Goal: Task Accomplishment & Management: Manage account settings

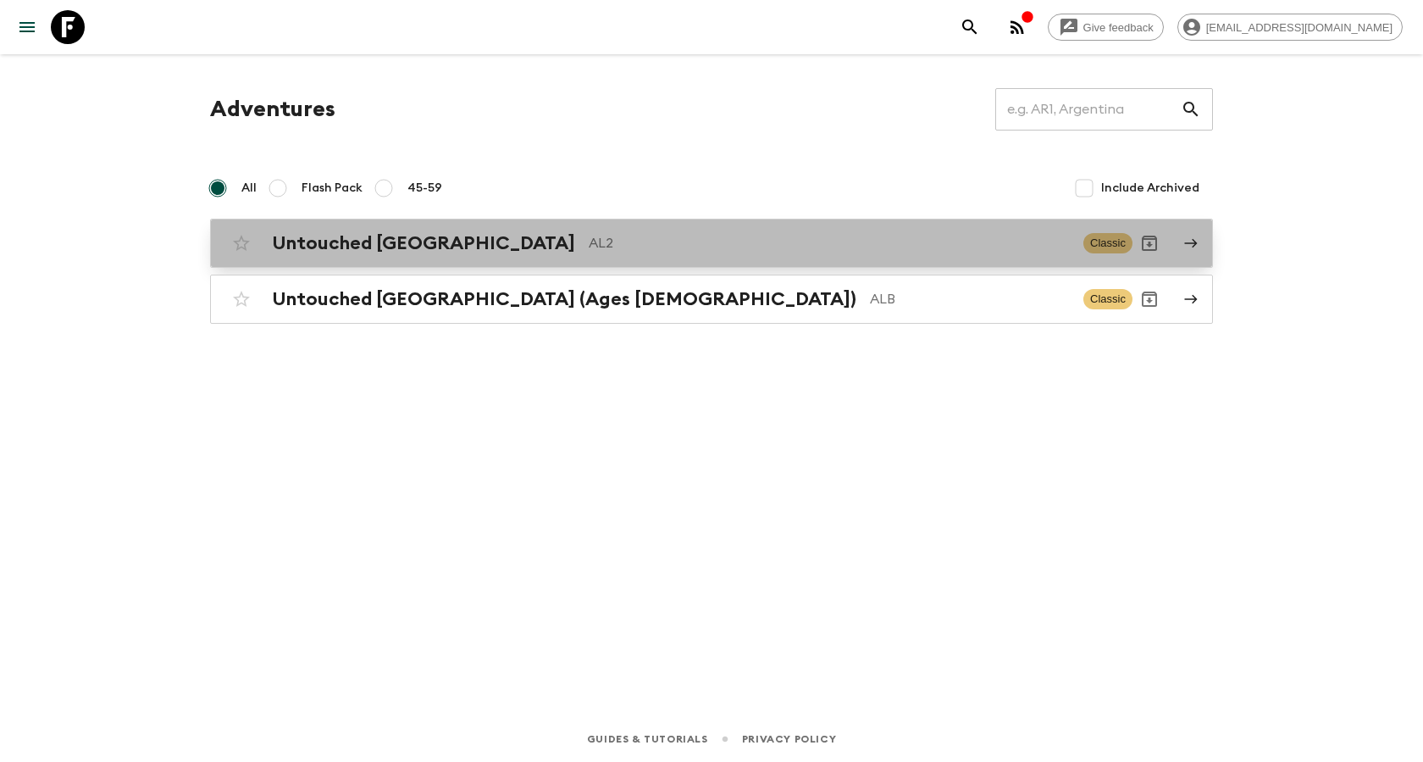
click at [363, 242] on h2 "Untouched [GEOGRAPHIC_DATA]" at bounding box center [423, 243] width 303 height 22
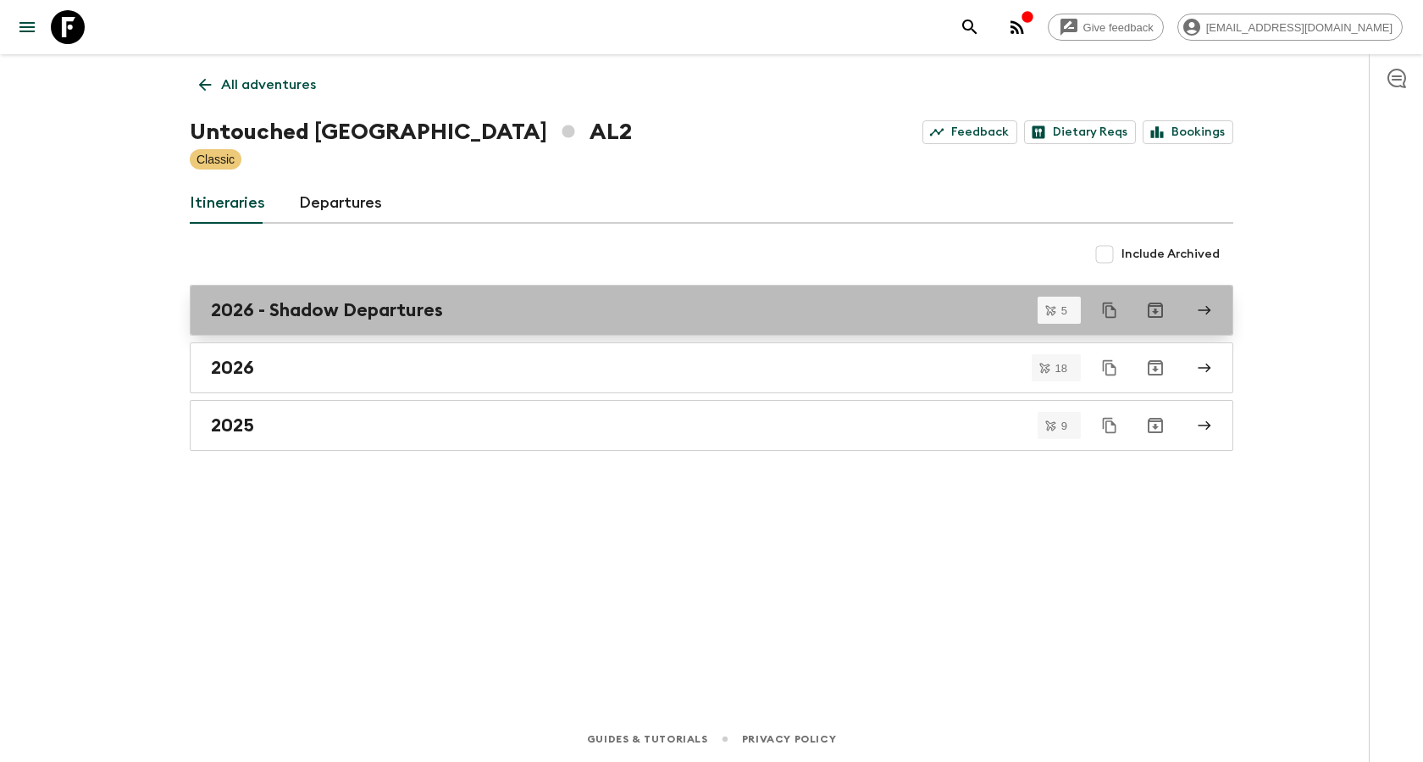
click at [345, 303] on h2 "2026 - Shadow Departures" at bounding box center [327, 310] width 232 height 22
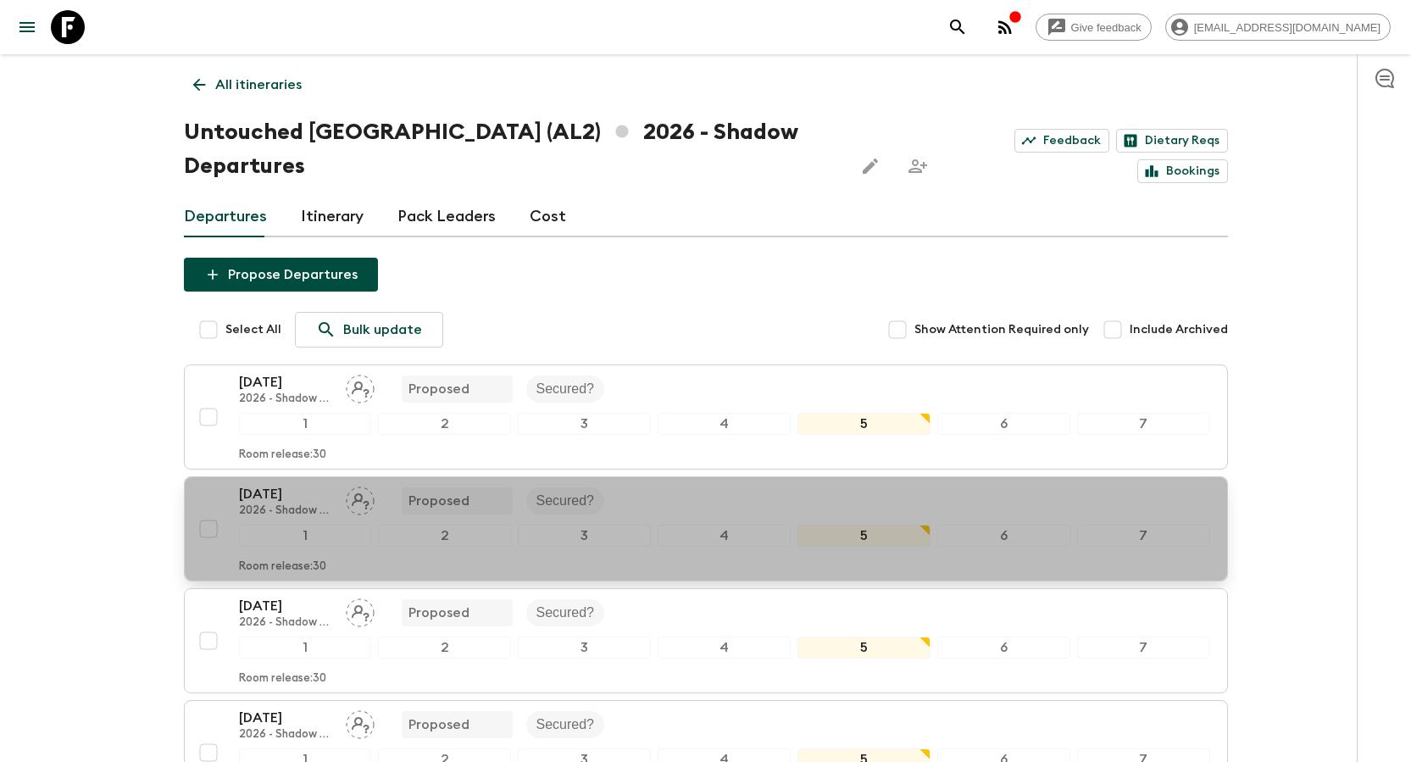
click at [280, 484] on p "[DATE]" at bounding box center [285, 494] width 93 height 20
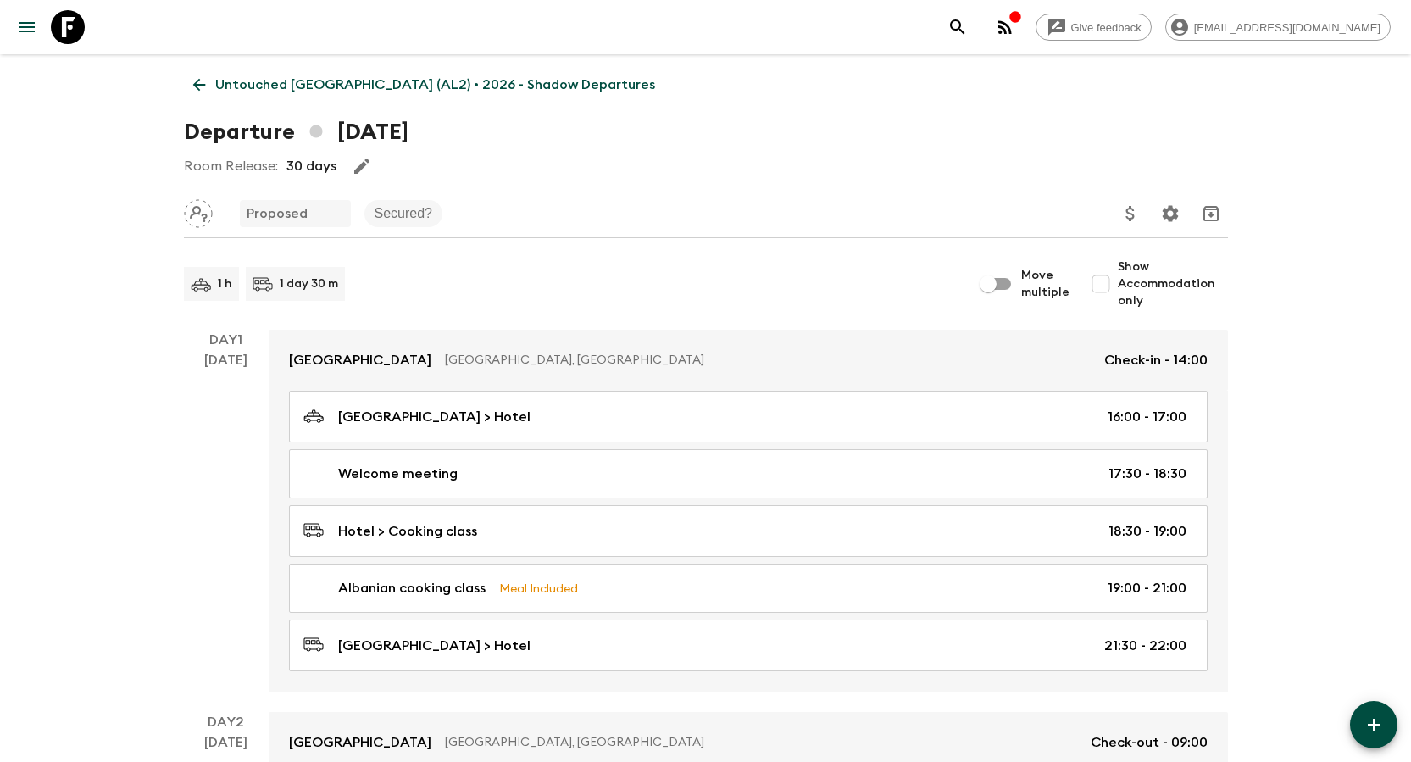
click at [199, 85] on icon at bounding box center [198, 85] width 13 height 13
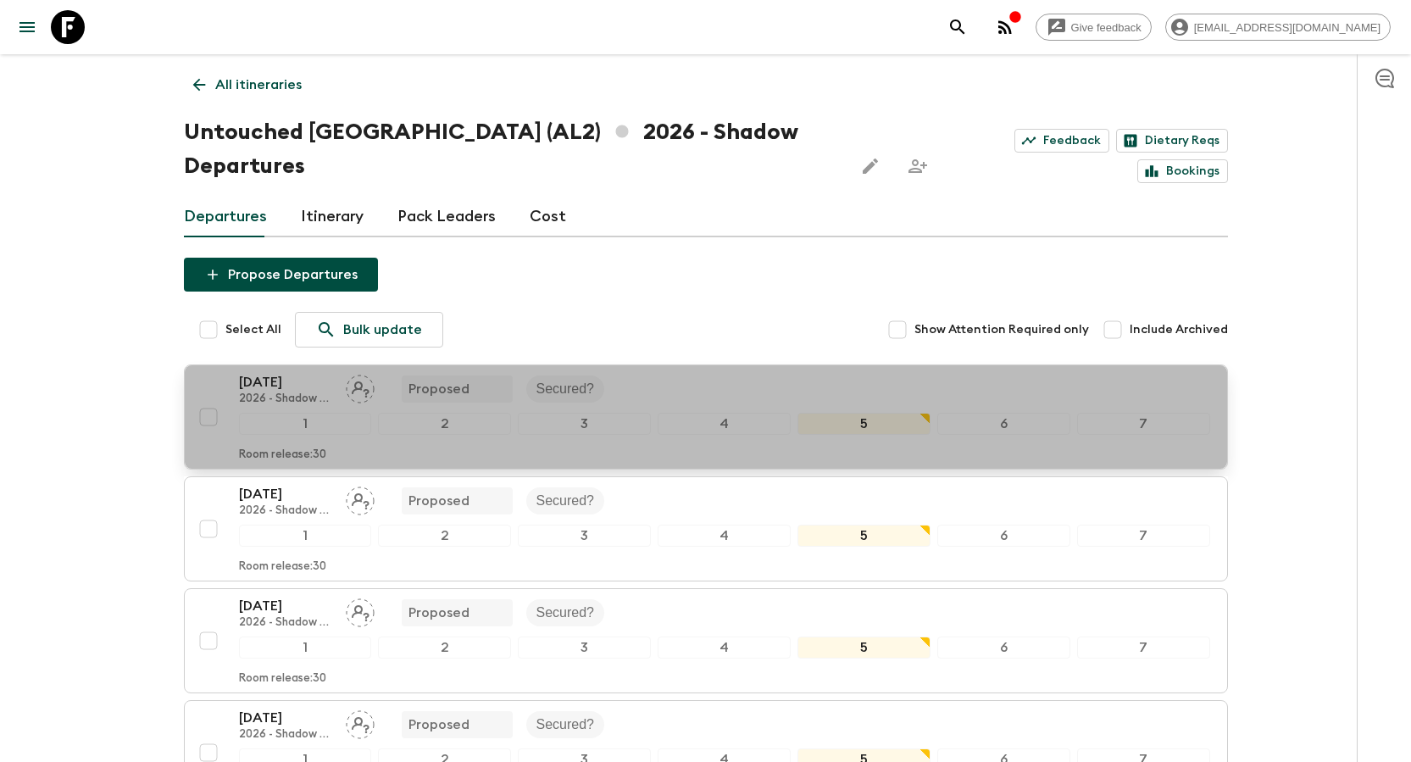
click at [279, 372] on p "[DATE]" at bounding box center [285, 382] width 93 height 20
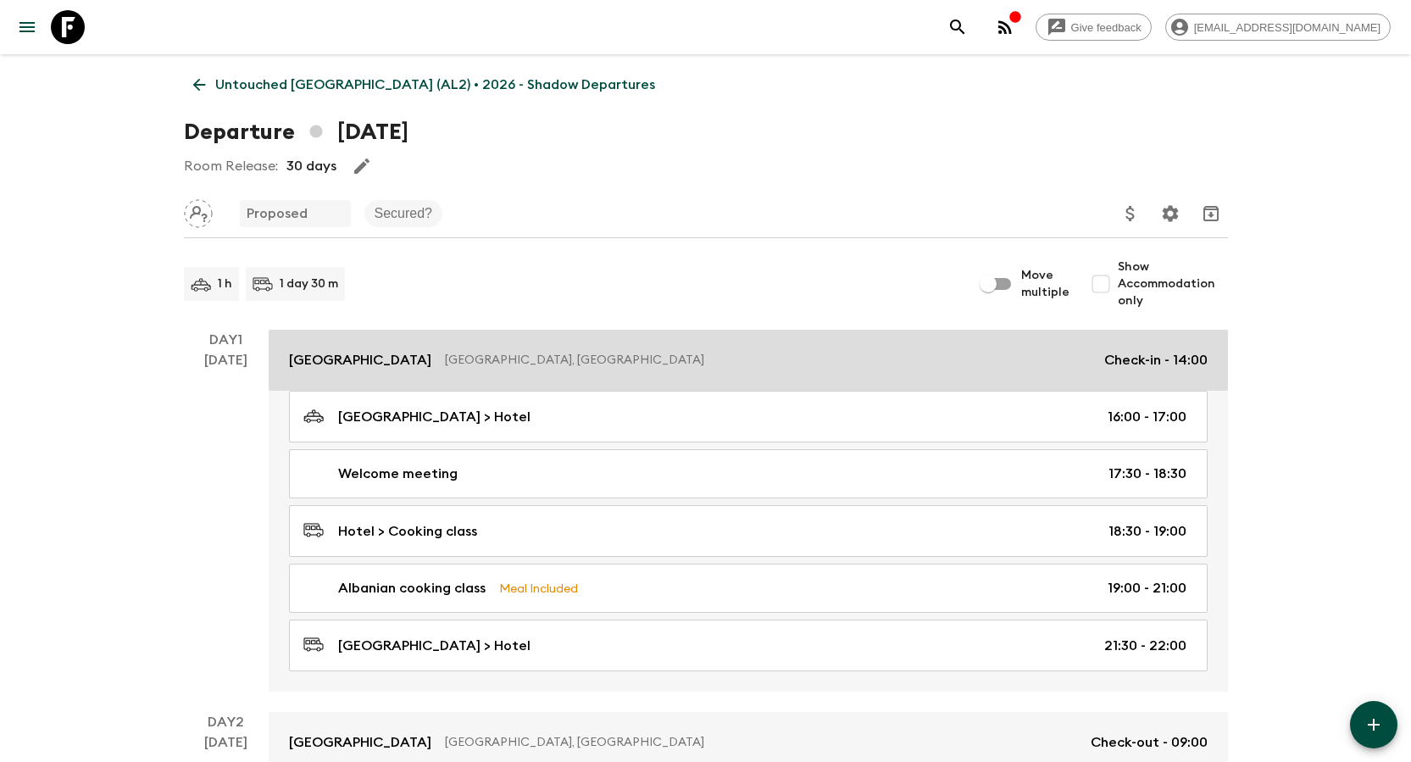
click at [352, 355] on p "[GEOGRAPHIC_DATA]" at bounding box center [360, 360] width 142 height 20
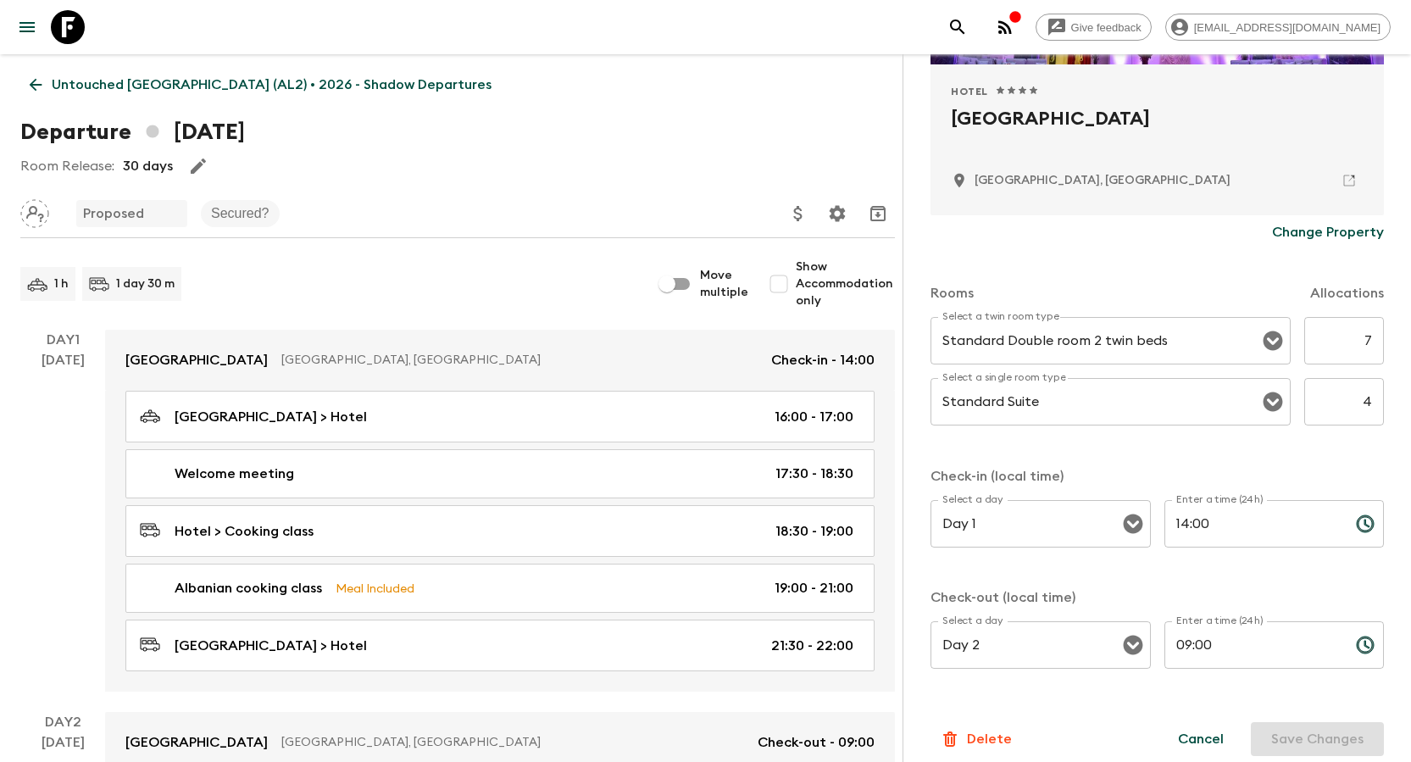
scroll to position [353, 0]
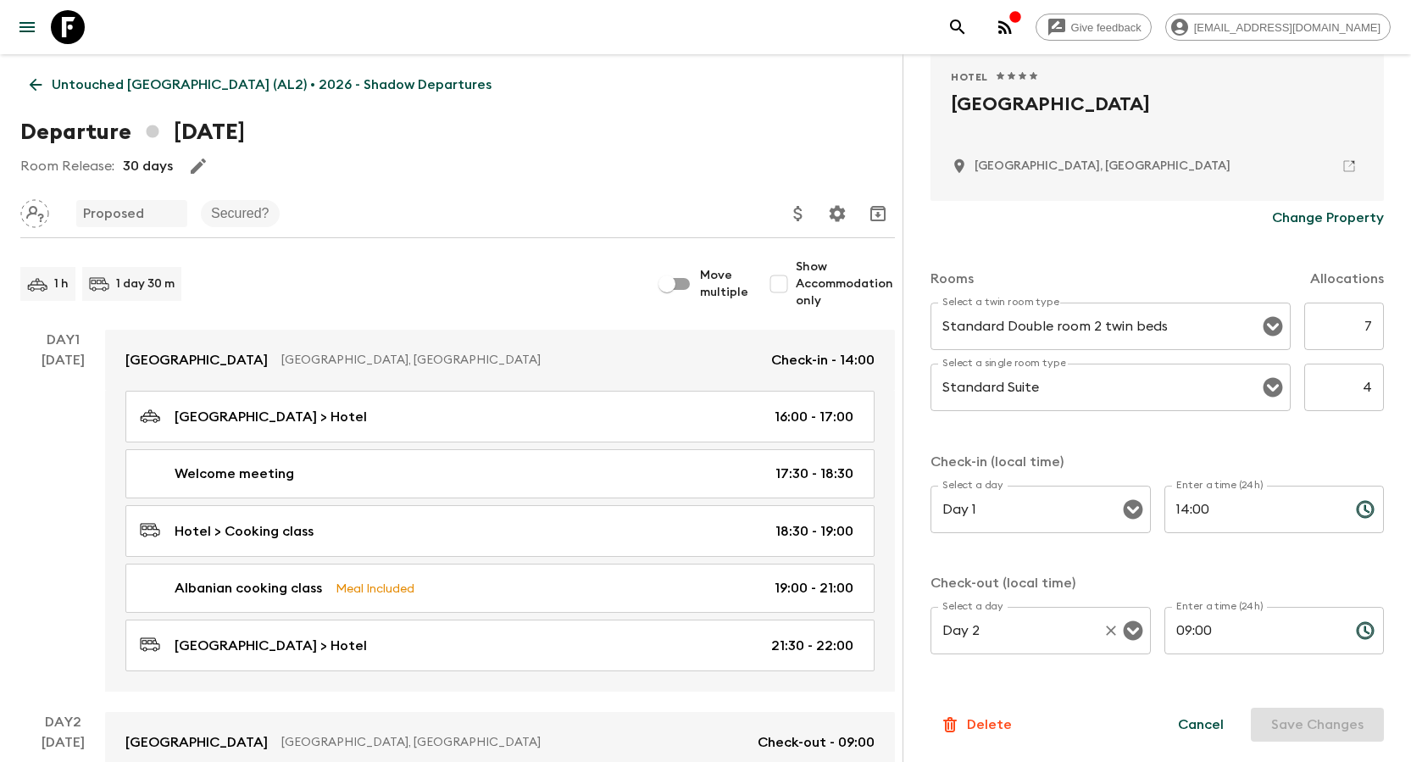
click at [704, 498] on input "Day 2" at bounding box center [1017, 630] width 158 height 32
click at [704, 498] on form "Approved Hotel 1 Star 2 Stars 3 Stars 4 Stars 5 Stars Xheko [GEOGRAPHIC_DATA], …" at bounding box center [1156, 286] width 453 height 912
click at [704, 389] on icon "Open" at bounding box center [1272, 387] width 20 height 20
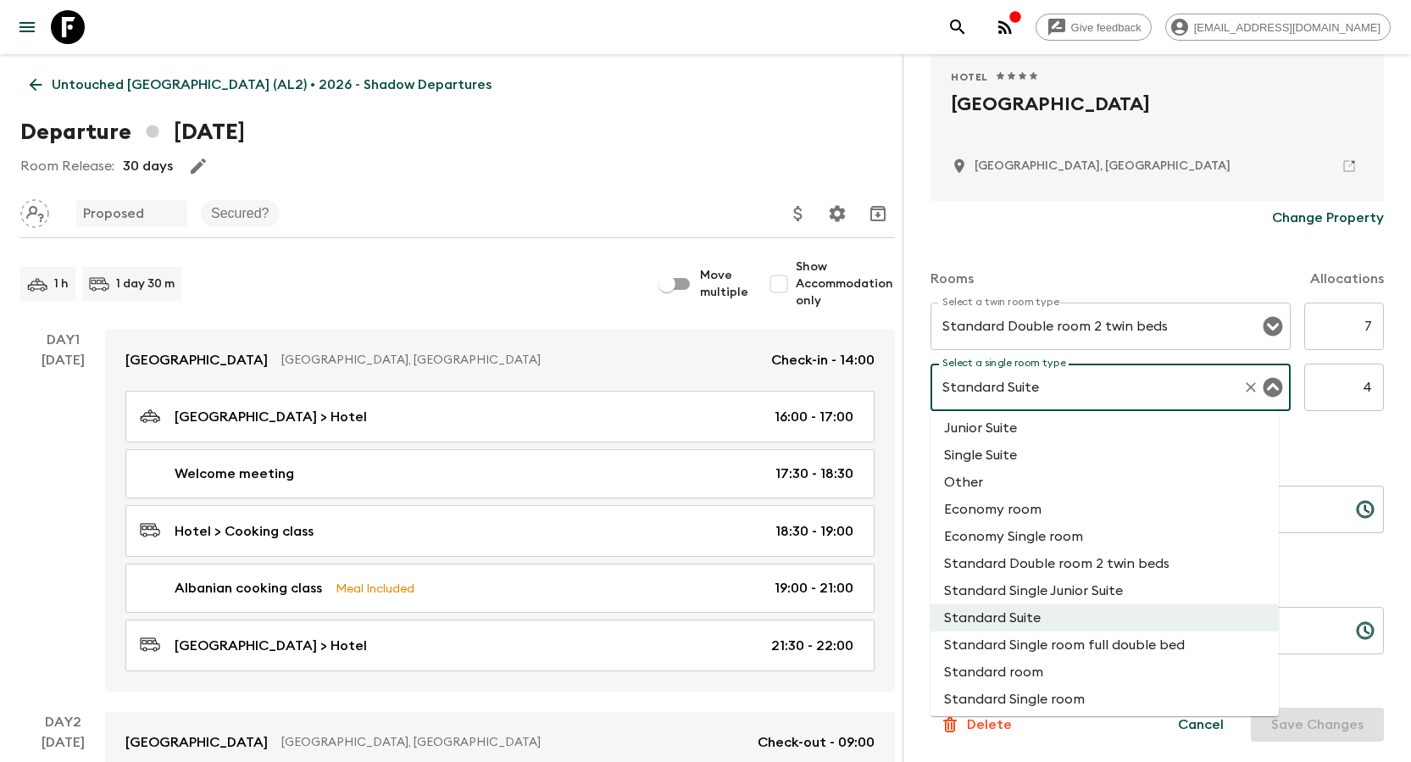
scroll to position [224, 0]
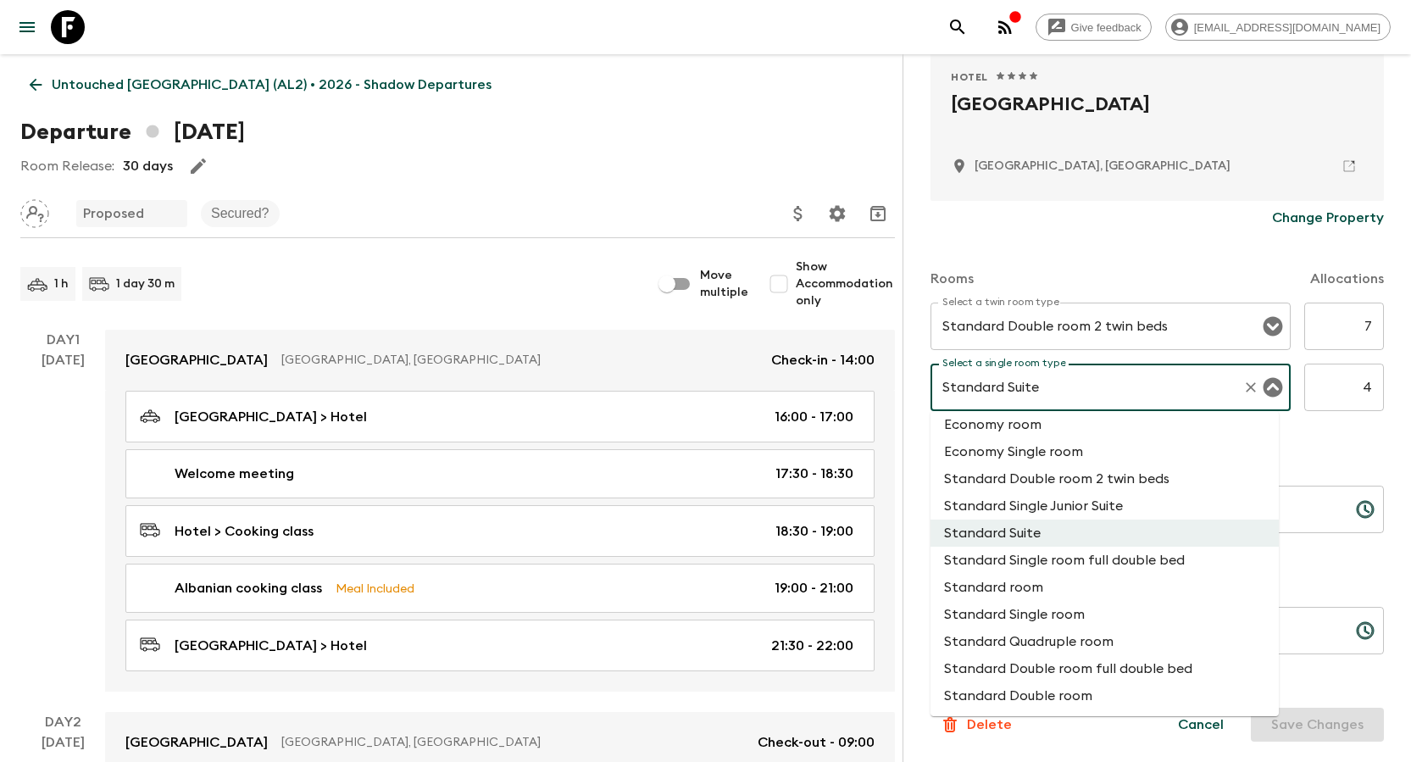
click at [704, 498] on li "Standard Single room" at bounding box center [1104, 614] width 348 height 27
type input "Standard Single room"
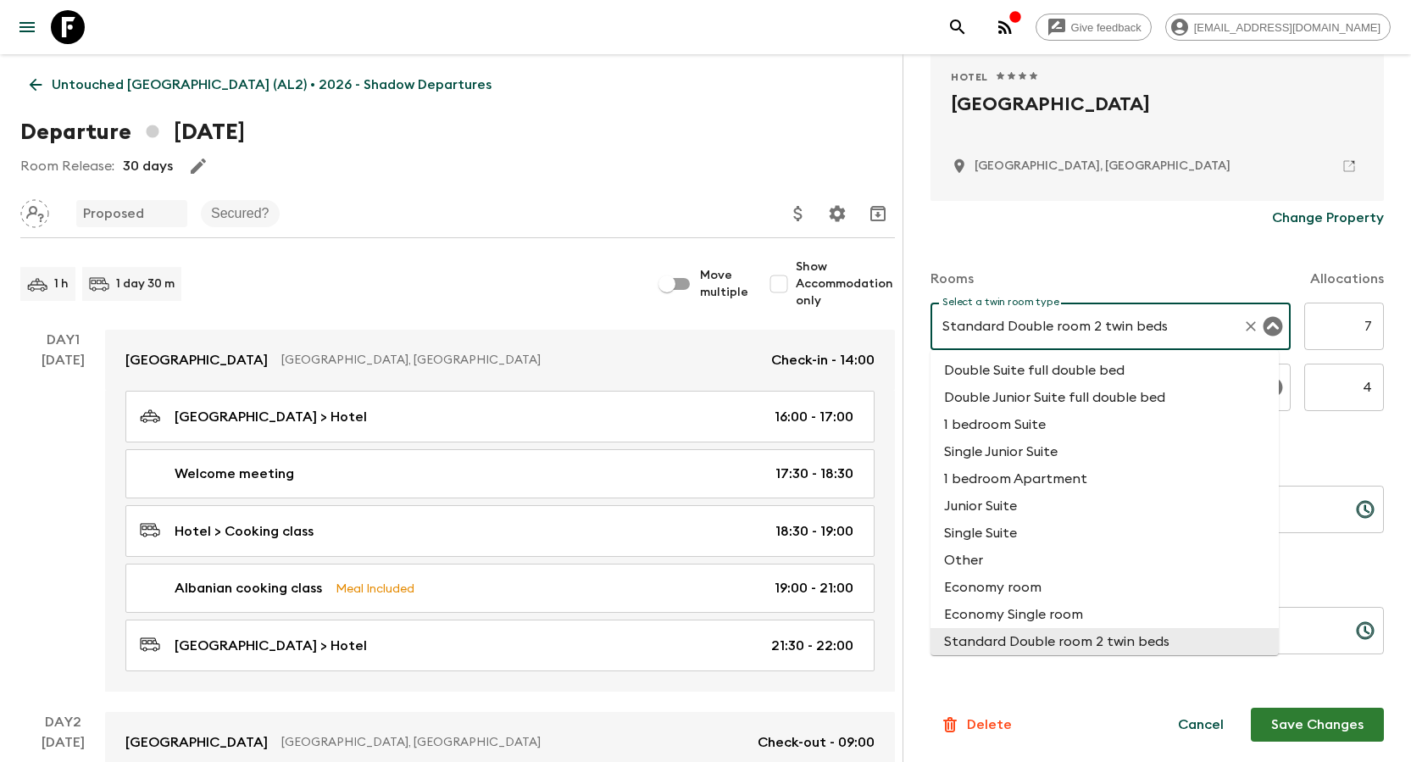
click at [704, 320] on input "Standard Double room 2 twin beds" at bounding box center [1086, 326] width 297 height 32
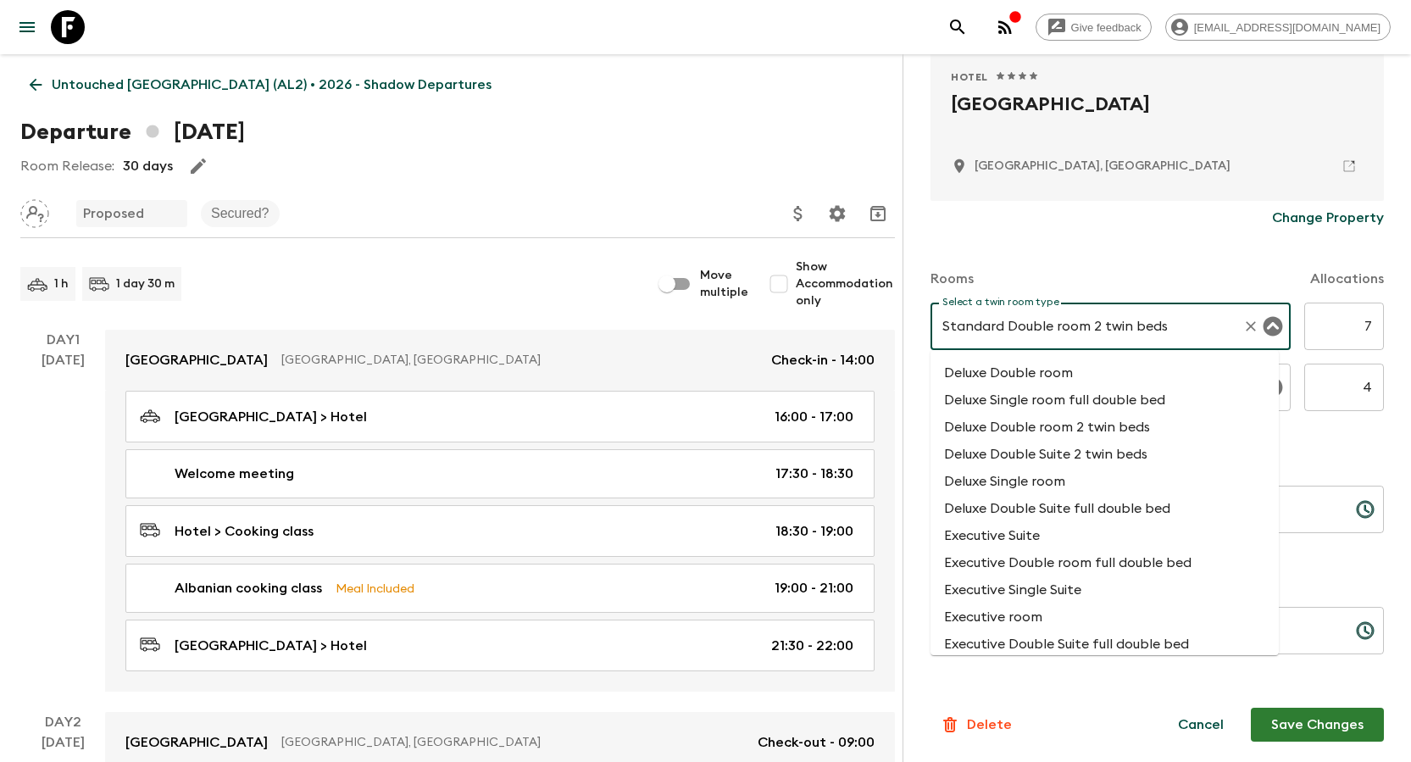
scroll to position [932, 0]
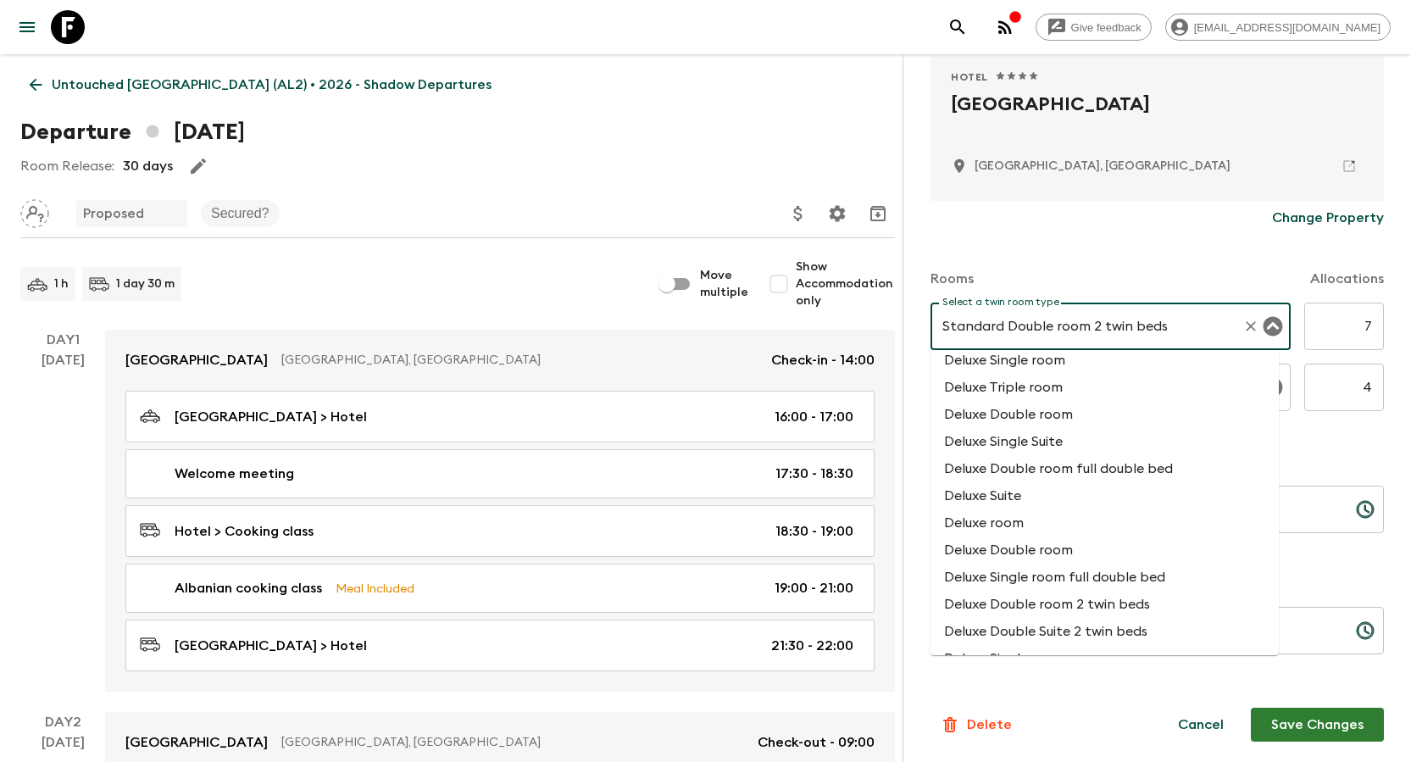
click at [704, 498] on li "Deluxe room" at bounding box center [1104, 522] width 348 height 27
type input "Deluxe room"
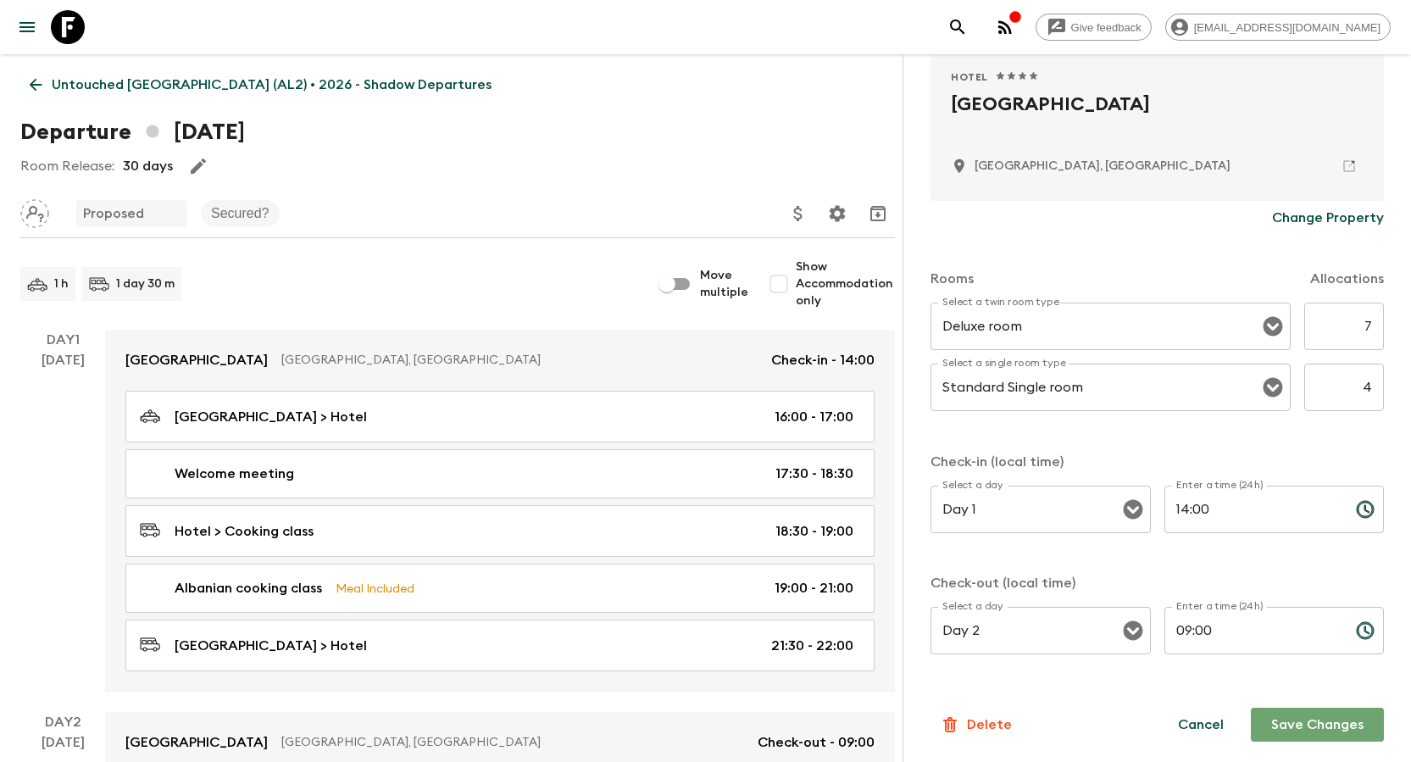
click at [704, 498] on button "Save Changes" at bounding box center [1316, 724] width 133 height 34
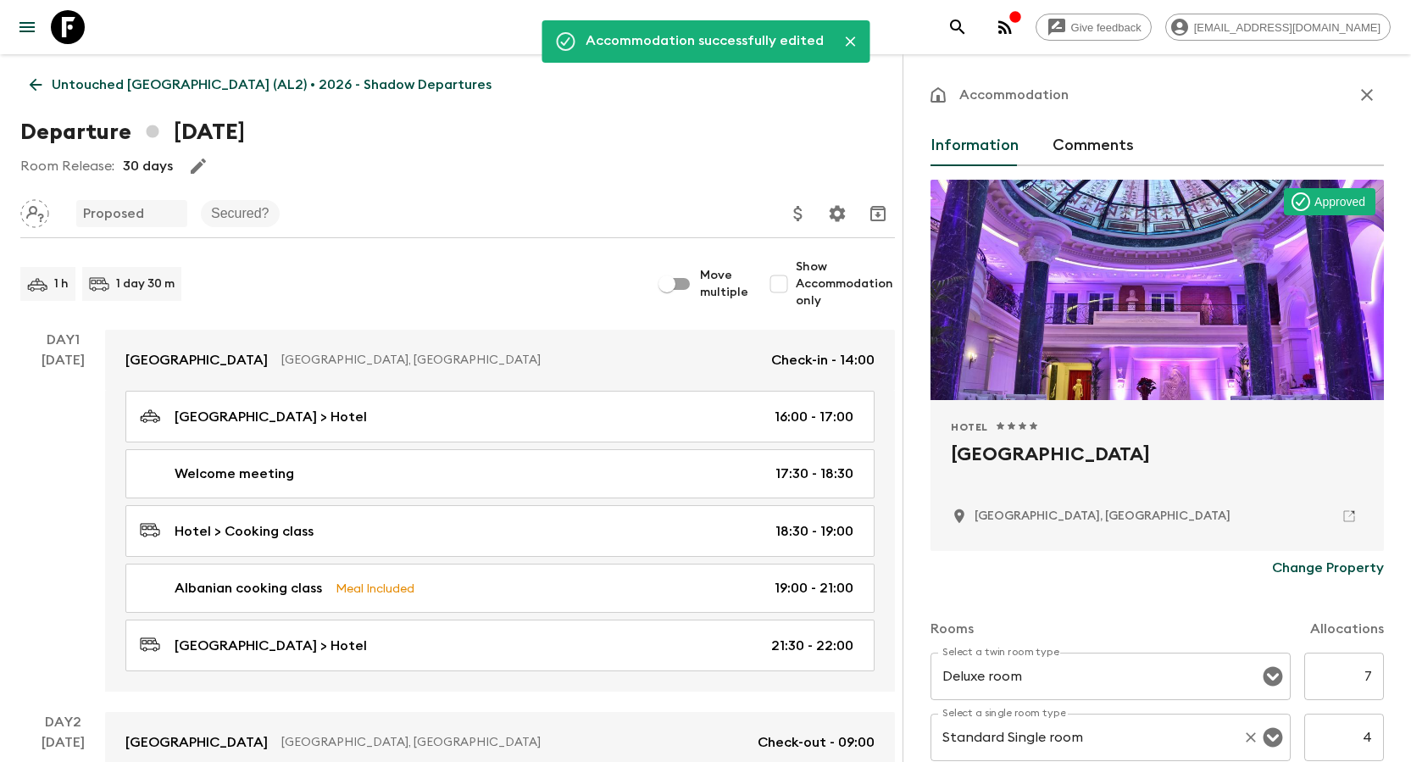
scroll to position [0, 0]
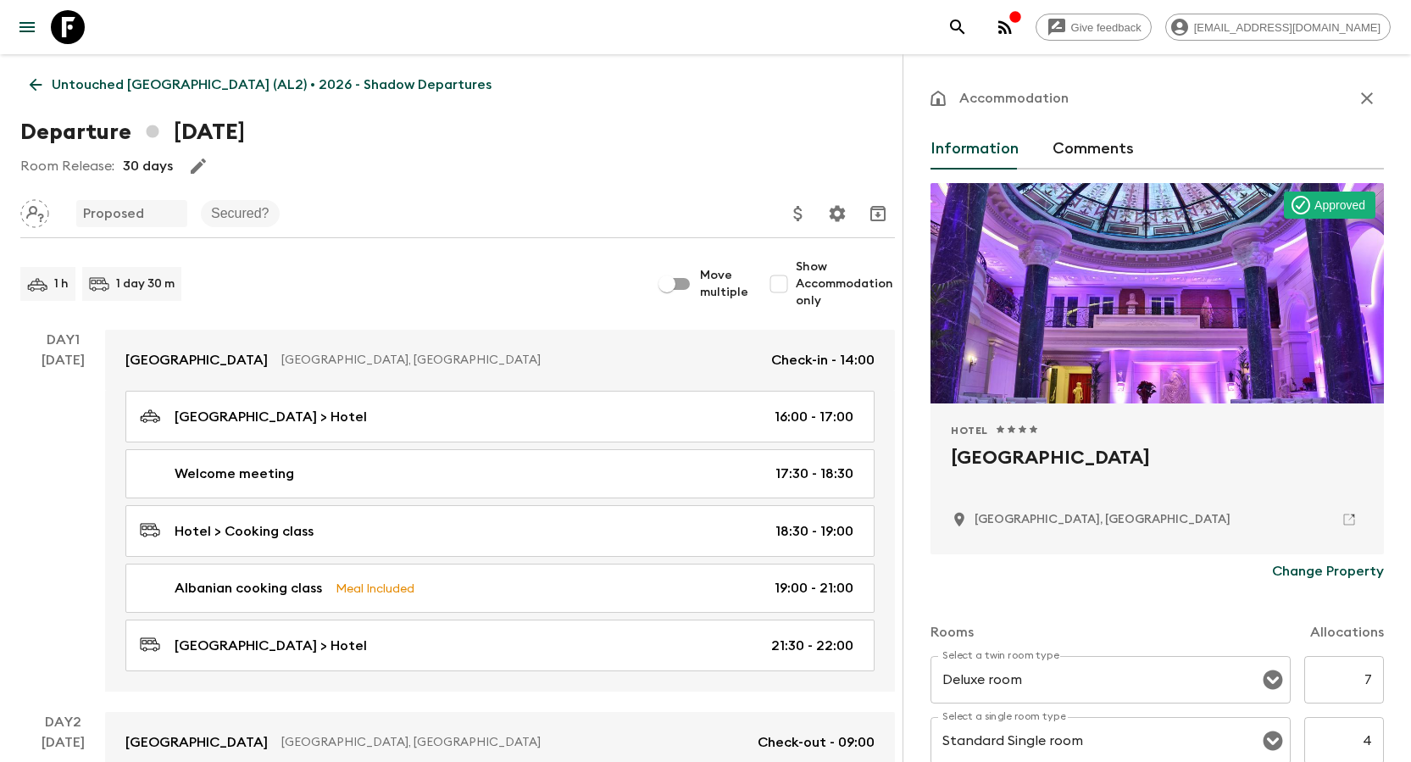
click at [704, 141] on button "Comments" at bounding box center [1092, 149] width 81 height 41
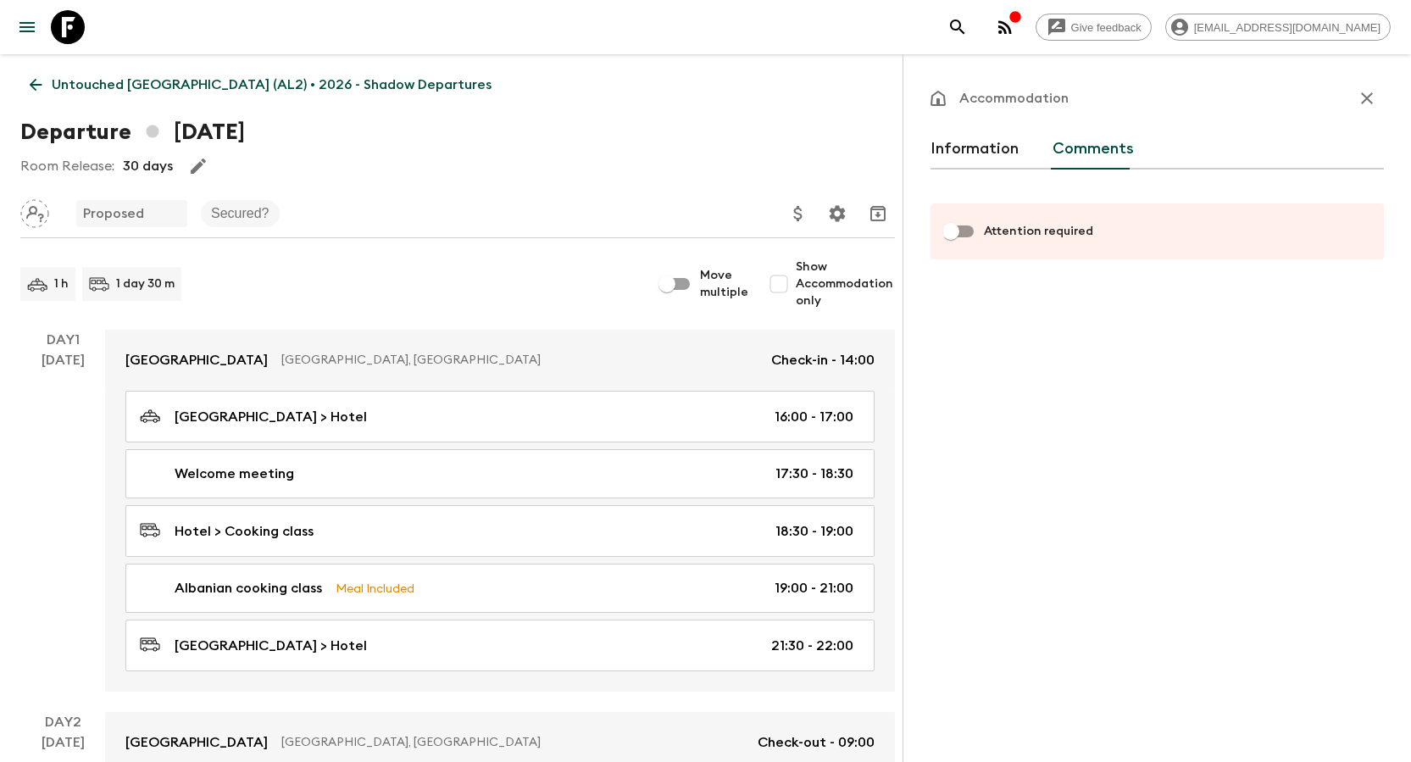
click at [704, 141] on button "Information" at bounding box center [974, 149] width 88 height 41
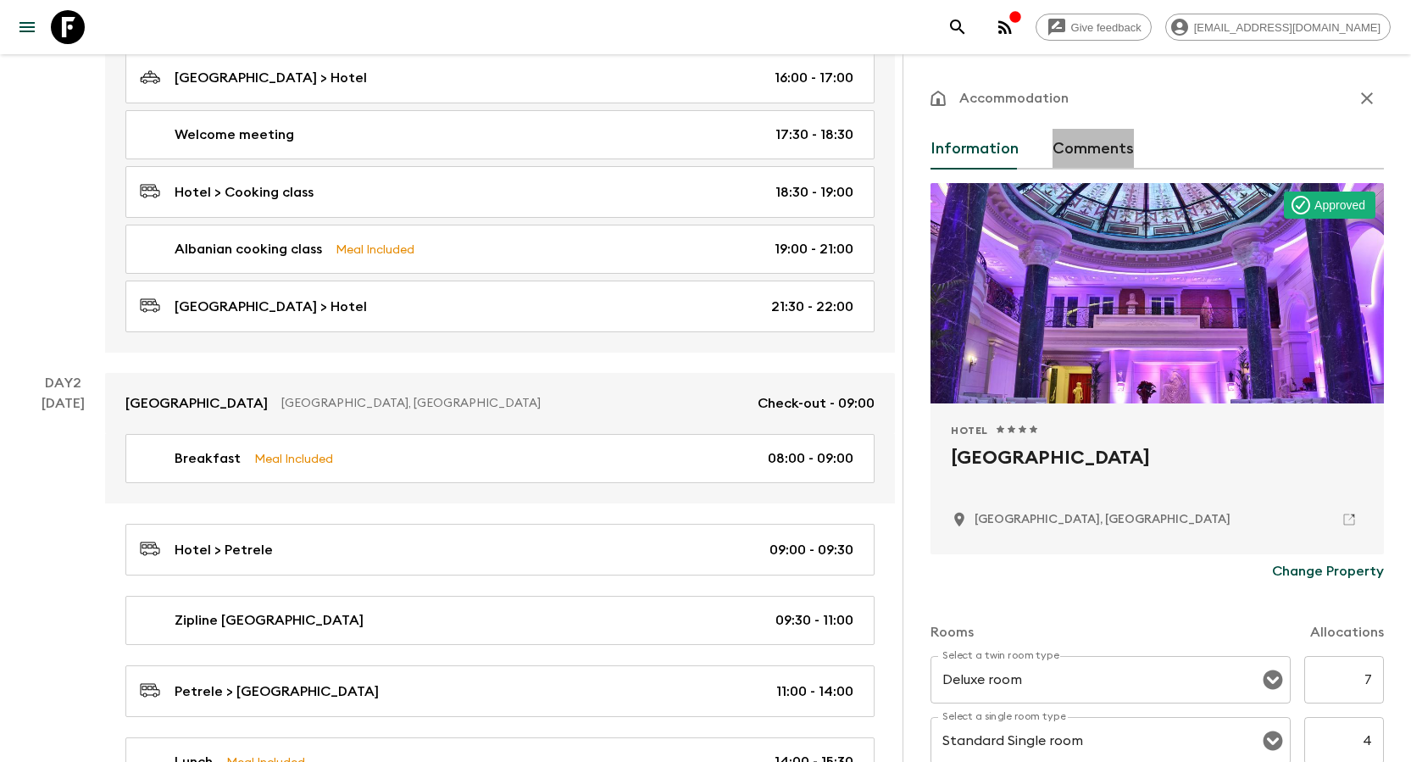
click at [704, 144] on button "Comments" at bounding box center [1092, 149] width 81 height 41
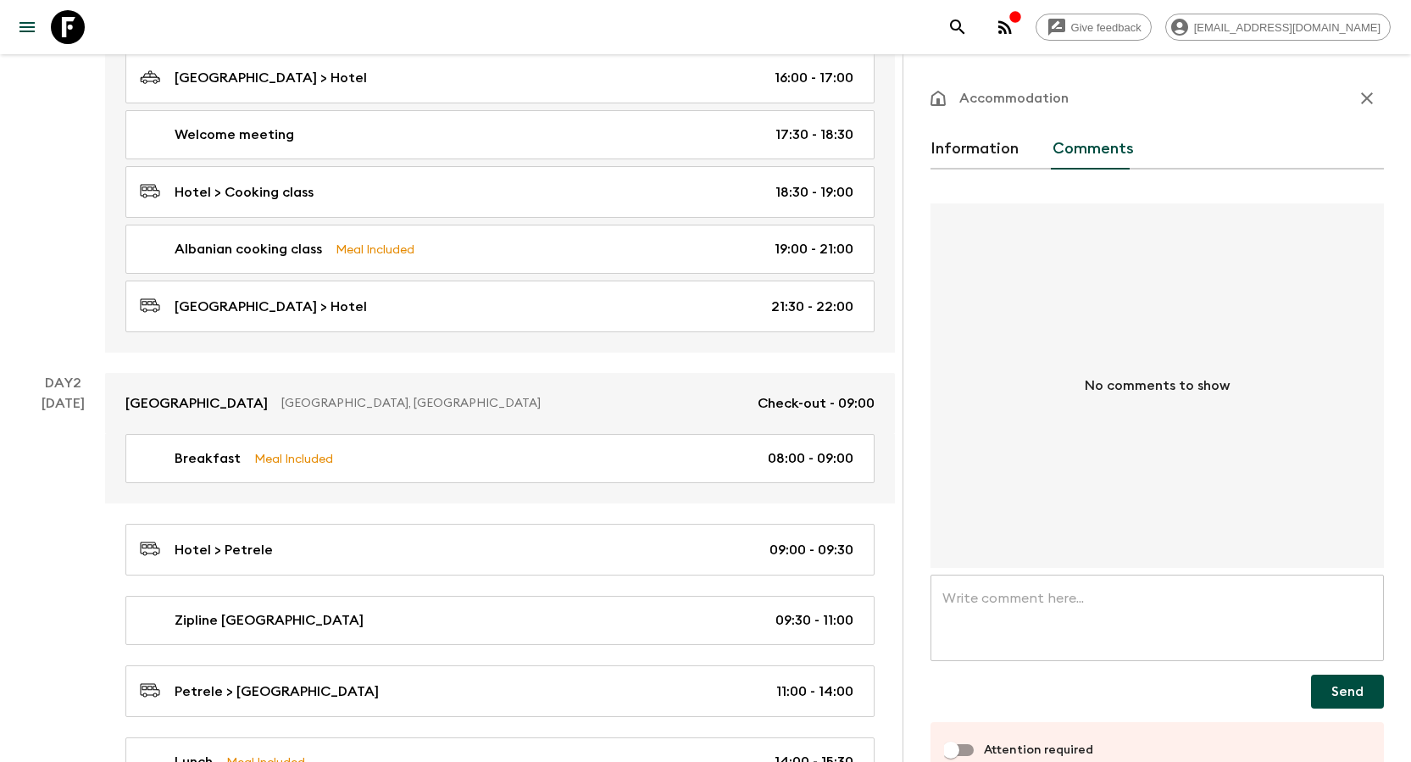
click at [704, 498] on textarea at bounding box center [1157, 618] width 430 height 58
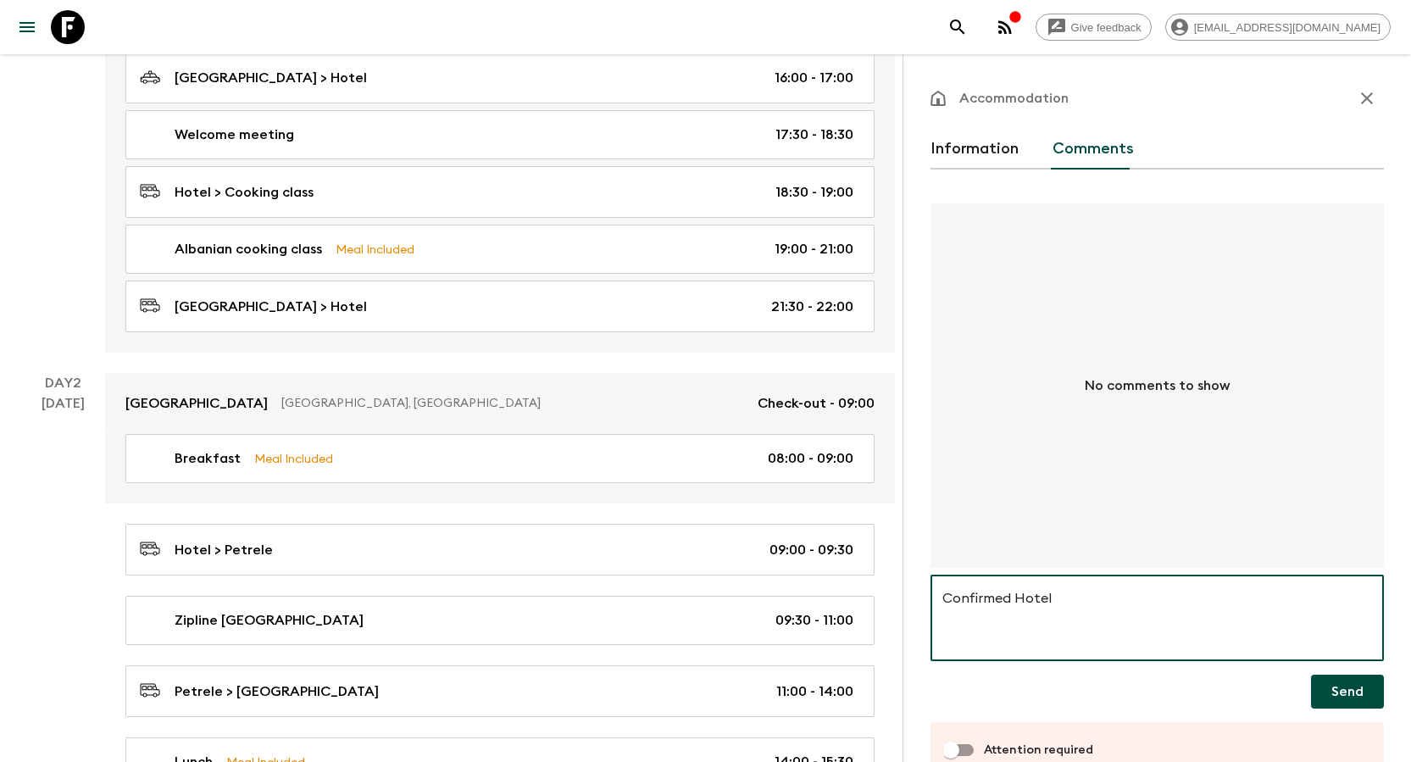
drag, startPoint x: 1062, startPoint y: 596, endPoint x: 1016, endPoint y: 596, distance: 46.6
click at [704, 498] on textarea "Confirmed Hotel" at bounding box center [1157, 618] width 430 height 58
click at [704, 498] on div "Confirmed x ​" at bounding box center [1156, 617] width 453 height 86
click at [704, 498] on textarea "Hotel is Confirmed" at bounding box center [1157, 618] width 430 height 58
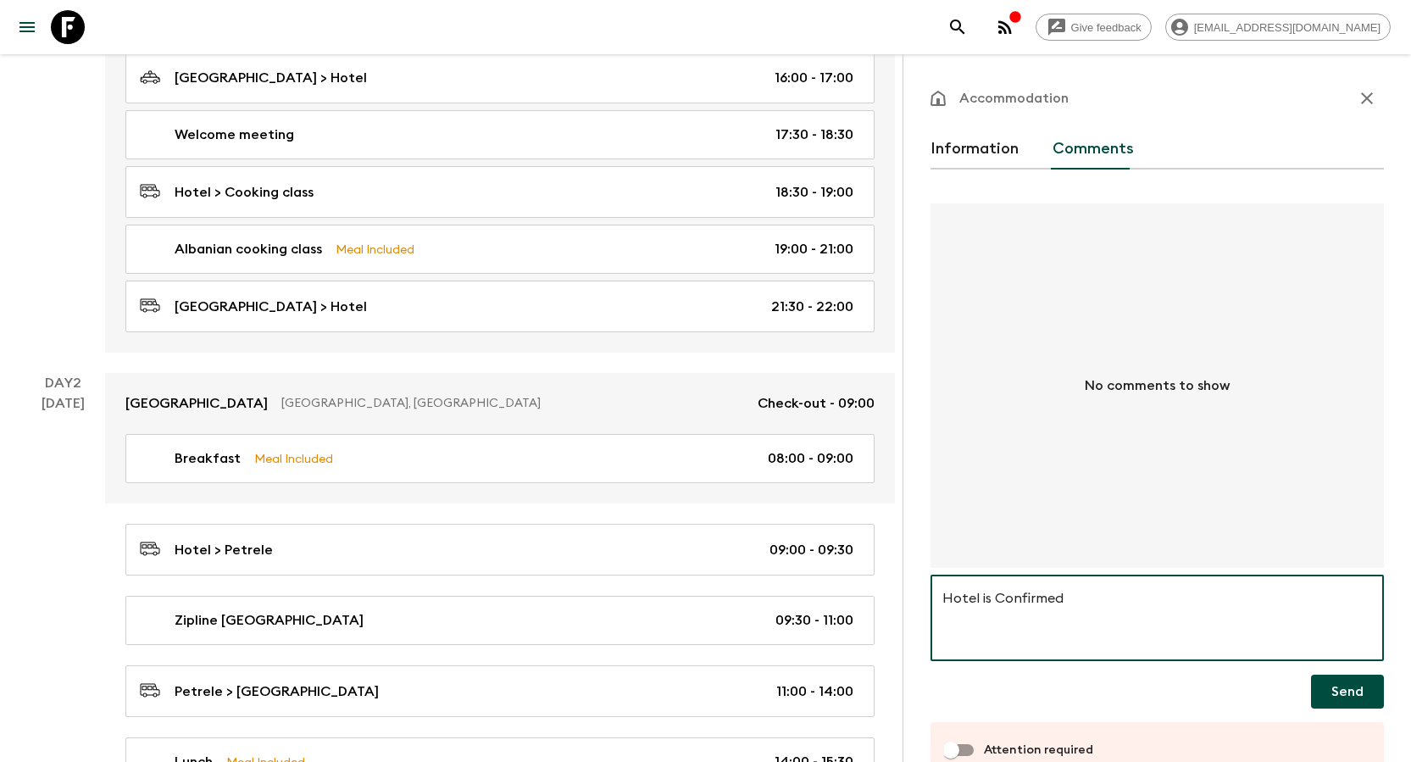
click at [704, 498] on textarea "Hotel is Confirmed" at bounding box center [1157, 618] width 430 height 58
type textarea "Hotel is Confirmed"
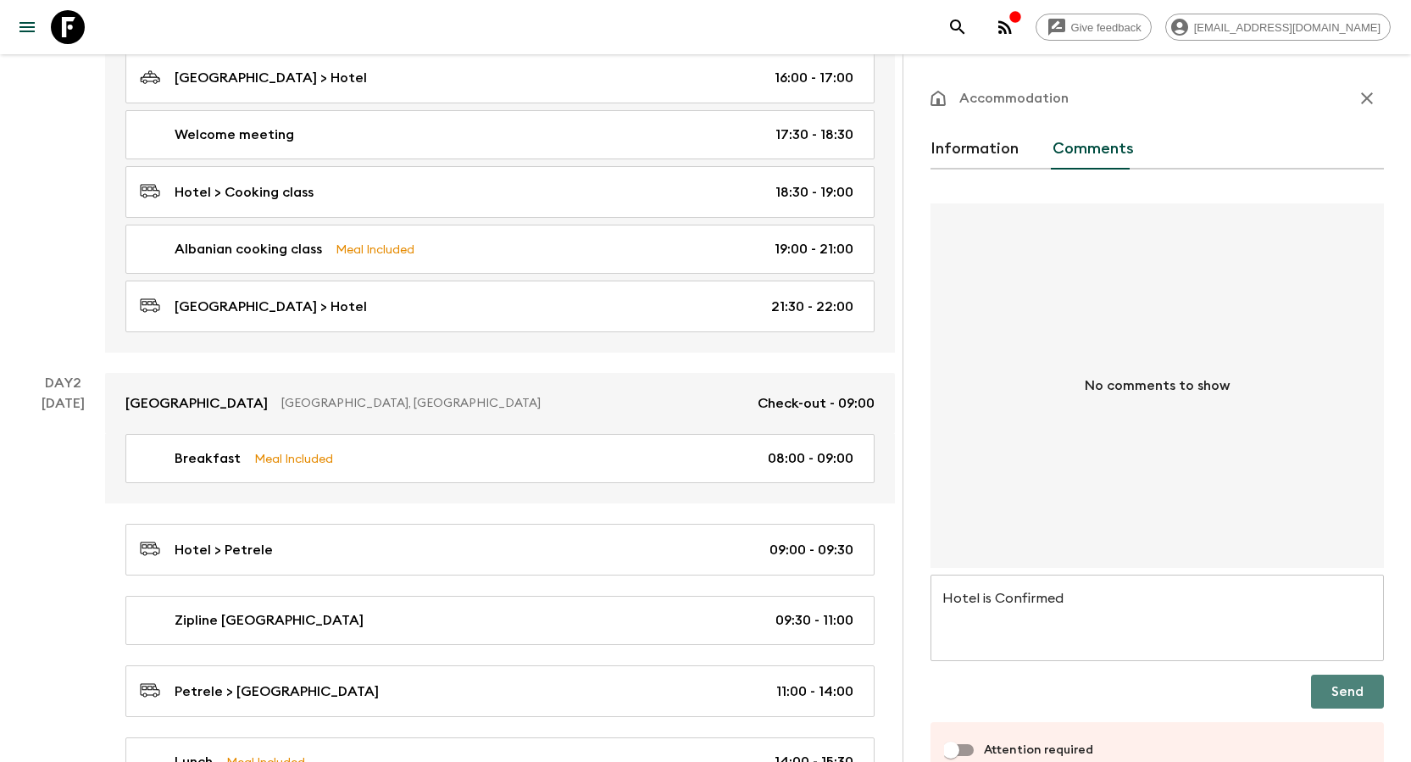
click at [704, 498] on button "Send" at bounding box center [1347, 691] width 73 height 34
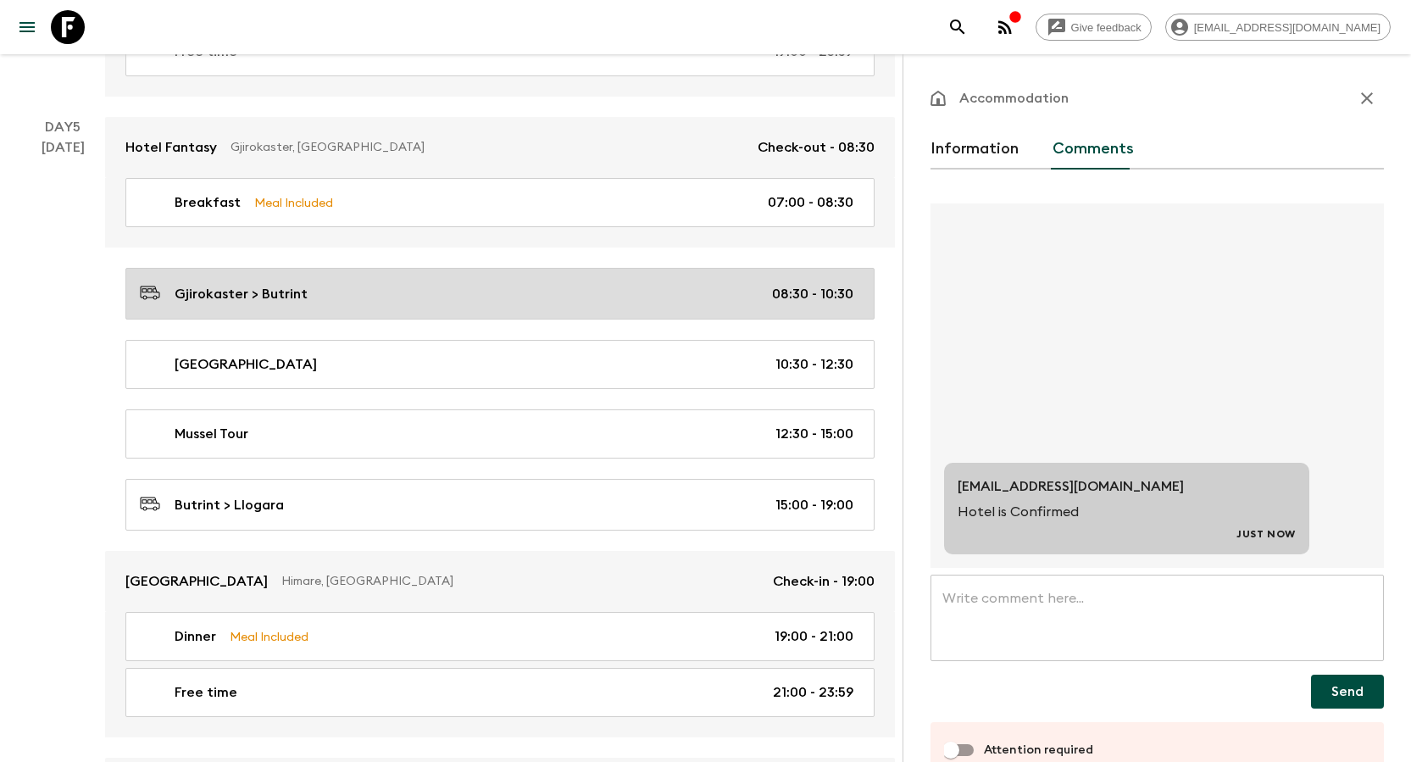
scroll to position [2542, 0]
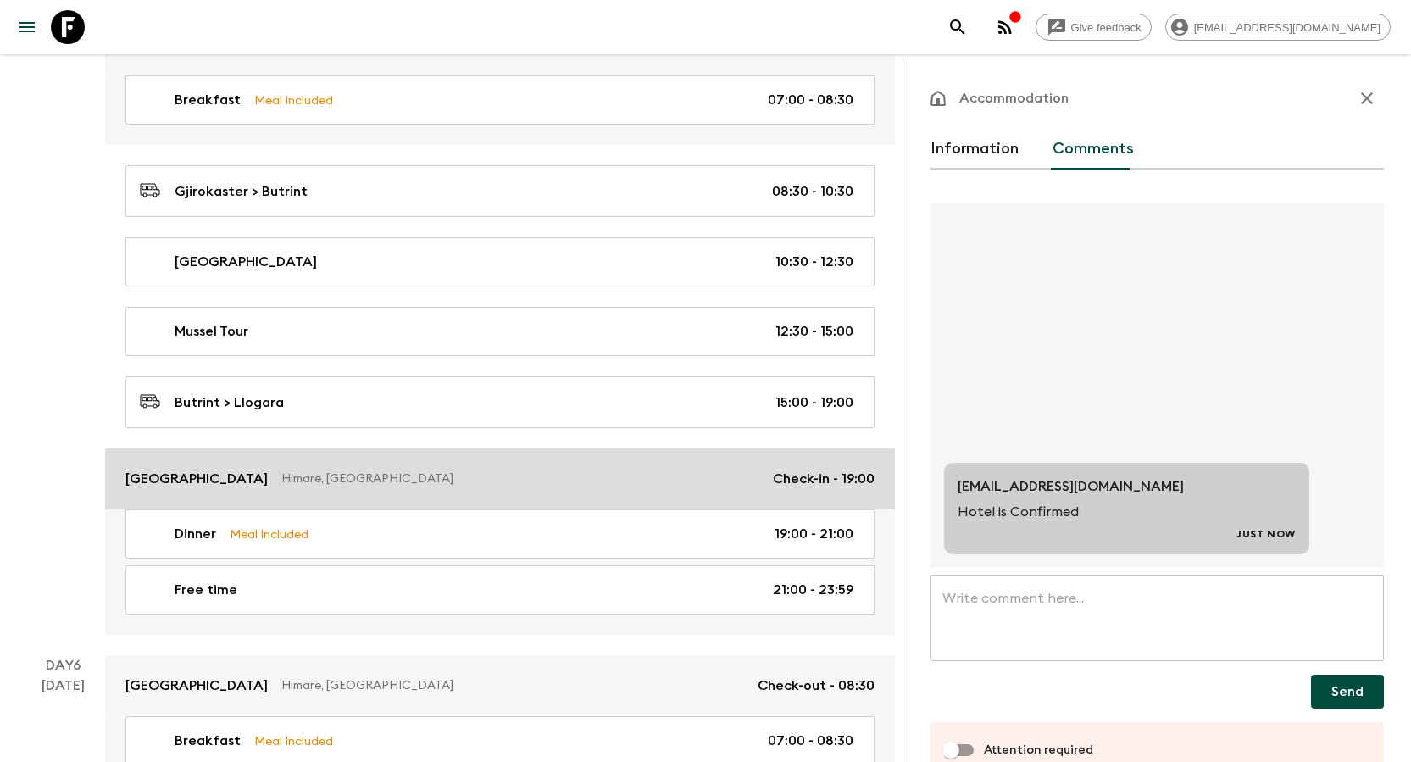
click at [180, 477] on p "[GEOGRAPHIC_DATA]" at bounding box center [196, 479] width 142 height 20
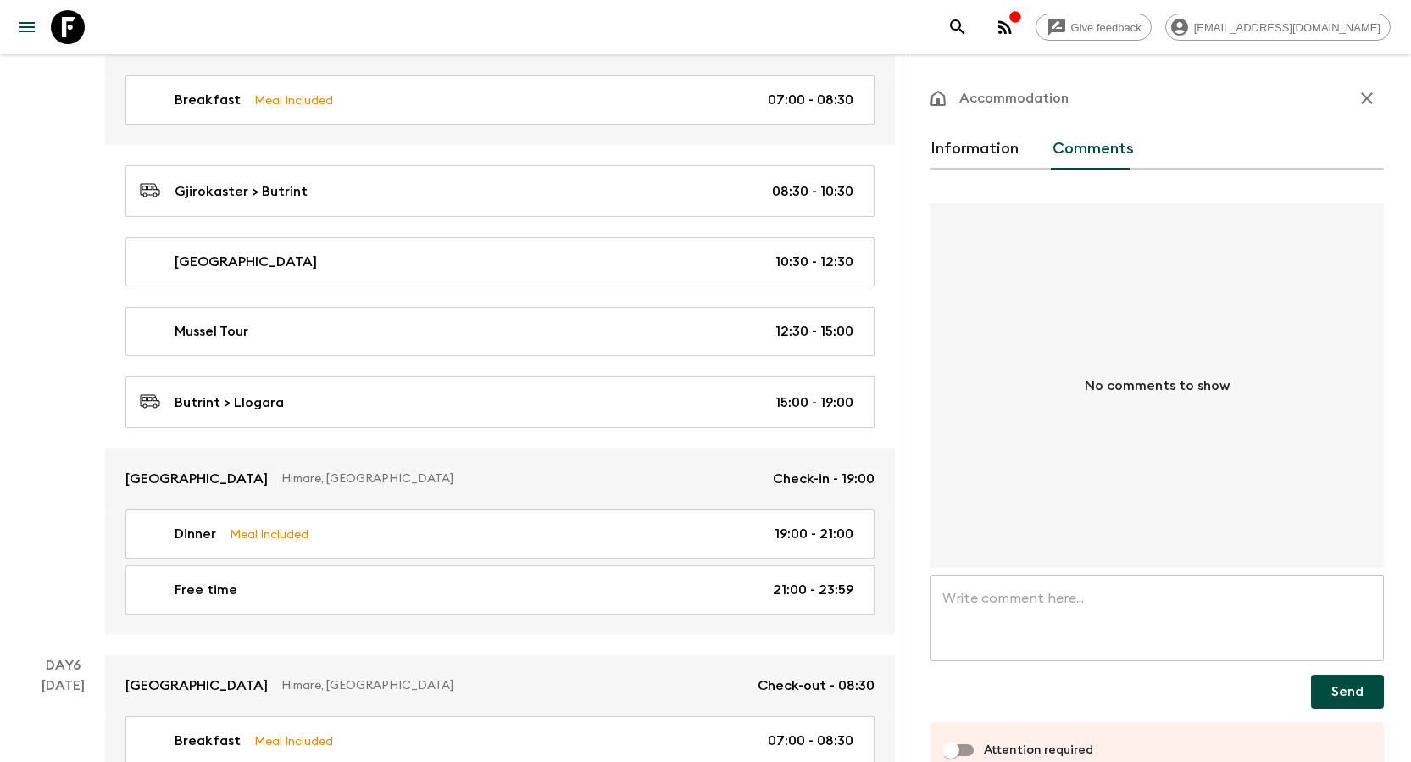
click at [704, 147] on button "Information" at bounding box center [974, 149] width 88 height 41
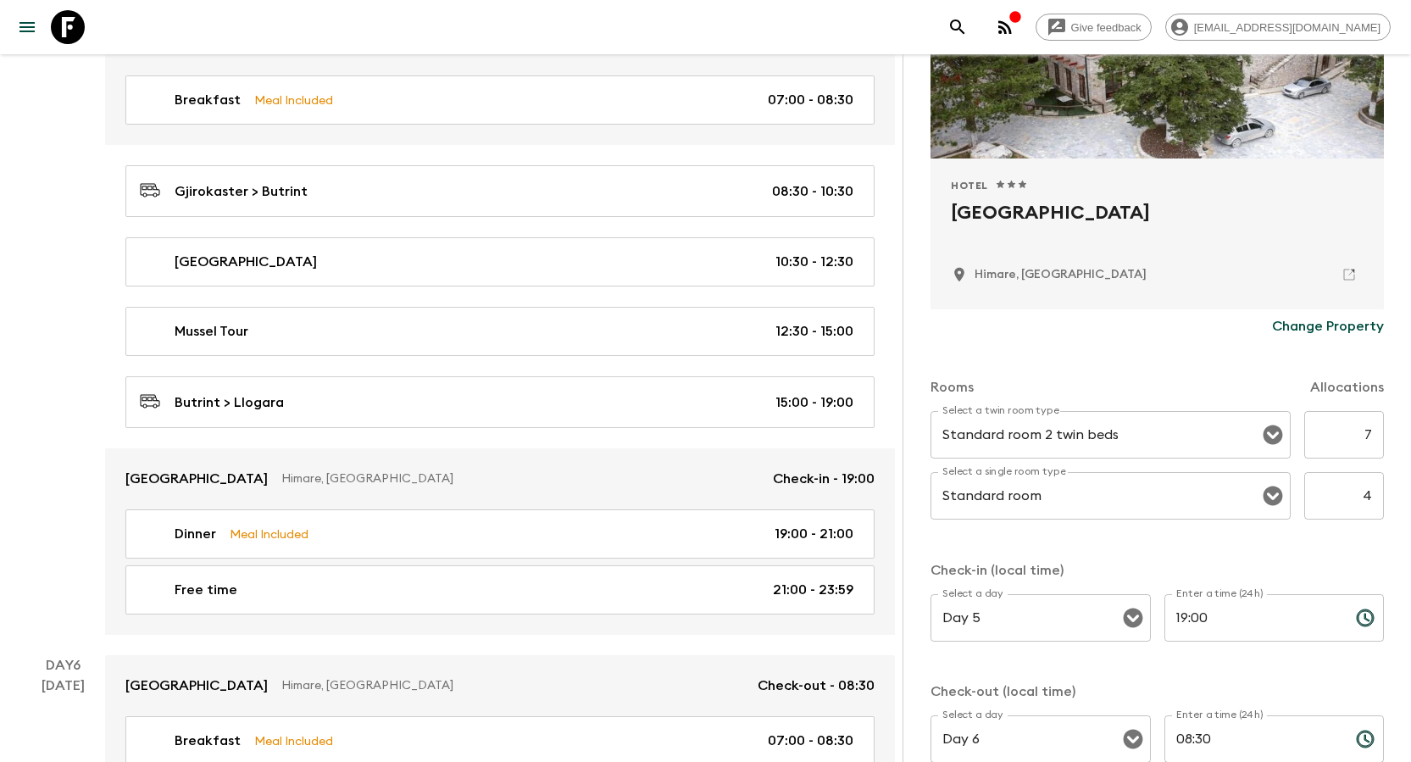
scroll to position [254, 0]
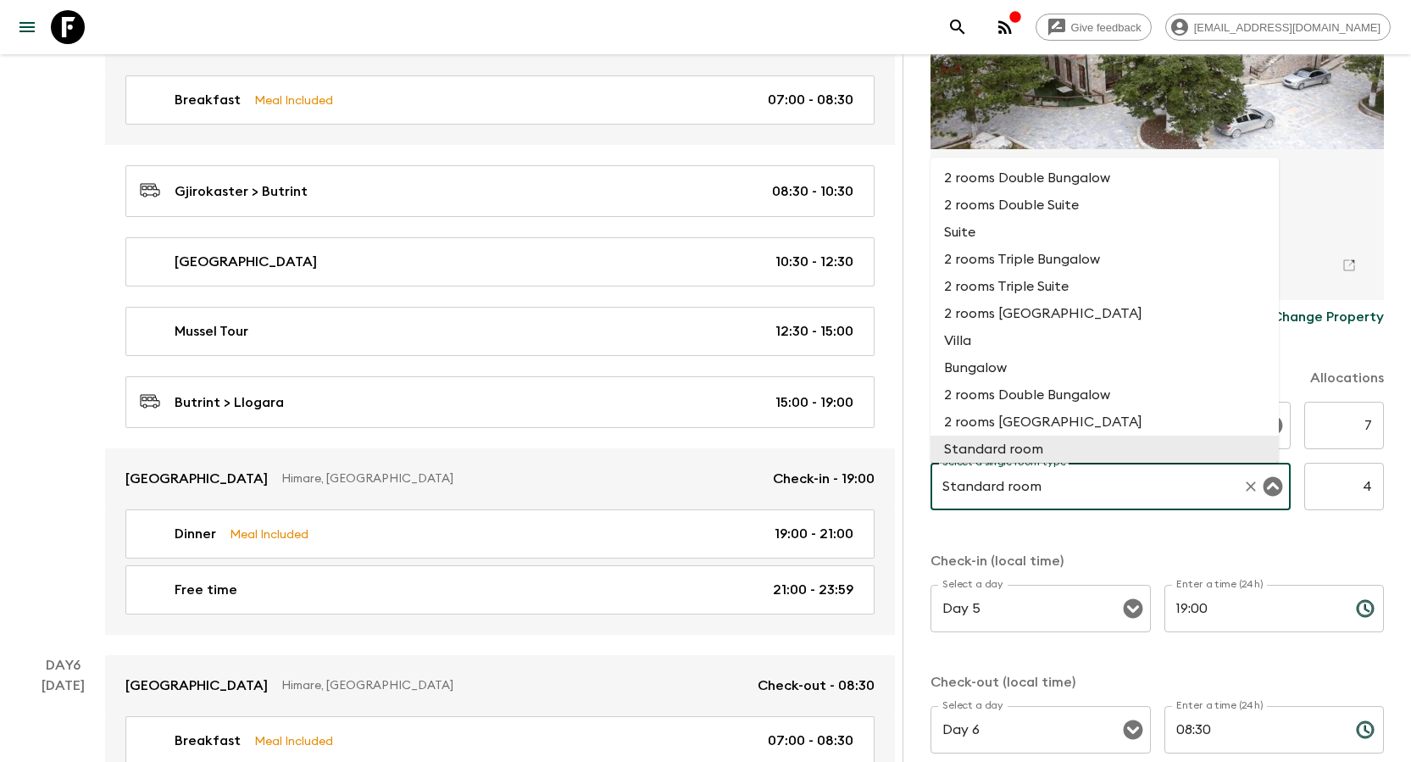
click at [704, 486] on input "Standard room" at bounding box center [1086, 486] width 297 height 32
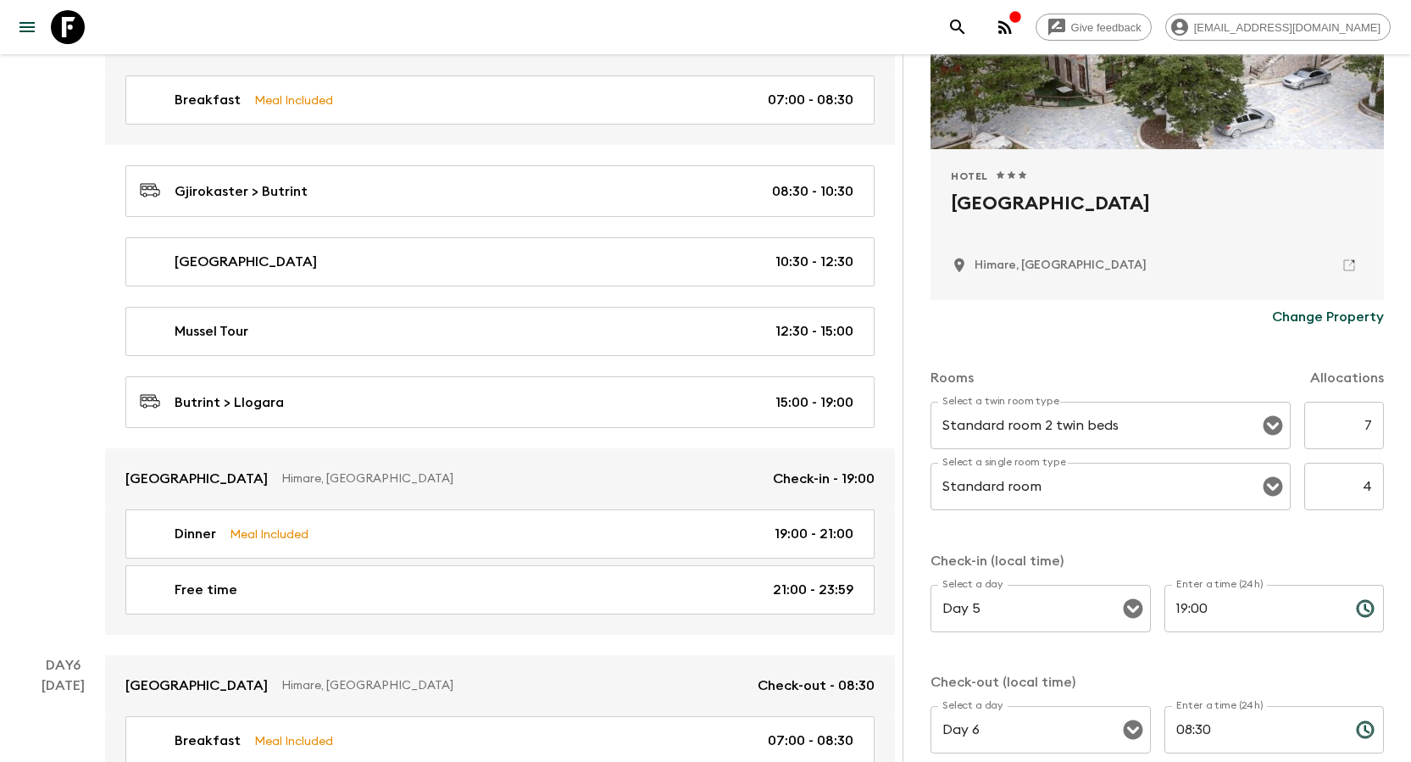
click at [704, 498] on div "Rooms Allocations Select a twin room type Standard room 2 twin beds Select a tw…" at bounding box center [1156, 553] width 453 height 439
click at [704, 491] on icon "Open" at bounding box center [1272, 486] width 19 height 19
click at [704, 498] on p "Check-in (local time)" at bounding box center [1156, 561] width 453 height 20
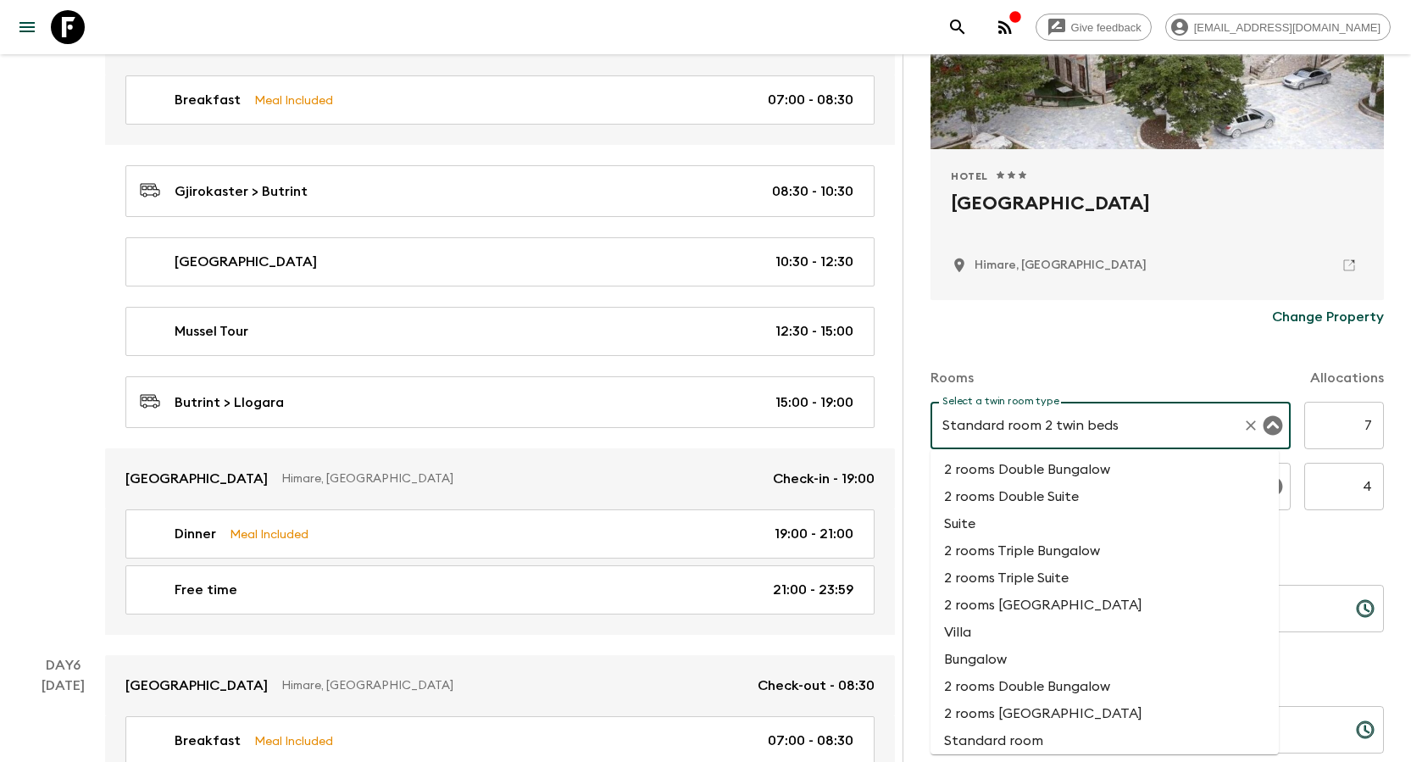
click at [704, 421] on input "Standard room 2 twin beds" at bounding box center [1086, 425] width 297 height 32
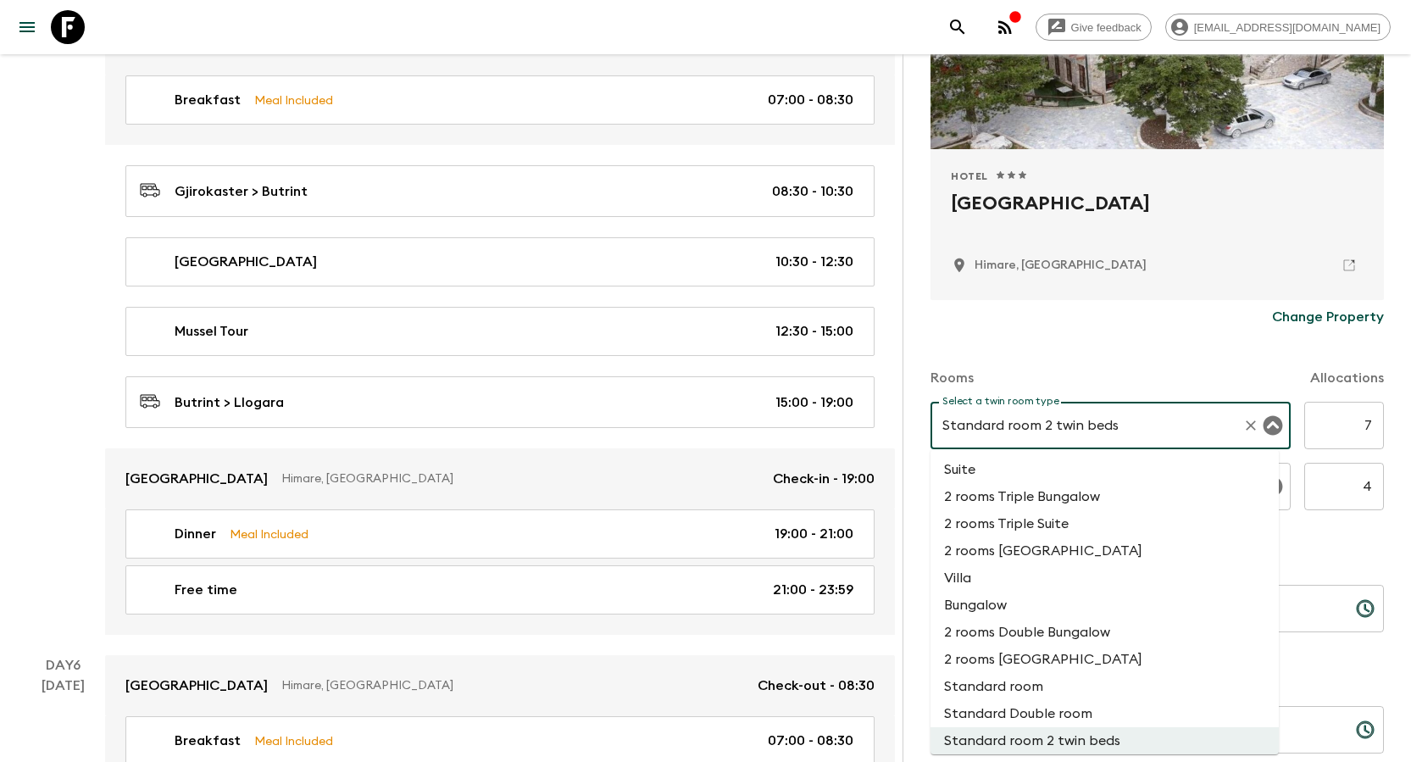
click at [704, 498] on li "Standard room" at bounding box center [1104, 686] width 348 height 27
type input "Standard room"
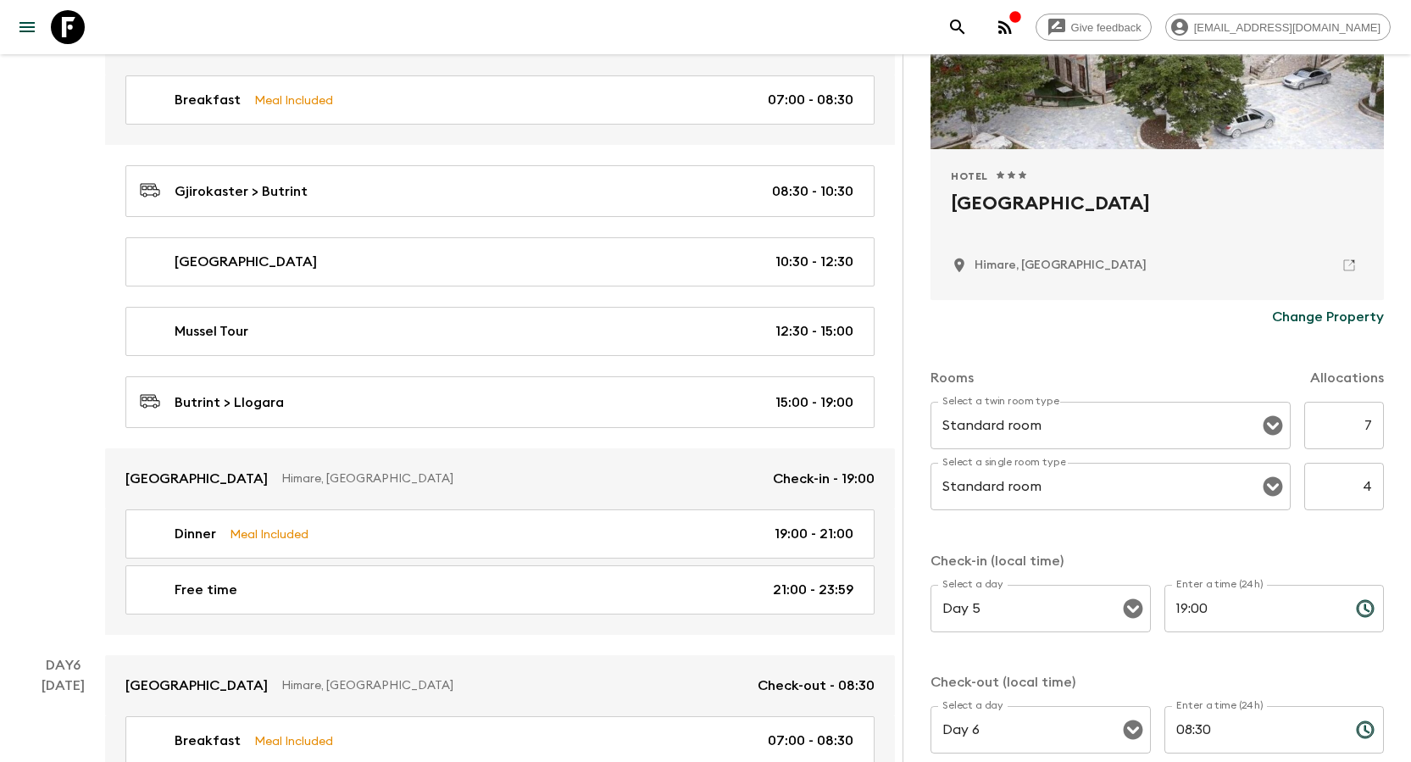
click at [704, 498] on p "Check-in (local time)" at bounding box center [1156, 561] width 453 height 20
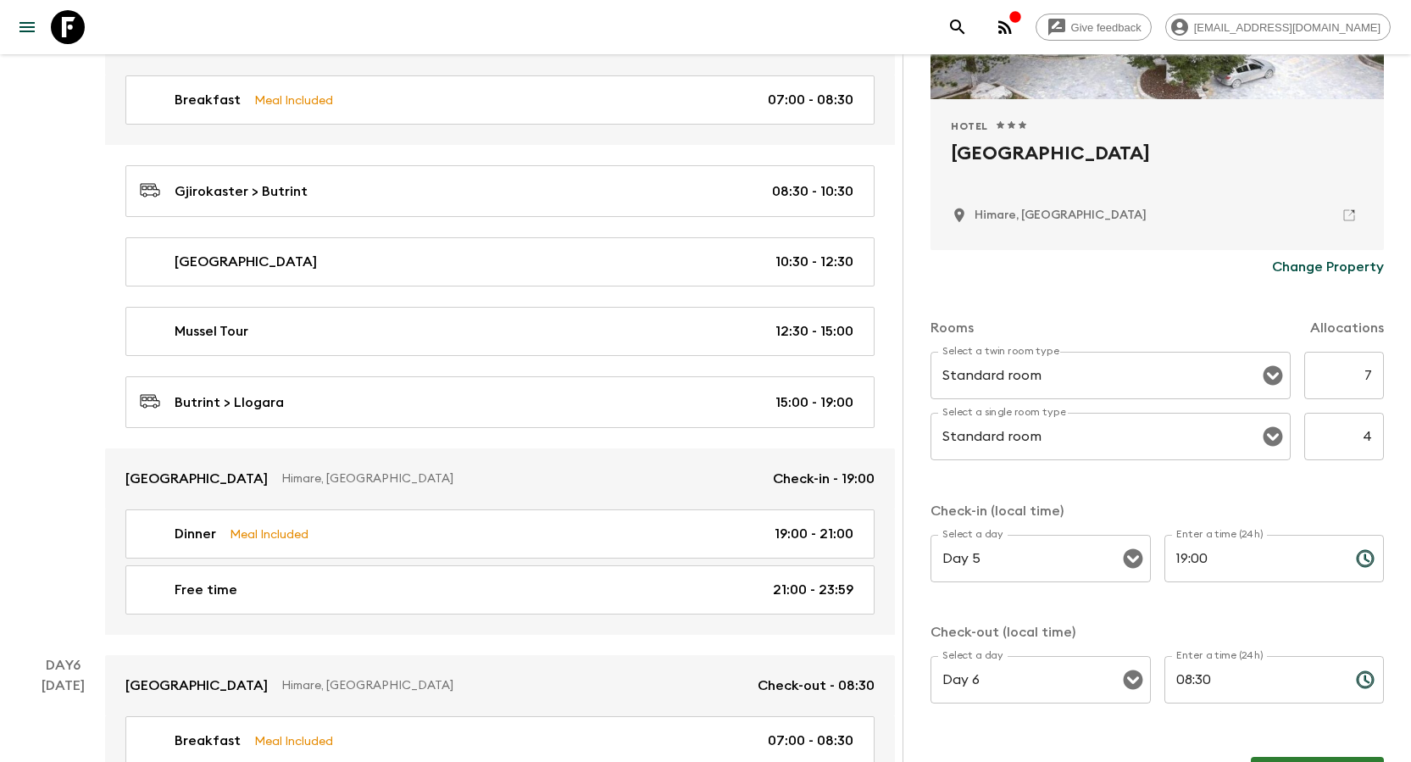
scroll to position [353, 0]
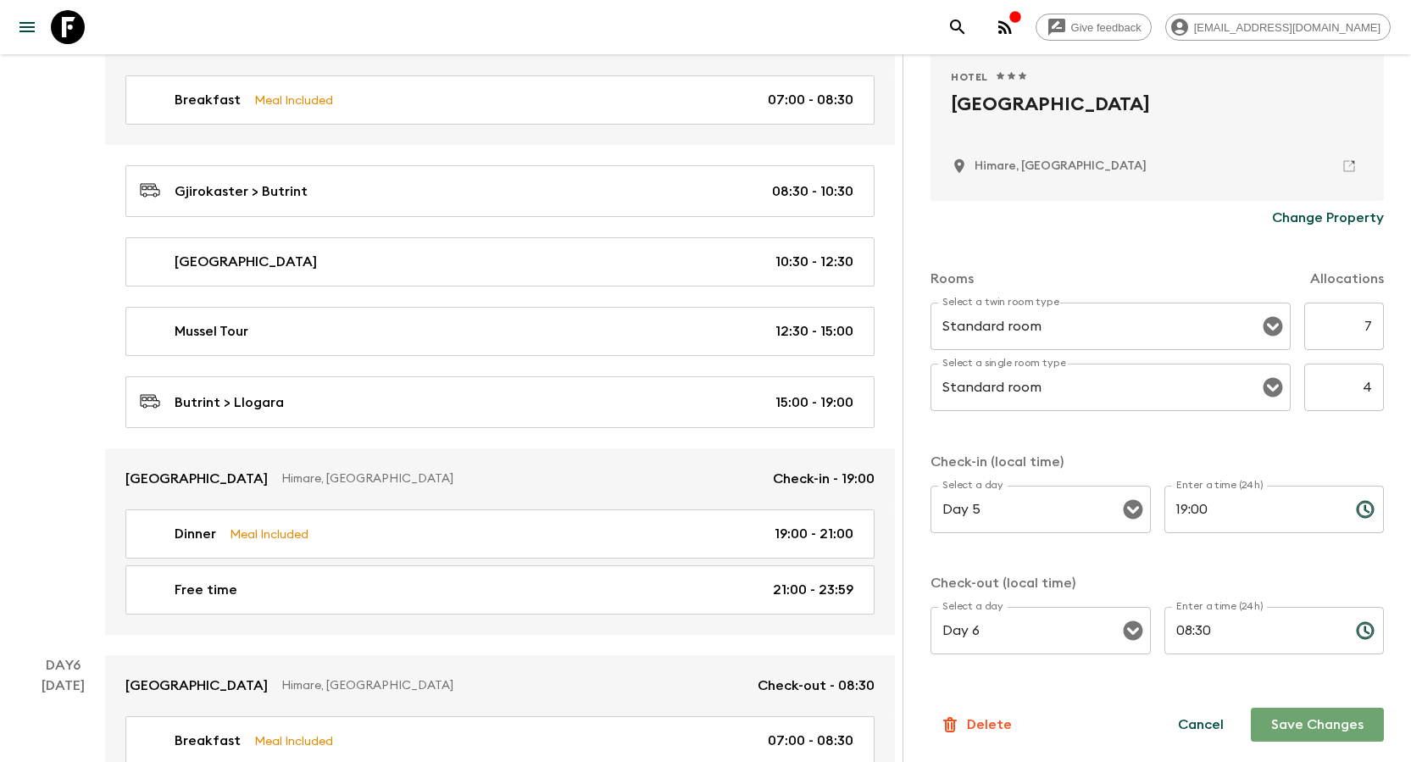
click at [704, 498] on button "Save Changes" at bounding box center [1316, 724] width 133 height 34
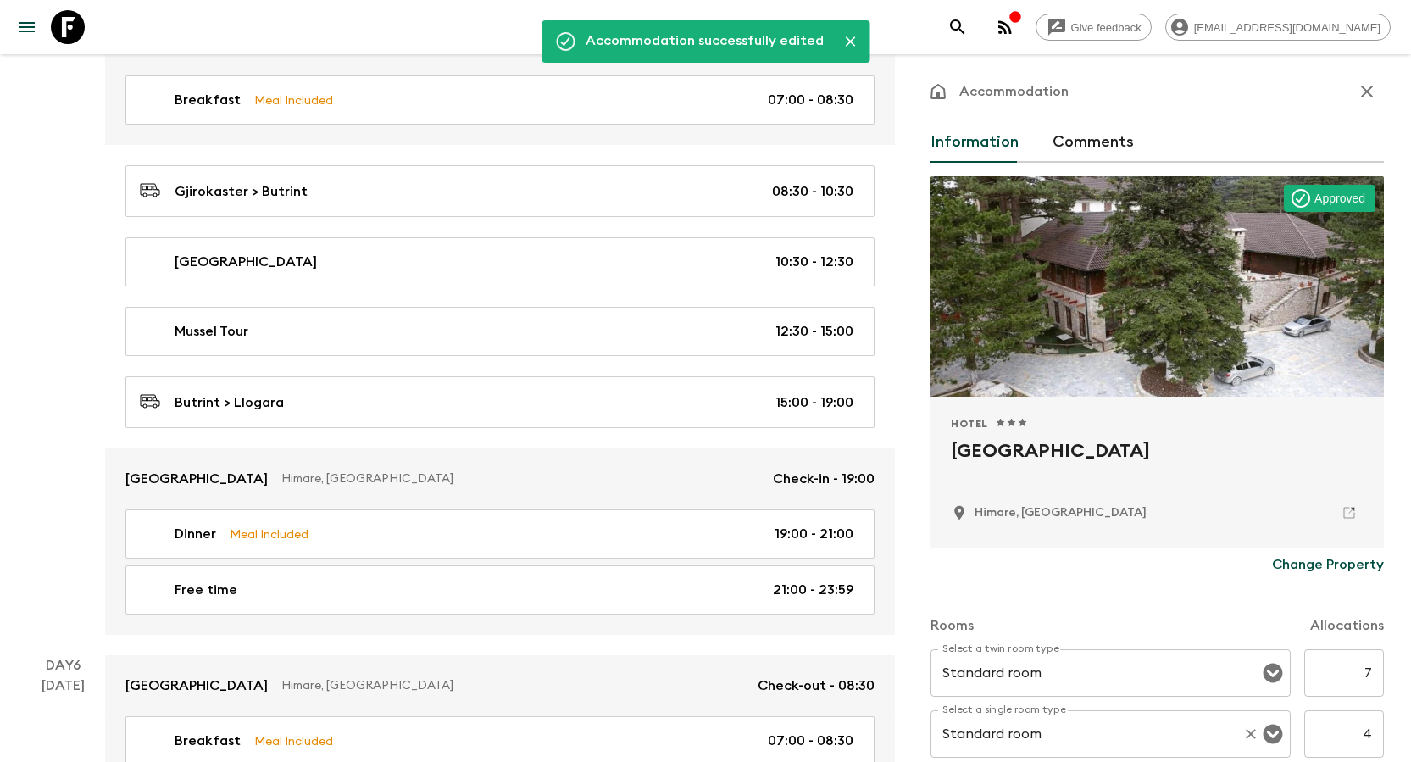
scroll to position [0, 0]
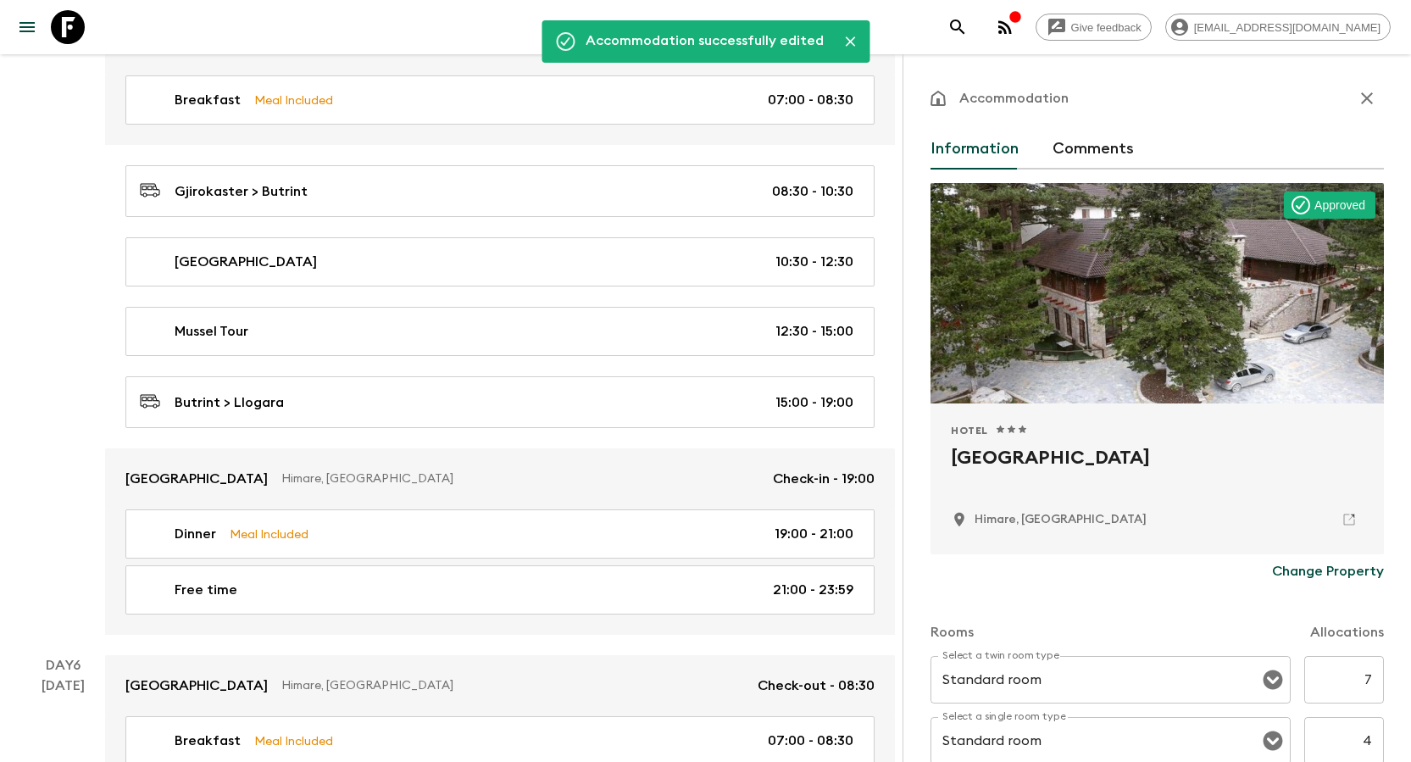
click at [704, 146] on button "Comments" at bounding box center [1092, 149] width 81 height 41
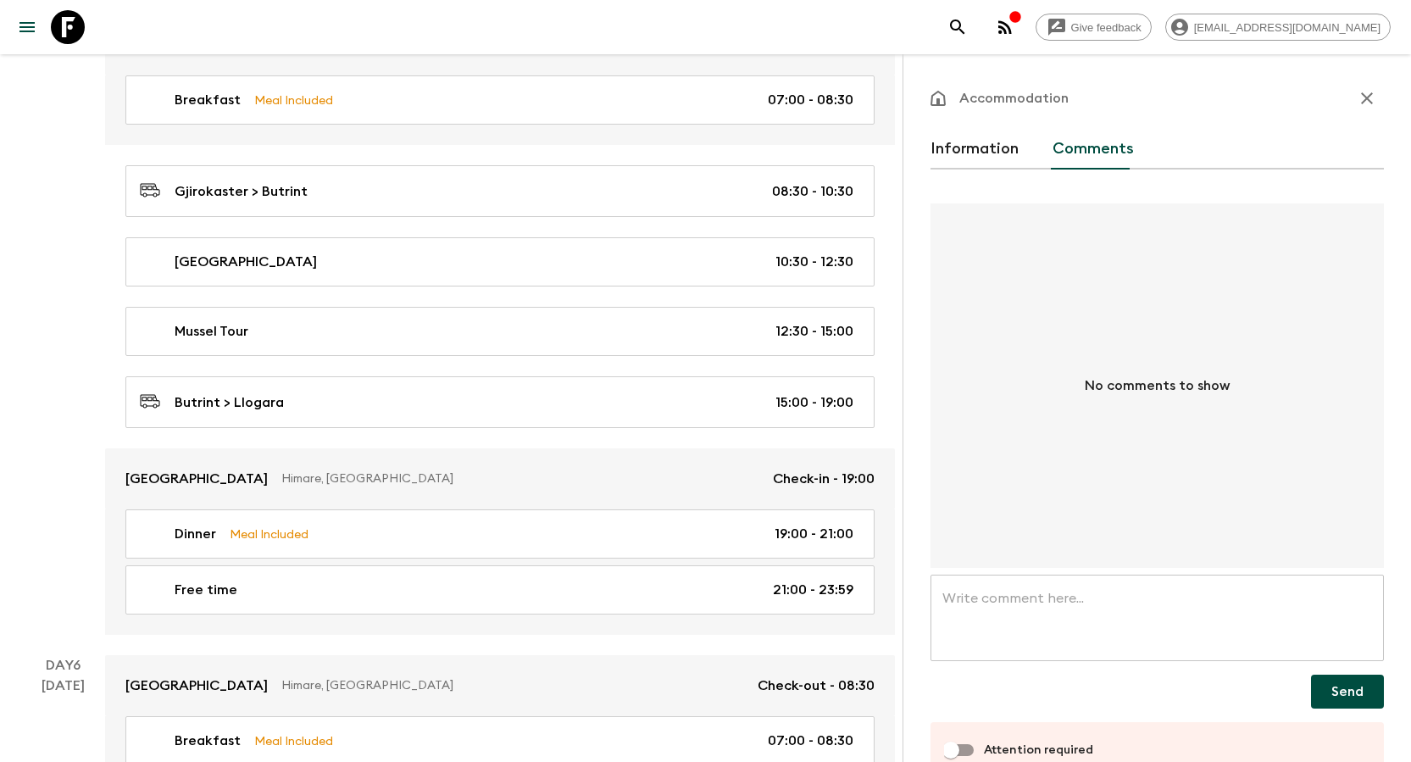
click at [704, 498] on textarea at bounding box center [1157, 618] width 430 height 58
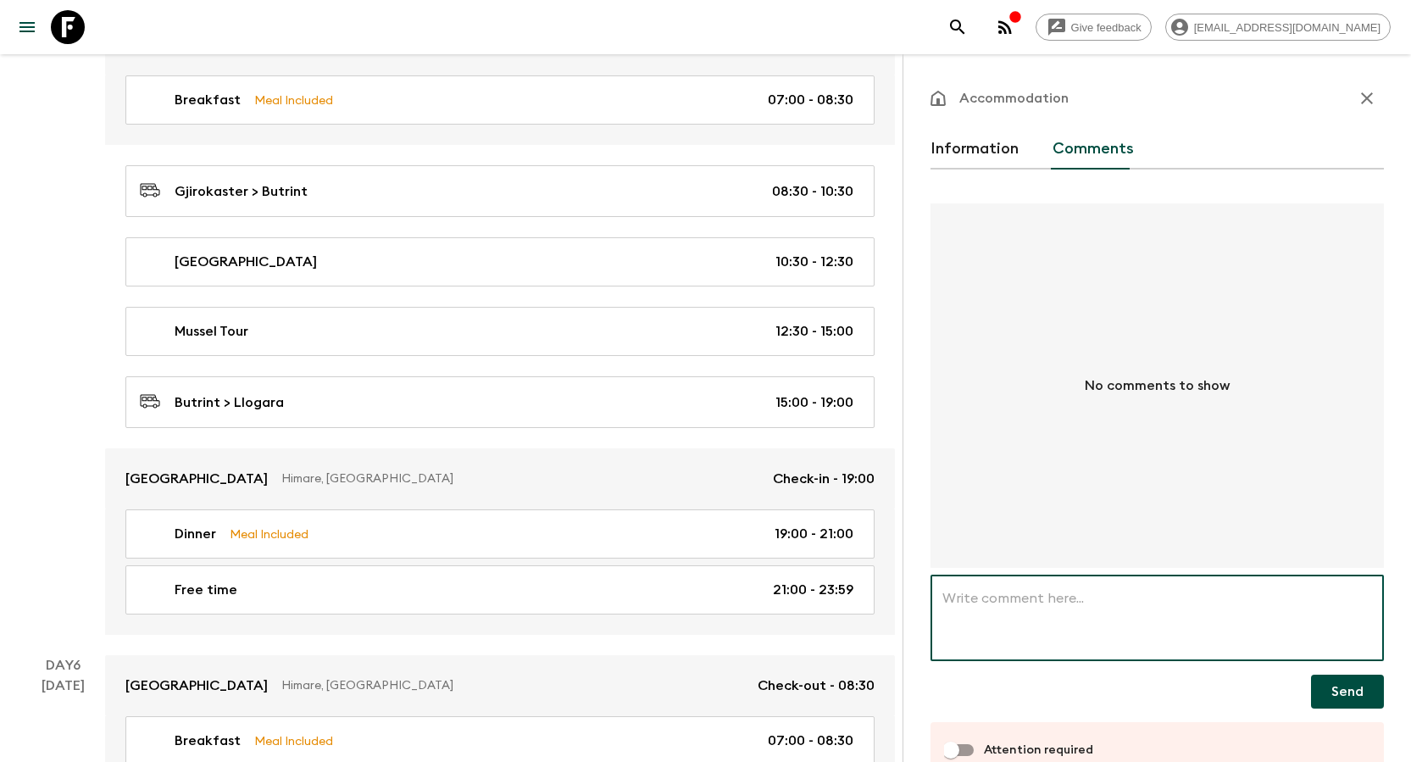
paste textarea "Hotel is Confirmed"
type textarea "Hotel is Confirmed"
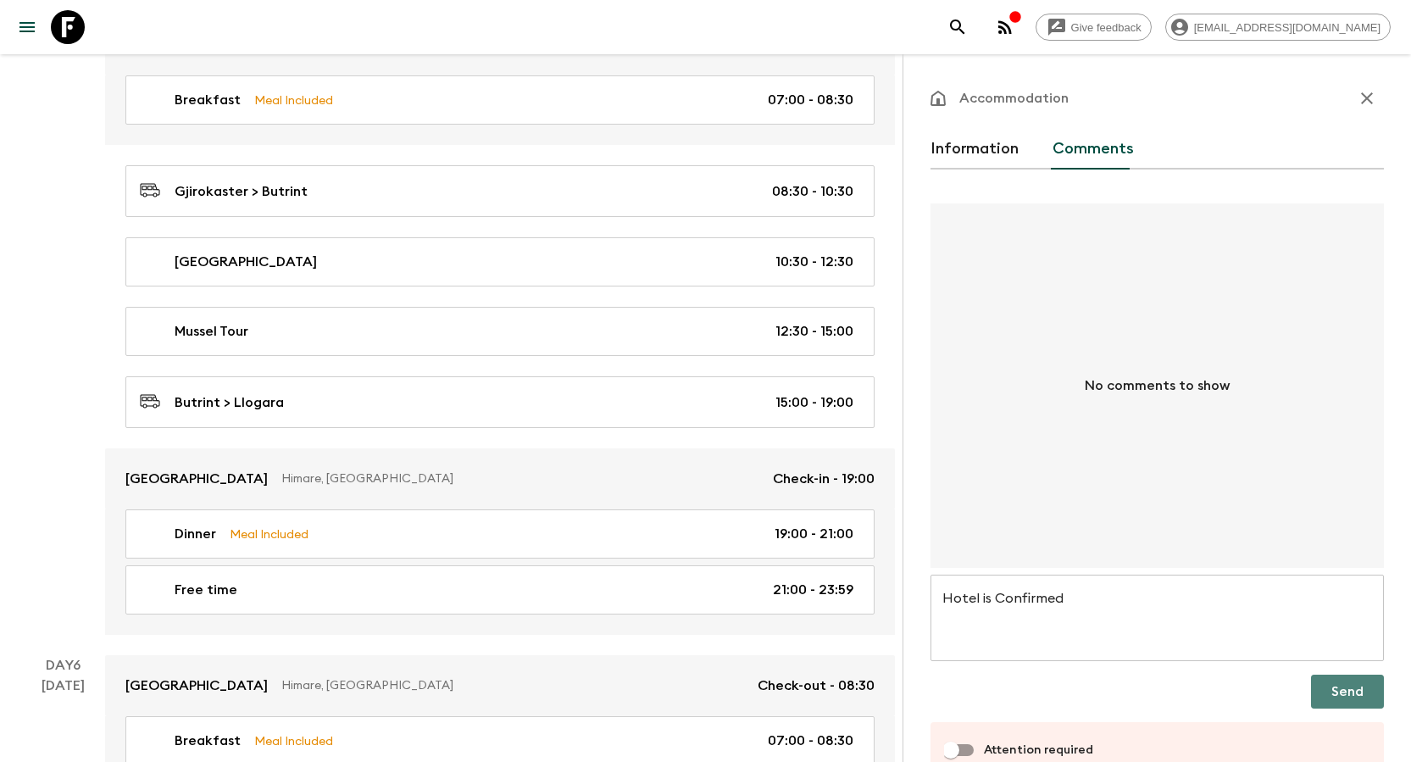
click at [704, 498] on button "Send" at bounding box center [1347, 691] width 73 height 34
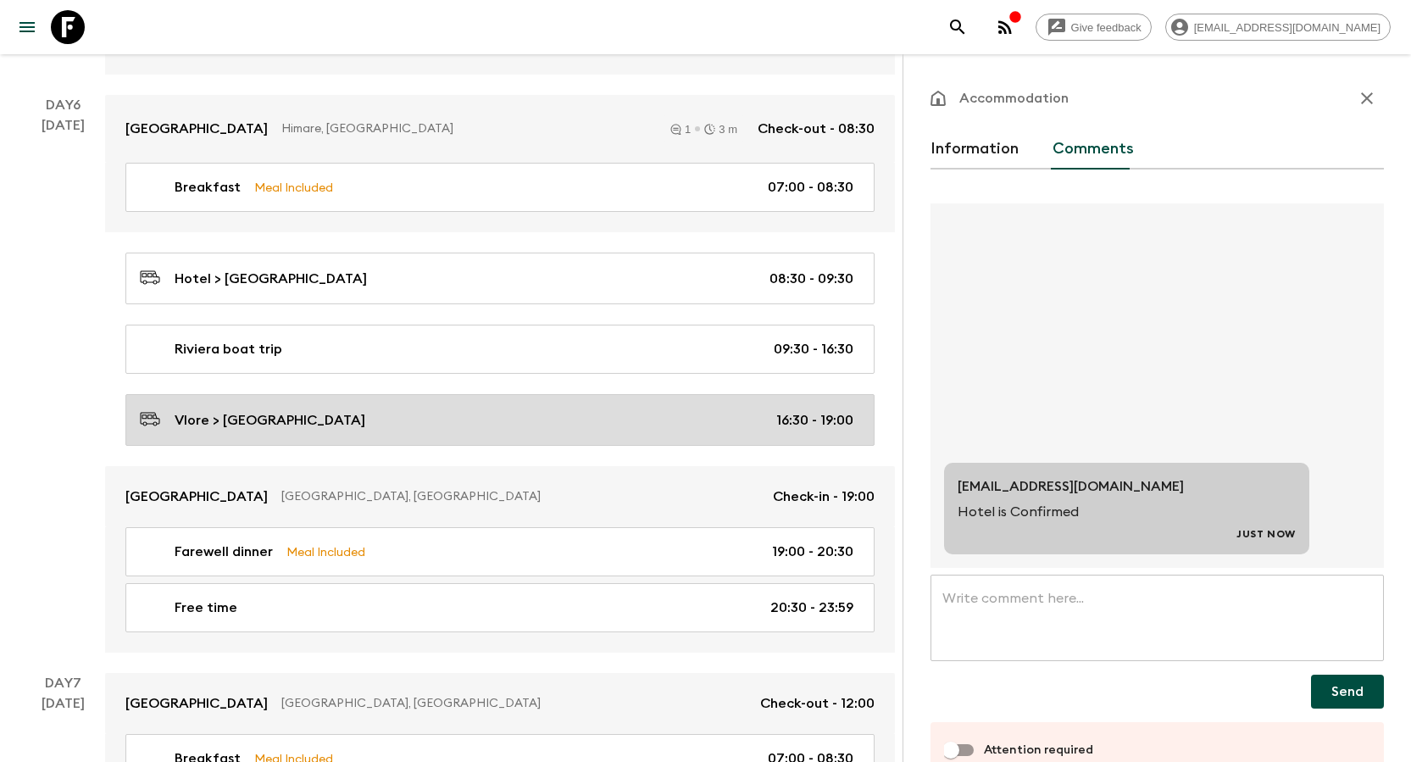
scroll to position [3219, 0]
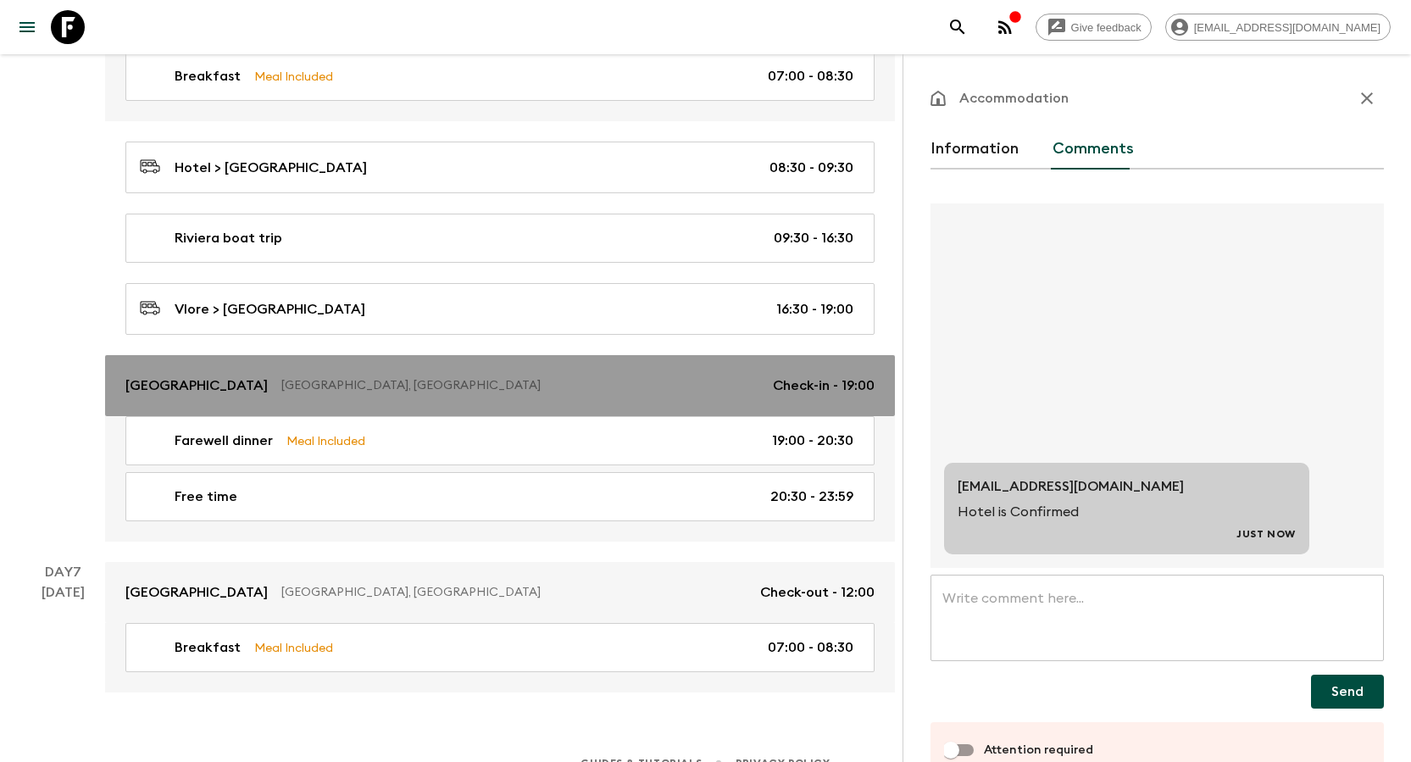
click at [211, 392] on p "[GEOGRAPHIC_DATA]" at bounding box center [196, 385] width 142 height 20
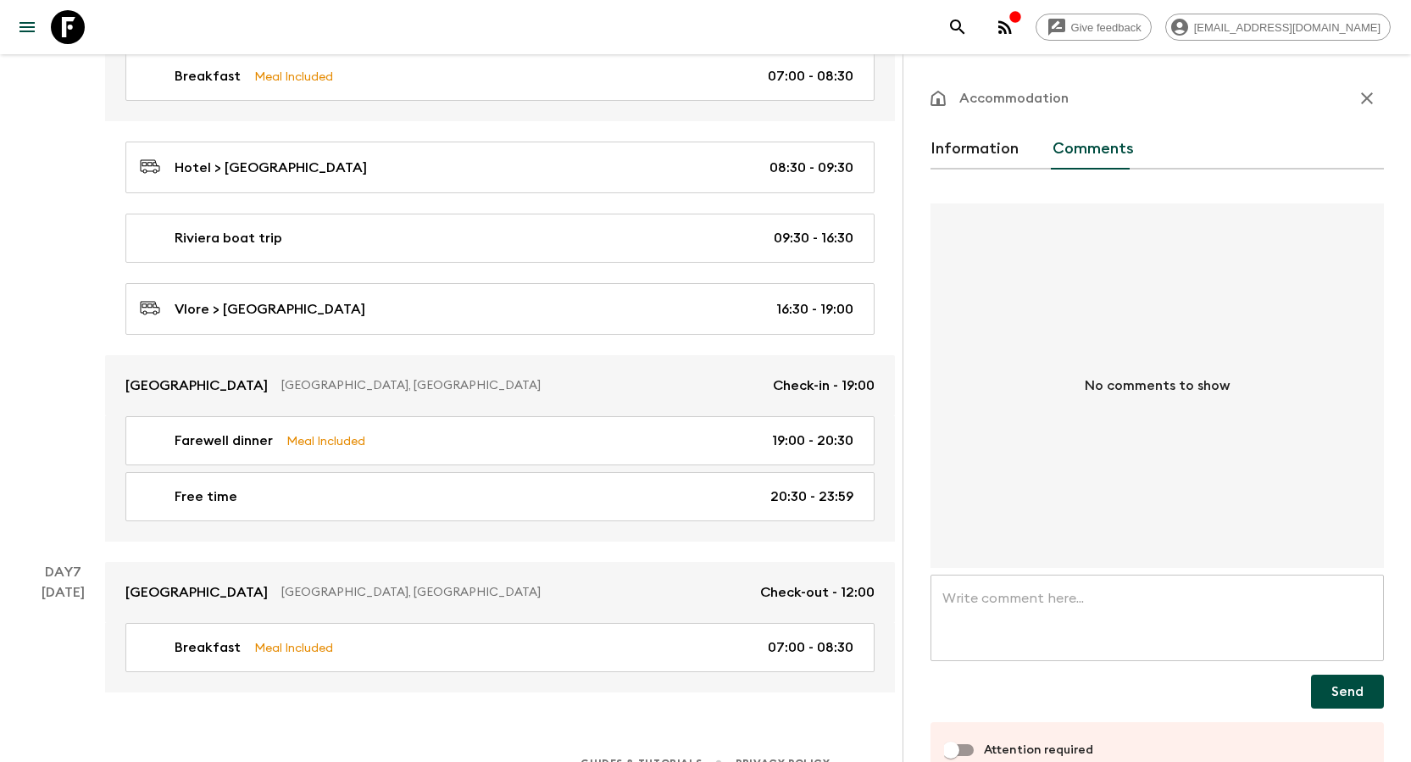
click at [704, 152] on button "Information" at bounding box center [974, 149] width 88 height 41
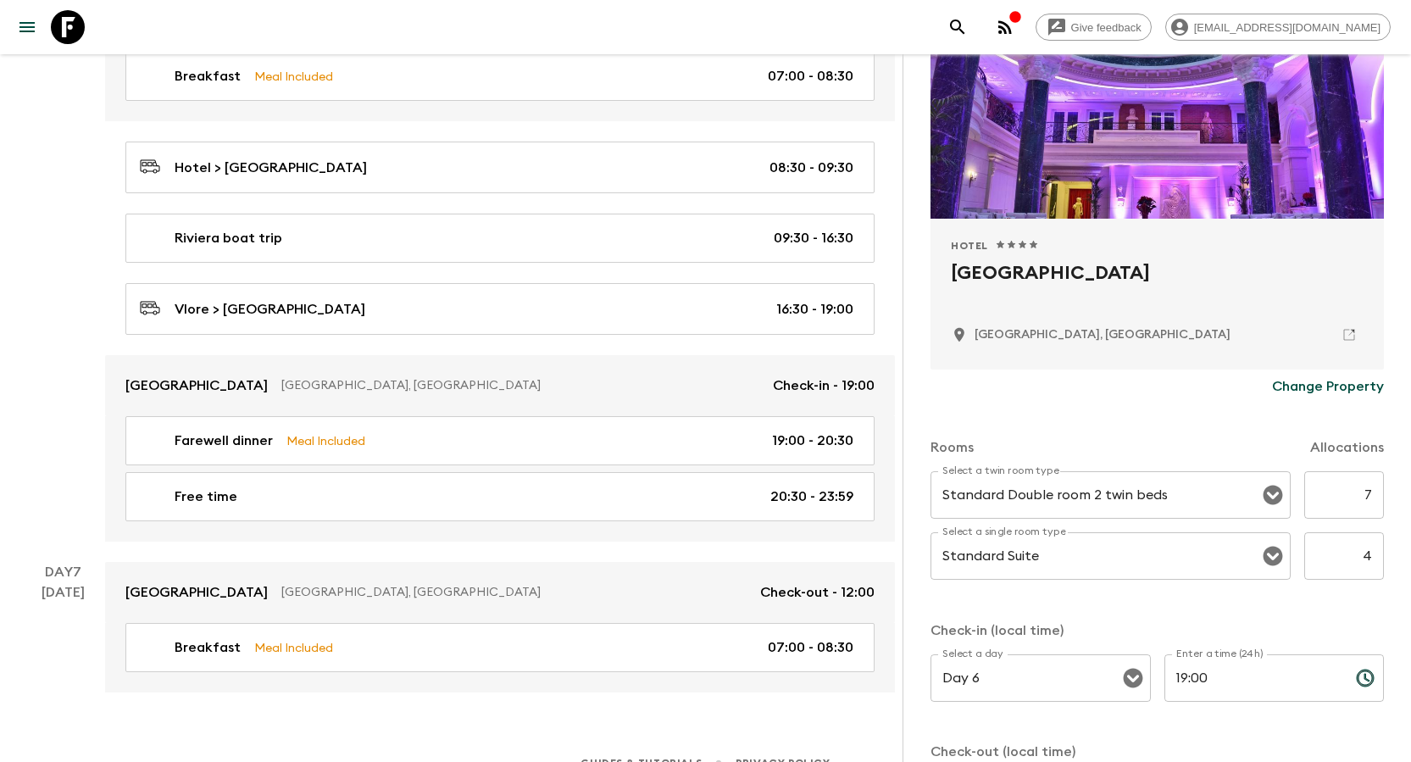
scroll to position [254, 0]
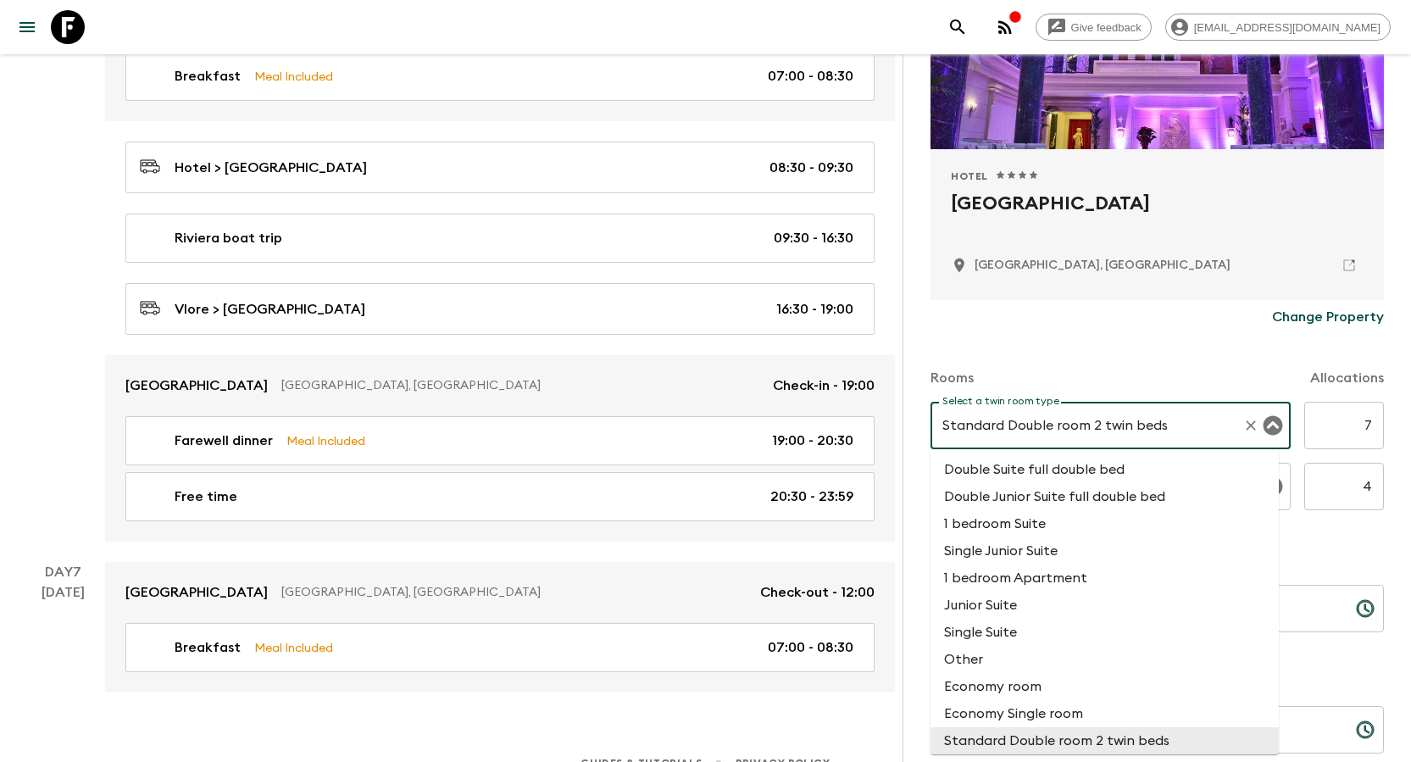
click at [704, 419] on input "Standard Double room 2 twin beds" at bounding box center [1086, 425] width 297 height 32
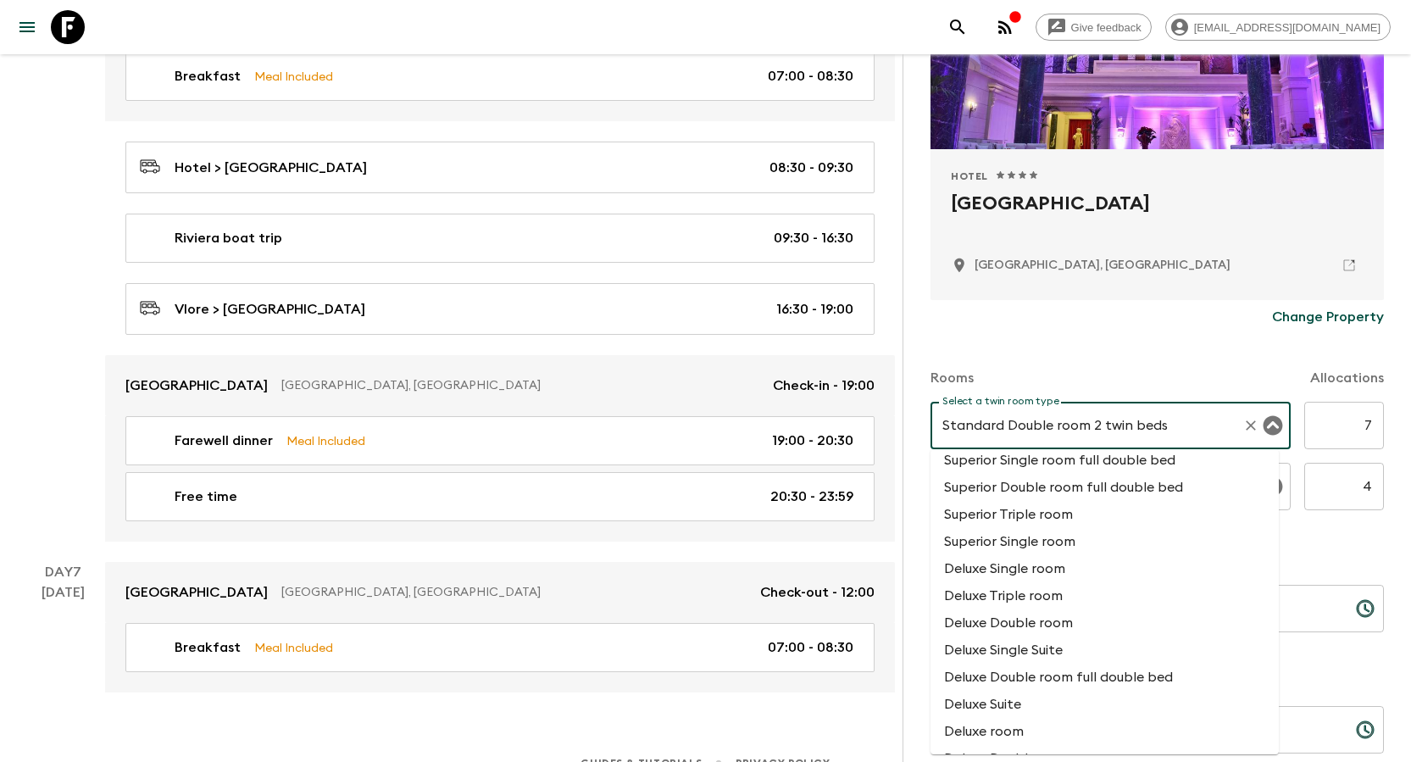
scroll to position [847, 0]
click at [704, 498] on li "Deluxe room" at bounding box center [1104, 706] width 348 height 27
type input "Deluxe room"
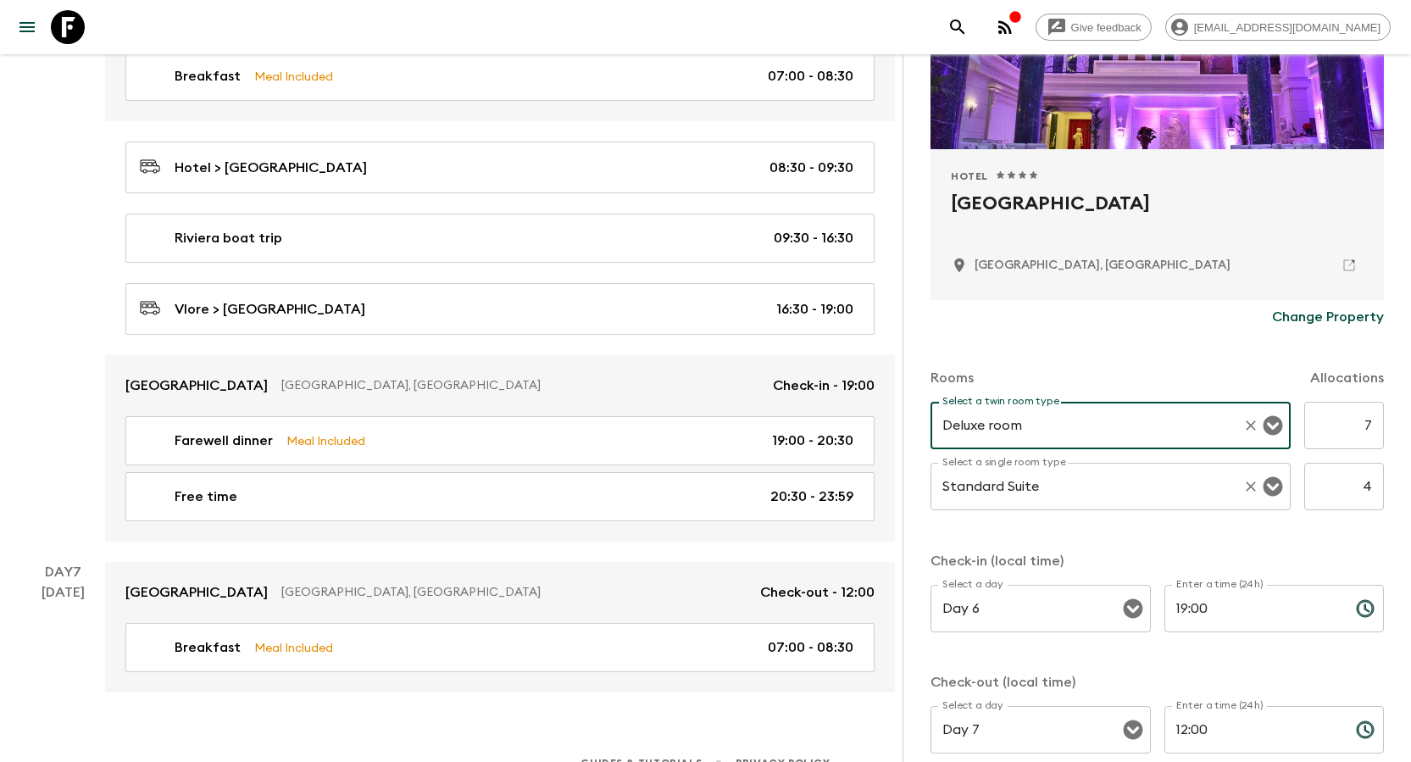
click at [704, 490] on icon "Open" at bounding box center [1272, 486] width 19 height 19
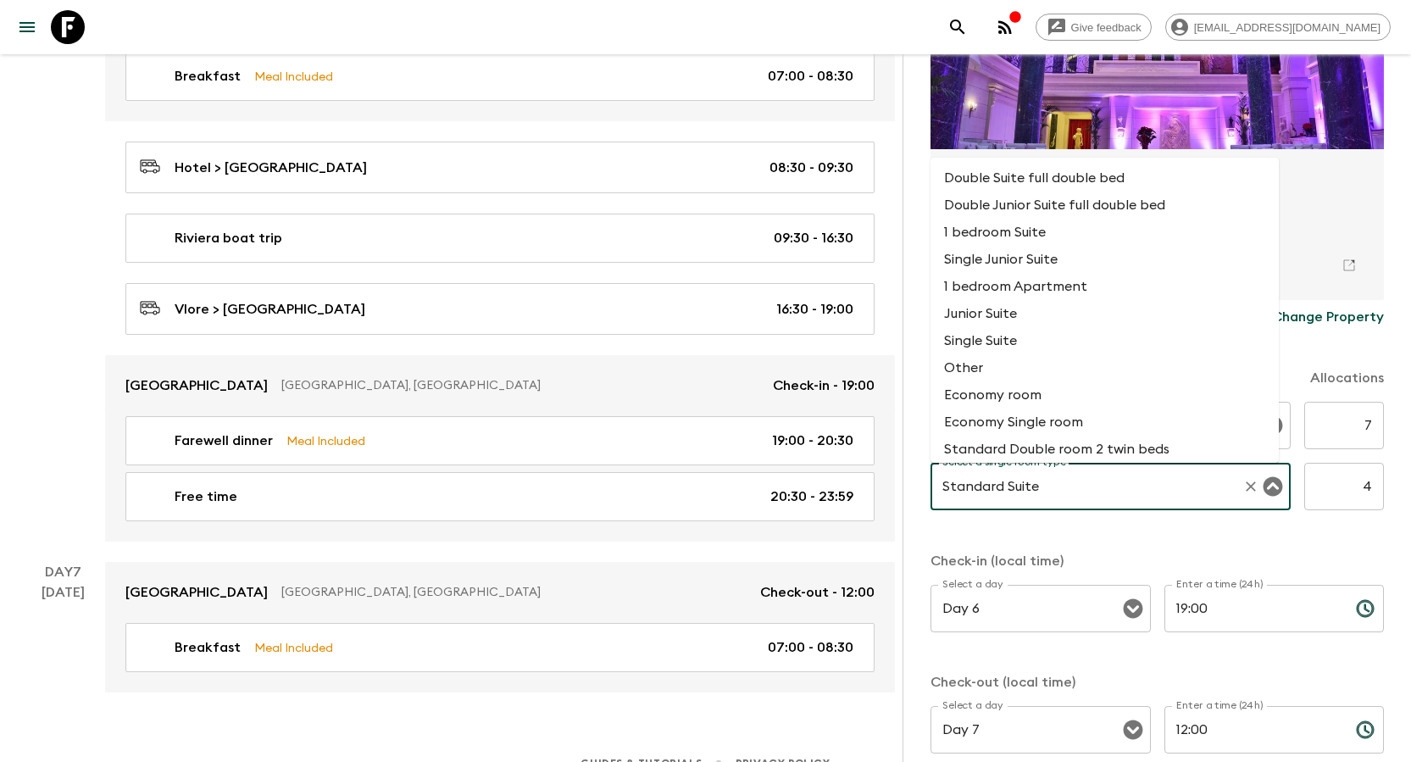
scroll to position [54, 0]
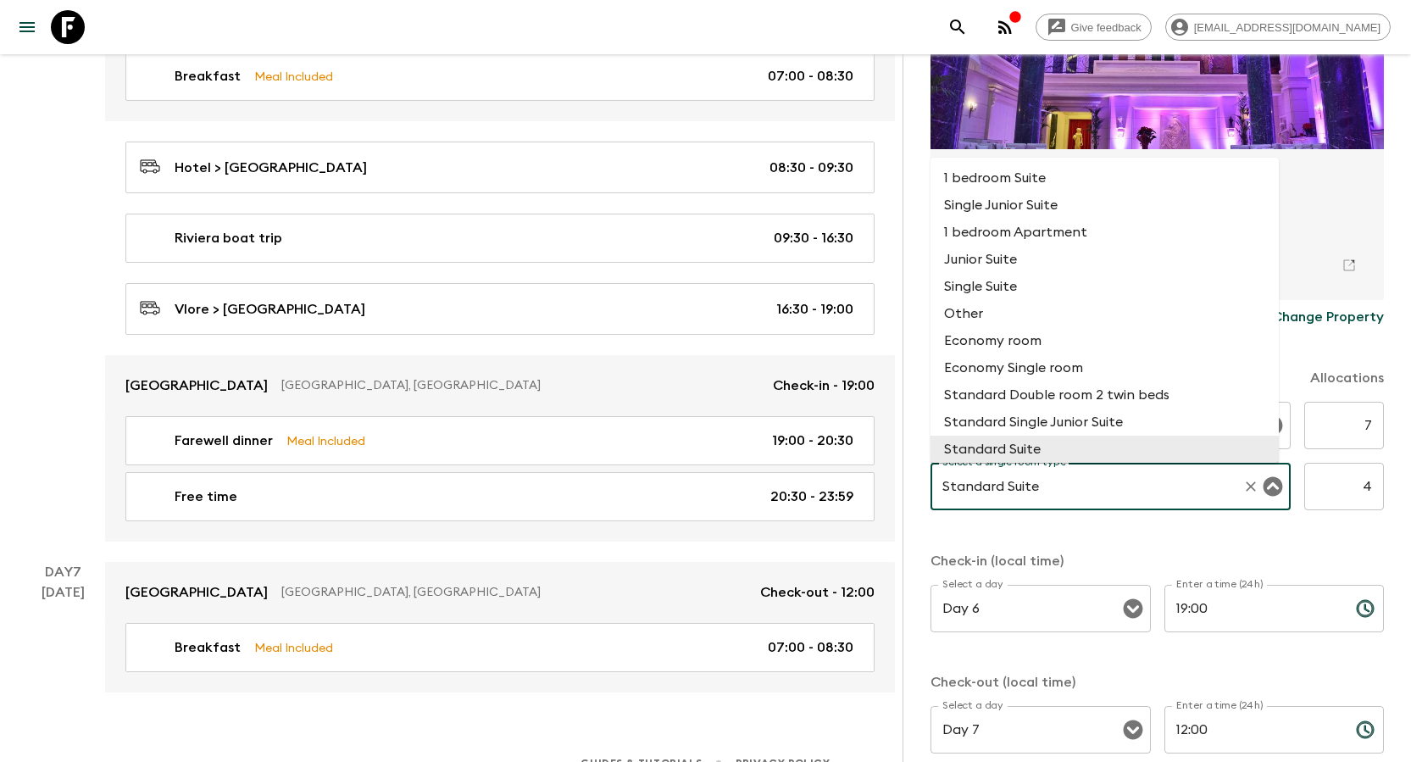
click at [704, 481] on input "Standard Suite" at bounding box center [1086, 486] width 297 height 32
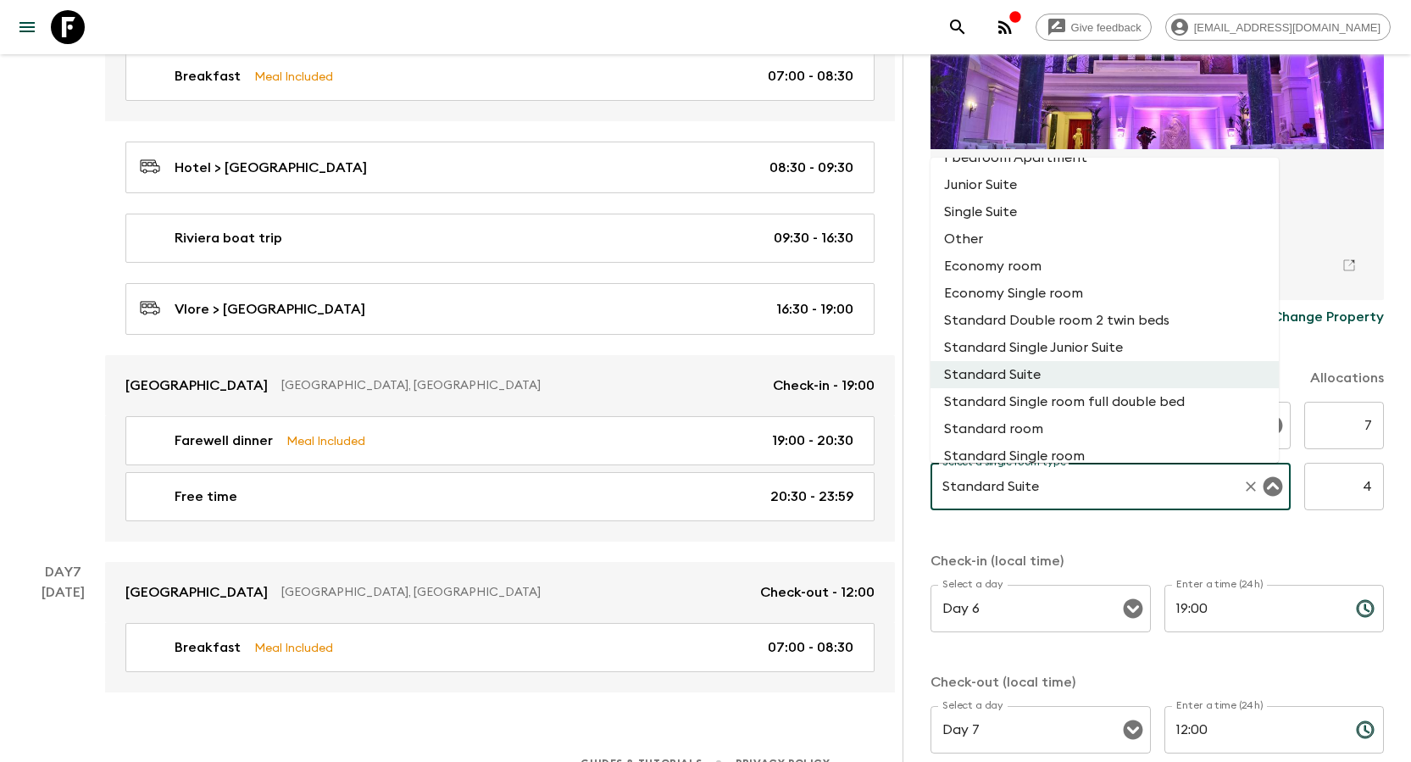
scroll to position [224, 0]
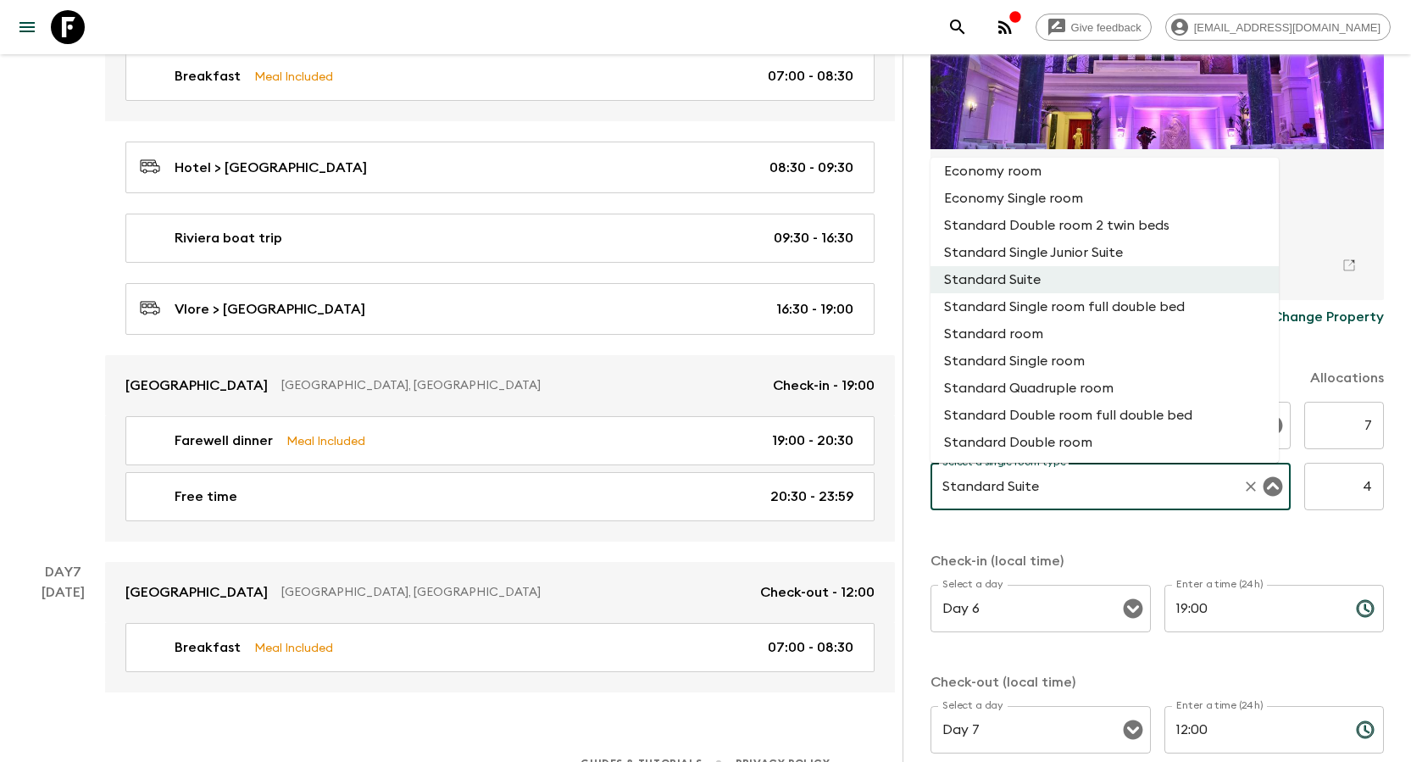
click at [704, 365] on li "Standard Single room" at bounding box center [1104, 360] width 348 height 27
type input "Standard Single room"
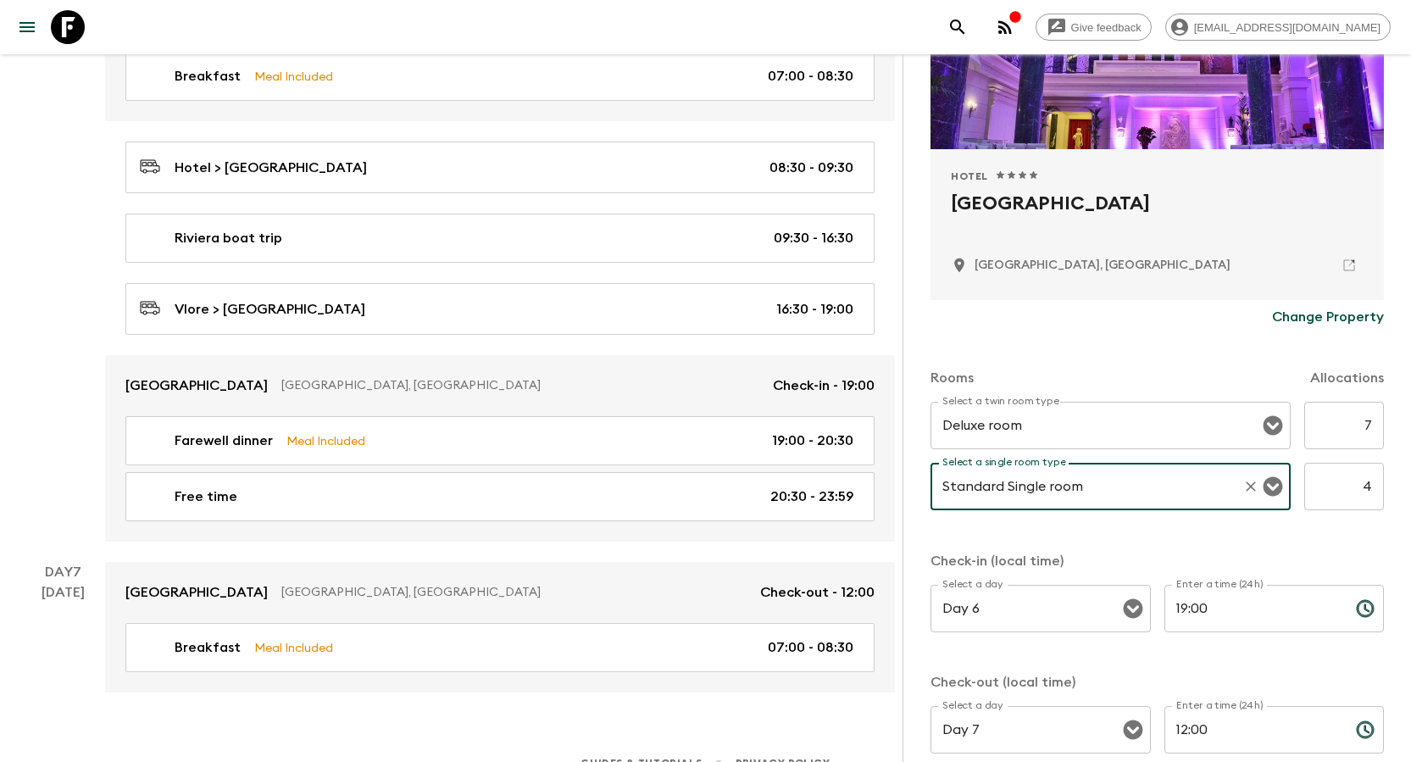
click at [704, 498] on div "Rooms Allocations Select a twin room type Deluxe room Select a twin room type 7…" at bounding box center [1156, 553] width 453 height 439
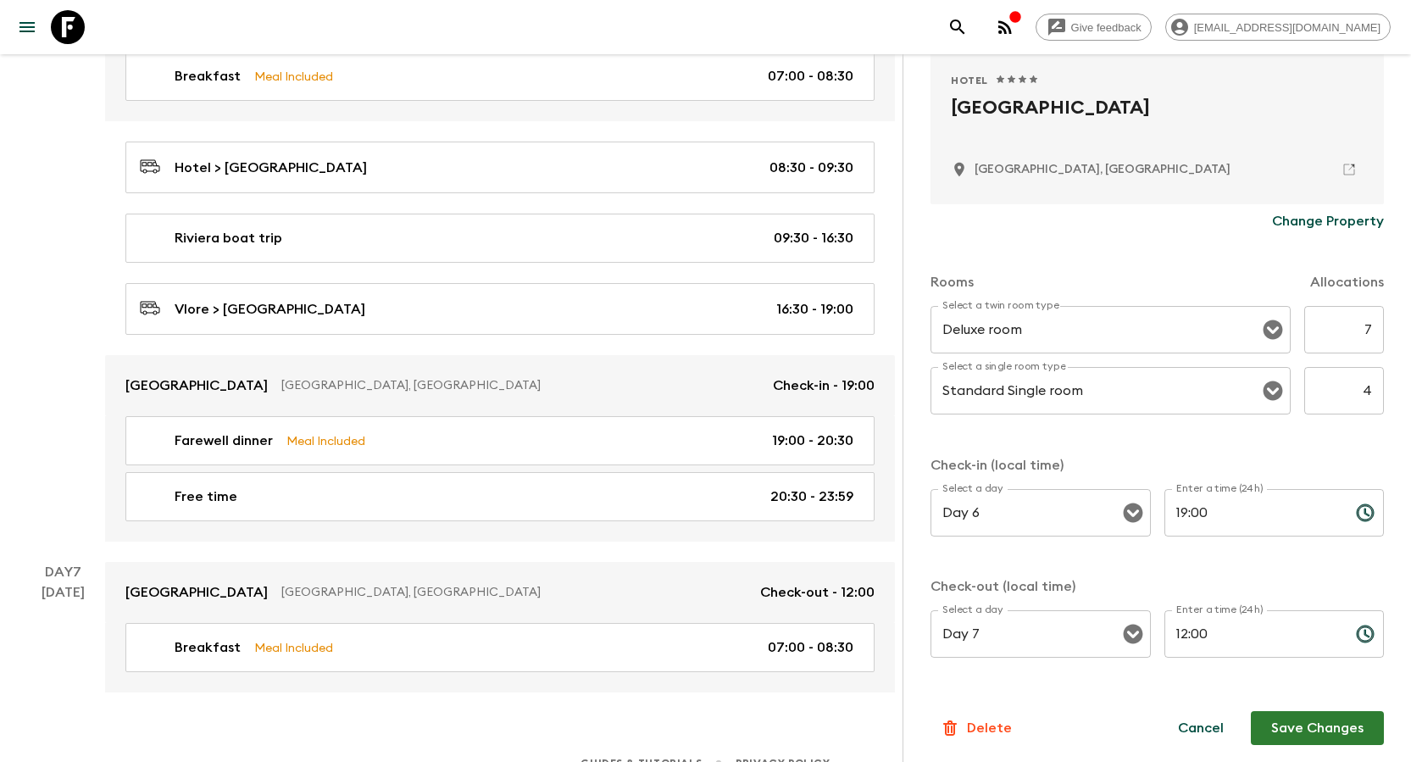
scroll to position [353, 0]
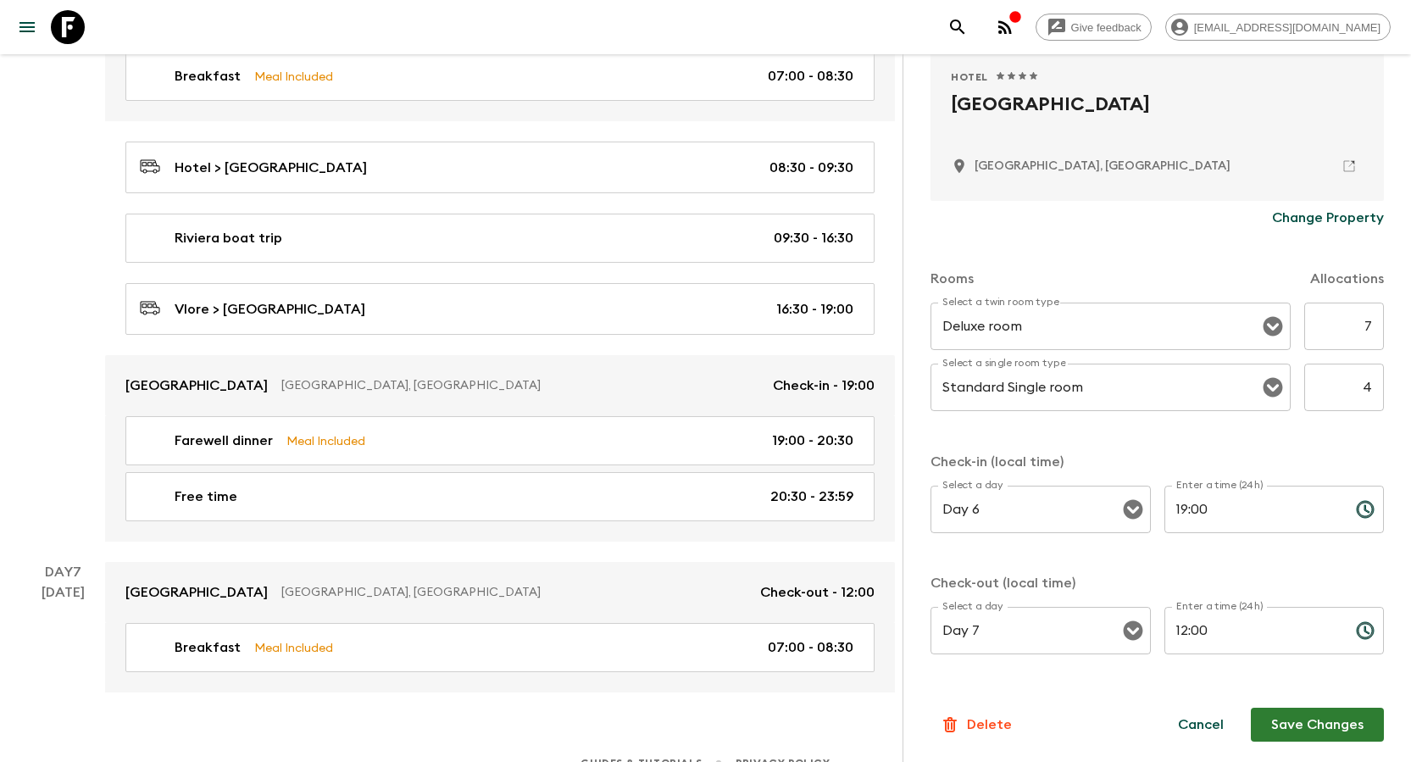
click at [704, 498] on button "Save Changes" at bounding box center [1316, 724] width 133 height 34
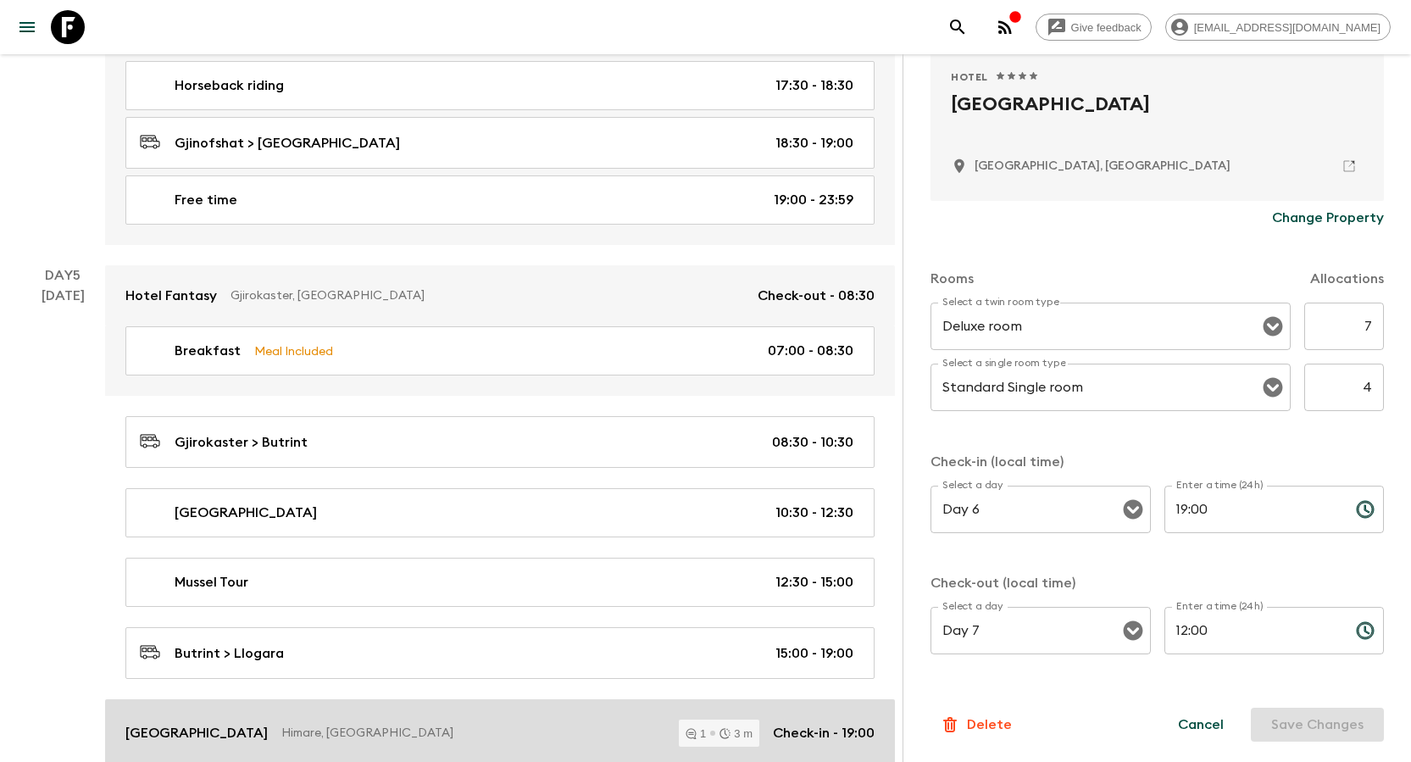
scroll to position [2287, 0]
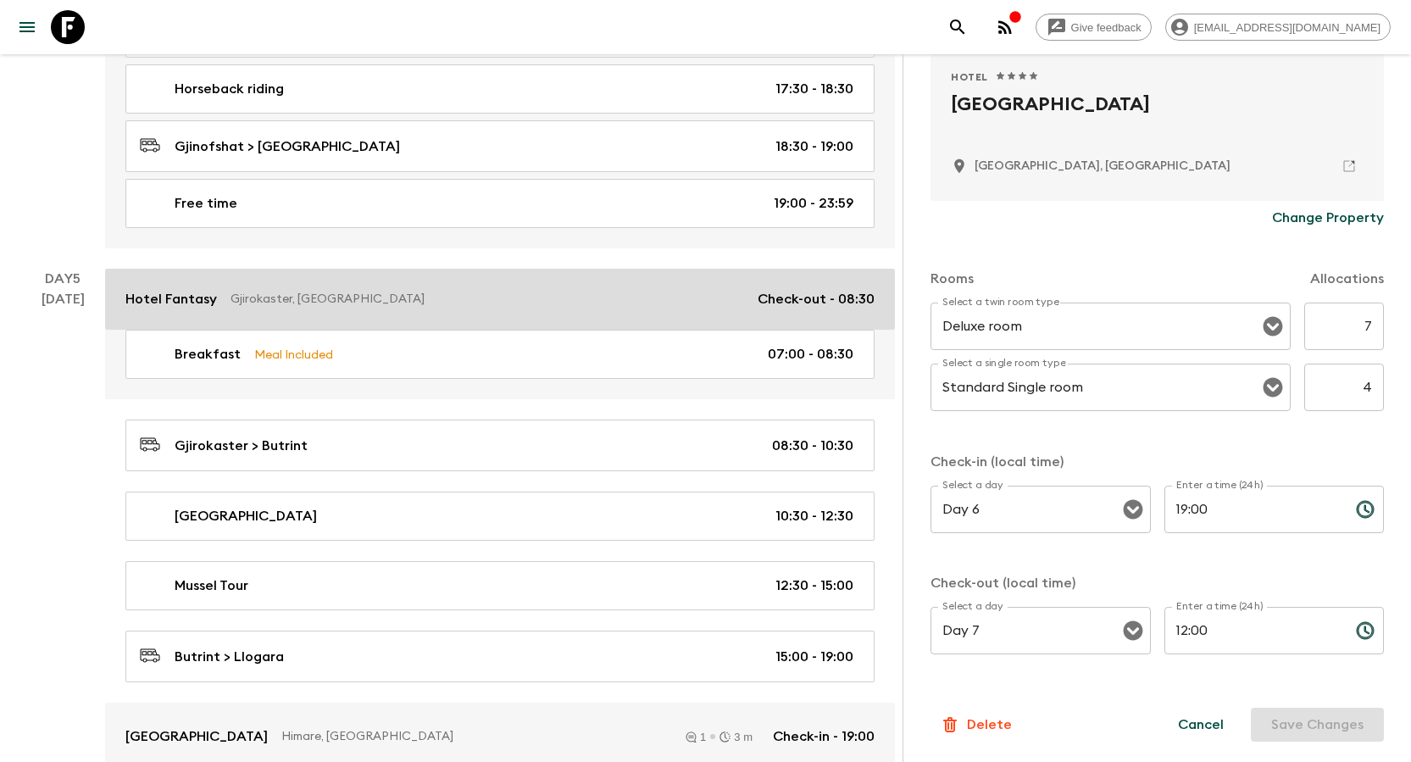
click at [195, 309] on link "Hotel Fantasy Gjirokaster, [GEOGRAPHIC_DATA] Check-out - 08:30" at bounding box center [500, 299] width 790 height 61
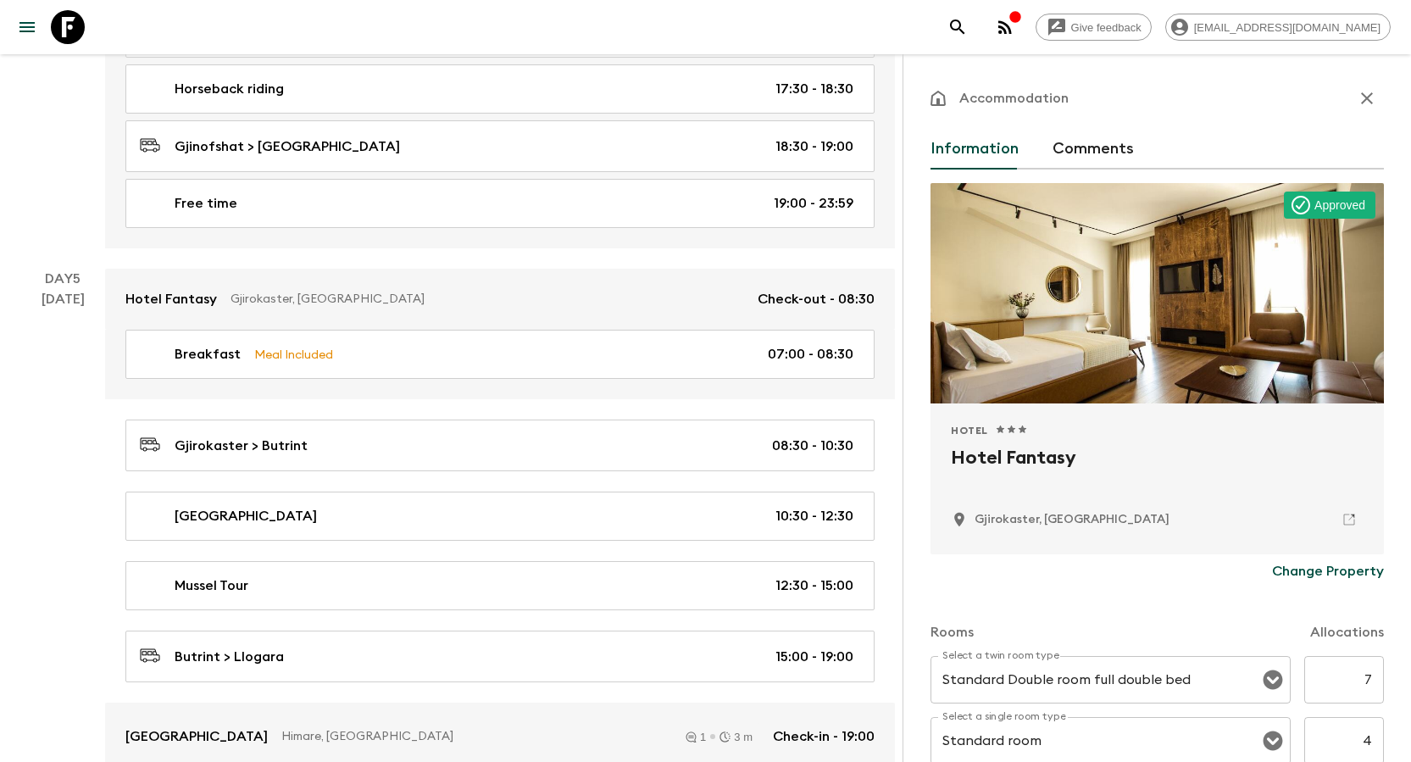
click at [704, 498] on p "Change Property" at bounding box center [1328, 571] width 112 height 20
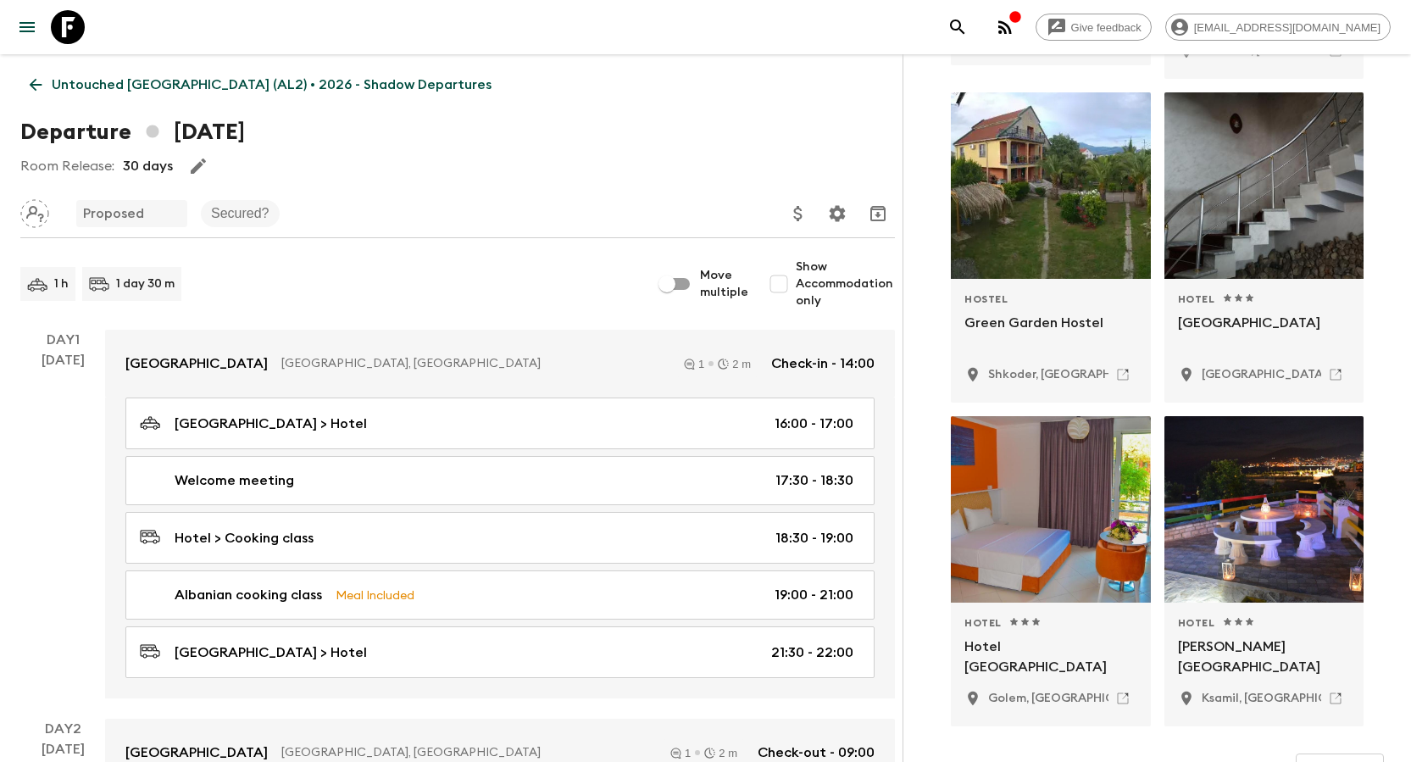
type input "rose garden"
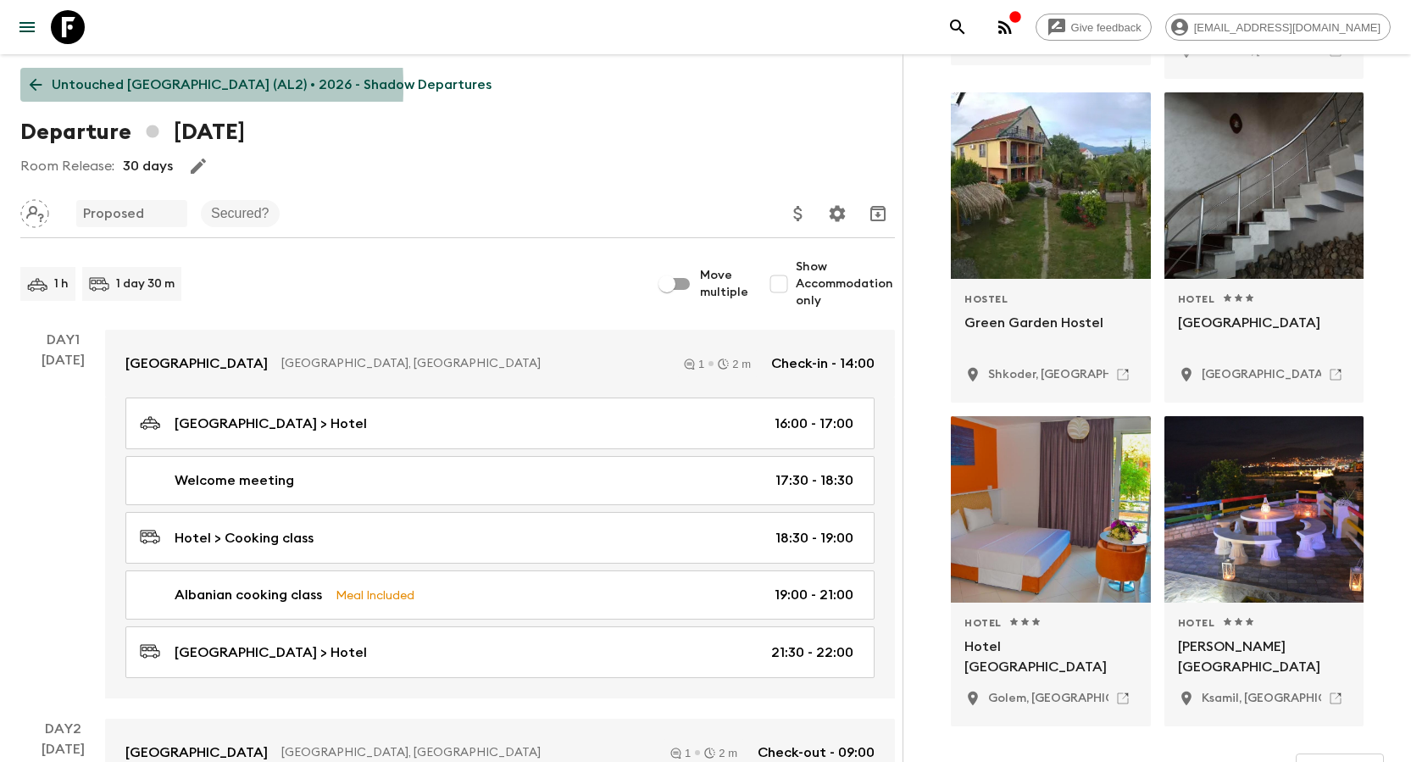
click at [43, 86] on icon at bounding box center [35, 84] width 19 height 19
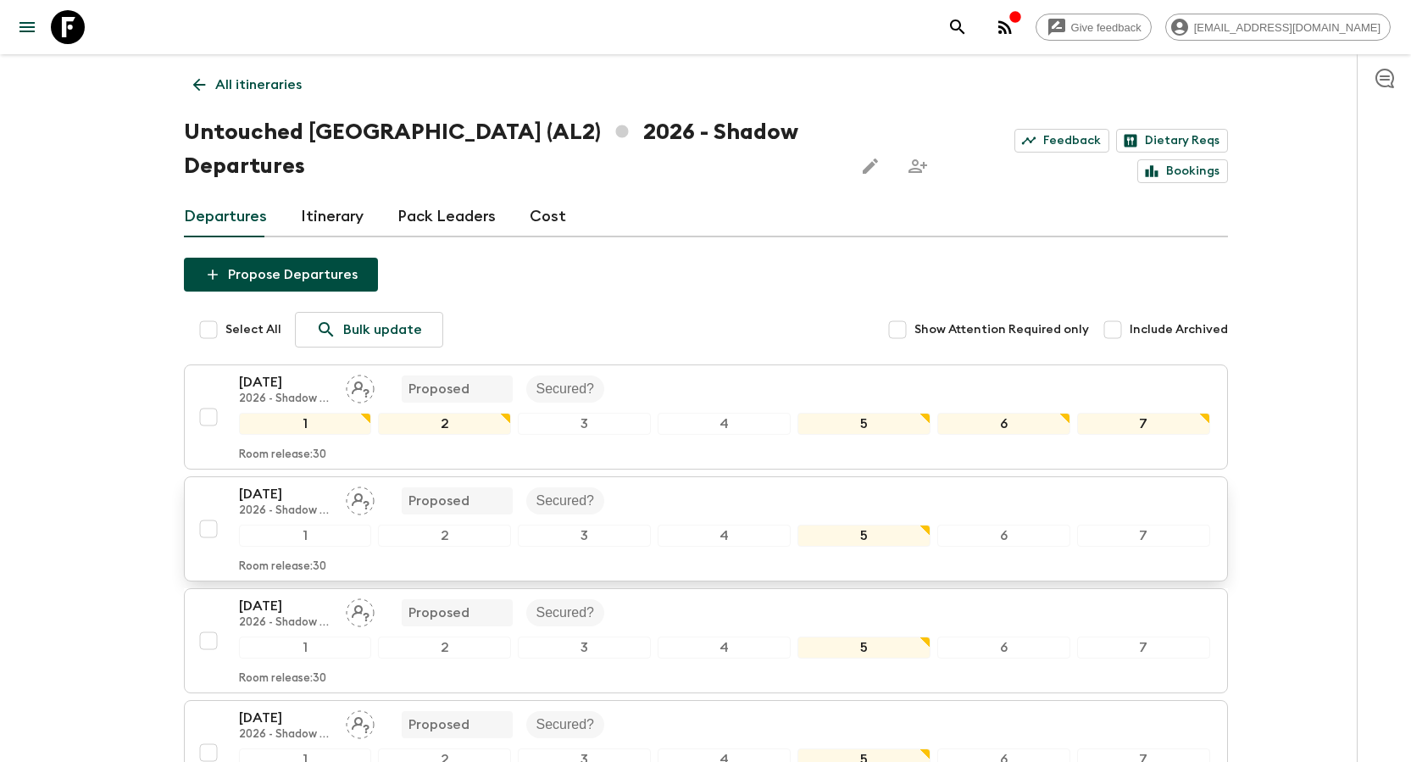
click at [264, 484] on p "[DATE]" at bounding box center [285, 494] width 93 height 20
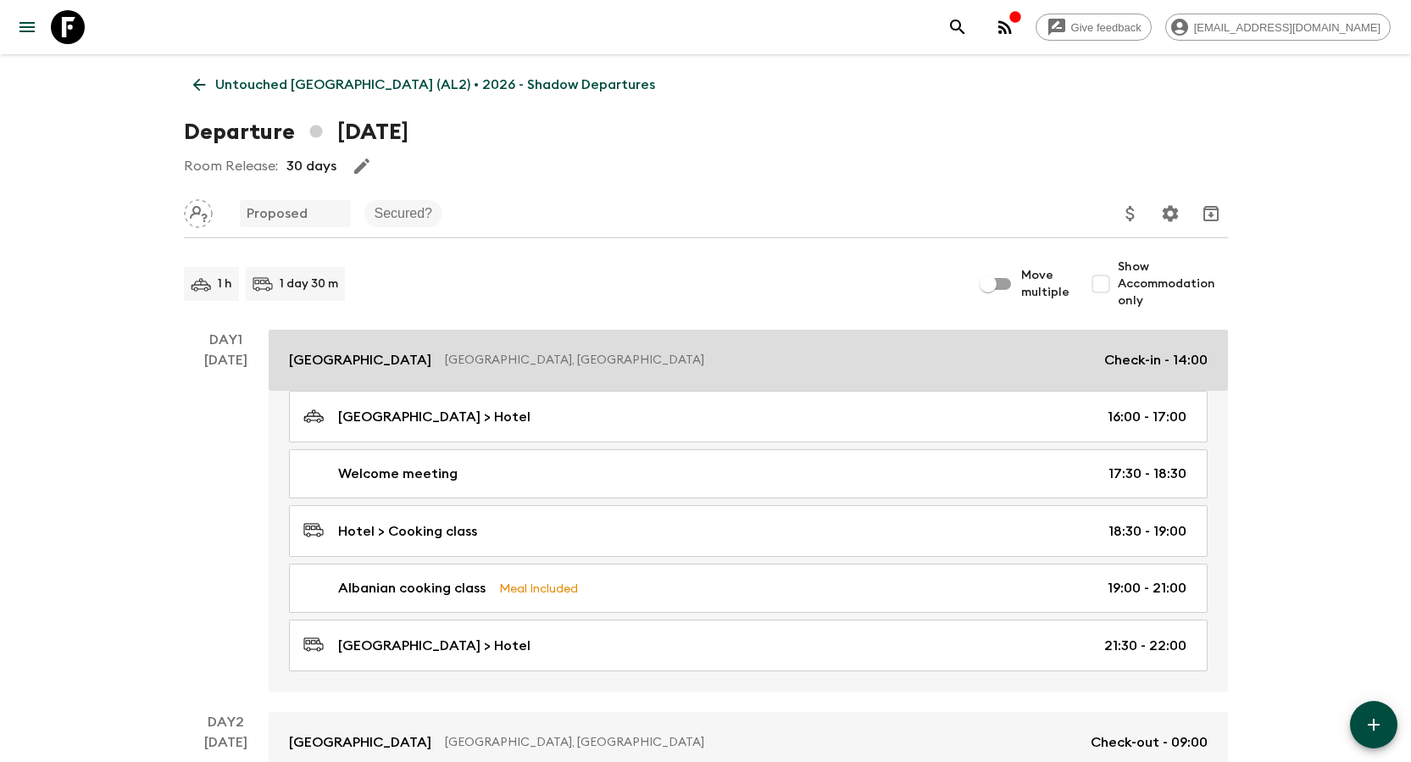
click at [369, 355] on p "[GEOGRAPHIC_DATA]" at bounding box center [360, 360] width 142 height 20
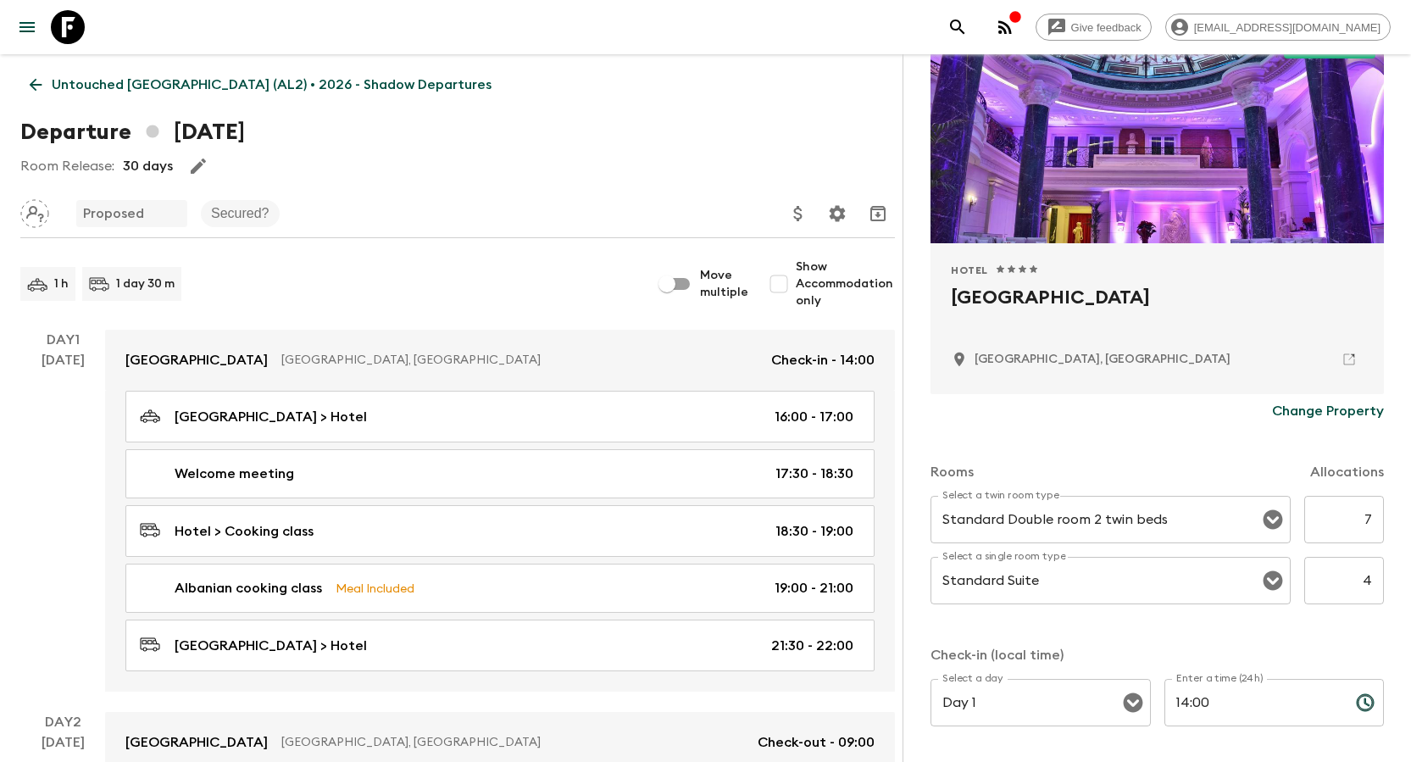
scroll to position [254, 0]
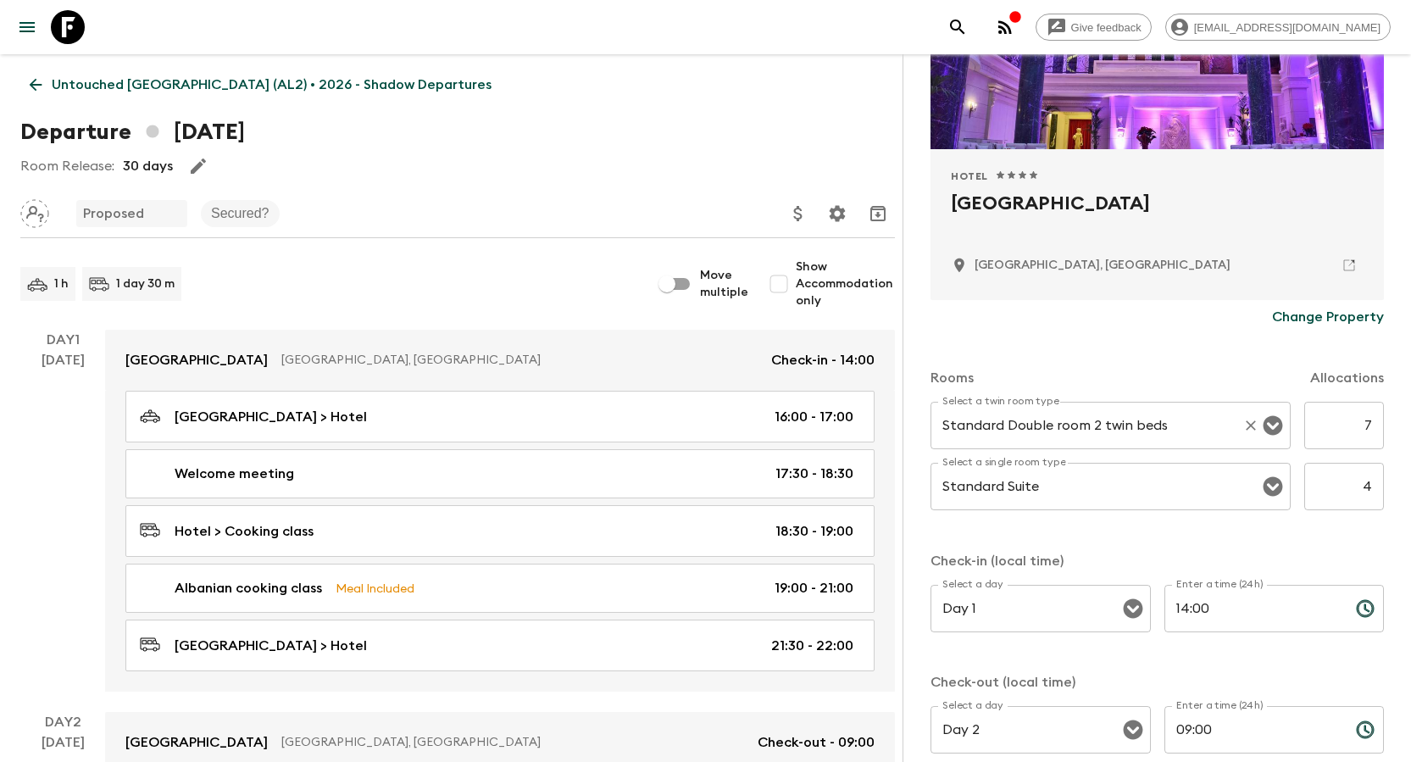
click at [704, 433] on input "Standard Double room 2 twin beds" at bounding box center [1086, 425] width 297 height 32
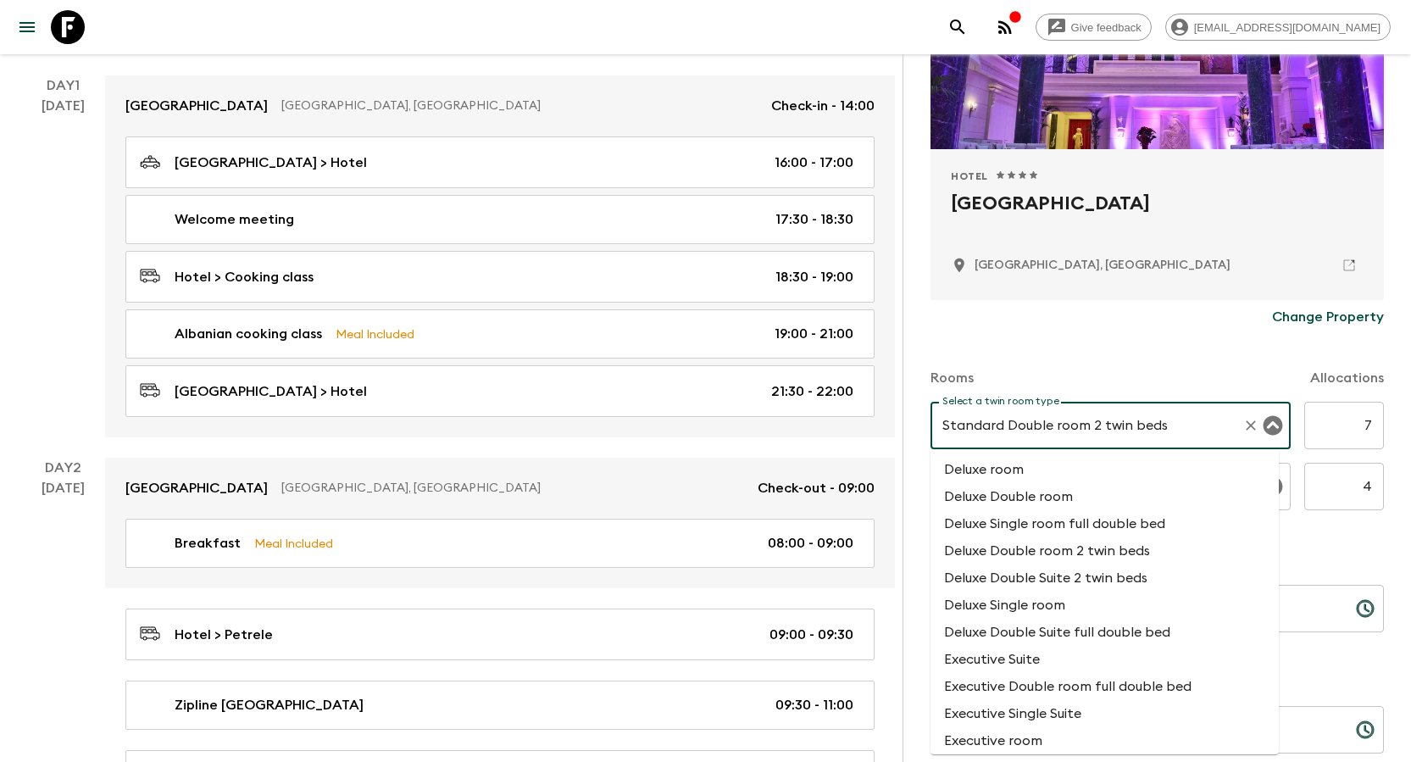
scroll to position [1098, 0]
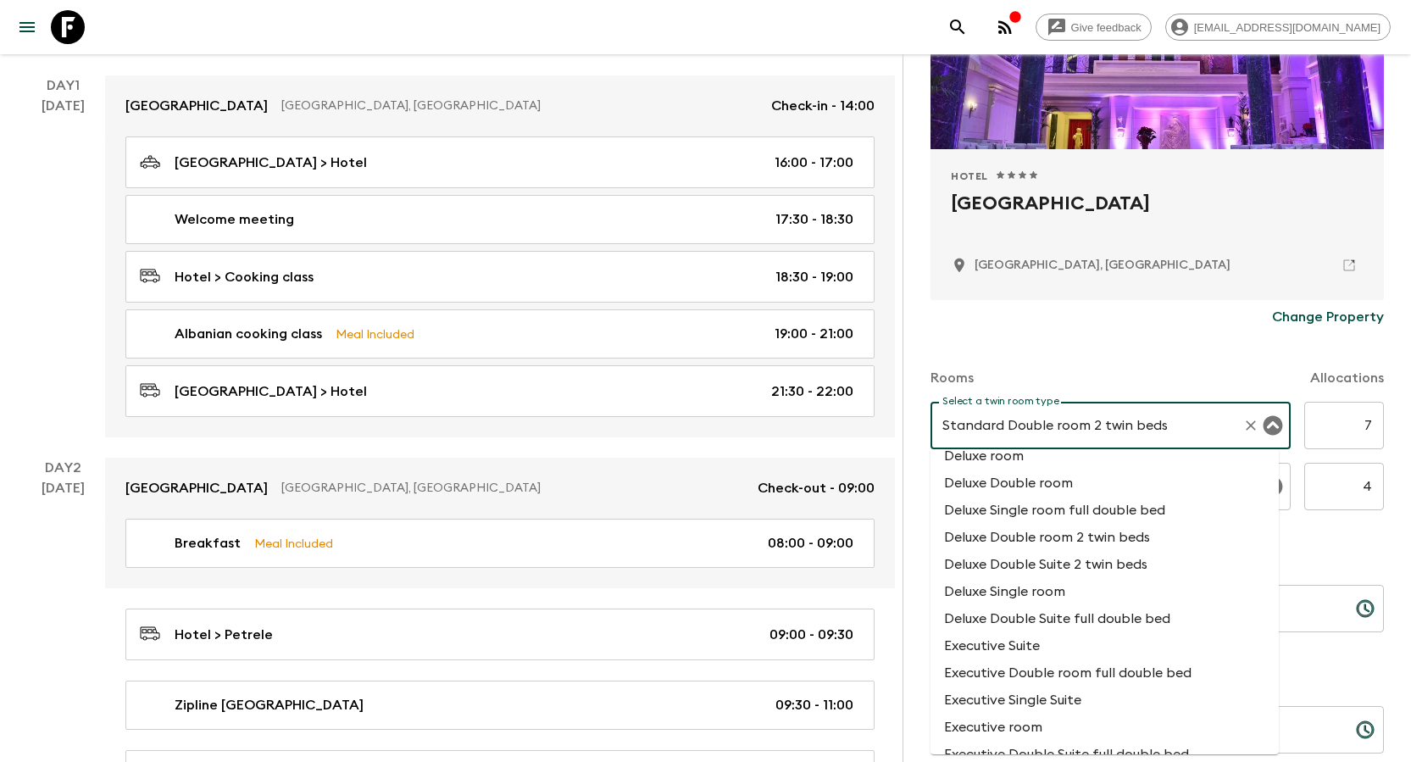
click at [704, 329] on div "Change Property" at bounding box center [1156, 317] width 453 height 34
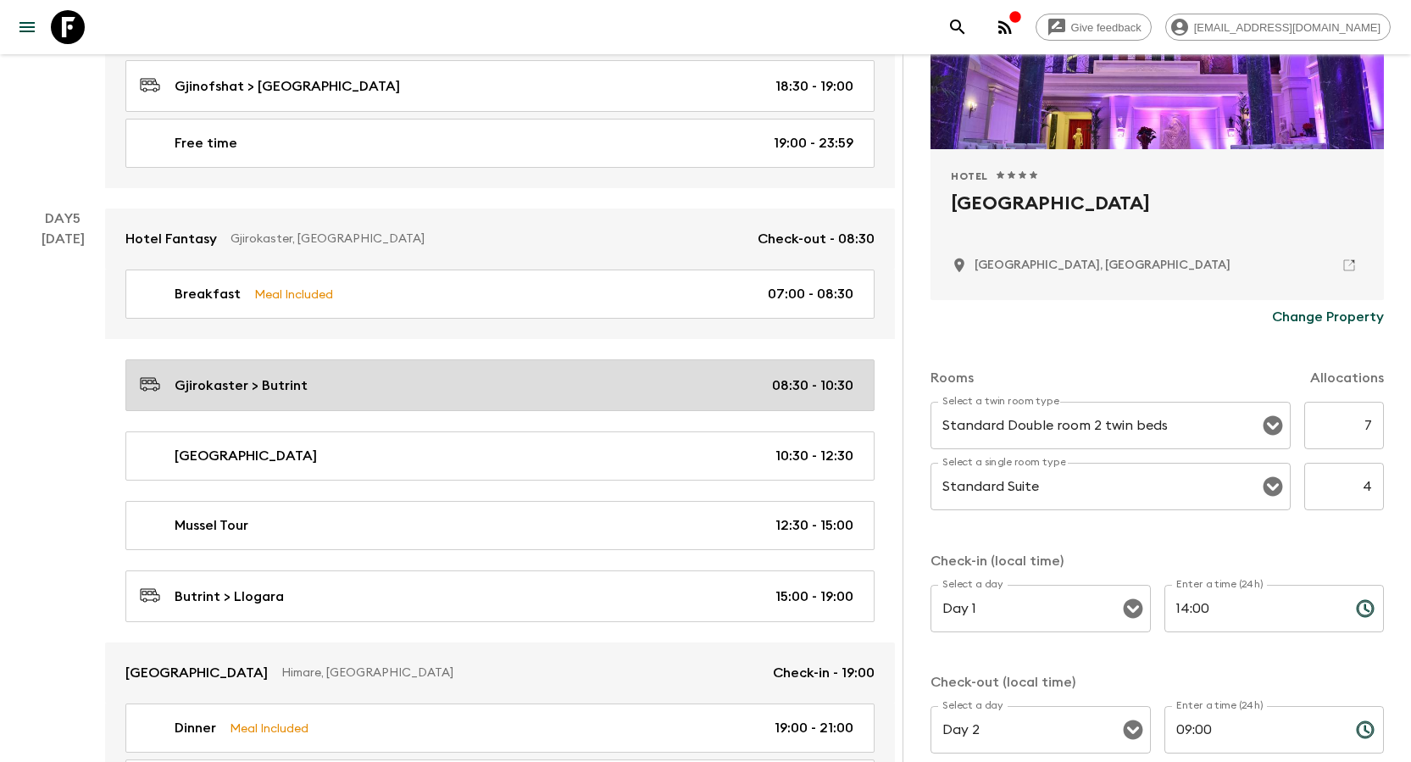
scroll to position [2457, 0]
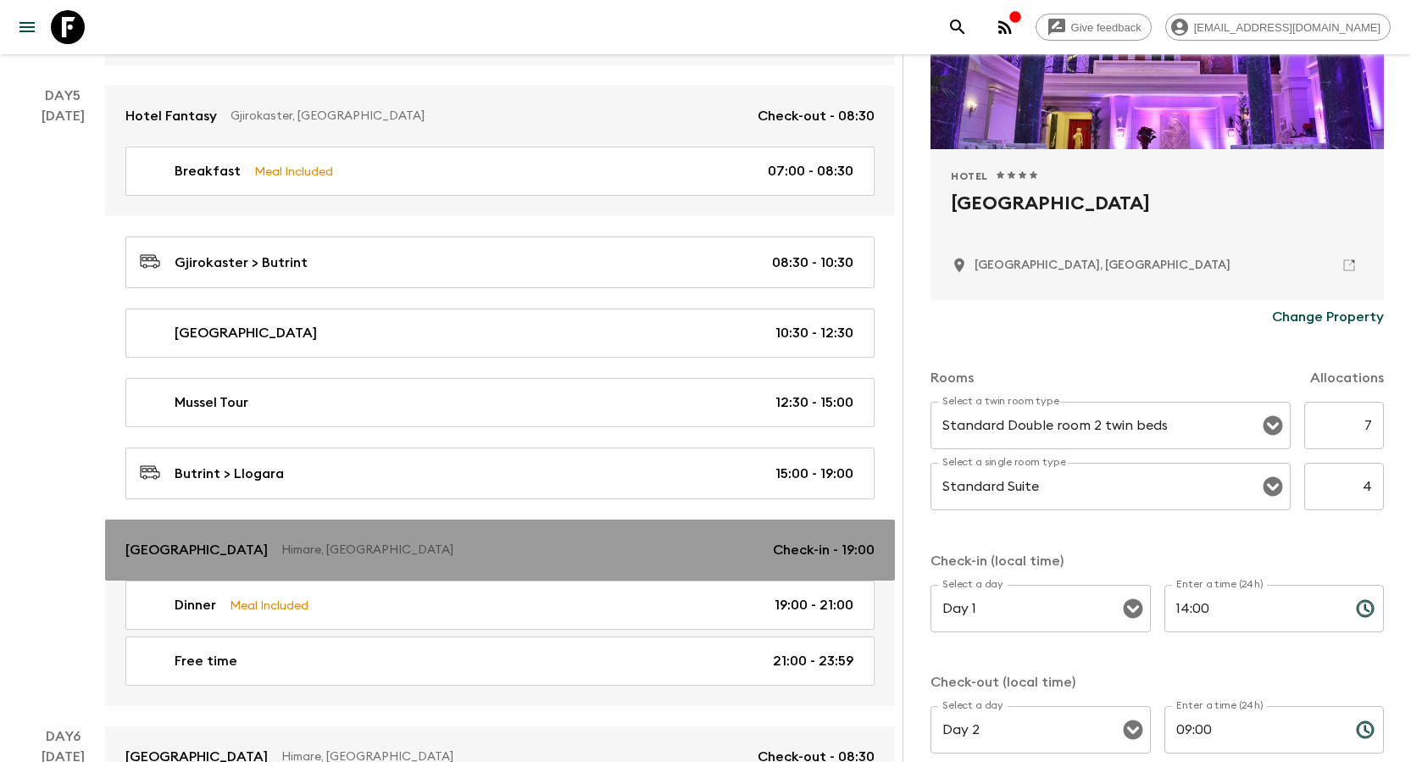
click at [208, 498] on p "[GEOGRAPHIC_DATA]" at bounding box center [196, 550] width 142 height 20
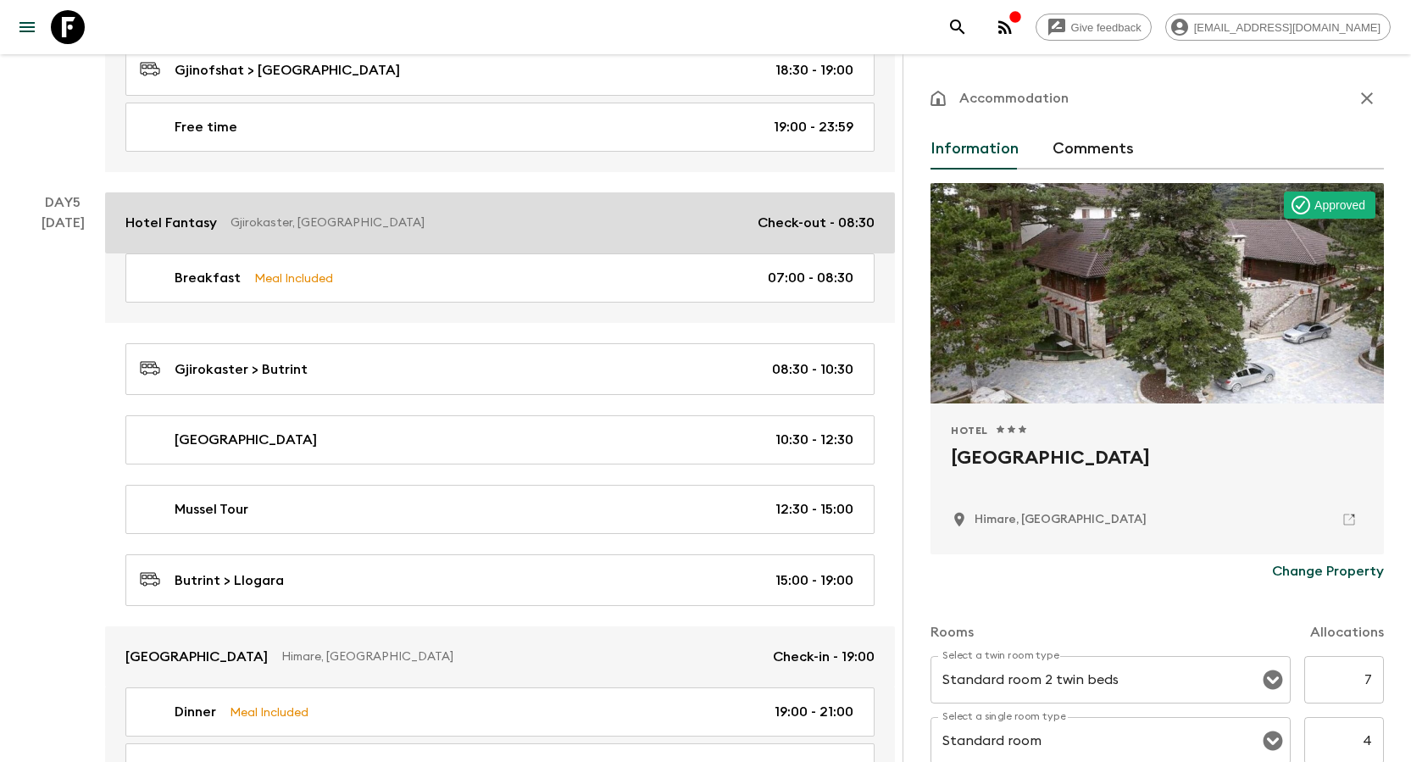
scroll to position [2457, 0]
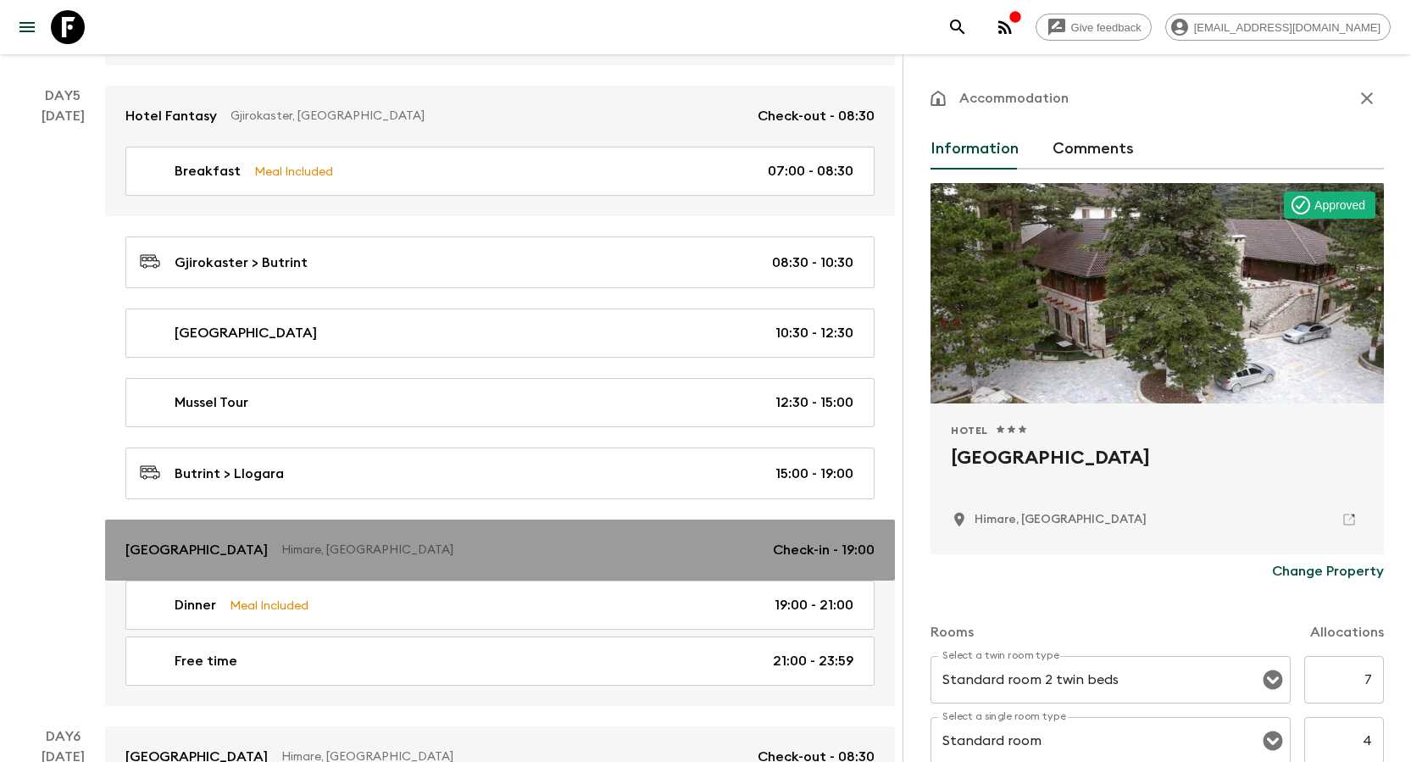
click at [213, 498] on link "[GEOGRAPHIC_DATA], [GEOGRAPHIC_DATA] Check-in - 19:00" at bounding box center [500, 549] width 790 height 61
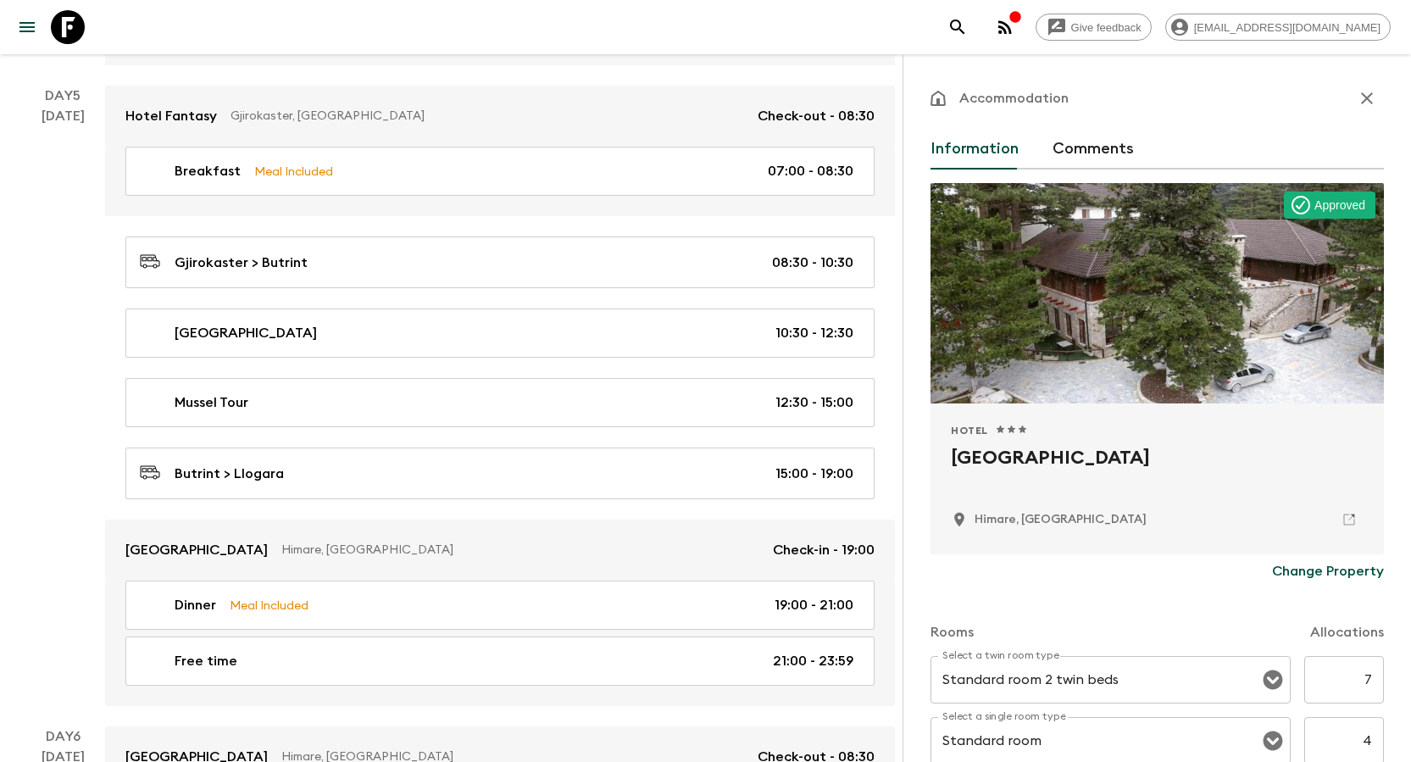
scroll to position [169, 0]
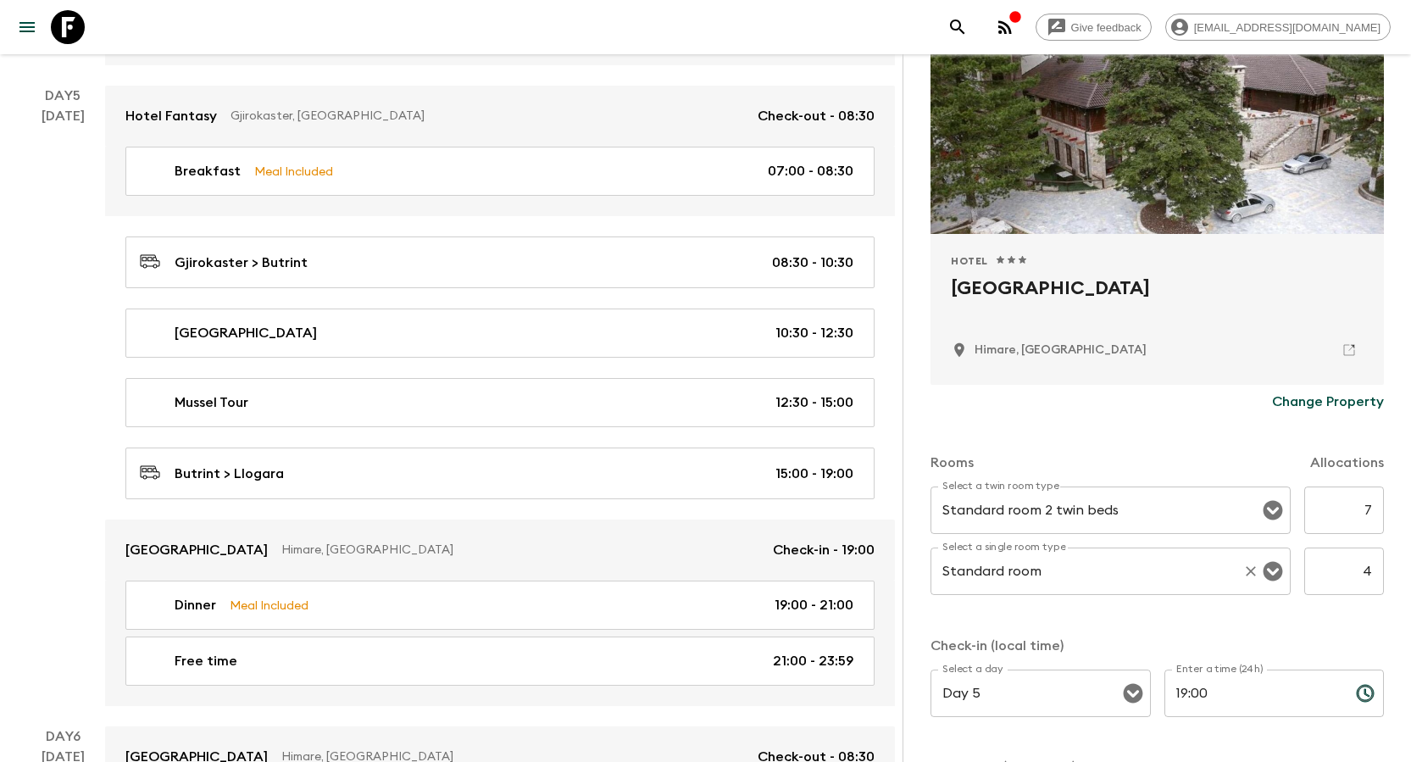
click at [704, 498] on input "Standard room" at bounding box center [1086, 571] width 297 height 32
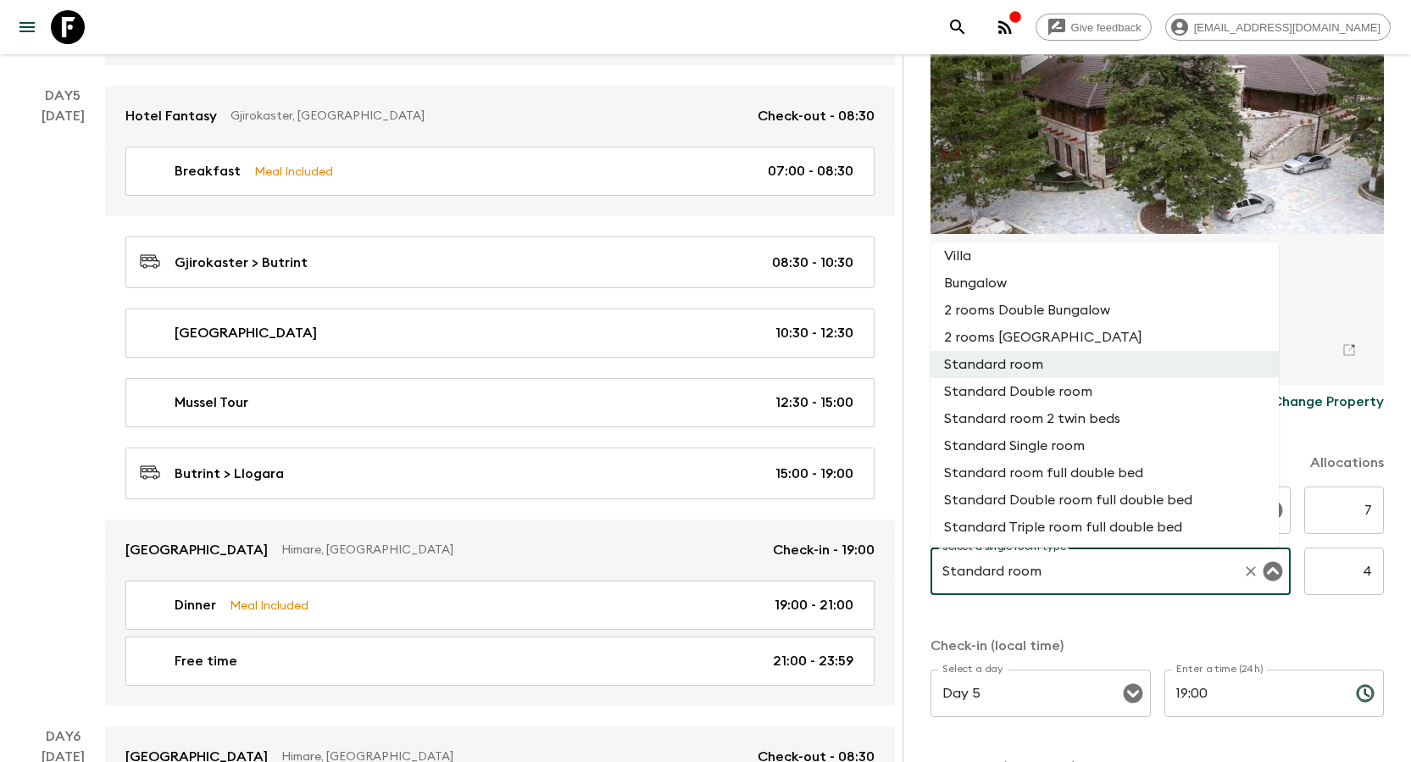
click at [704, 454] on li "Standard Single room" at bounding box center [1104, 445] width 348 height 27
type input "Standard Single room"
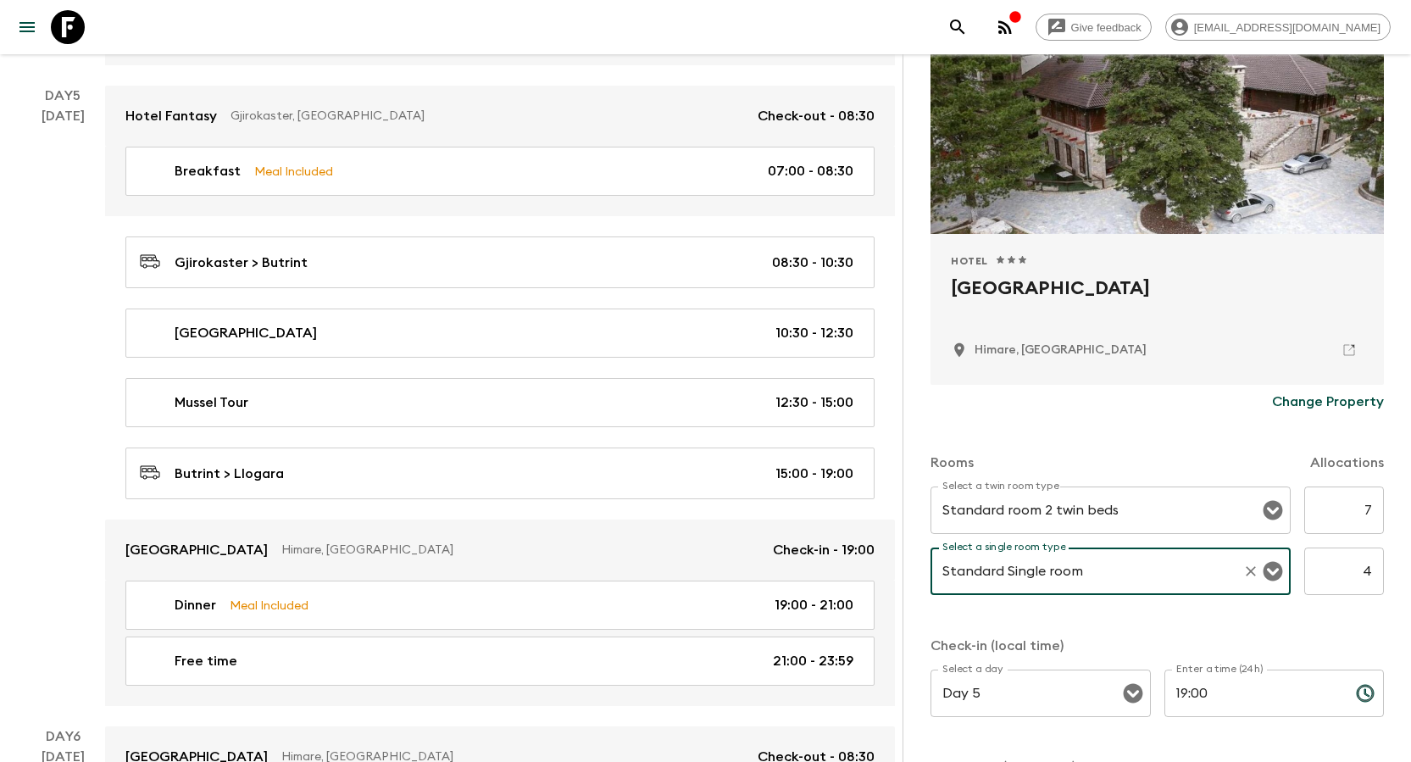
click at [704, 498] on div "Select a twin room type Standard room 2 twin beds Select a twin room type 7 ​ S…" at bounding box center [1156, 550] width 453 height 129
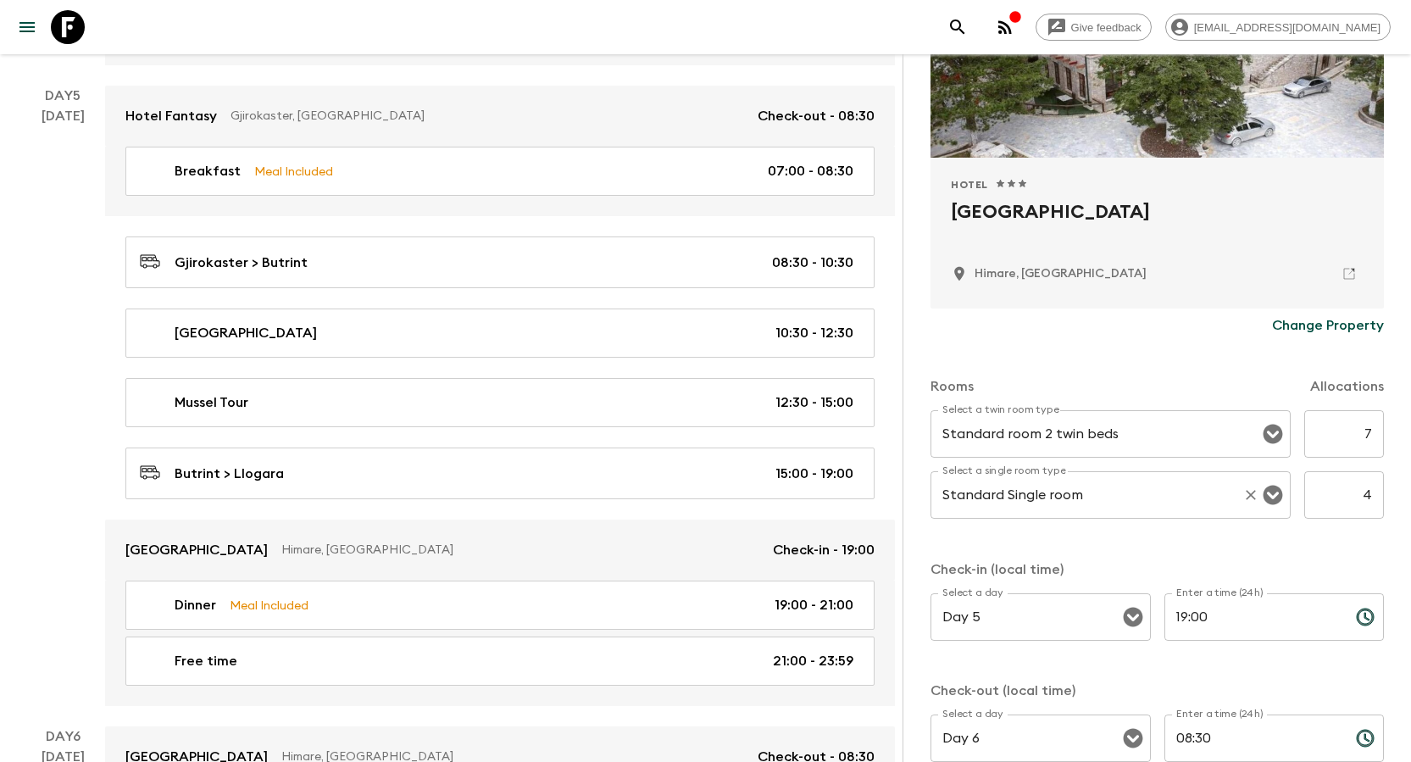
scroll to position [353, 0]
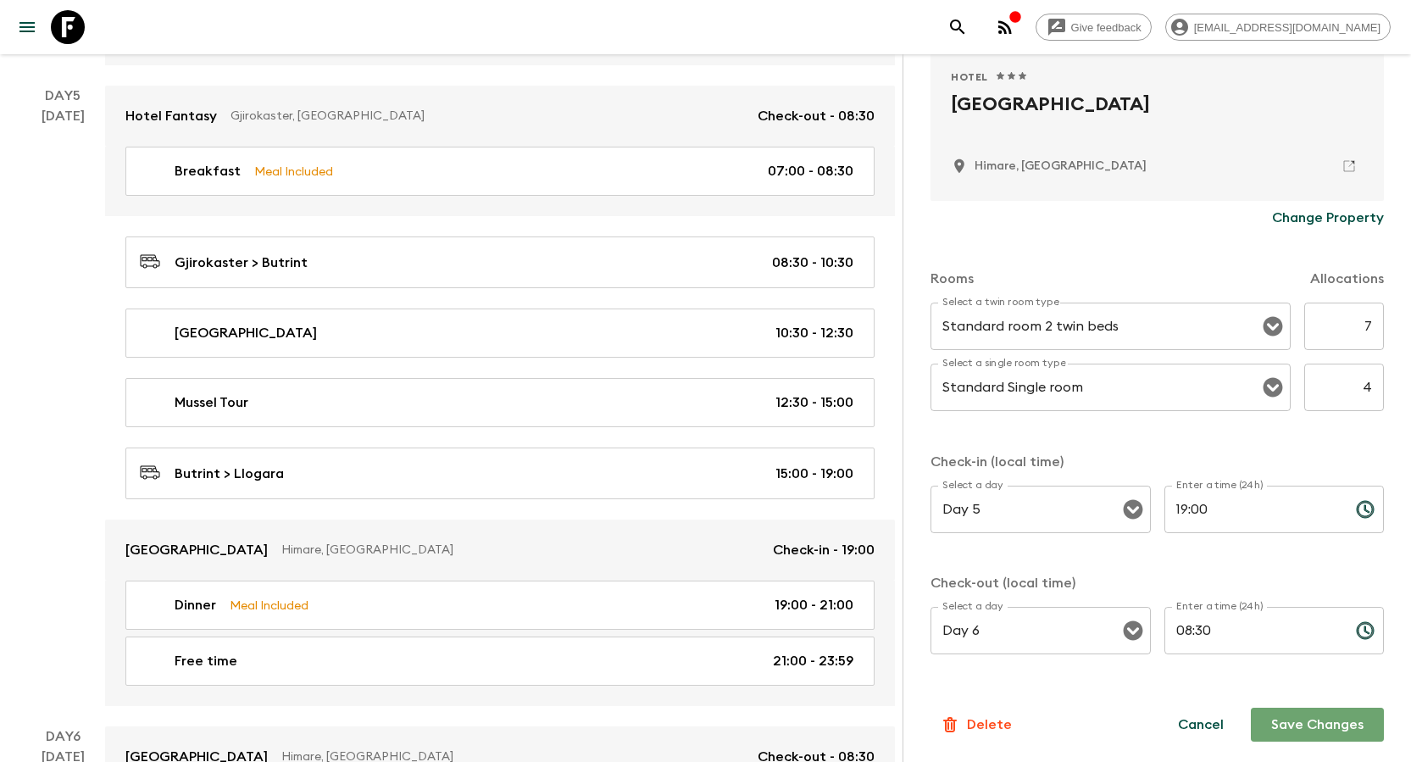
click at [704, 498] on button "Save Changes" at bounding box center [1316, 724] width 133 height 34
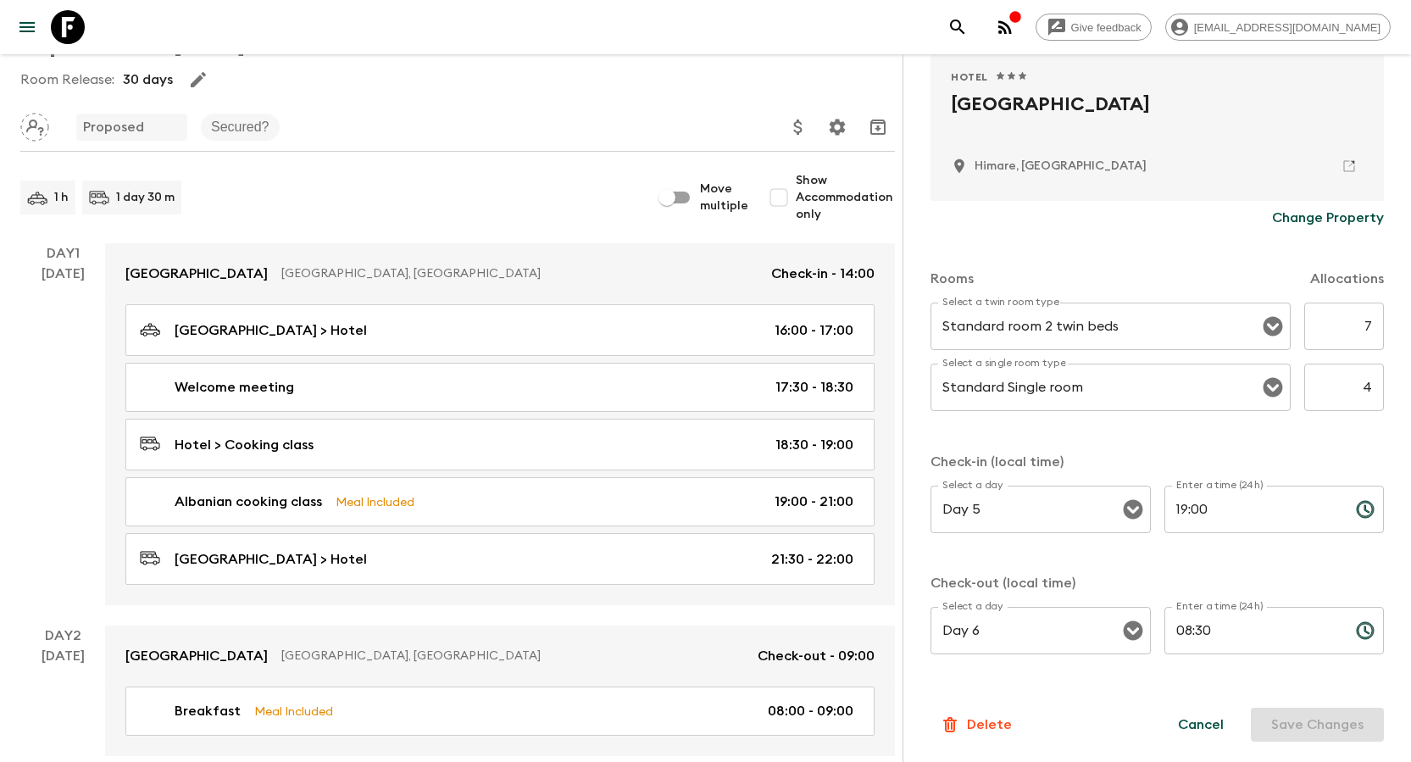
scroll to position [0, 0]
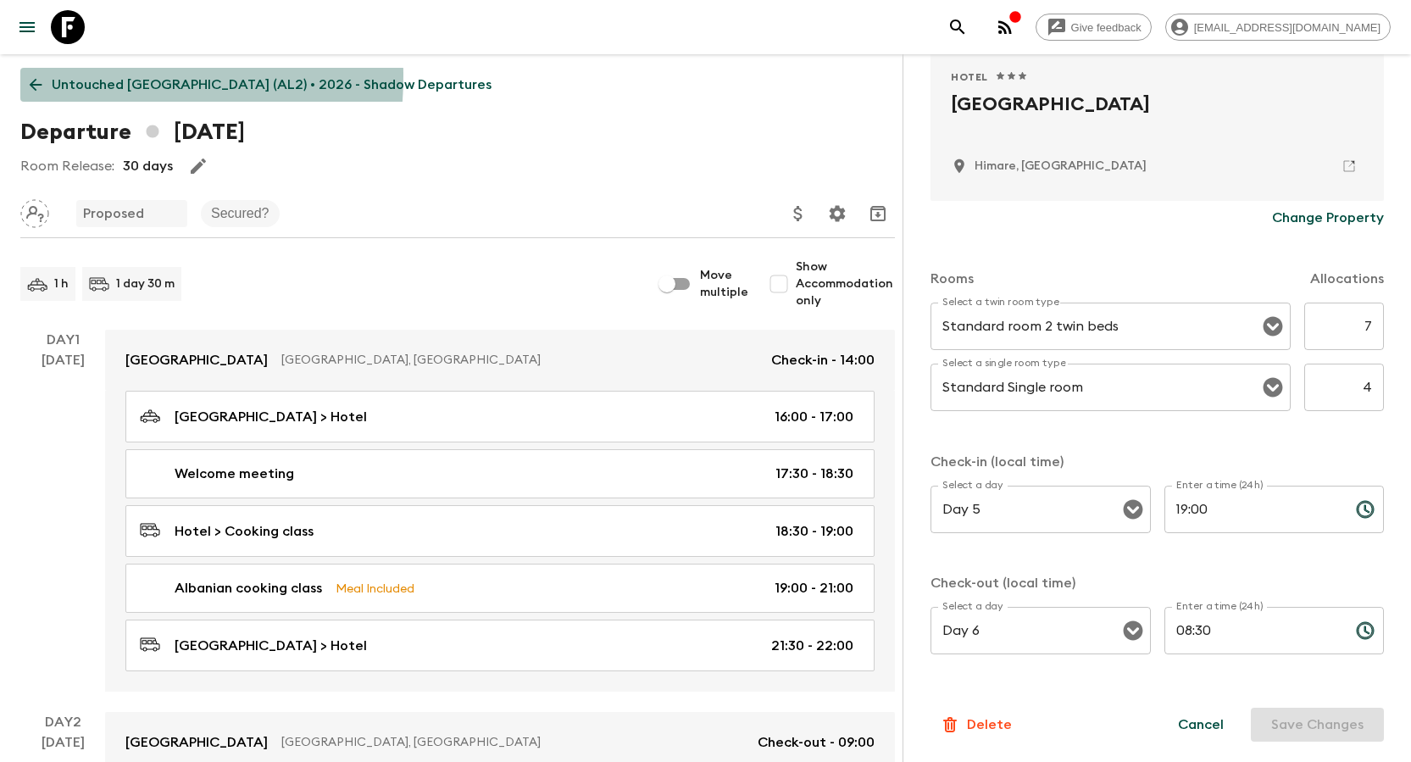
click at [40, 76] on icon at bounding box center [35, 84] width 19 height 19
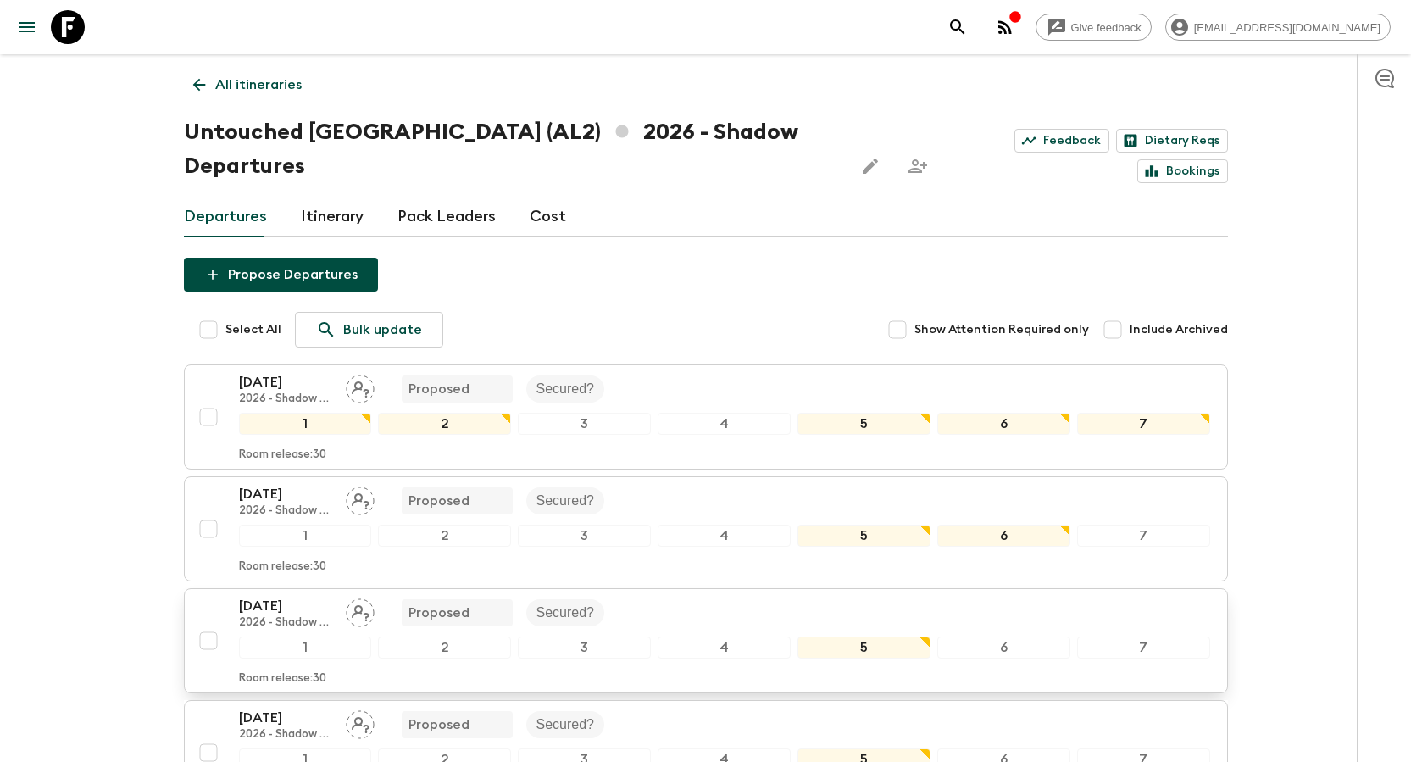
click at [260, 498] on p "[DATE]" at bounding box center [285, 606] width 93 height 20
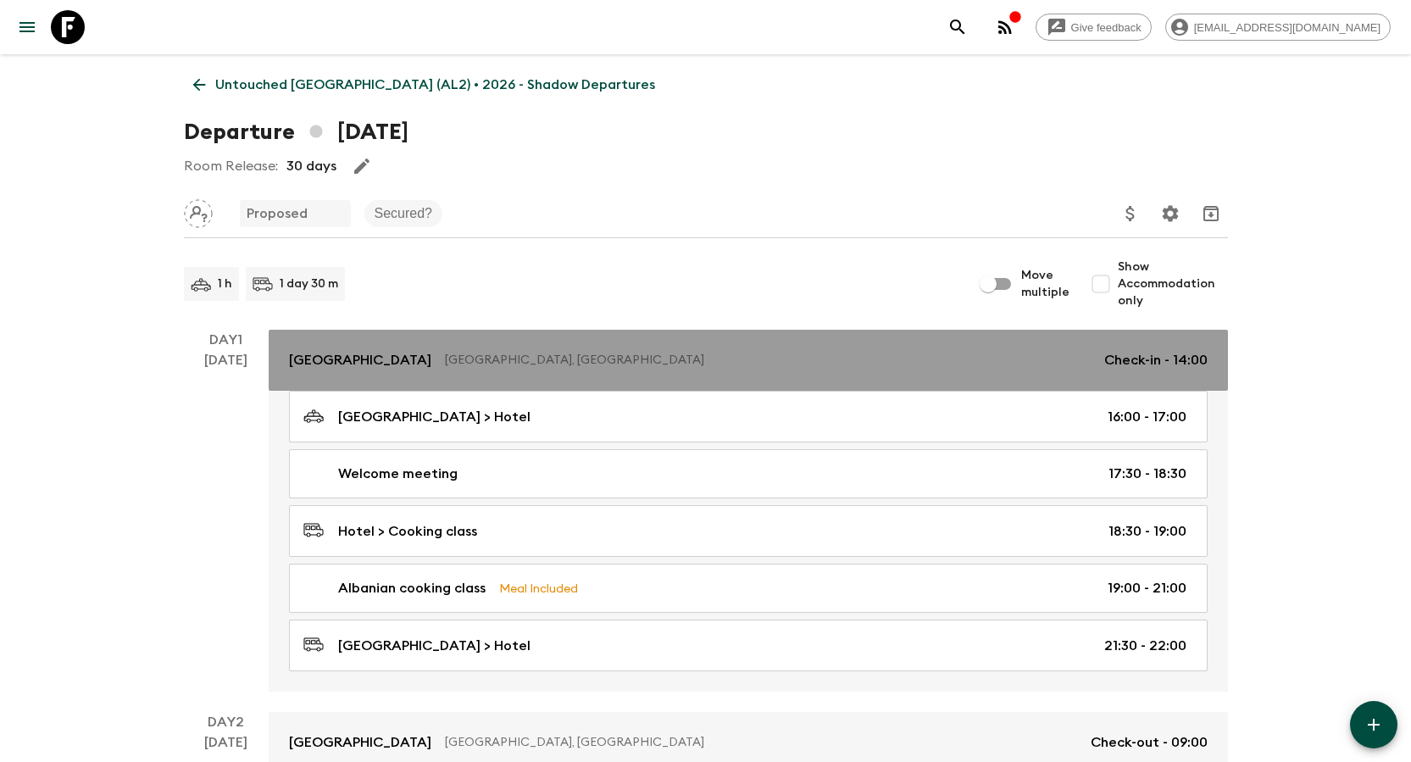
click at [346, 362] on p "[GEOGRAPHIC_DATA]" at bounding box center [360, 360] width 142 height 20
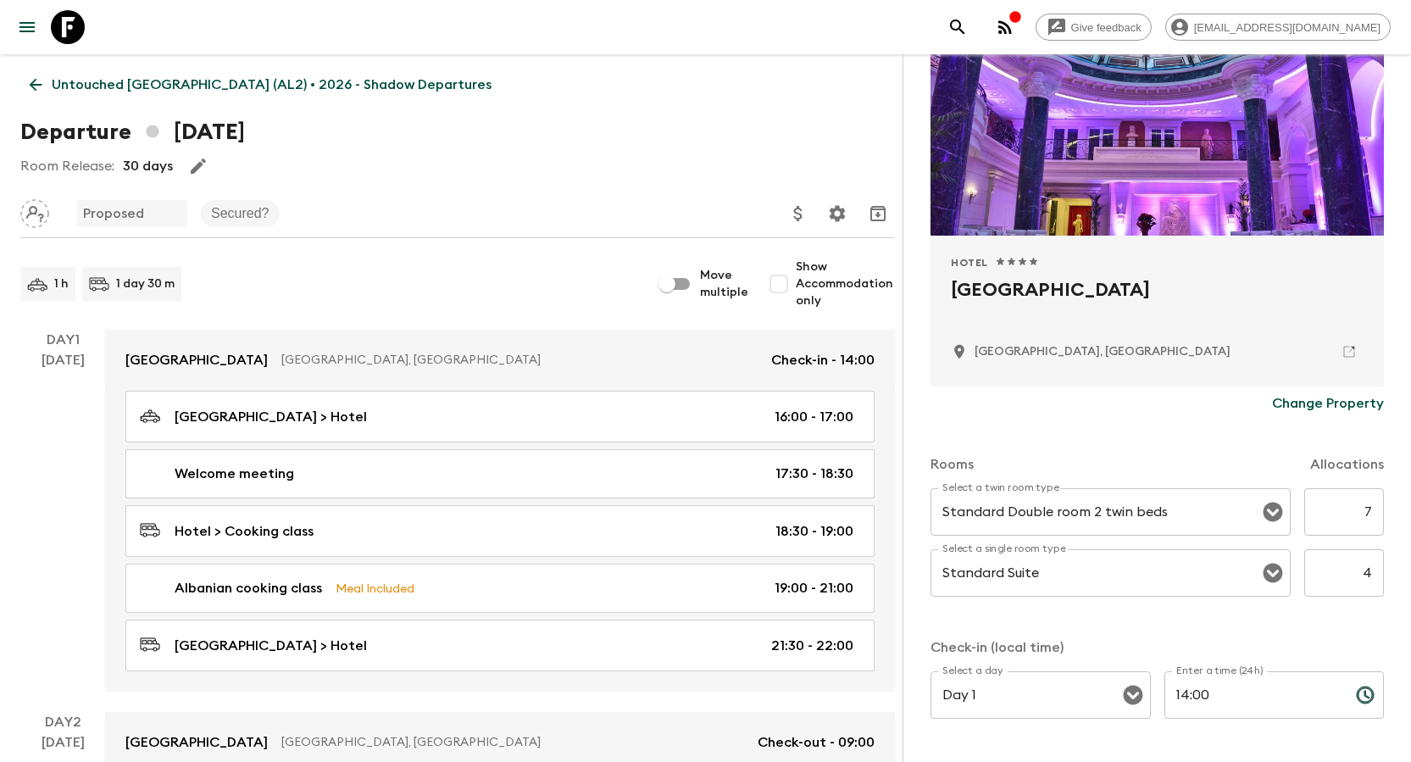
scroll to position [169, 0]
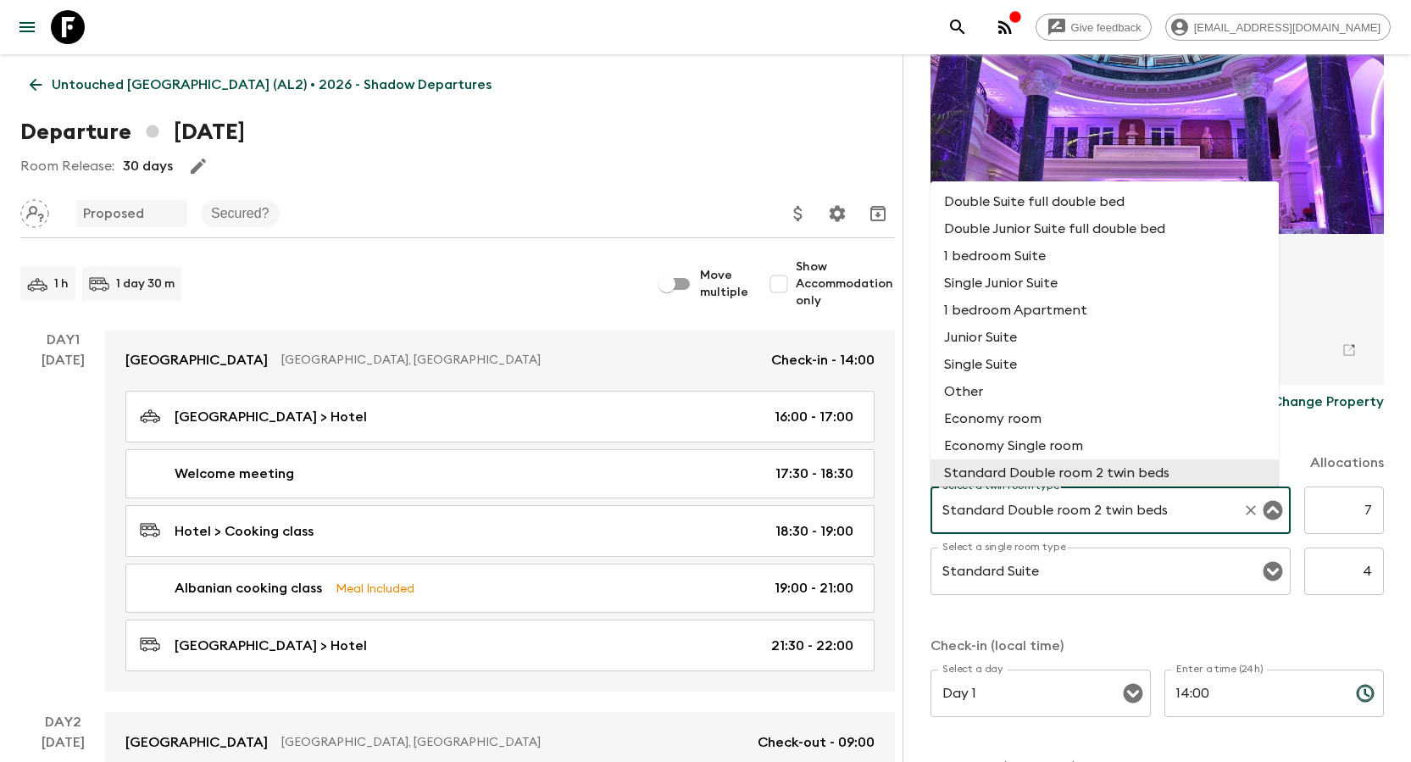
click at [704, 498] on input "Standard Double room 2 twin beds" at bounding box center [1086, 510] width 297 height 32
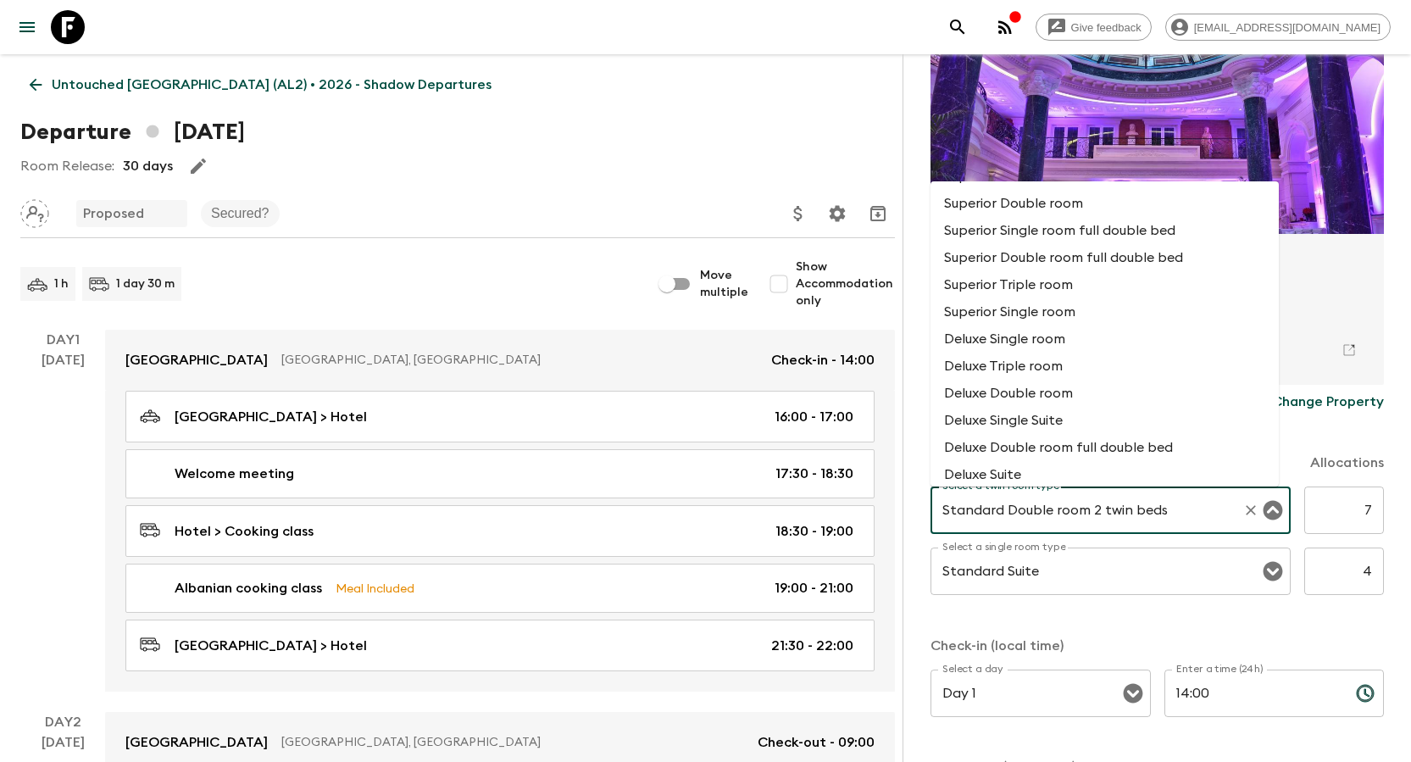
scroll to position [932, 0]
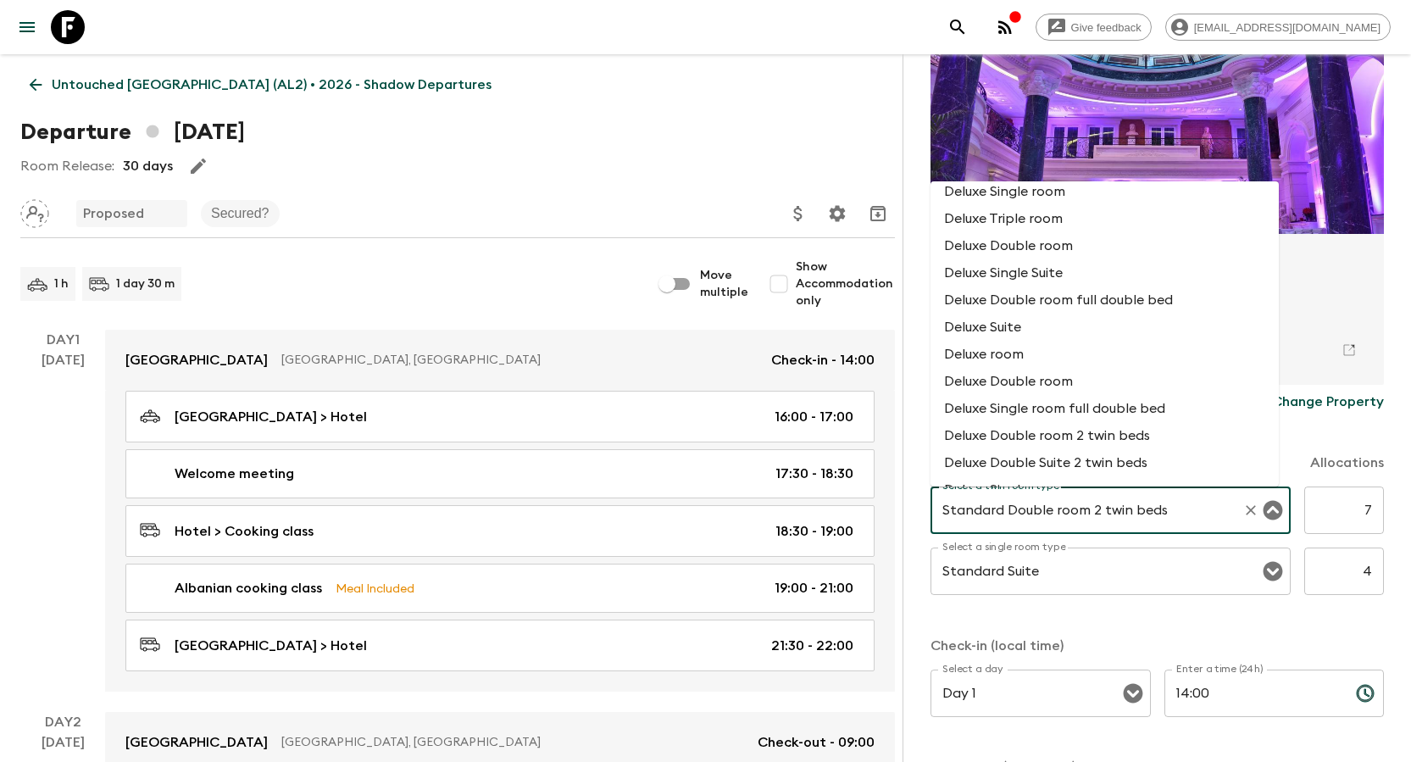
click at [704, 362] on li "Deluxe room" at bounding box center [1104, 354] width 348 height 27
type input "Deluxe room"
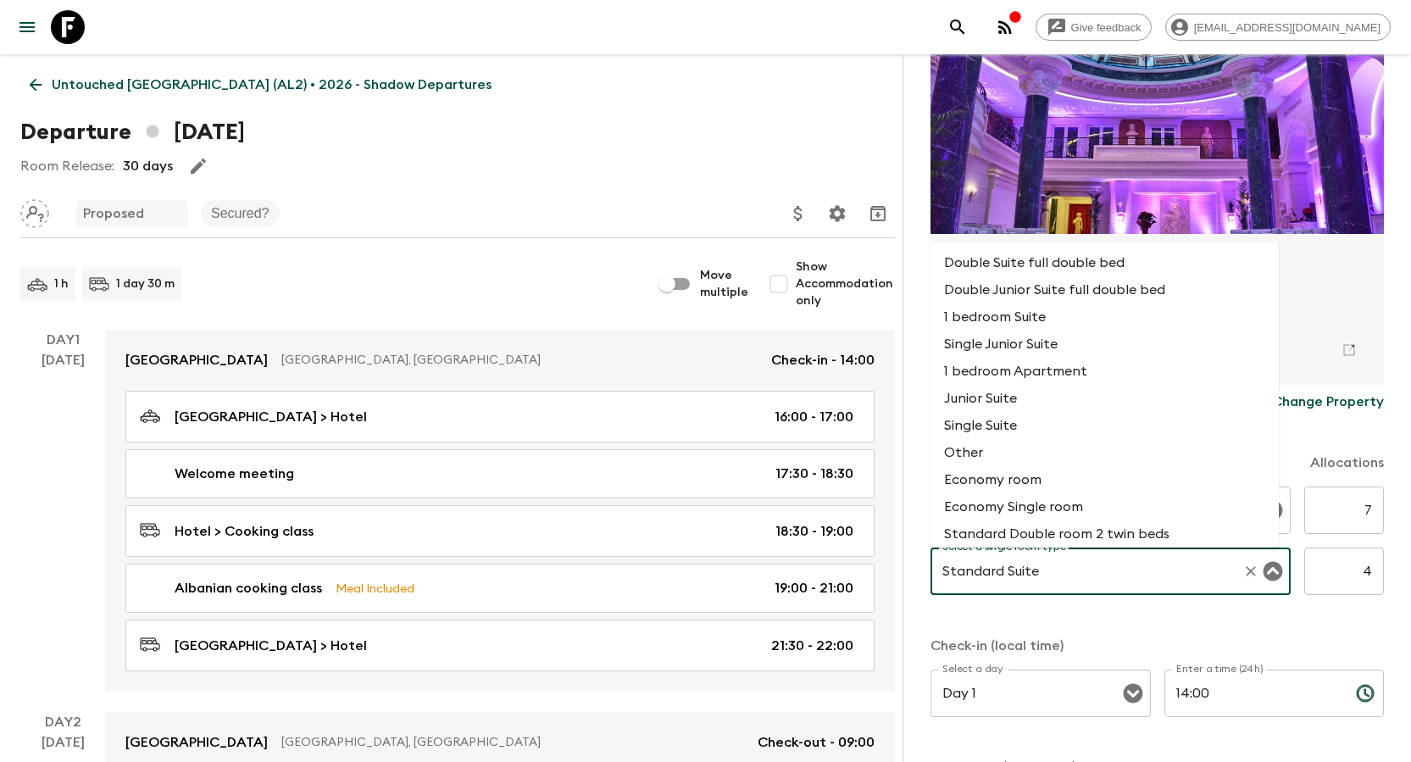
click at [704, 498] on input "Standard Suite" at bounding box center [1086, 571] width 297 height 32
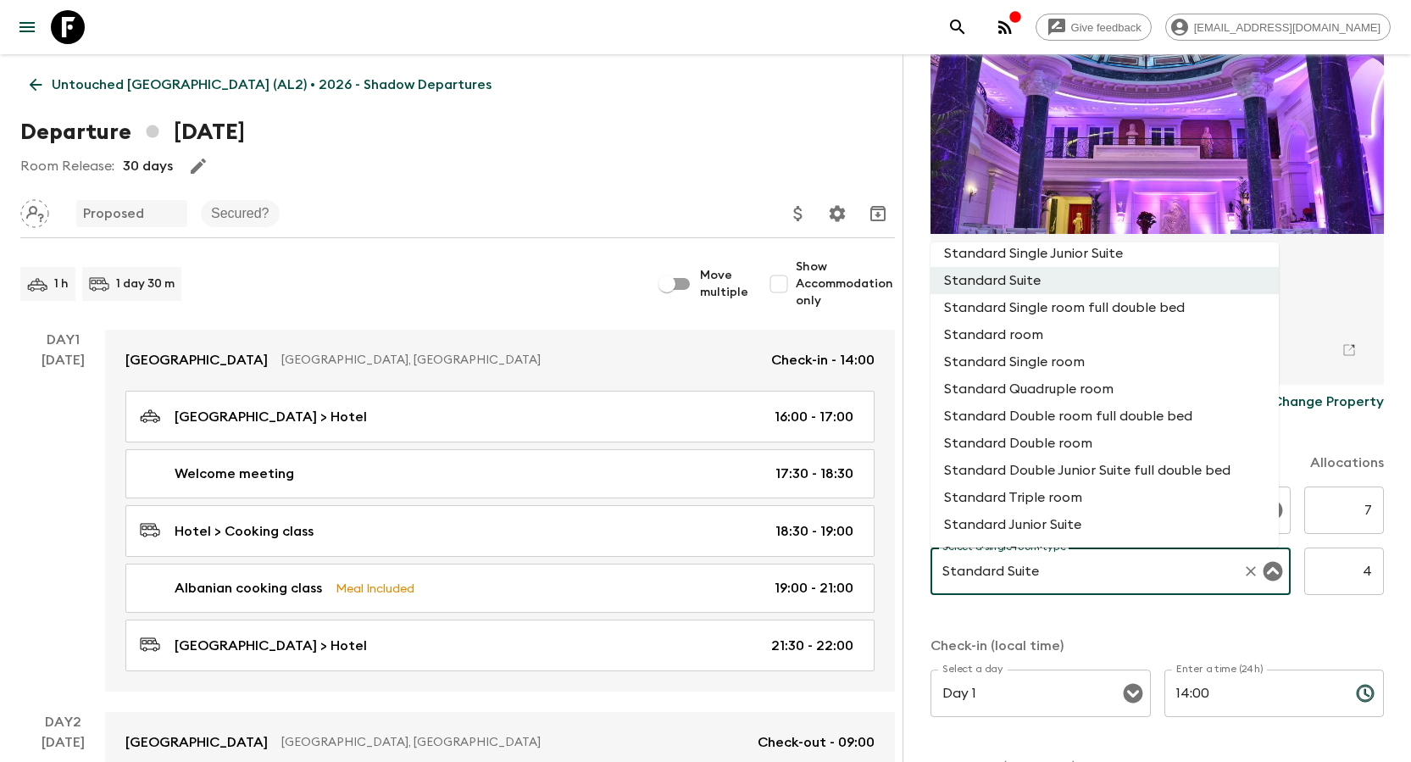
scroll to position [308, 0]
click at [704, 352] on li "Standard Single room" at bounding box center [1104, 360] width 348 height 27
type input "Standard Single room"
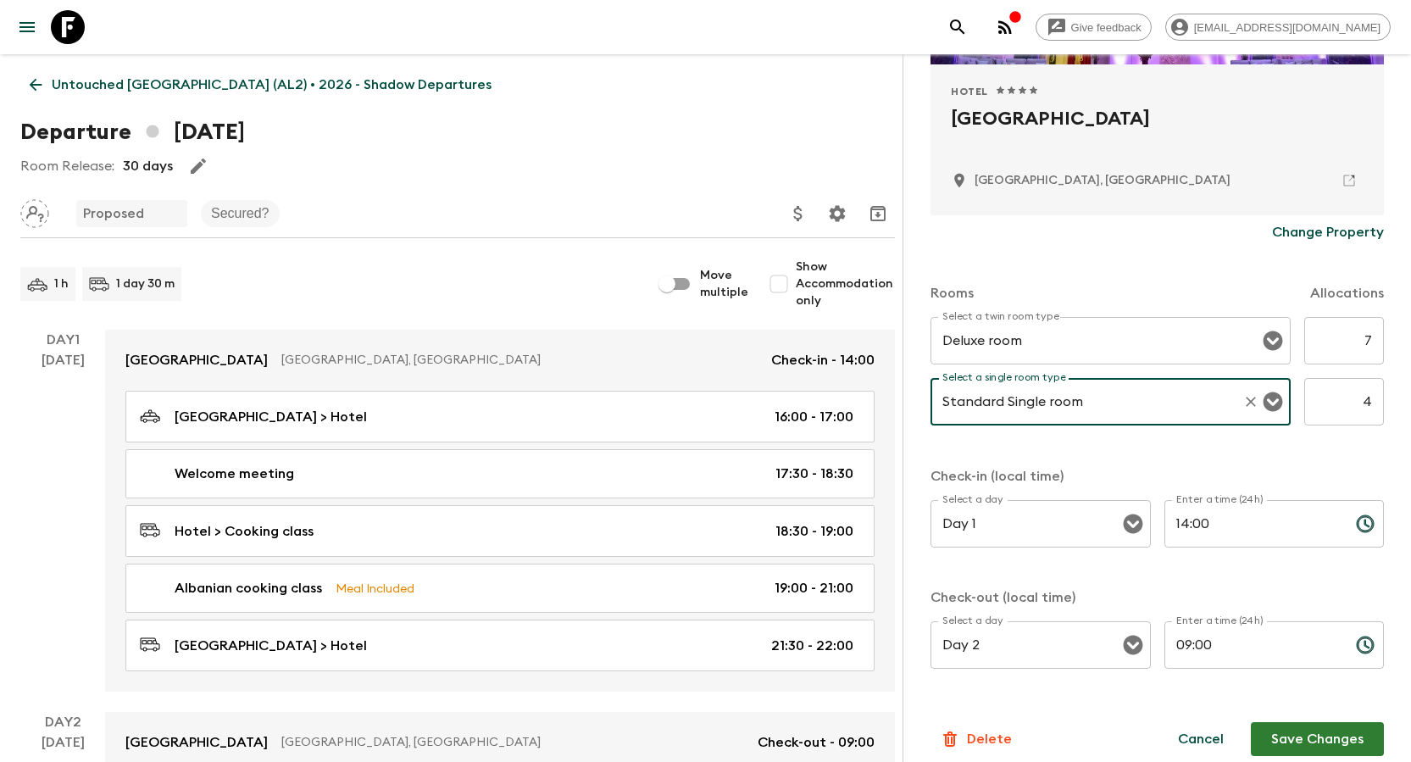
scroll to position [353, 0]
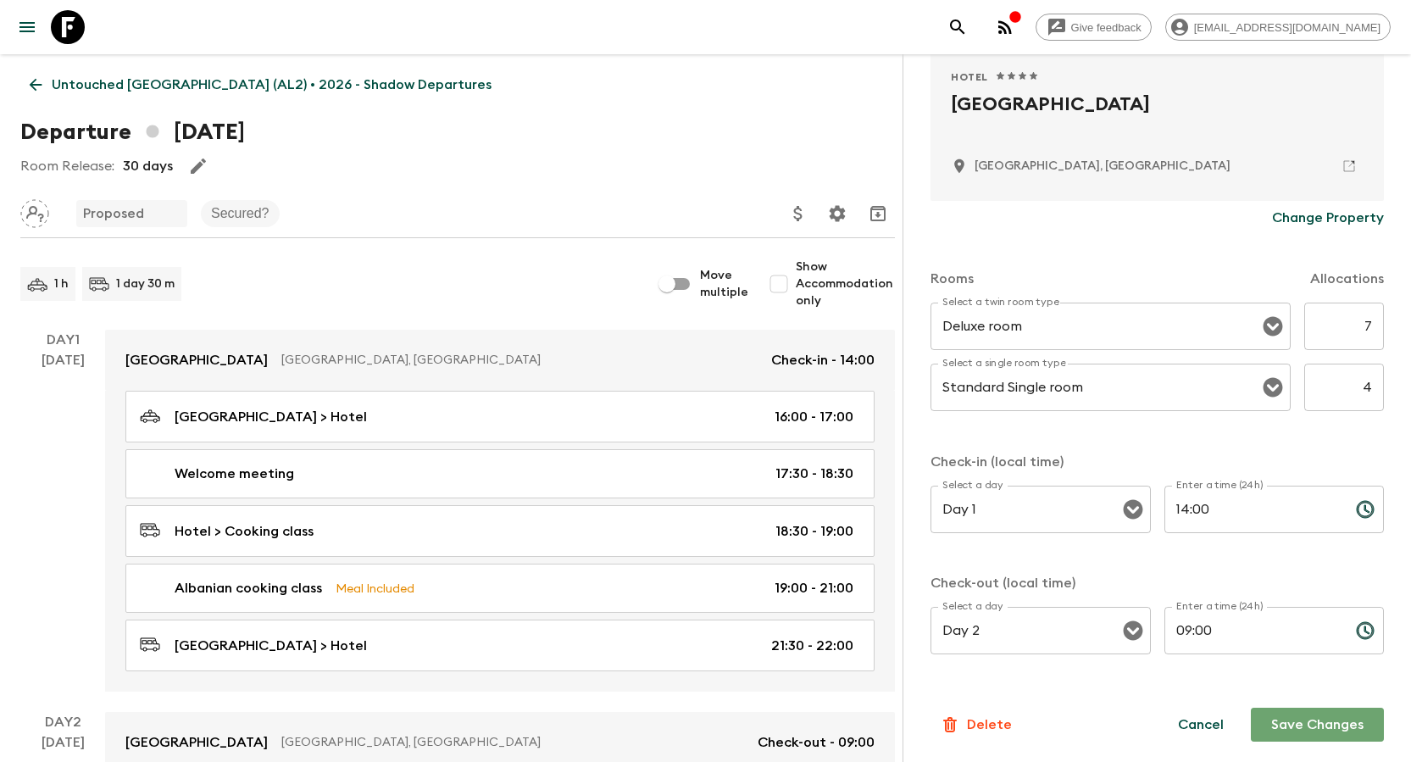
click at [704, 498] on button "Save Changes" at bounding box center [1316, 724] width 133 height 34
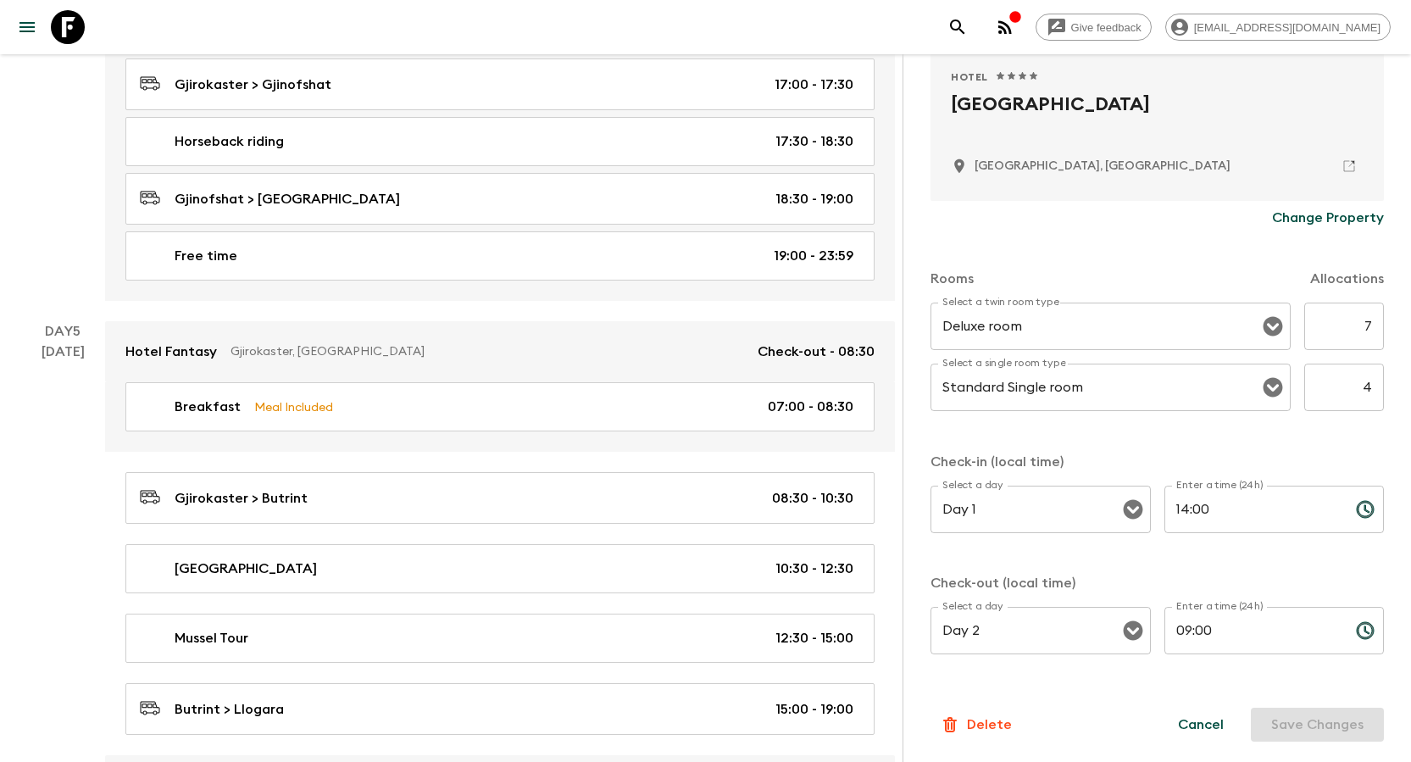
scroll to position [2372, 0]
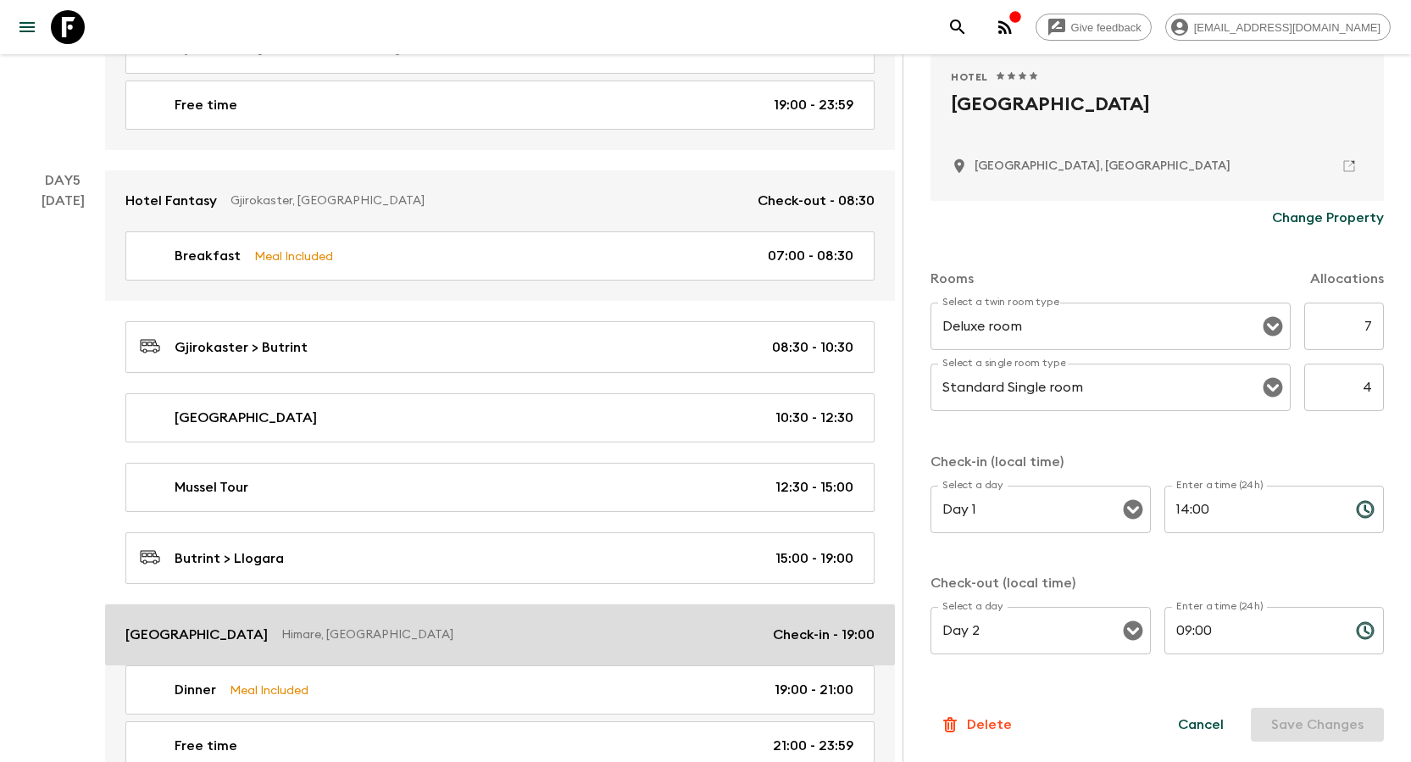
click at [204, 498] on p "[GEOGRAPHIC_DATA]" at bounding box center [196, 634] width 142 height 20
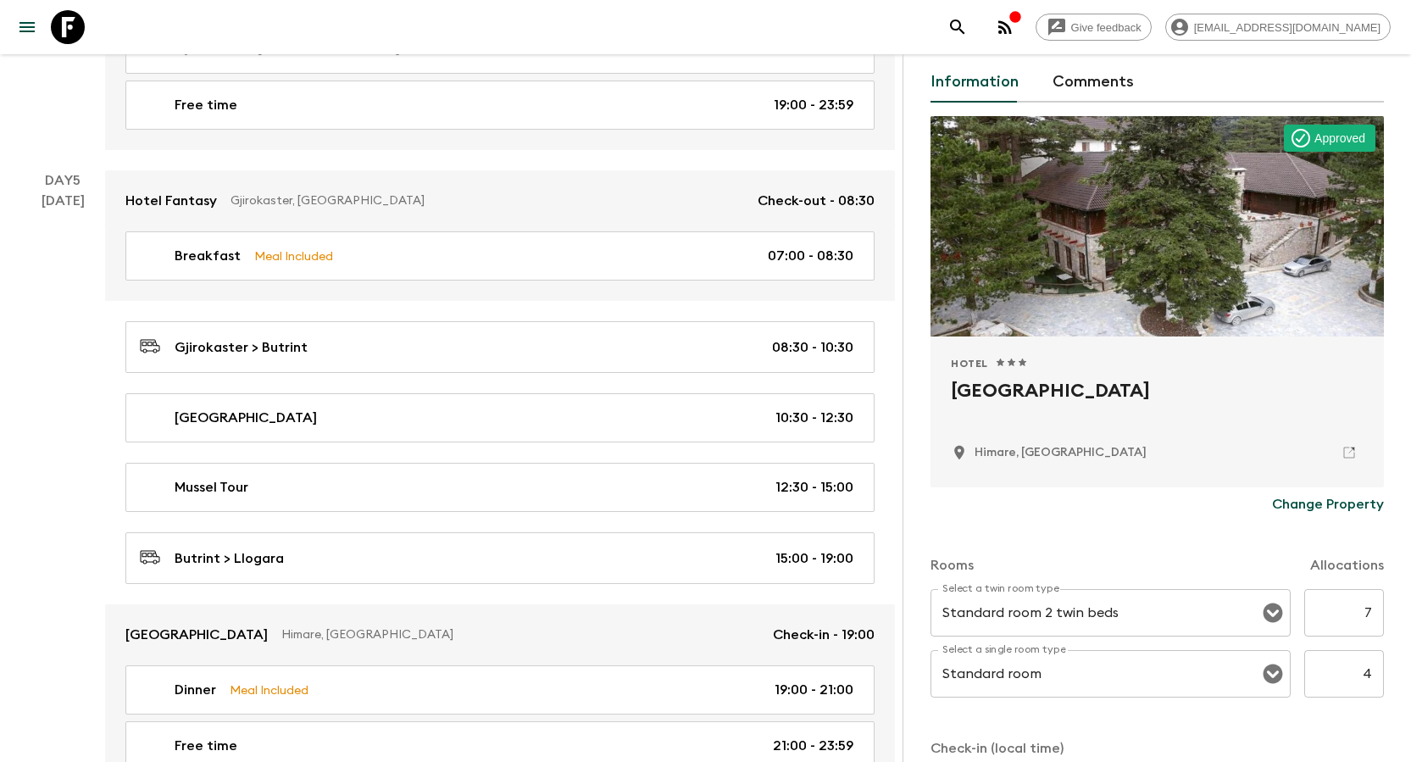
scroll to position [169, 0]
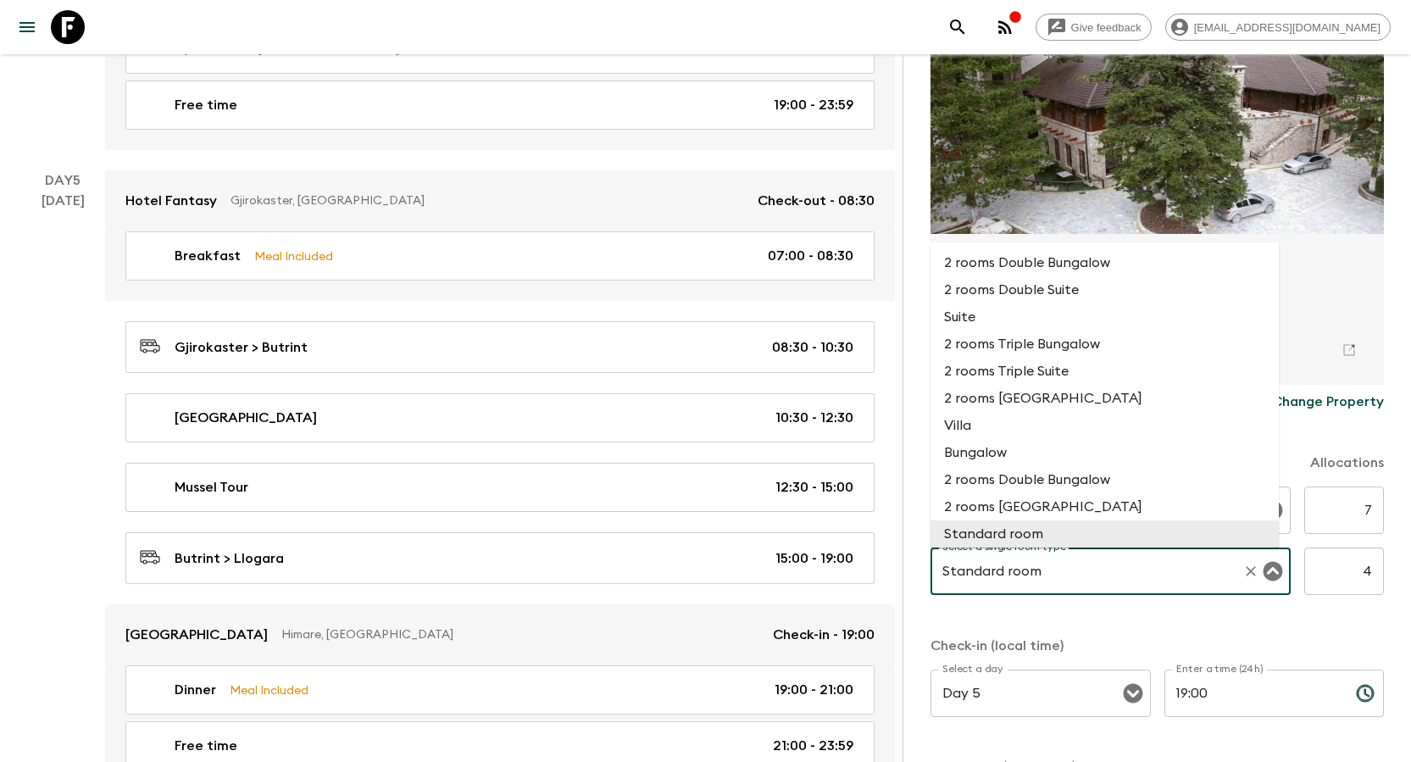
click at [704, 498] on input "Standard room" at bounding box center [1086, 571] width 297 height 32
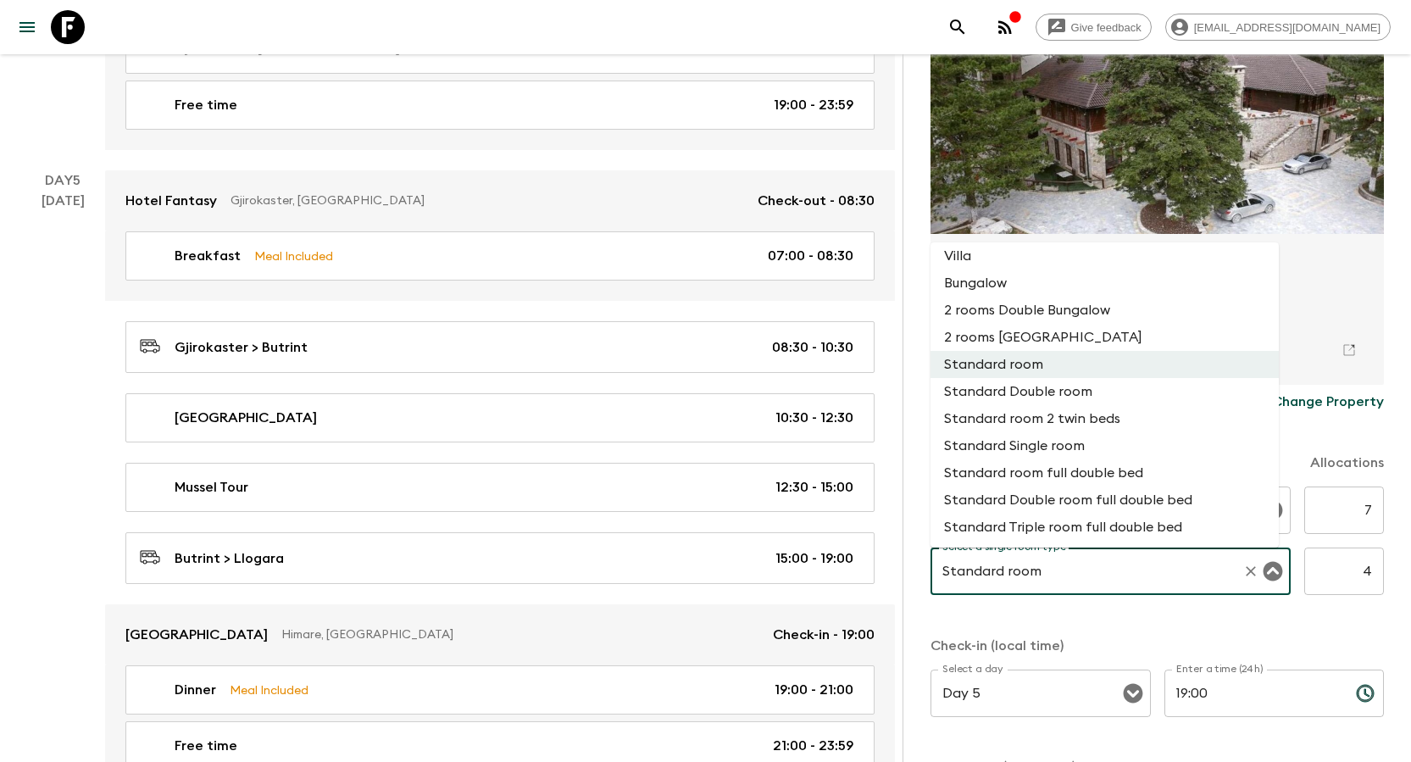
click at [704, 453] on li "Standard Single room" at bounding box center [1104, 445] width 348 height 27
type input "Standard Single room"
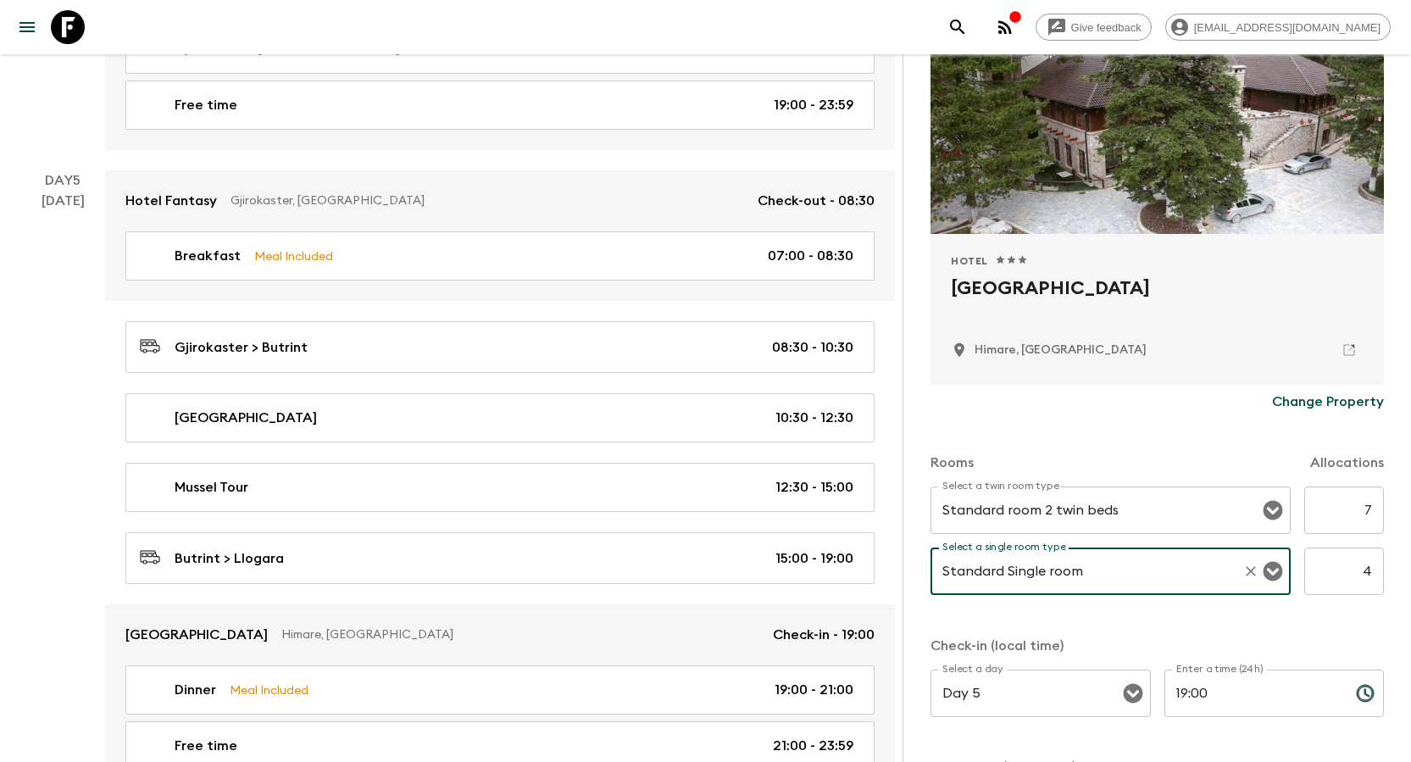
click at [704, 498] on div "Rooms Allocations Select a twin room type Standard room 2 twin beds Select a tw…" at bounding box center [1156, 638] width 453 height 439
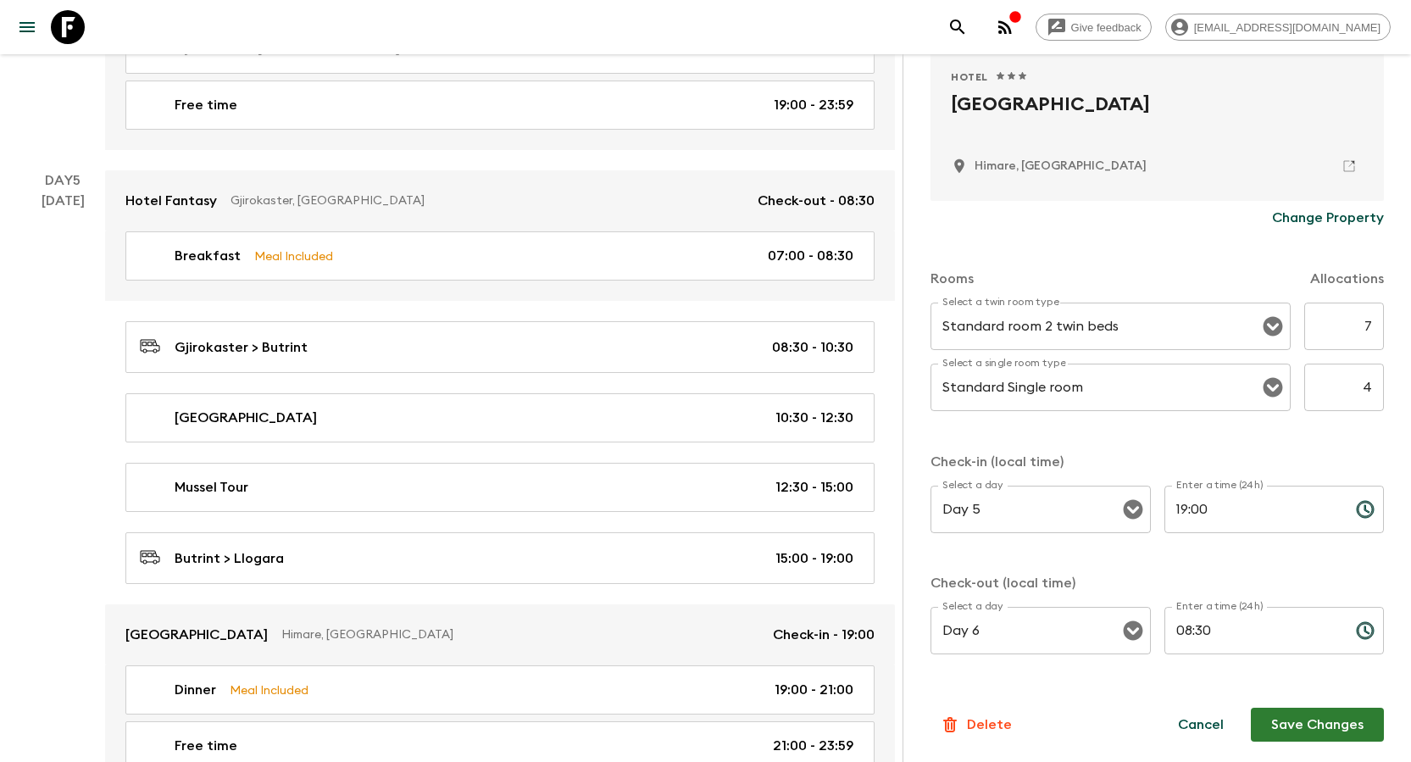
click at [704, 498] on button "Save Changes" at bounding box center [1316, 724] width 133 height 34
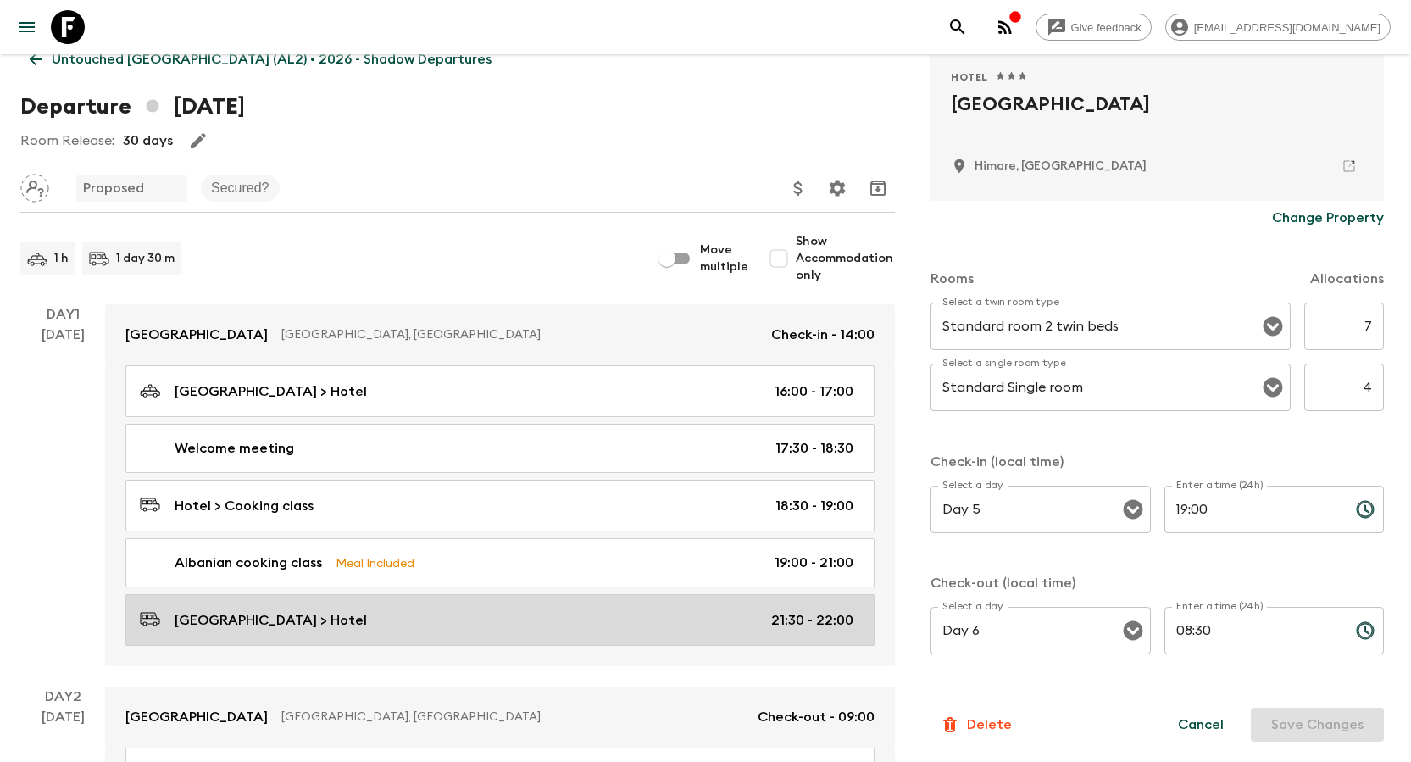
scroll to position [0, 0]
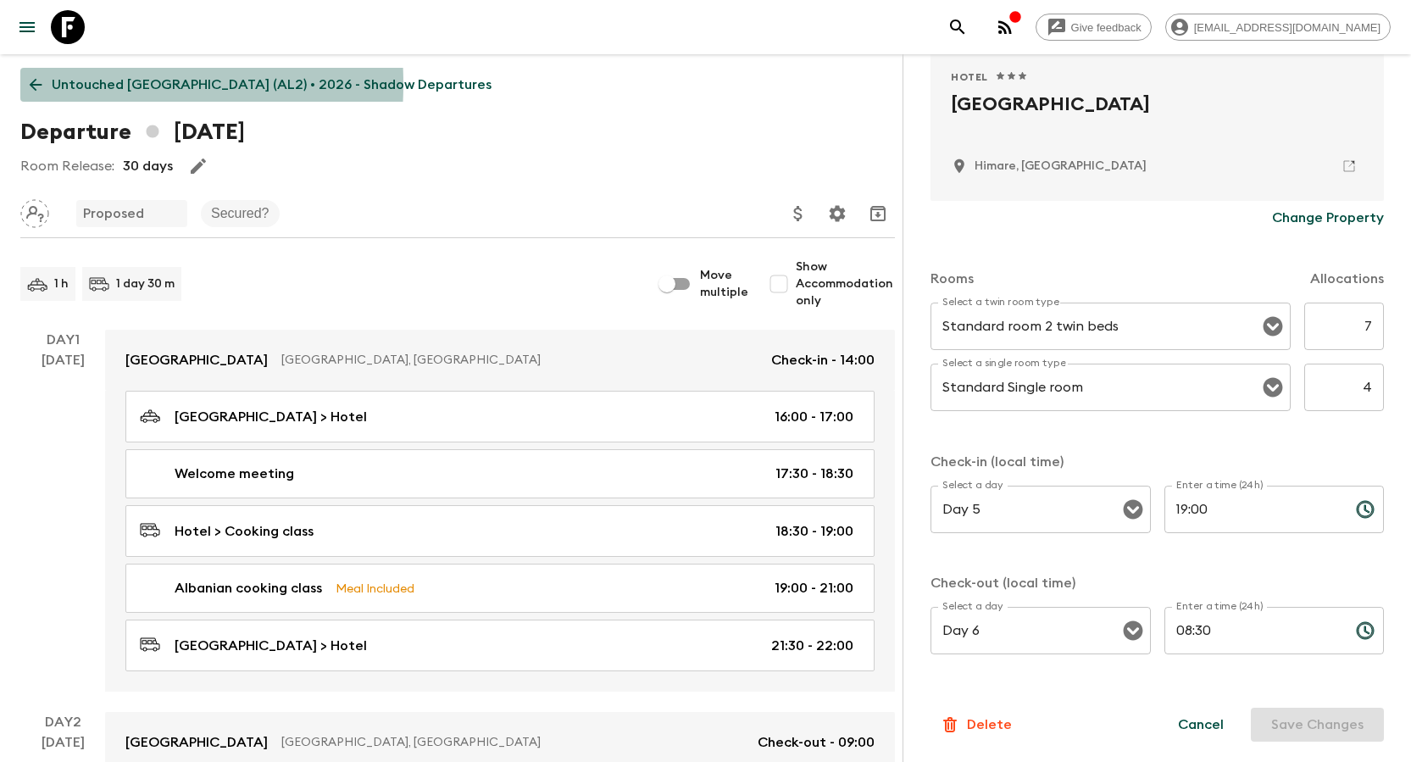
click at [38, 85] on icon at bounding box center [35, 84] width 19 height 19
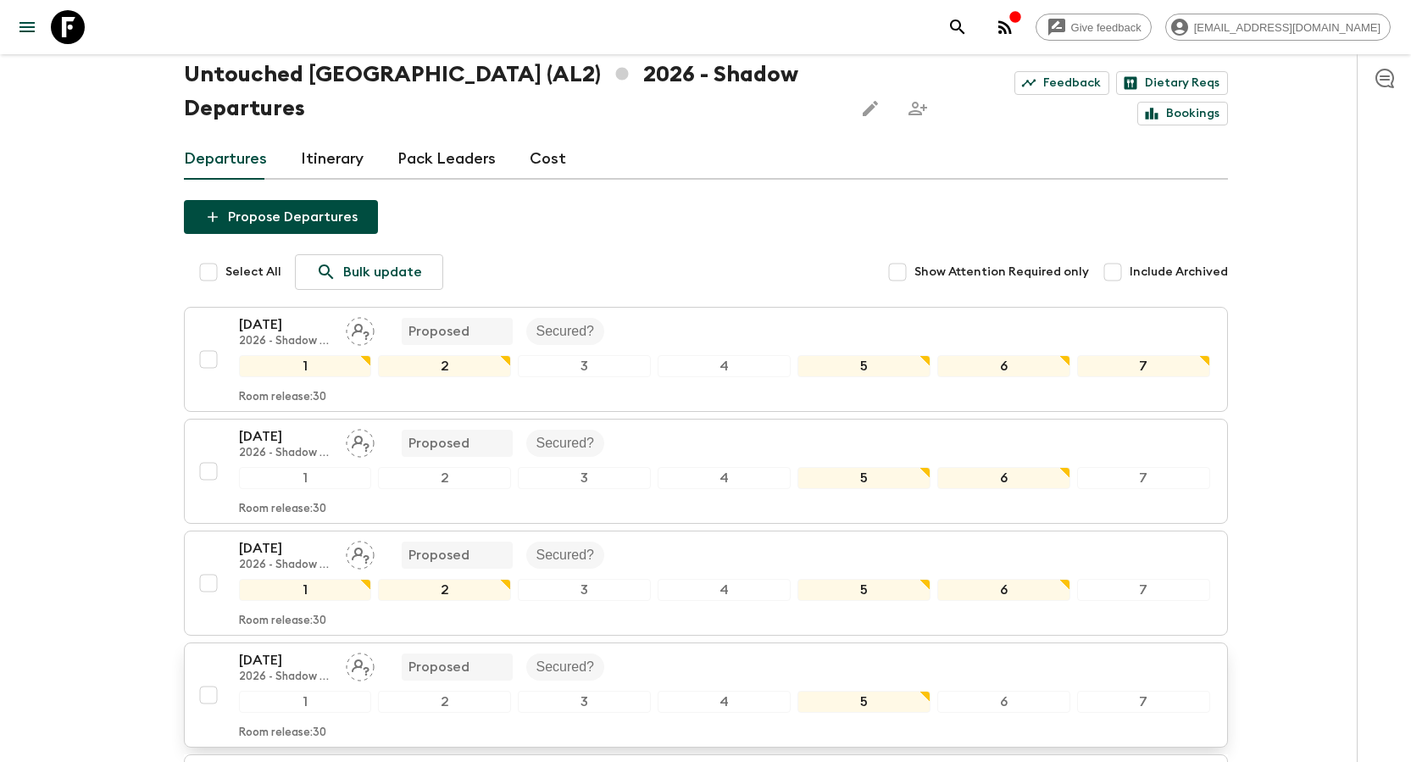
scroll to position [169, 0]
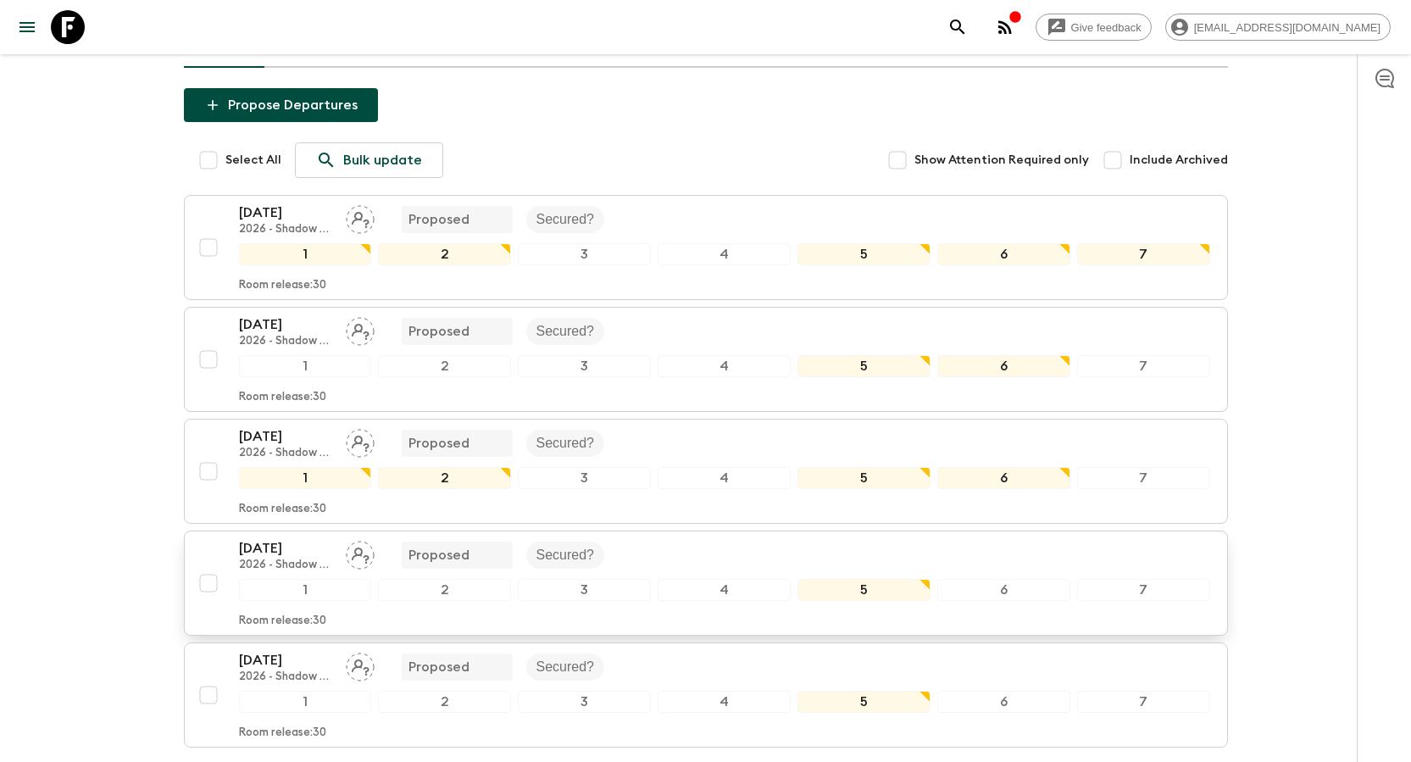
click at [286, 498] on p "[DATE]" at bounding box center [285, 548] width 93 height 20
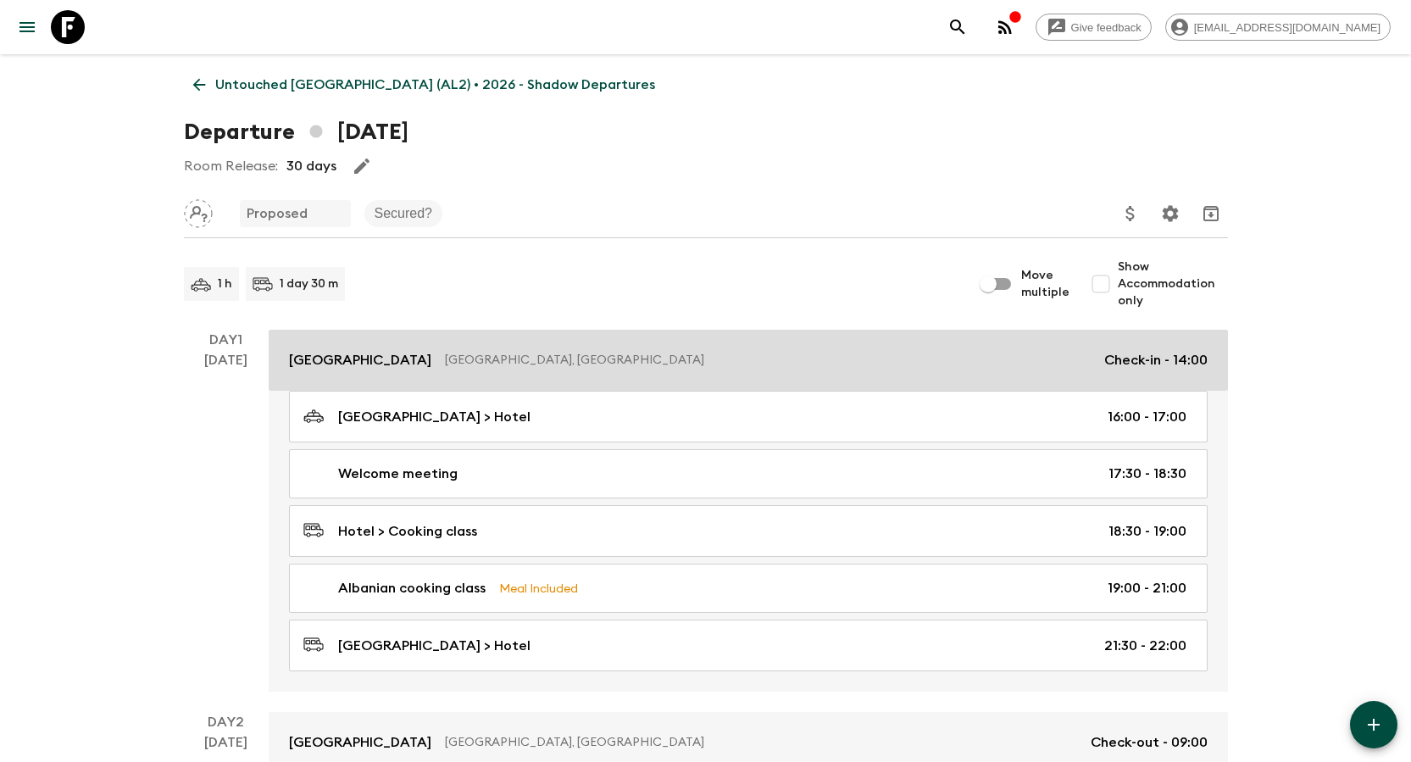
click at [379, 368] on p "[GEOGRAPHIC_DATA]" at bounding box center [360, 360] width 142 height 20
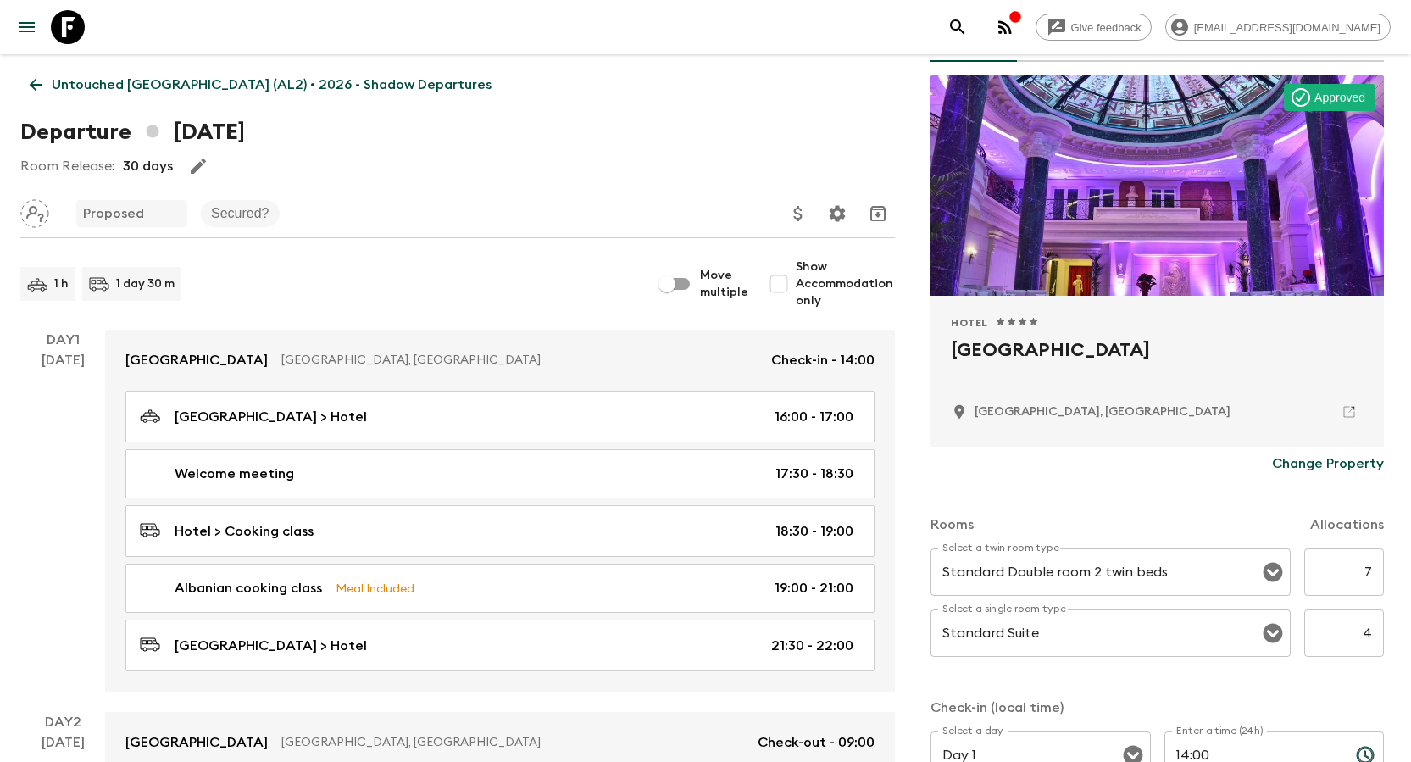
scroll to position [339, 0]
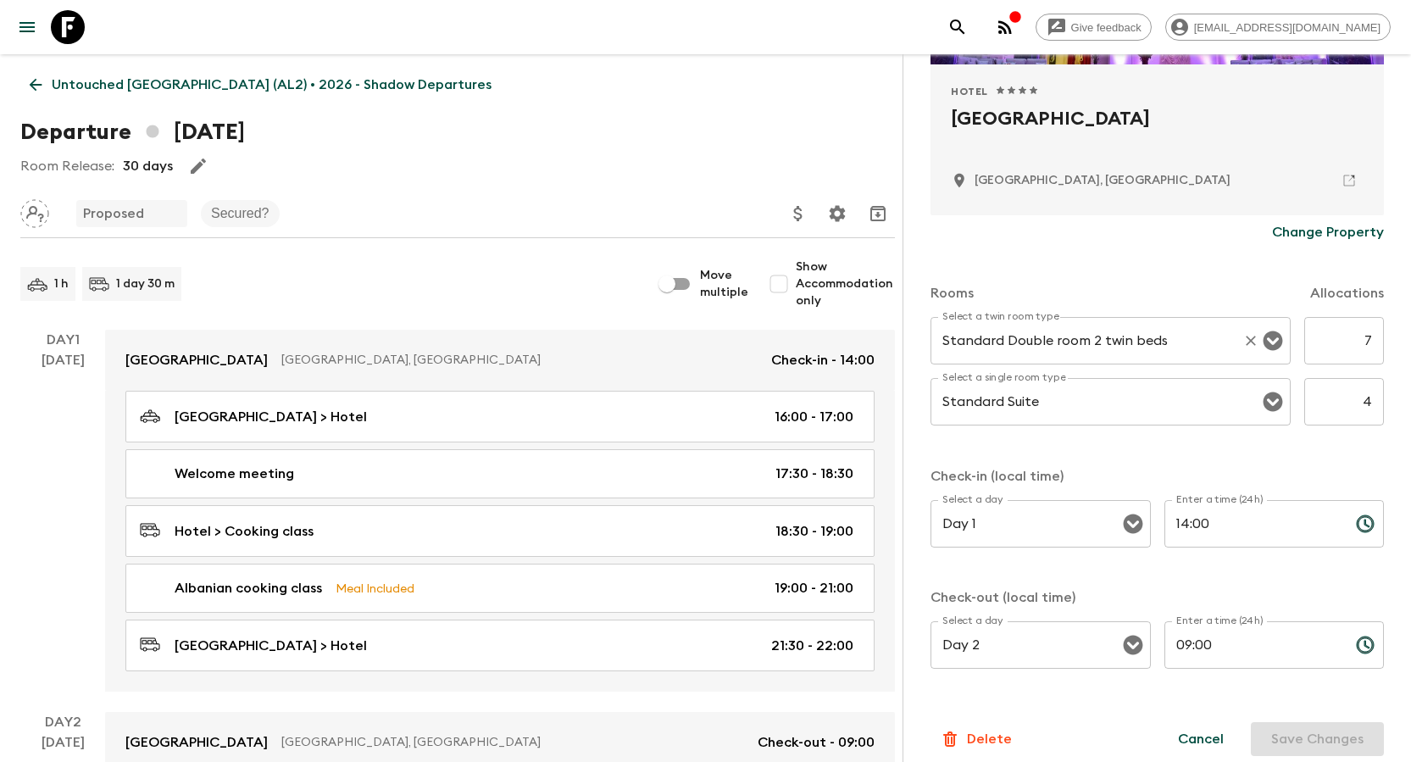
click at [704, 333] on input "Standard Double room 2 twin beds" at bounding box center [1086, 340] width 297 height 32
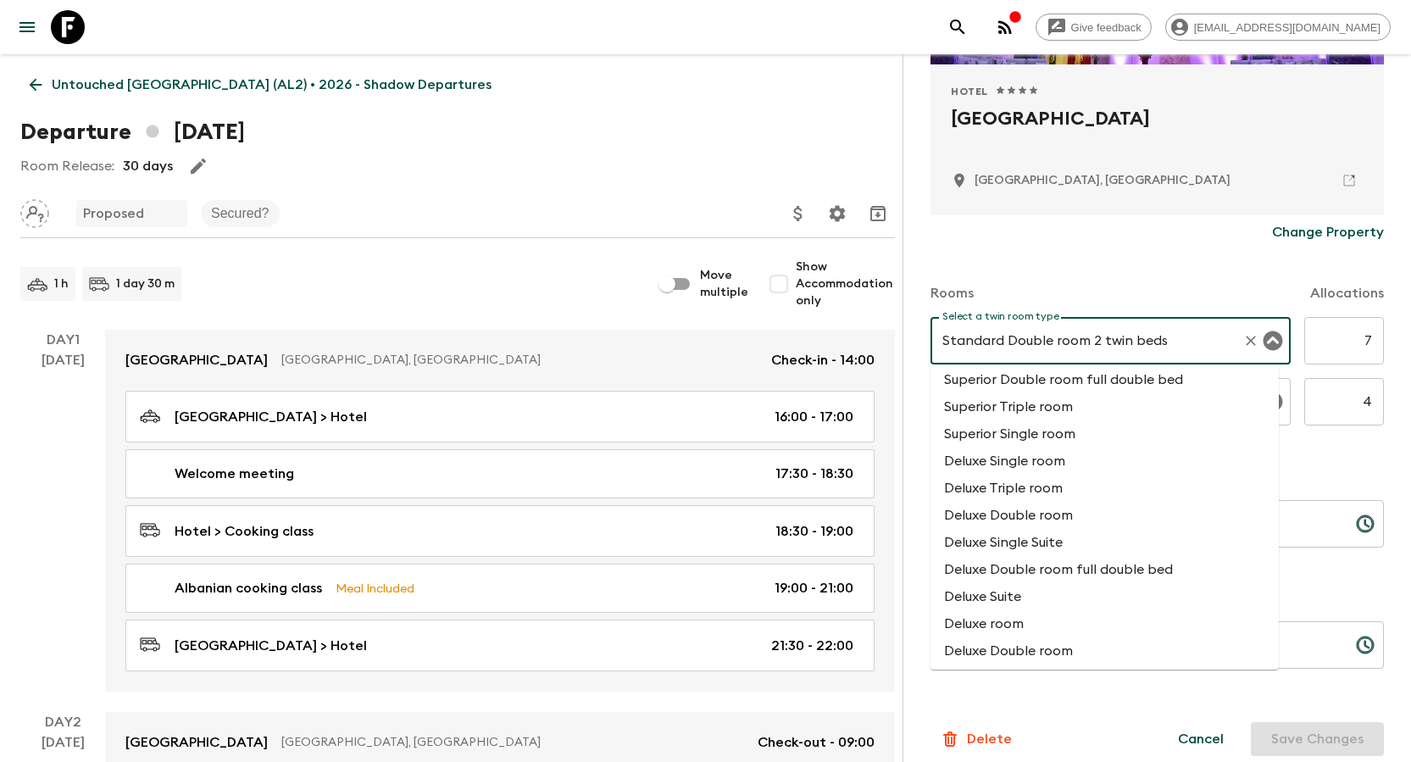
scroll to position [847, 0]
click at [704, 498] on li "Deluxe room" at bounding box center [1104, 621] width 348 height 27
type input "Deluxe room"
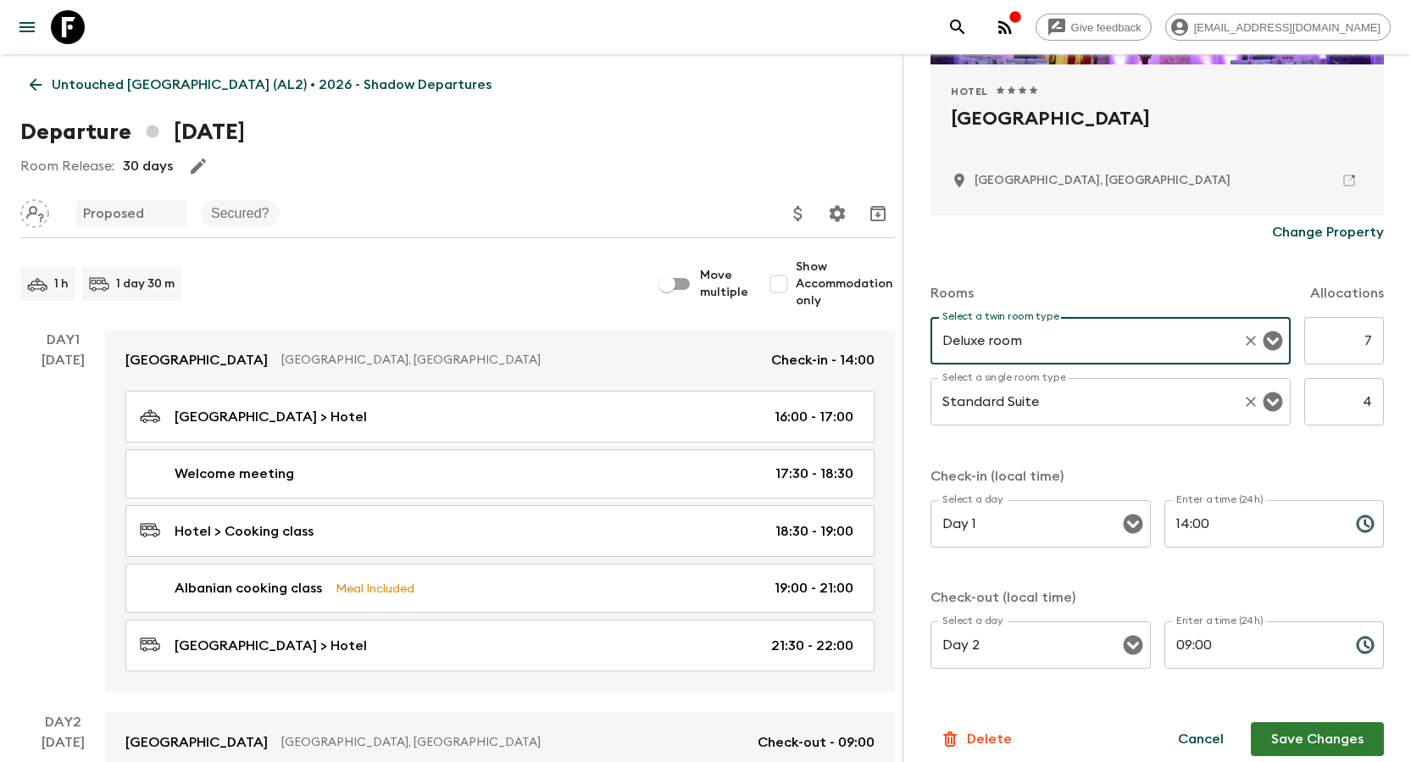
click at [704, 396] on input "Standard Suite" at bounding box center [1086, 401] width 297 height 32
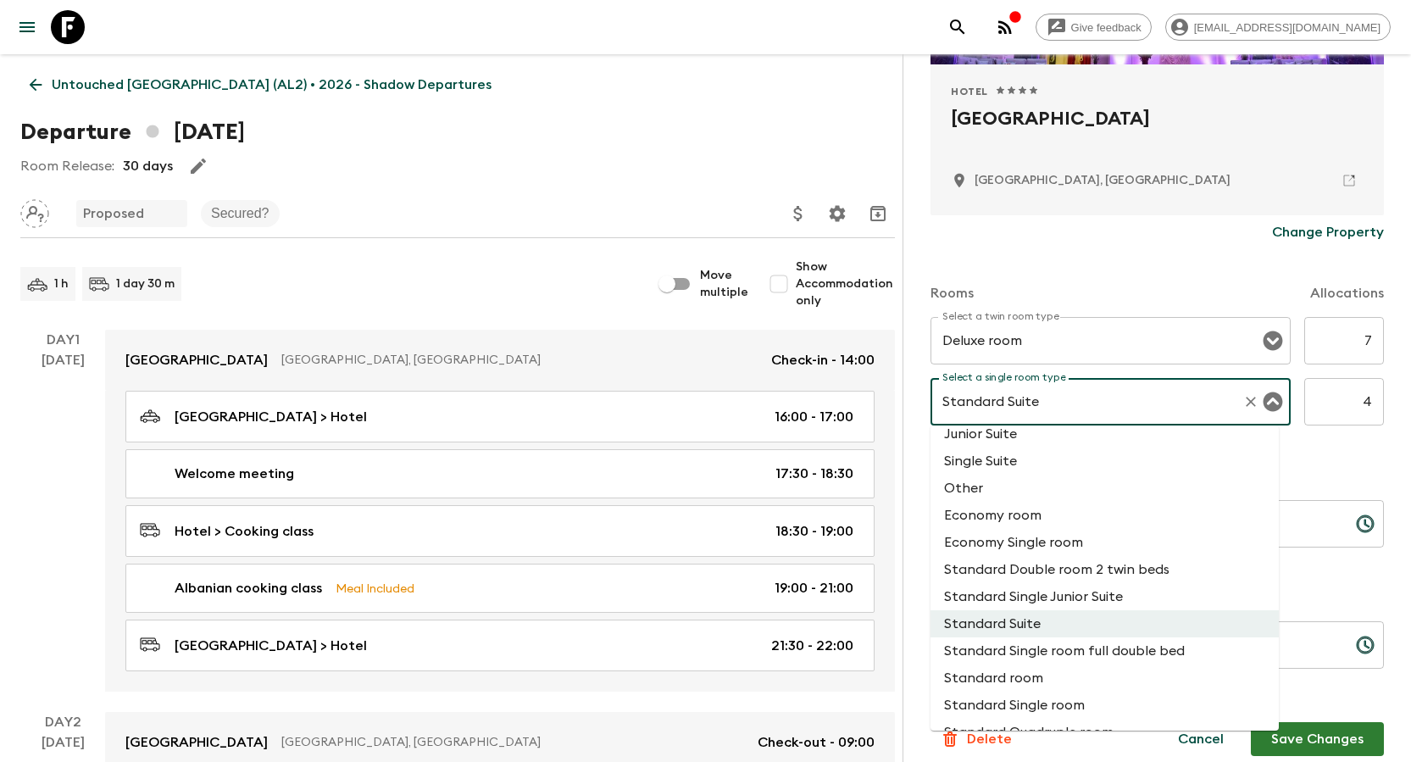
scroll to position [308, 0]
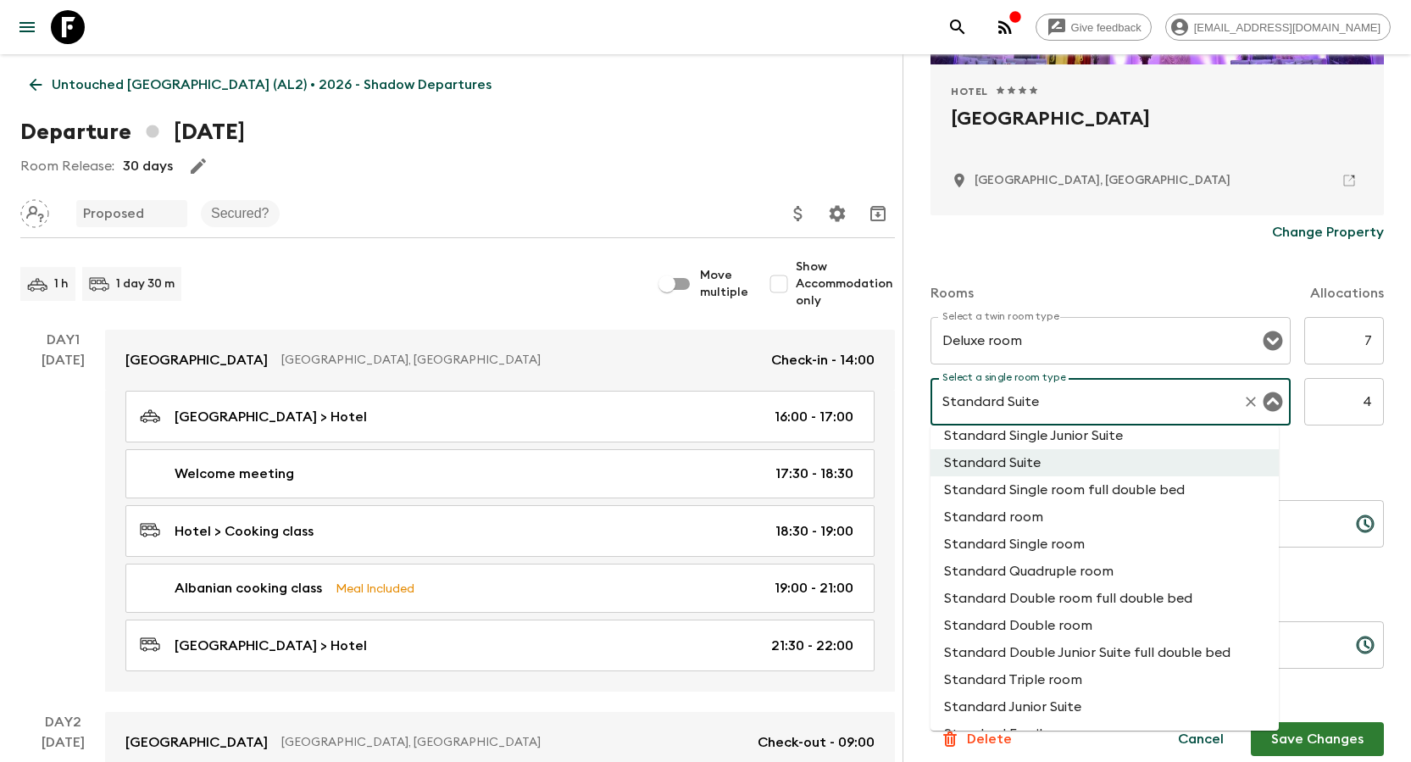
click at [704, 498] on li "Standard Single room" at bounding box center [1104, 543] width 348 height 27
type input "Standard Single room"
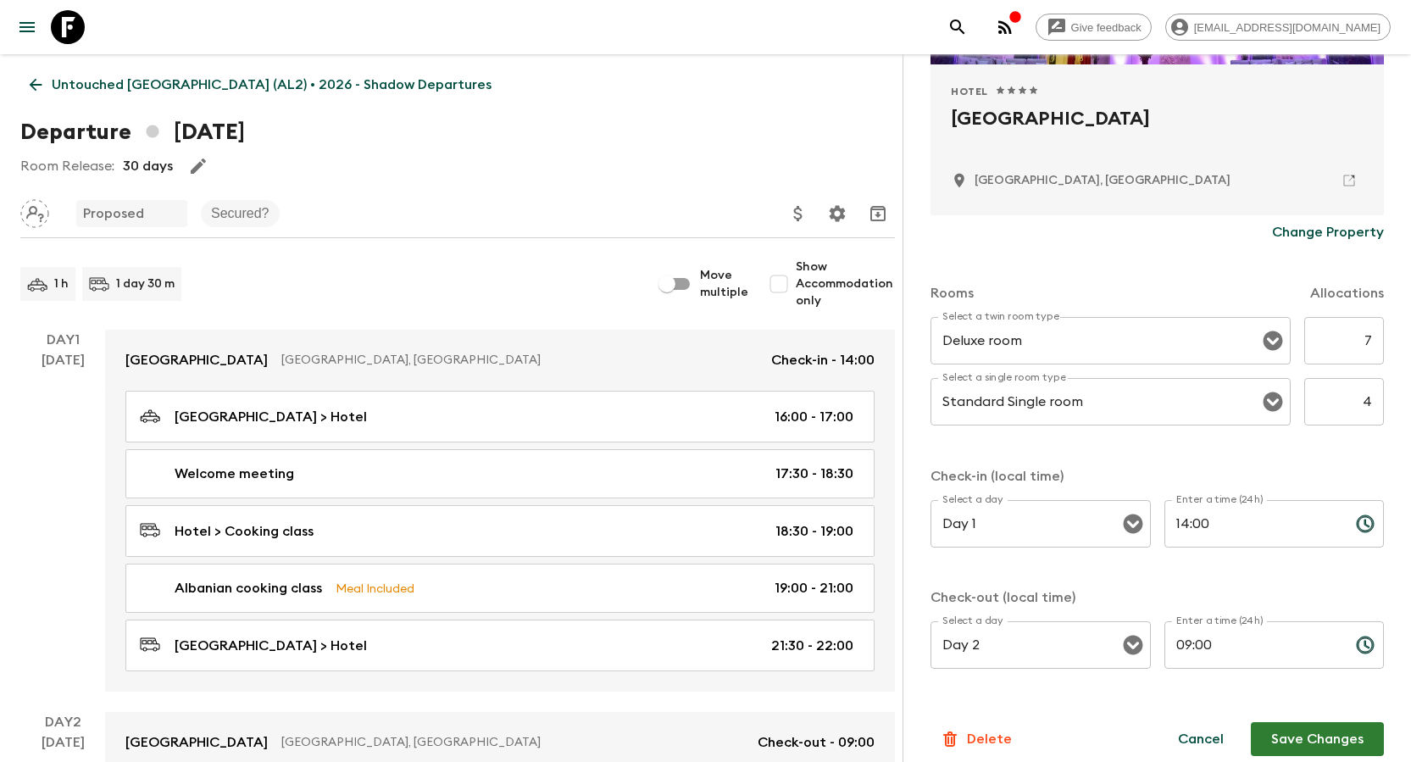
click at [704, 470] on p "Check-in (local time)" at bounding box center [1156, 476] width 453 height 20
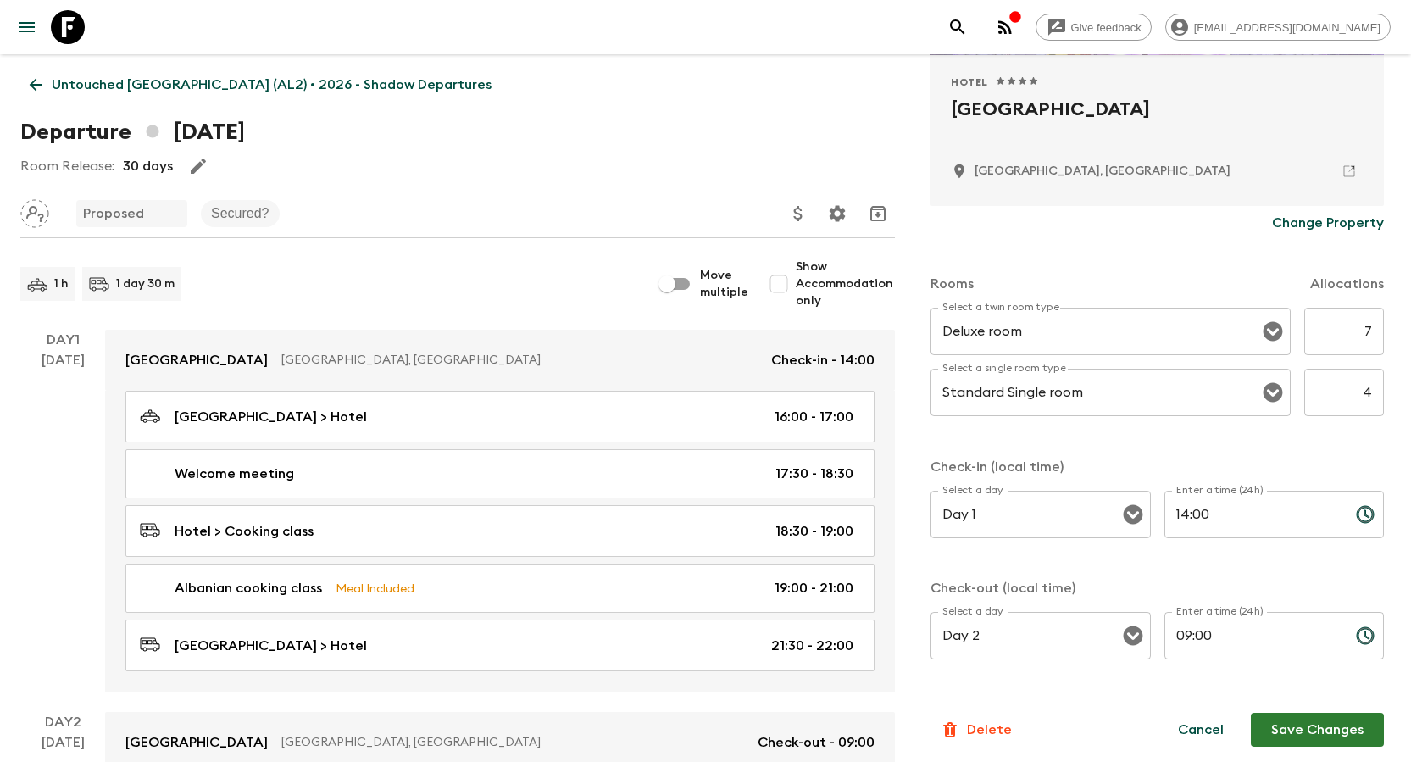
scroll to position [353, 0]
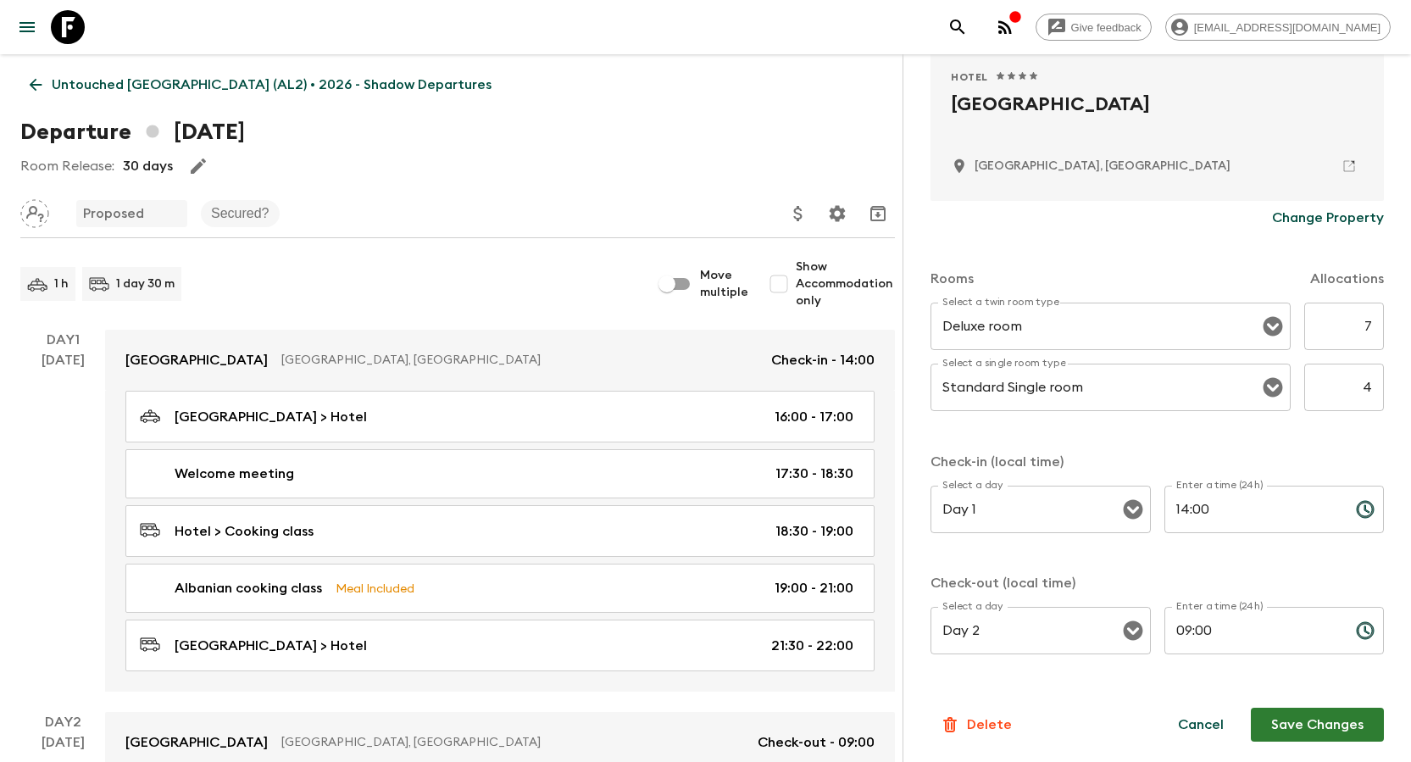
click at [704, 498] on button "Save Changes" at bounding box center [1316, 724] width 133 height 34
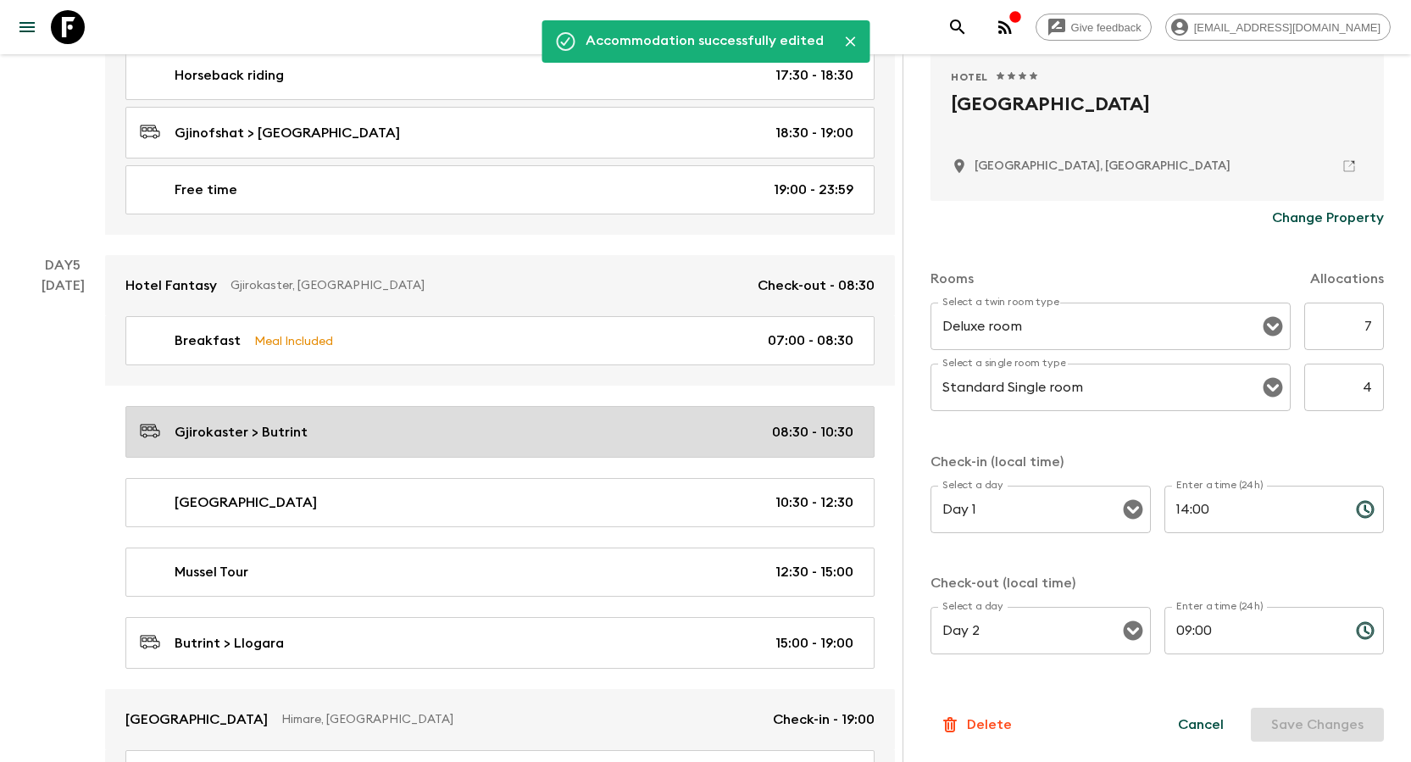
scroll to position [2457, 0]
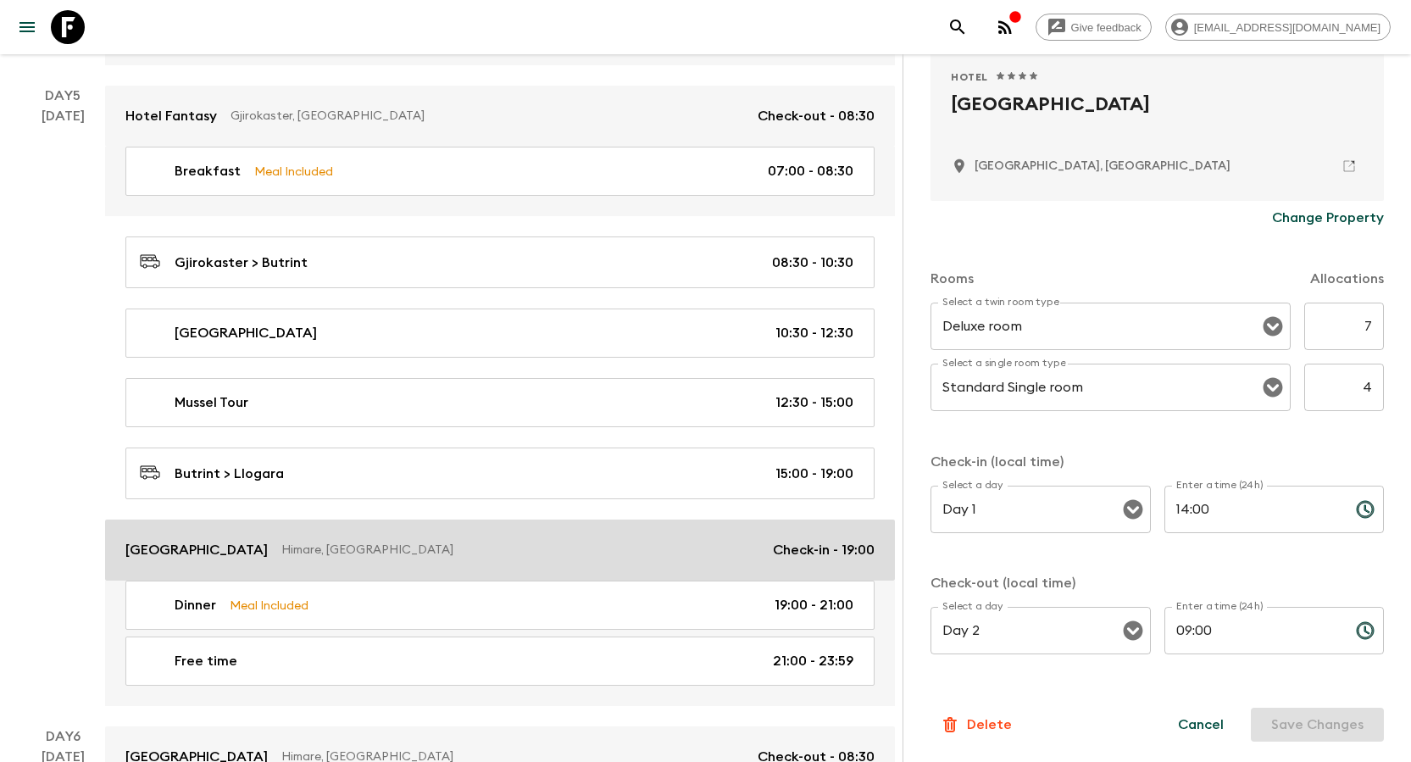
click at [175, 498] on p "[GEOGRAPHIC_DATA]" at bounding box center [196, 550] width 142 height 20
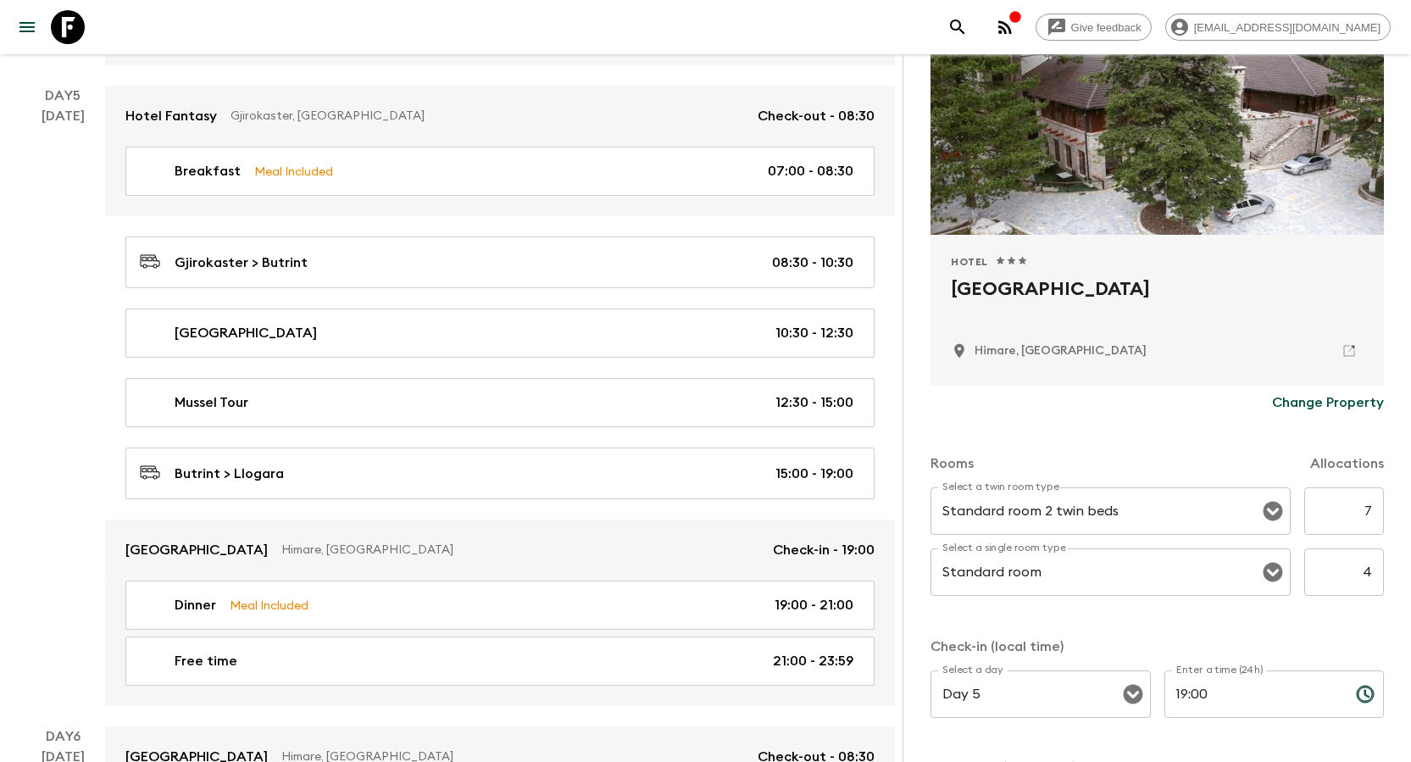
scroll to position [169, 0]
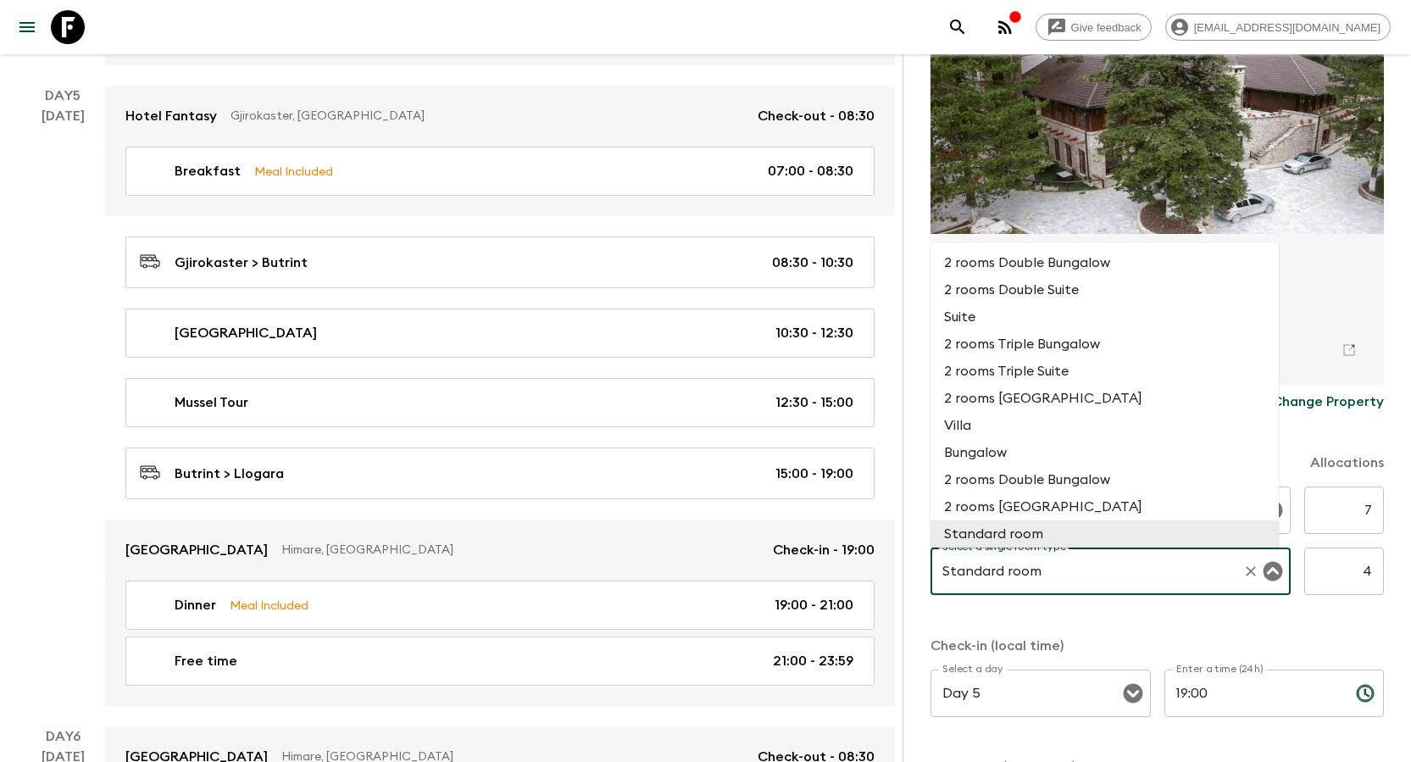
click at [704, 498] on input "Standard room" at bounding box center [1086, 571] width 297 height 32
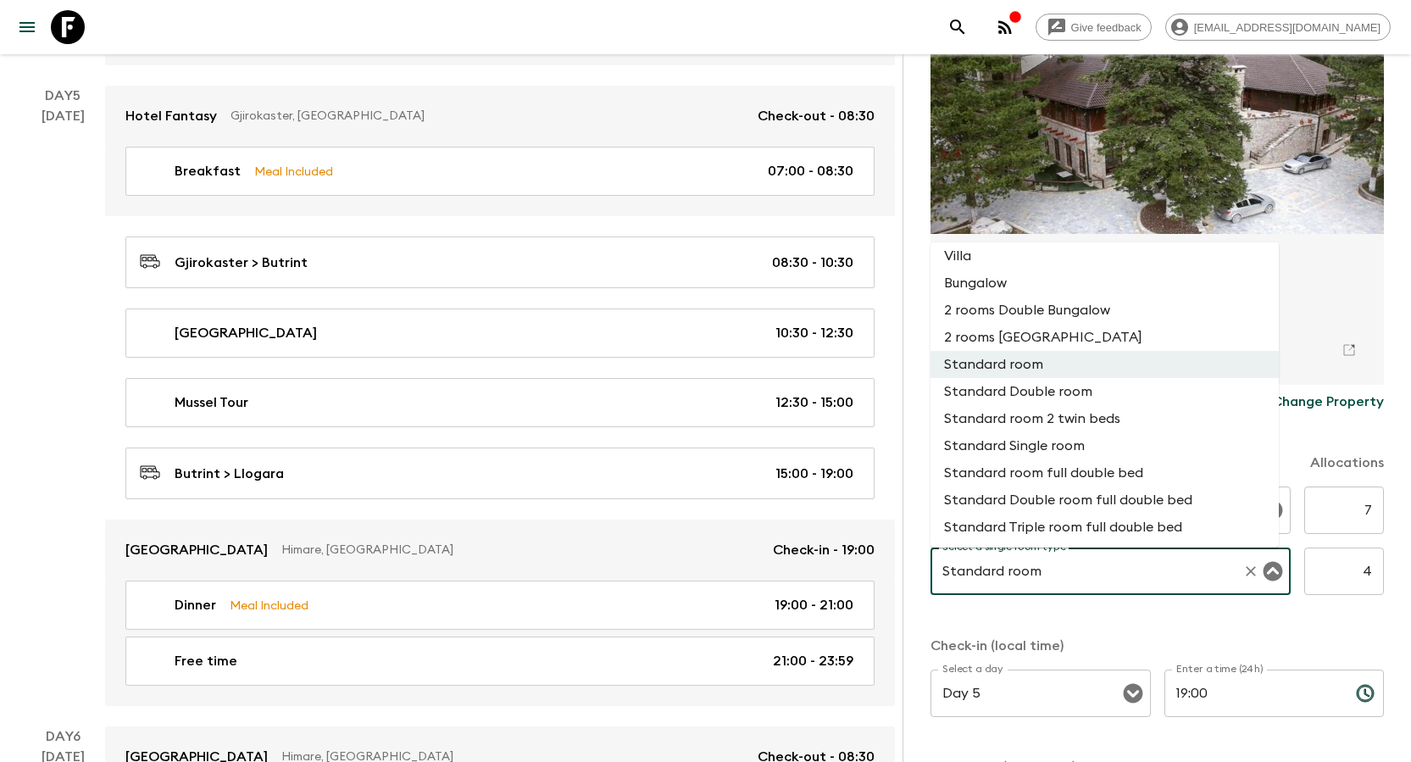
click at [704, 448] on li "Standard Single room" at bounding box center [1104, 445] width 348 height 27
type input "Standard Single room"
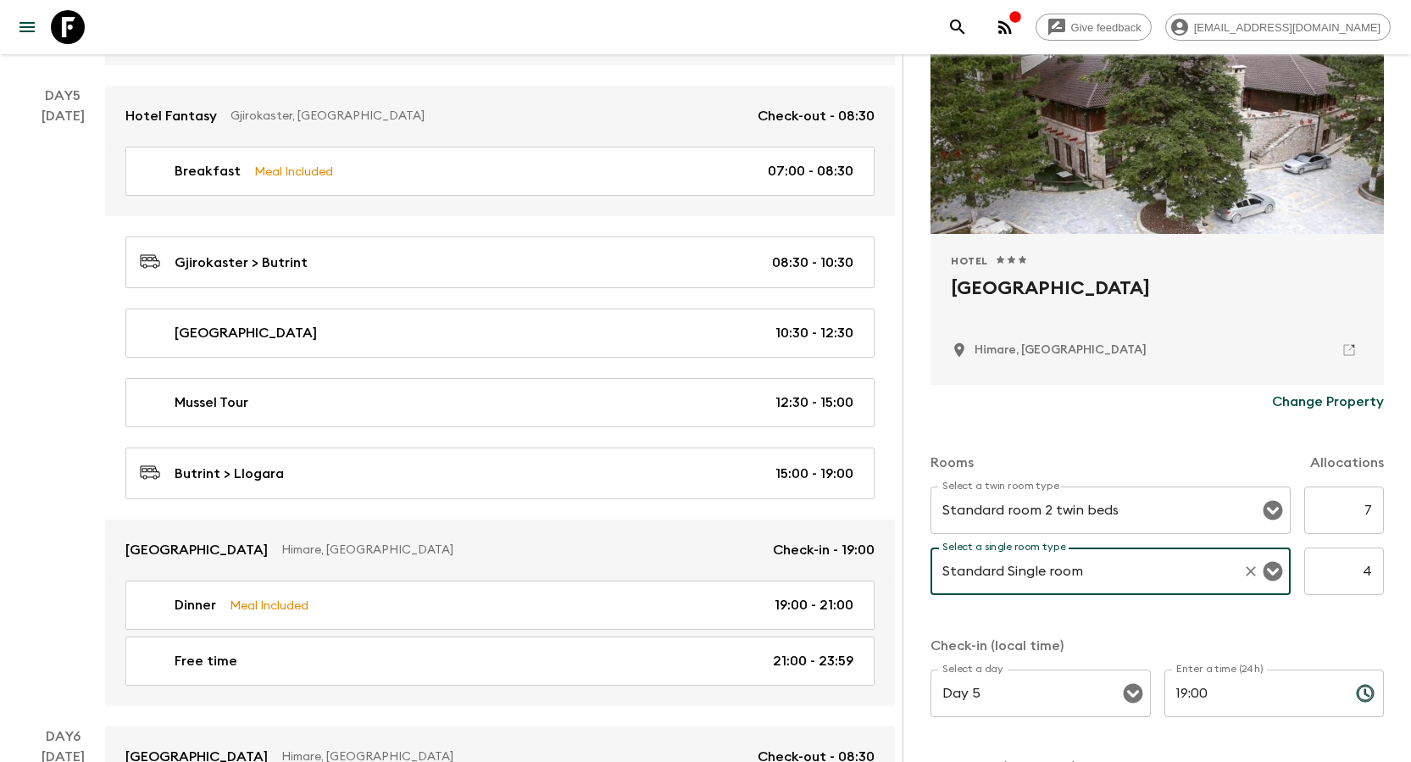
click at [704, 498] on div "Rooms Allocations Select a twin room type Standard room 2 twin beds Select a tw…" at bounding box center [1156, 638] width 453 height 439
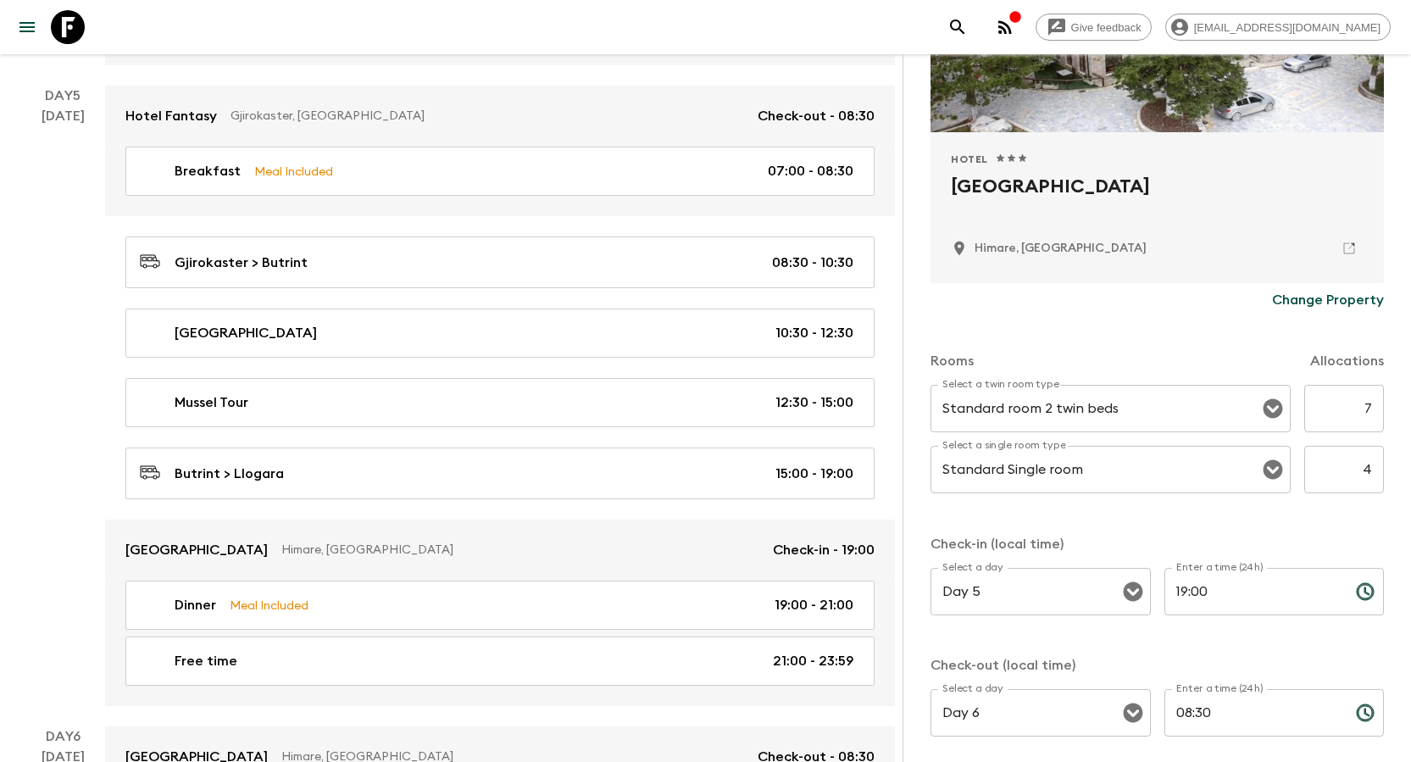
scroll to position [353, 0]
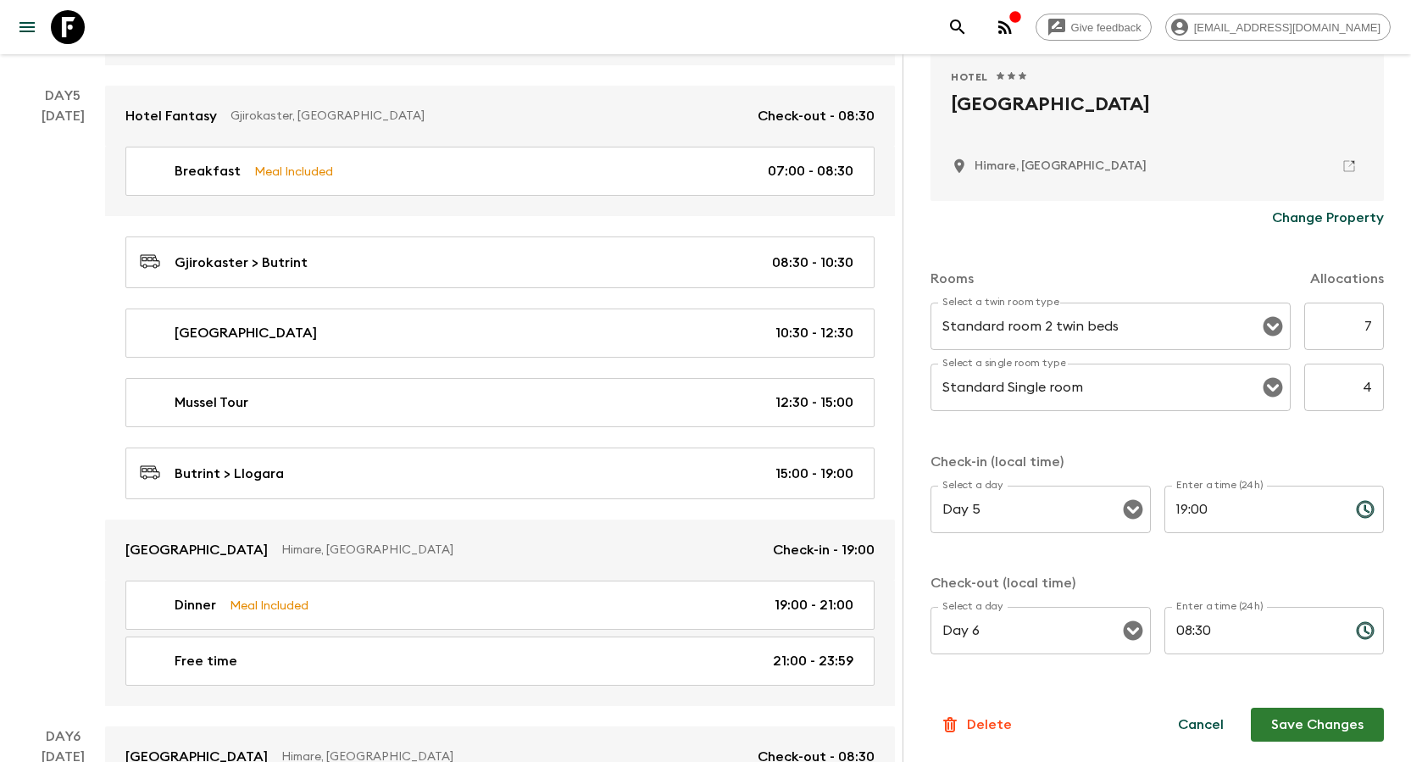
click at [704, 498] on button "Save Changes" at bounding box center [1316, 724] width 133 height 34
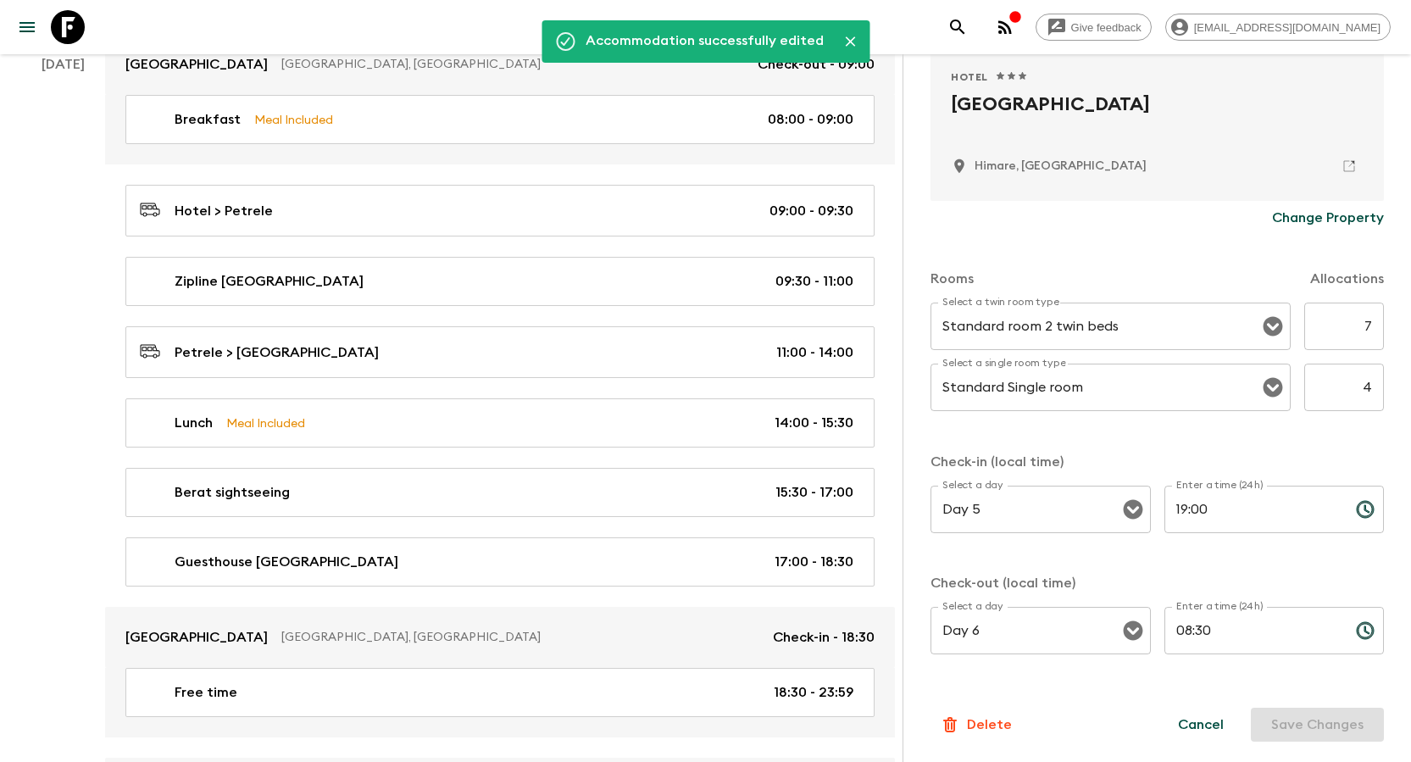
scroll to position [0, 0]
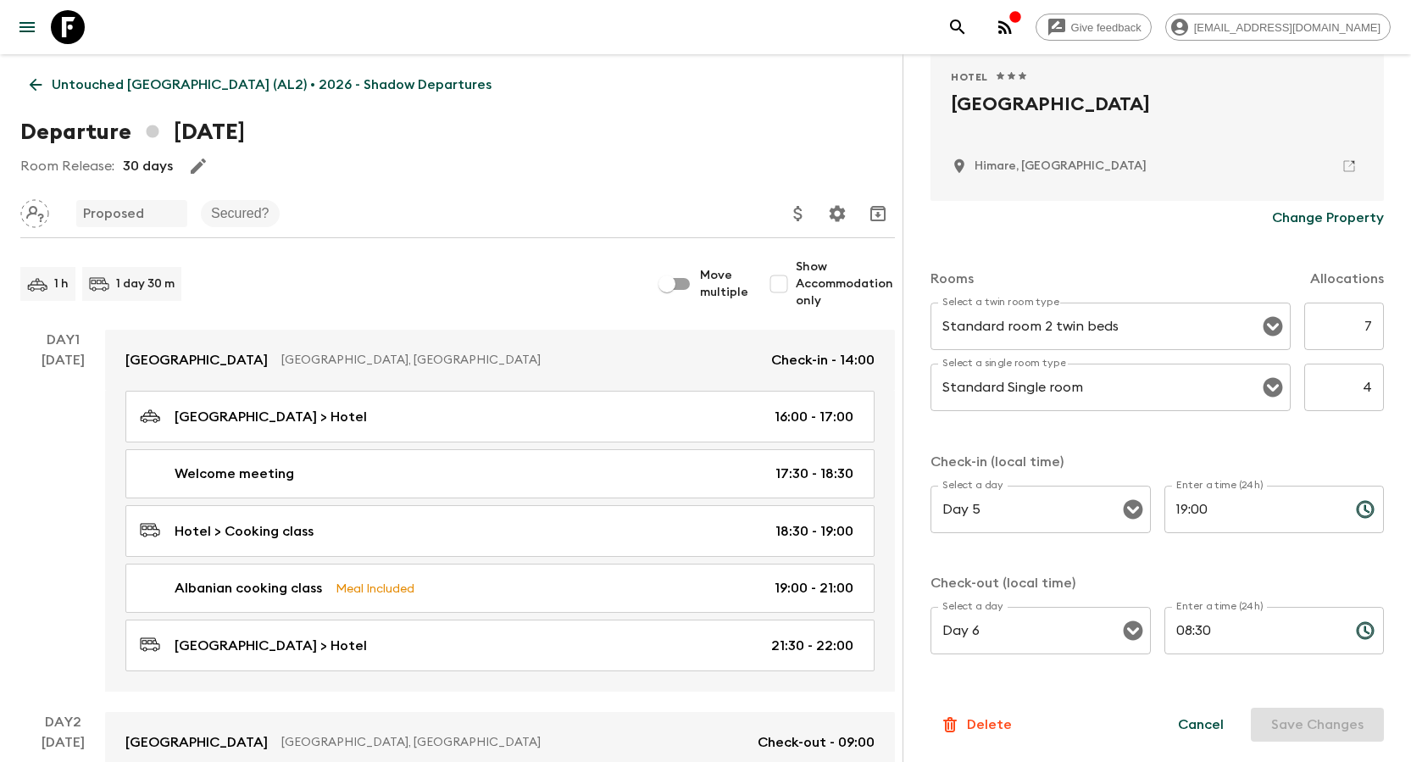
click at [35, 85] on icon at bounding box center [36, 85] width 13 height 13
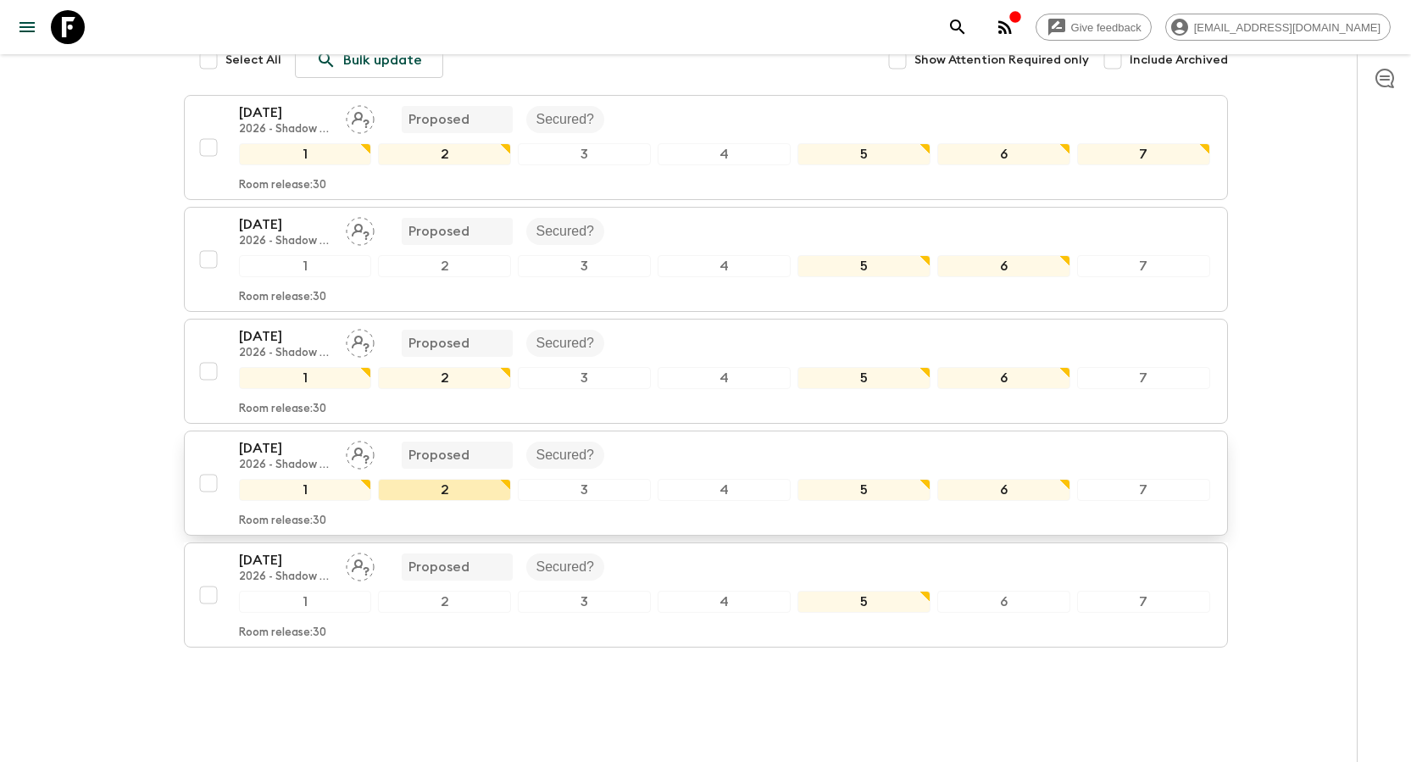
scroll to position [275, 0]
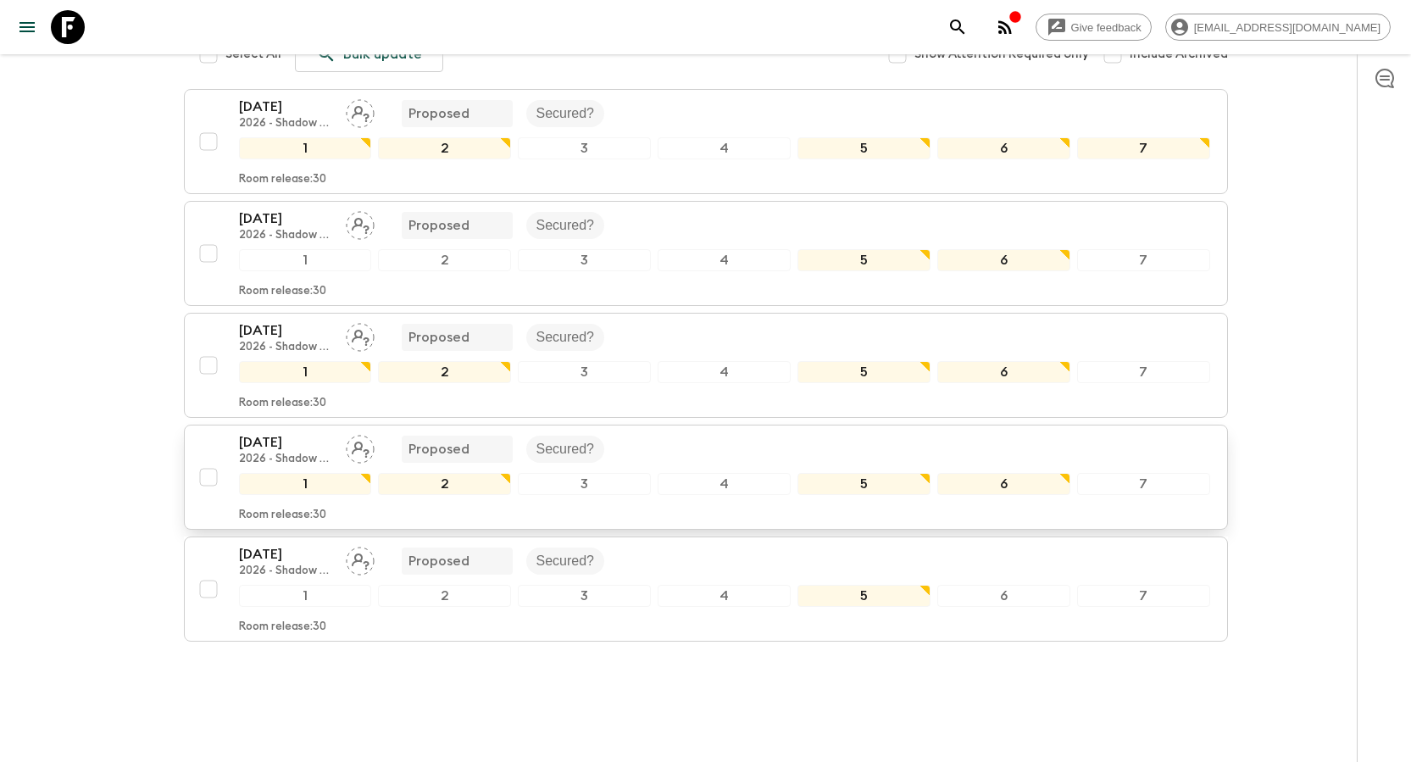
click at [285, 432] on p "[DATE]" at bounding box center [285, 442] width 93 height 20
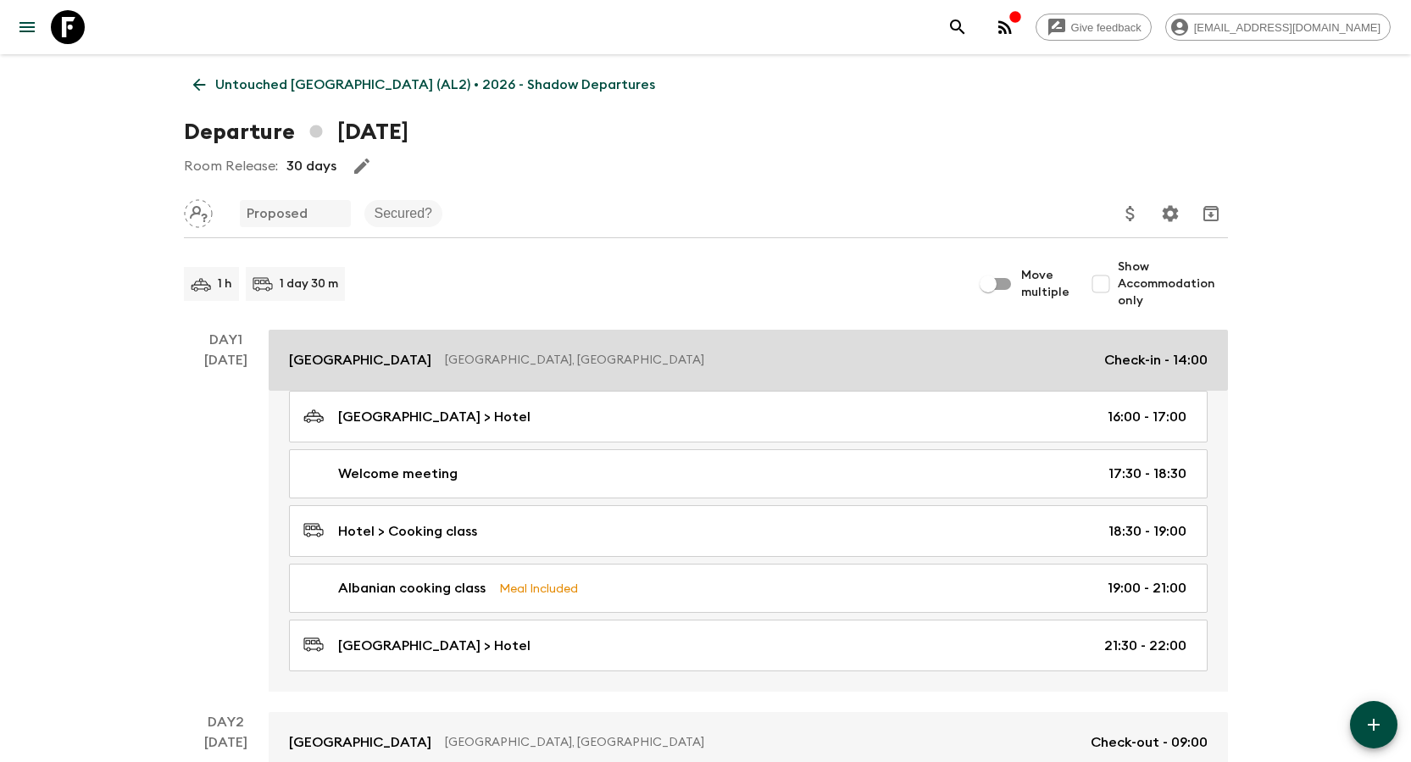
click at [383, 363] on p "[GEOGRAPHIC_DATA]" at bounding box center [360, 360] width 142 height 20
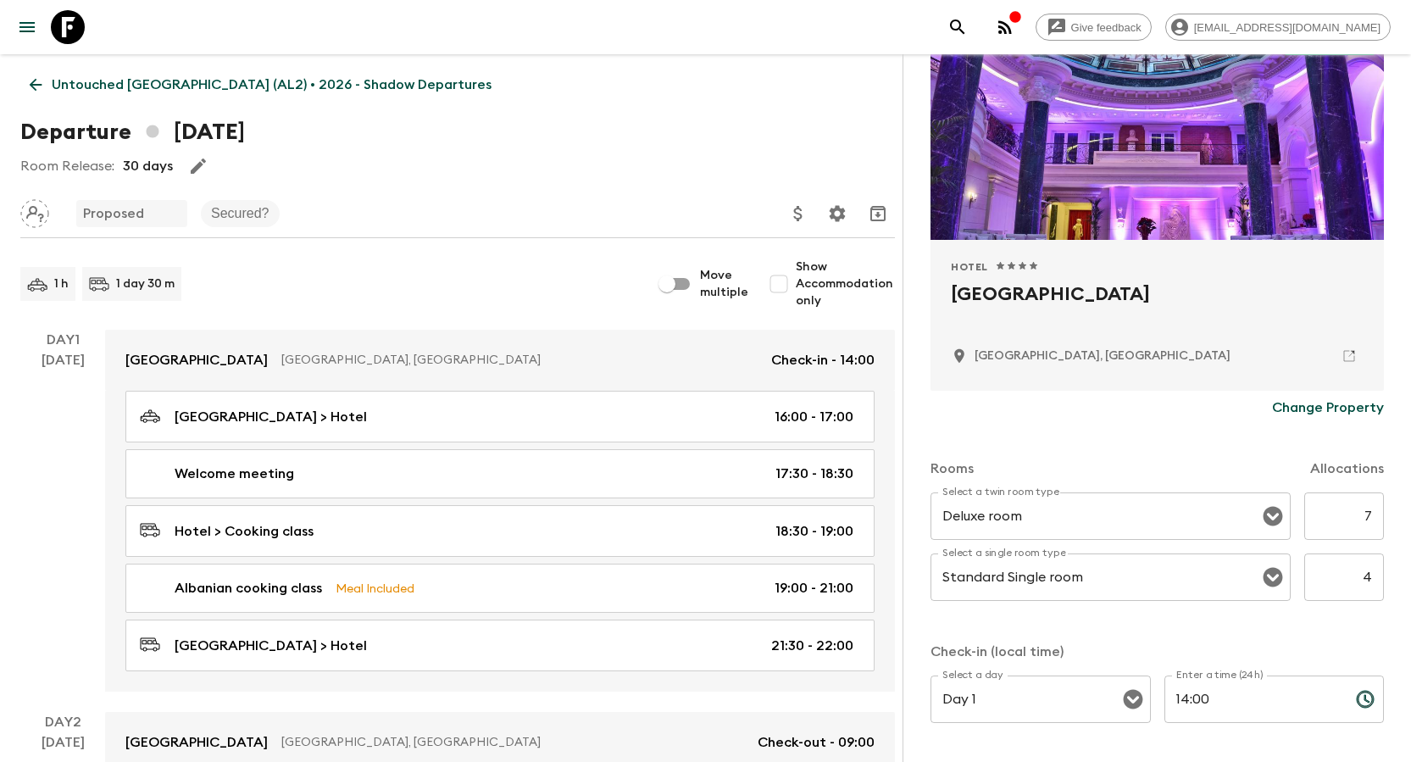
scroll to position [169, 0]
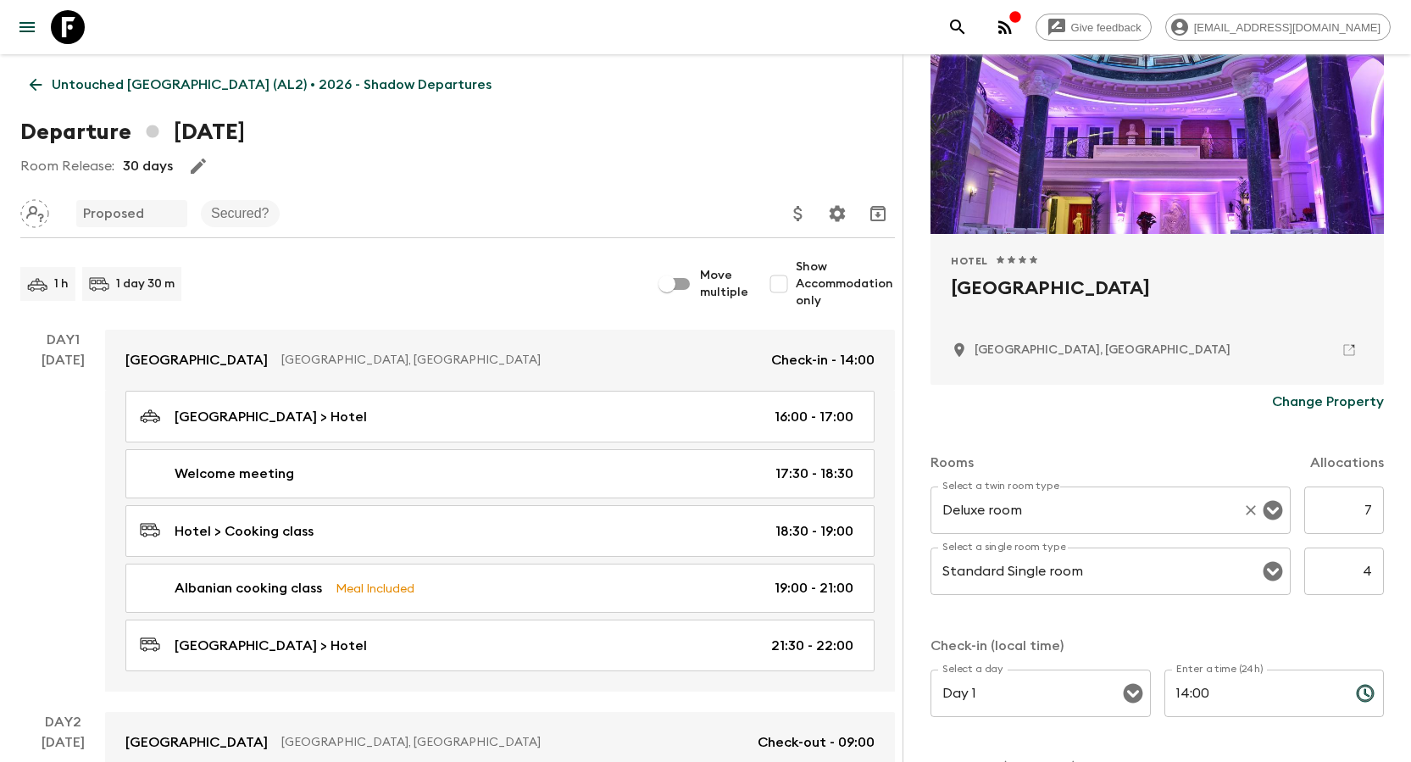
click at [704, 498] on input "Deluxe room" at bounding box center [1086, 510] width 297 height 32
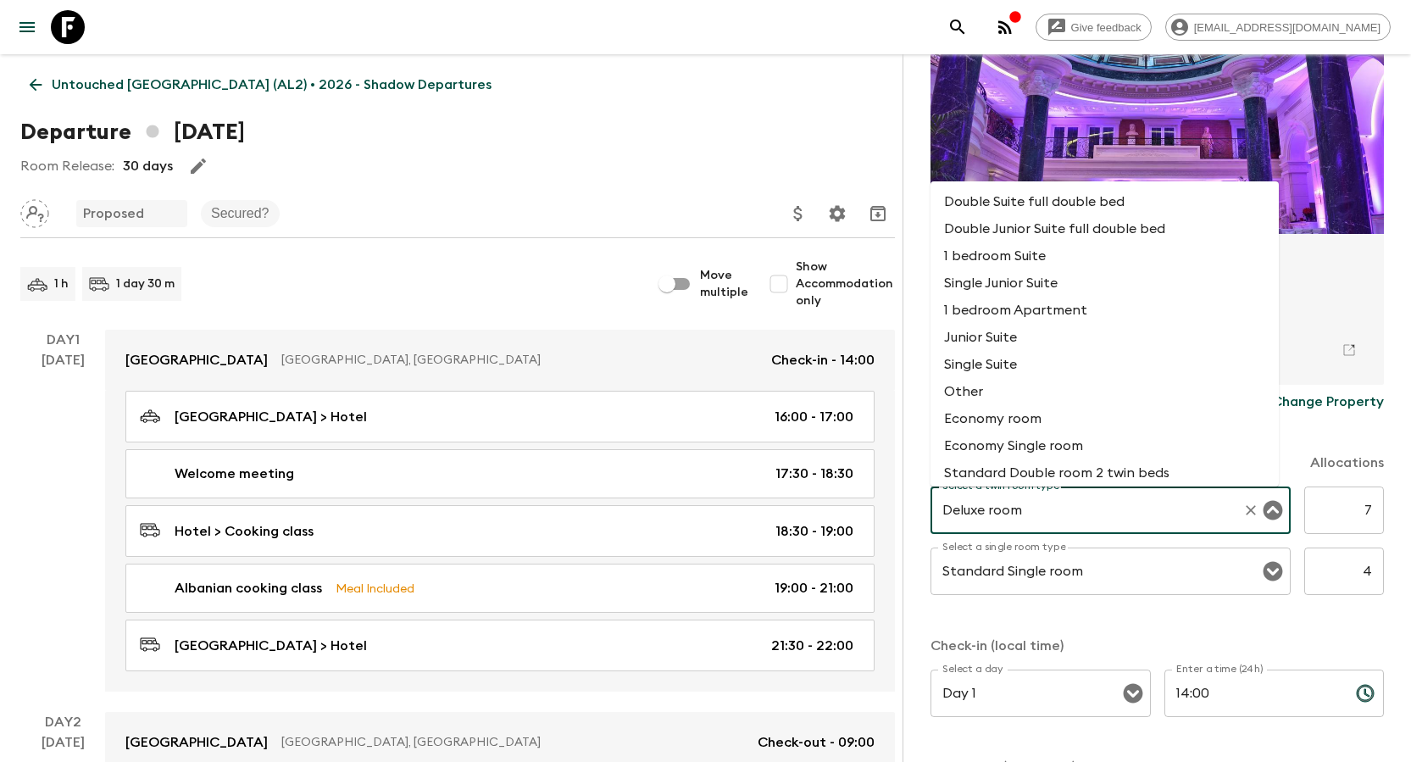
scroll to position [813, 0]
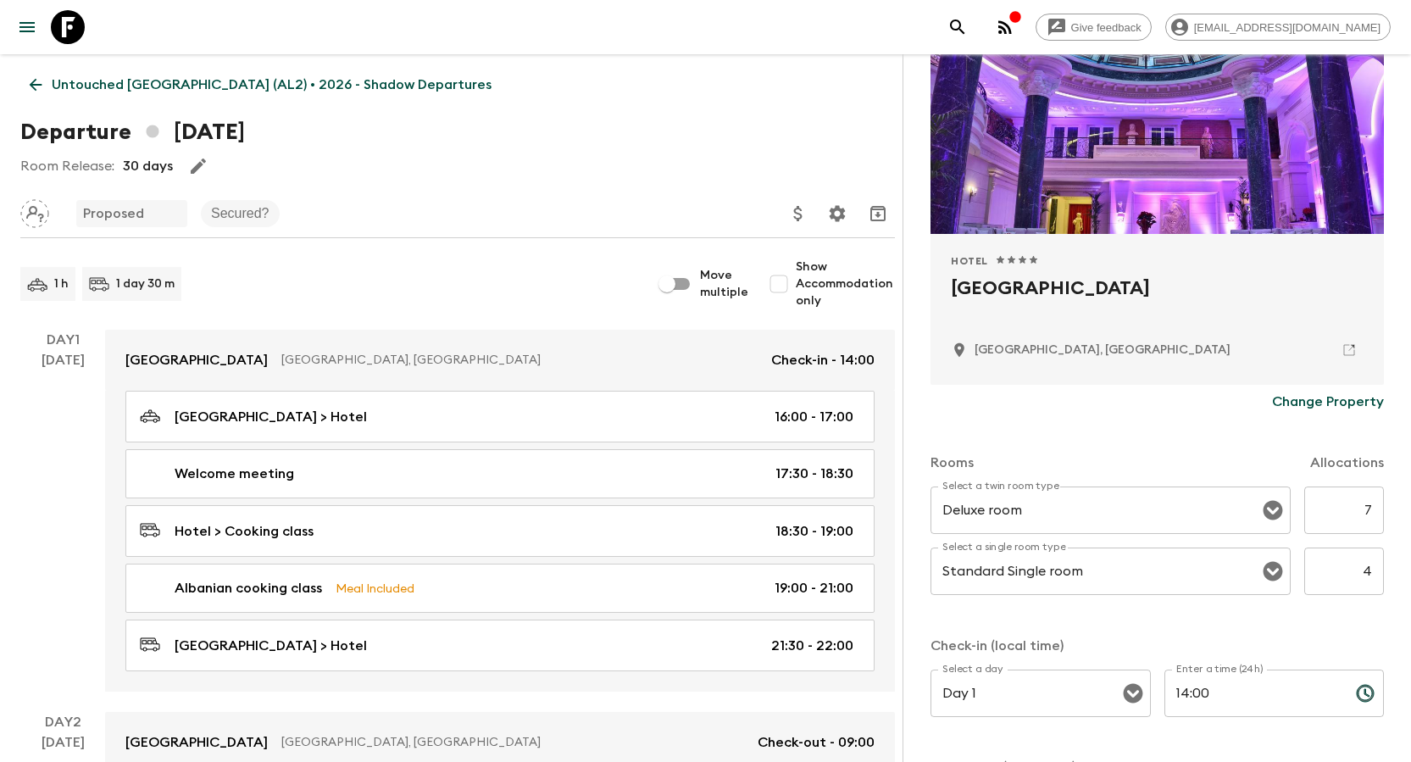
click at [704, 498] on div "Select a twin room type Deluxe room Select a twin room type 7 ​ Select a single…" at bounding box center [1156, 550] width 453 height 129
click at [39, 91] on icon at bounding box center [35, 84] width 19 height 19
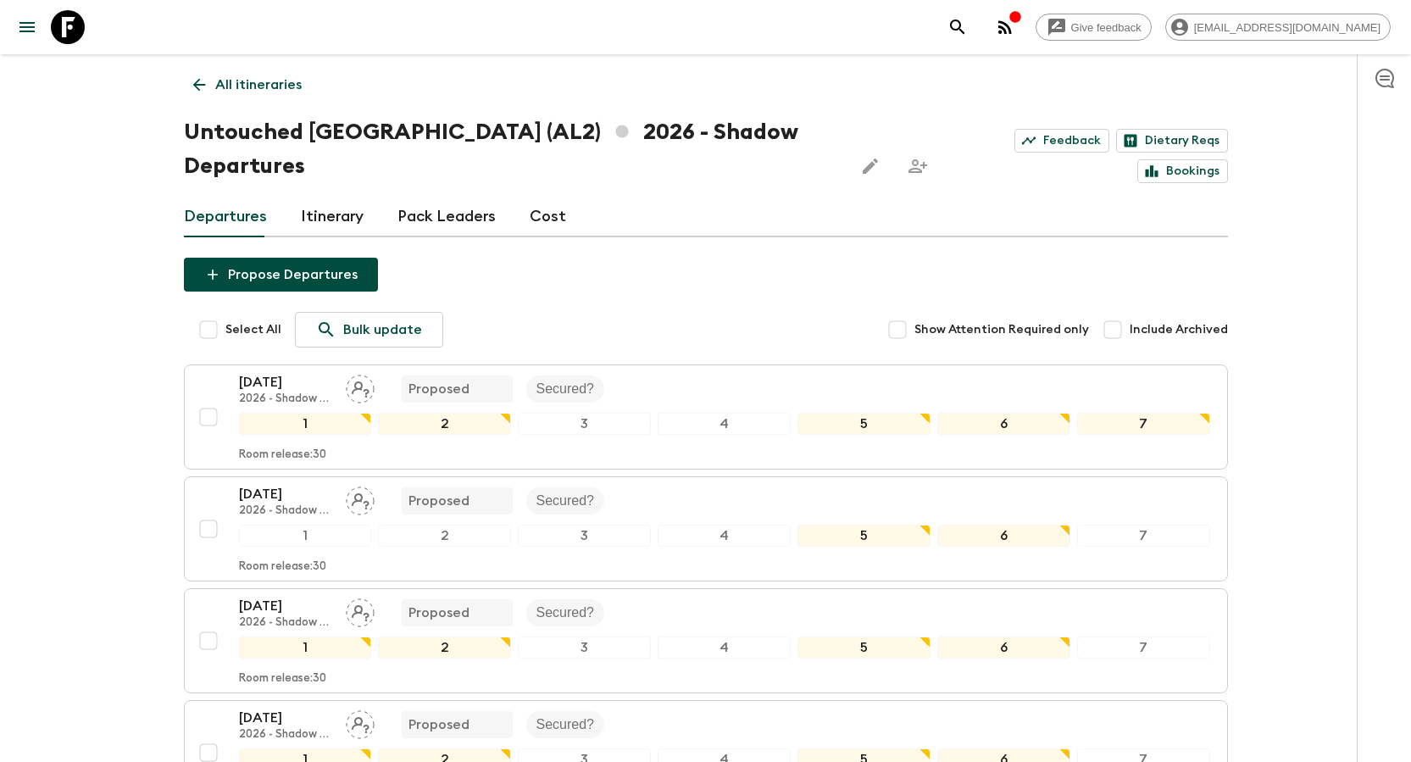
scroll to position [275, 0]
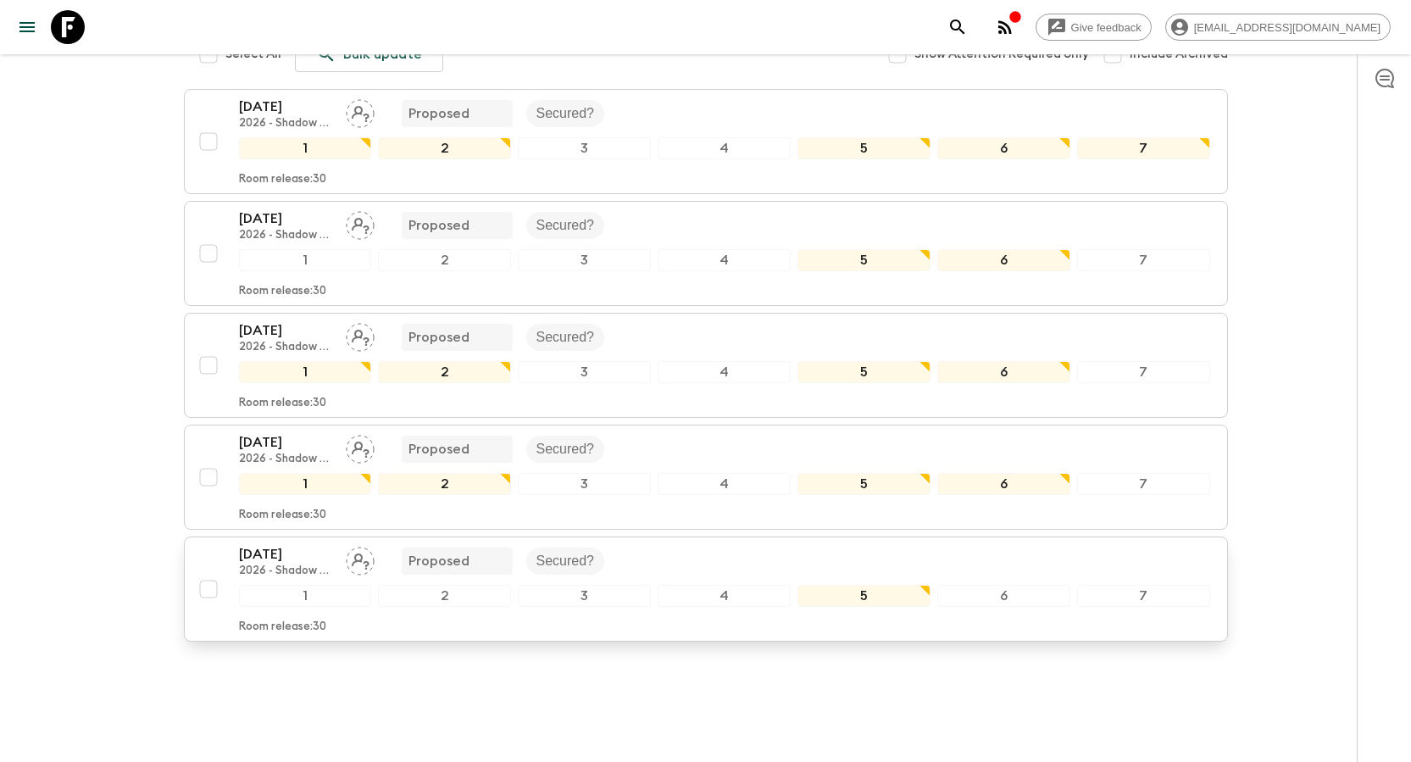
click at [280, 498] on p "[DATE]" at bounding box center [285, 554] width 93 height 20
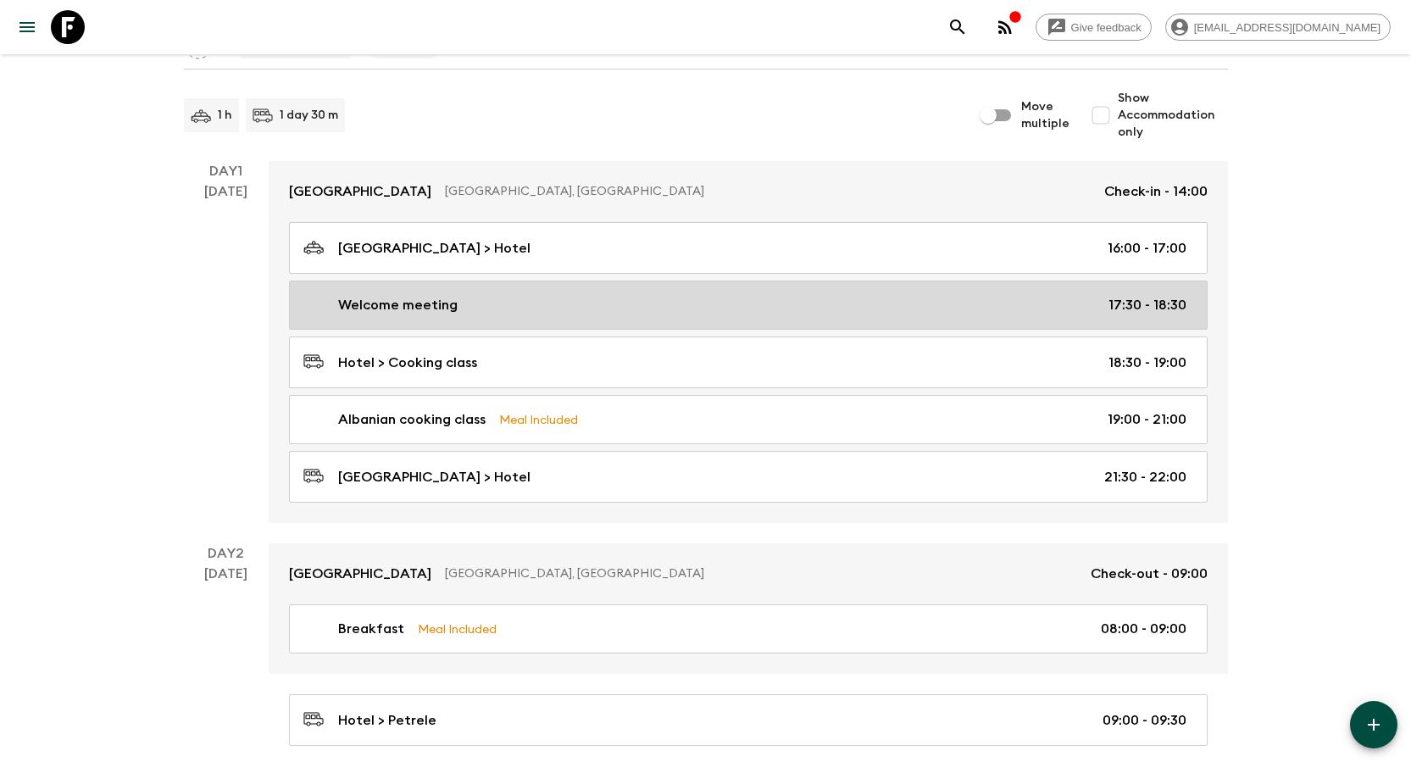
scroll to position [169, 0]
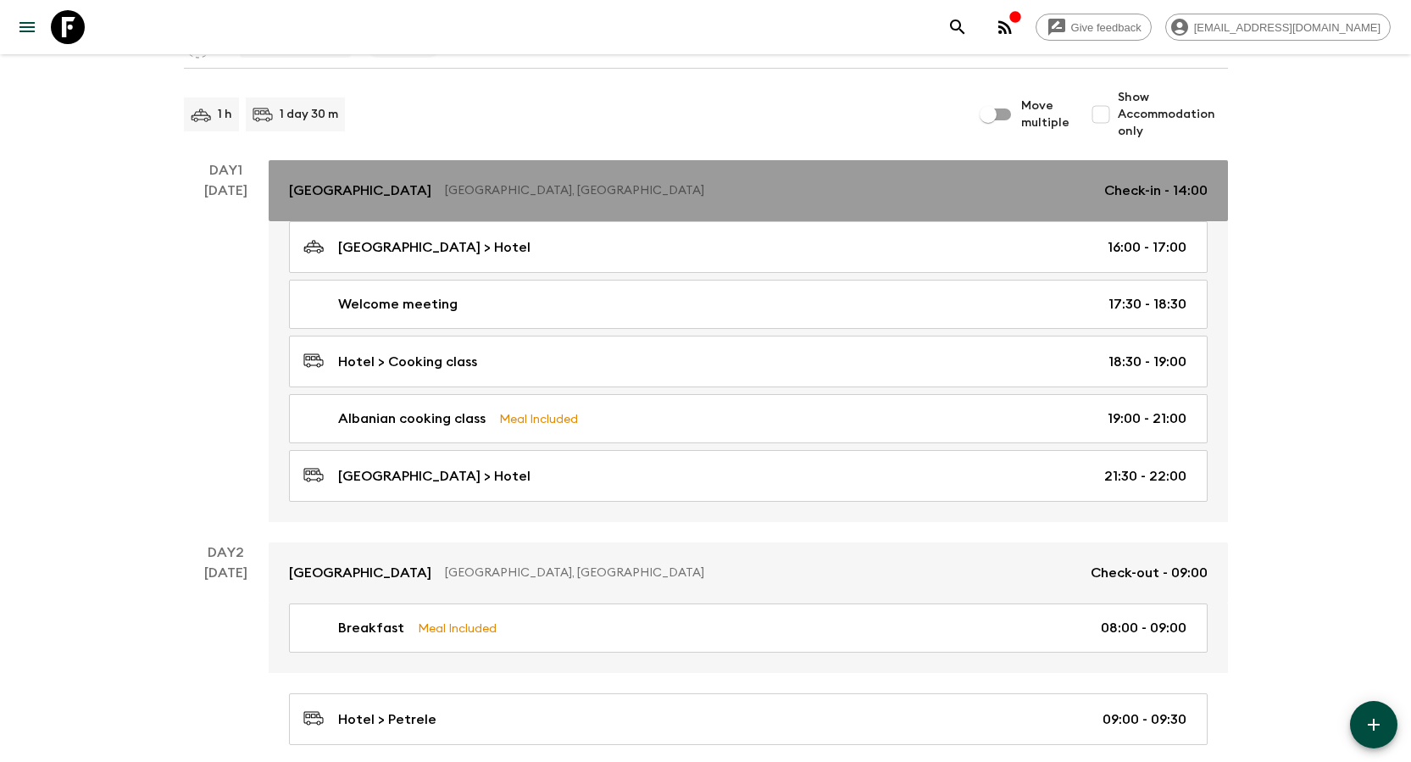
click at [352, 186] on p "[GEOGRAPHIC_DATA]" at bounding box center [360, 190] width 142 height 20
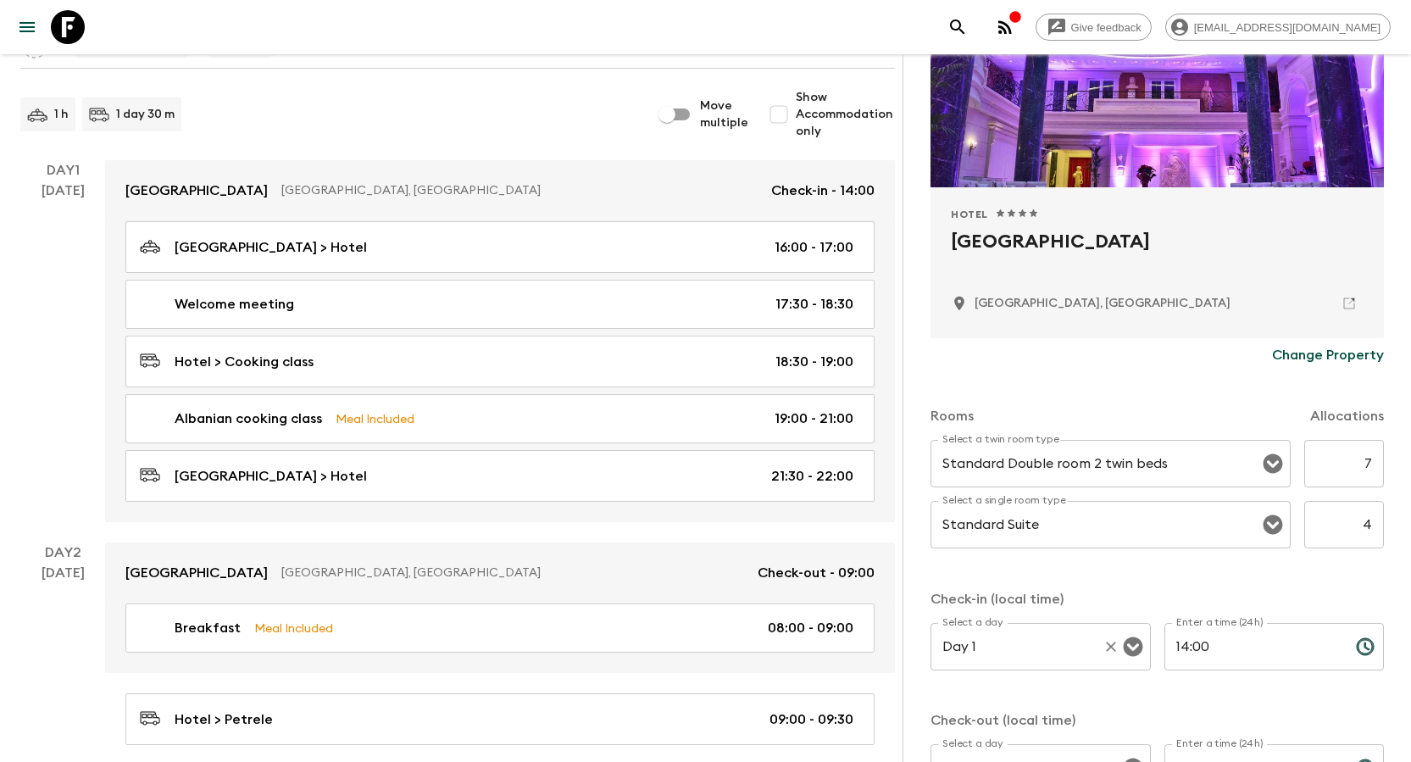
scroll to position [254, 0]
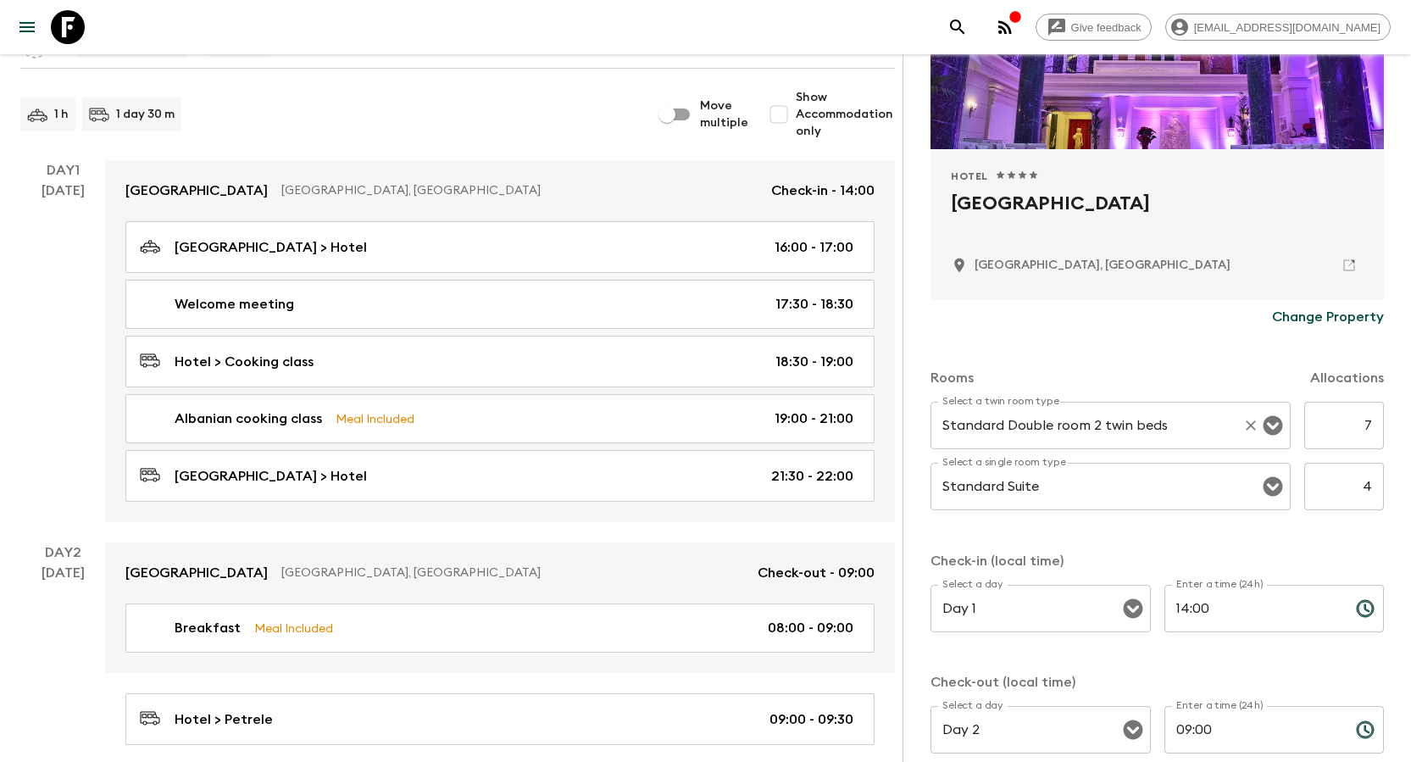
click at [704, 412] on input "Standard Double room 2 twin beds" at bounding box center [1086, 425] width 297 height 32
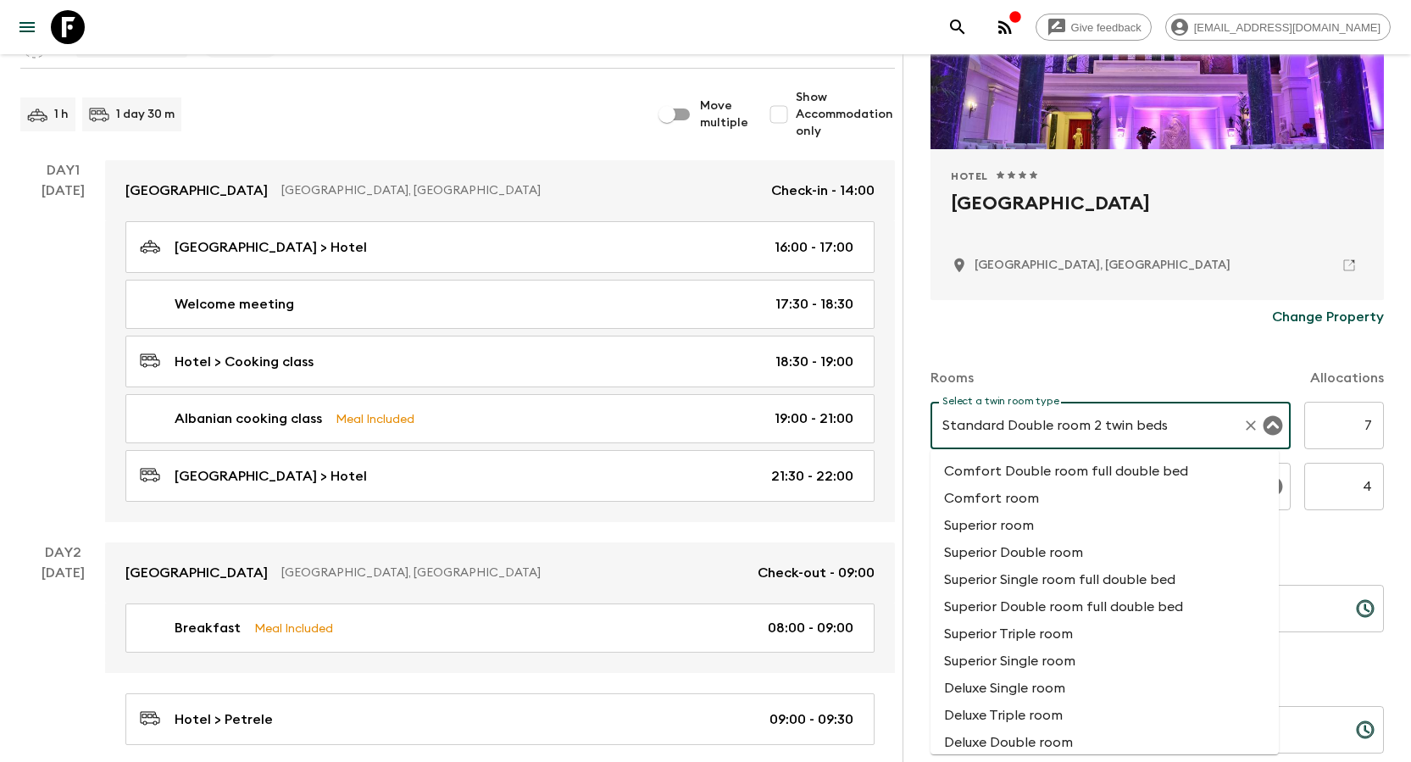
scroll to position [847, 0]
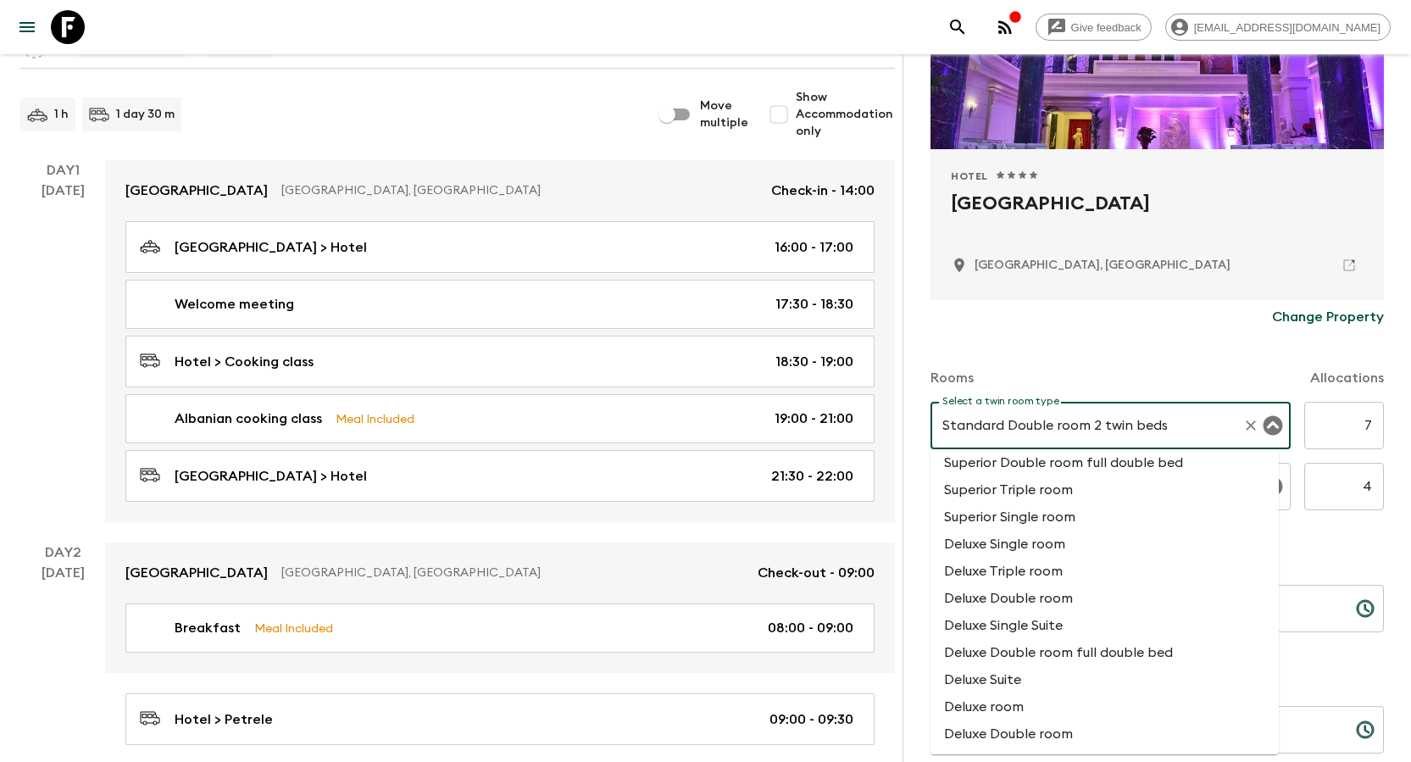
click at [704, 498] on li "Deluxe room" at bounding box center [1104, 706] width 348 height 27
type input "Deluxe room"
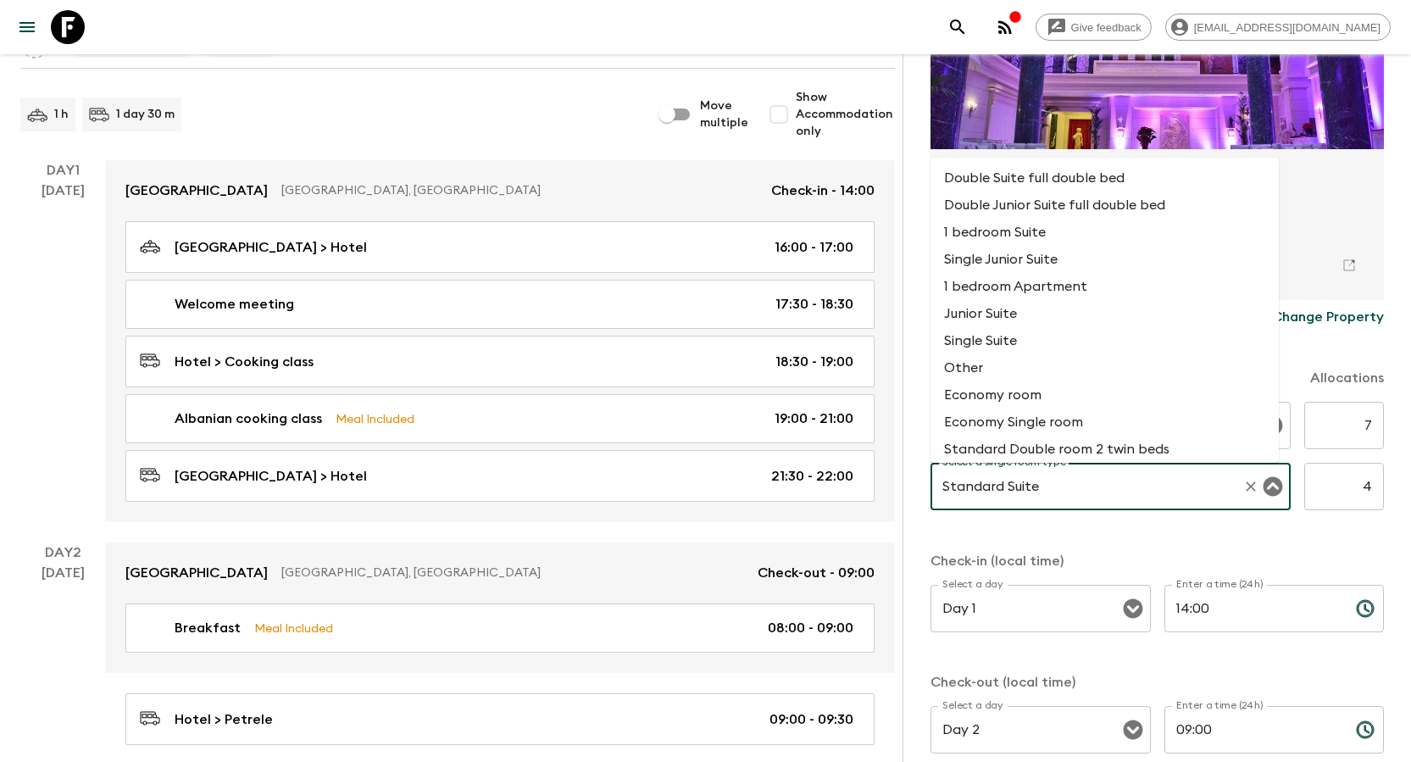
click at [704, 480] on input "Standard Suite" at bounding box center [1086, 486] width 297 height 32
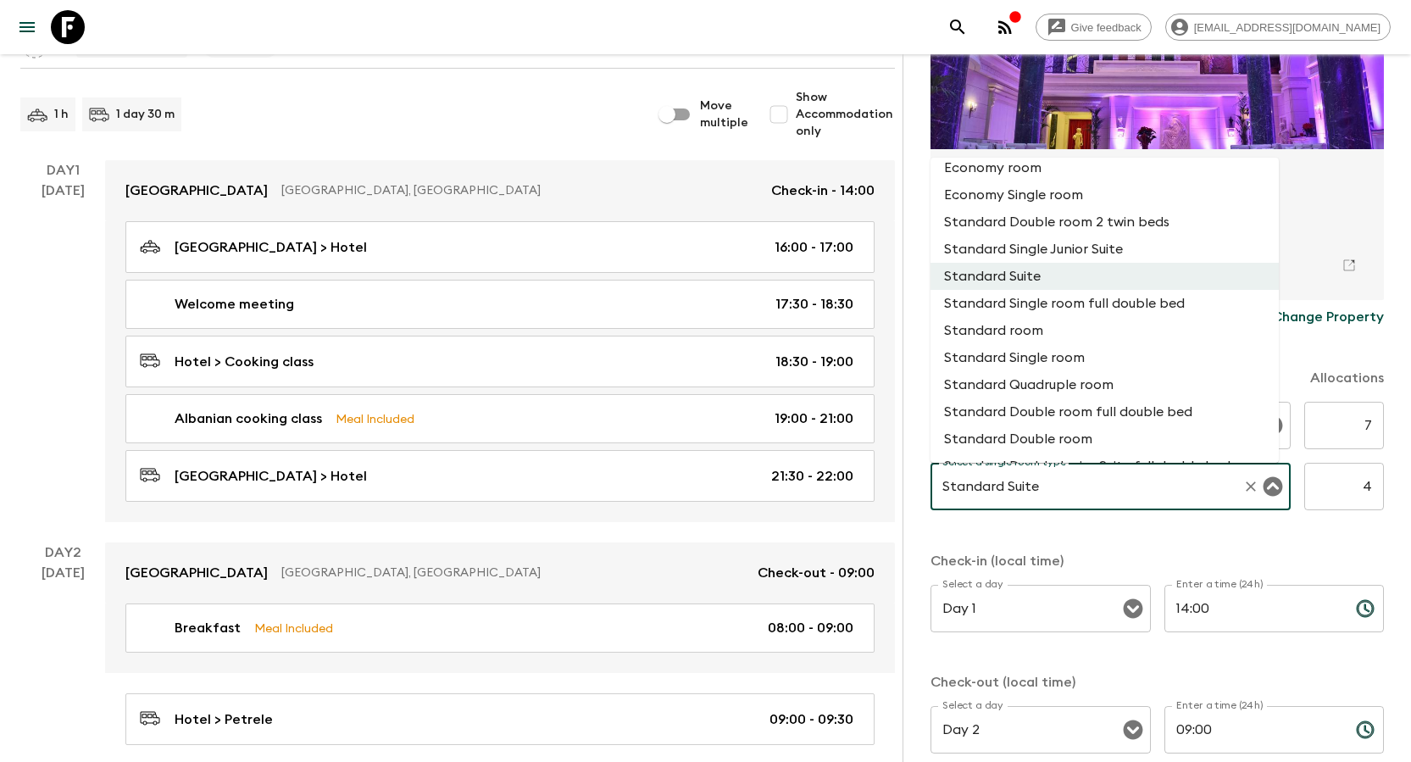
scroll to position [308, 0]
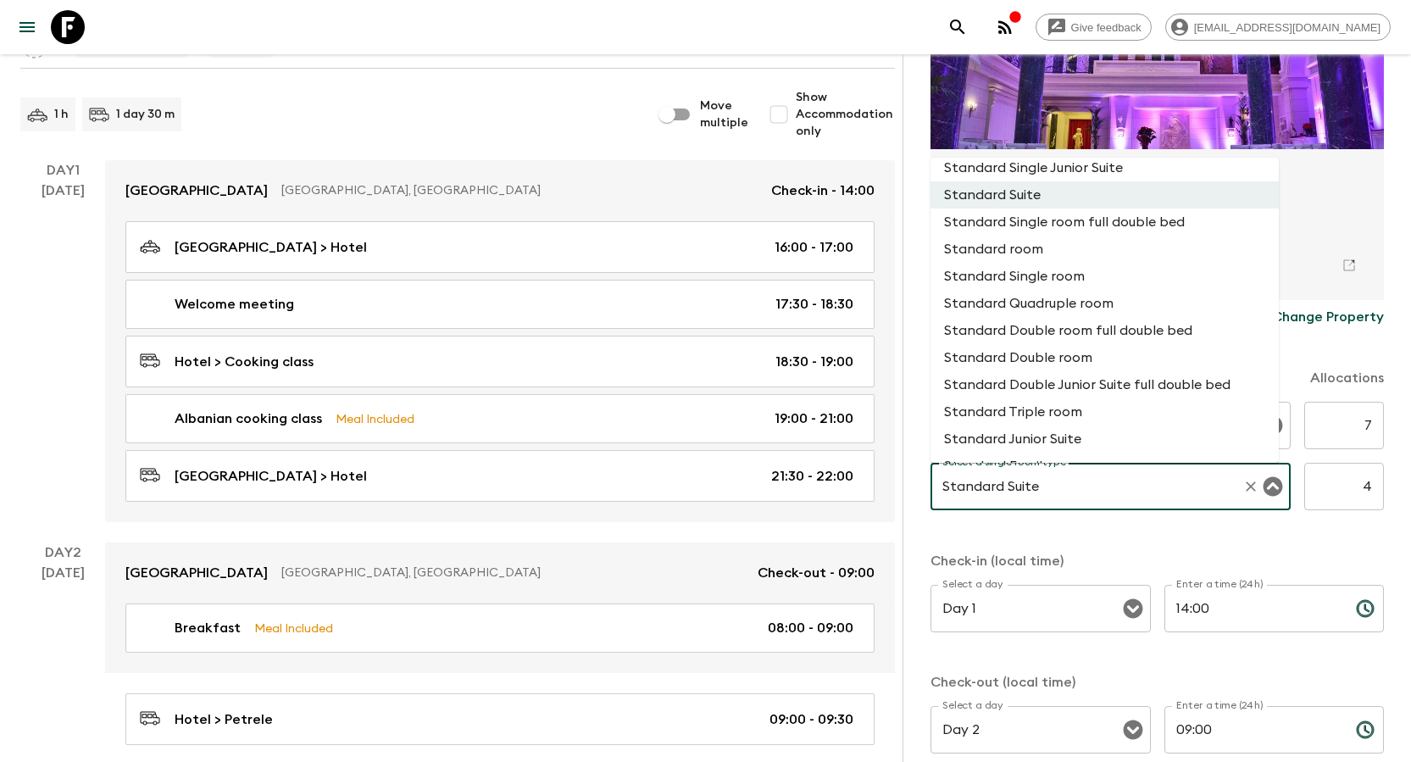
click at [704, 269] on li "Standard Single room" at bounding box center [1104, 276] width 348 height 27
type input "Standard Single room"
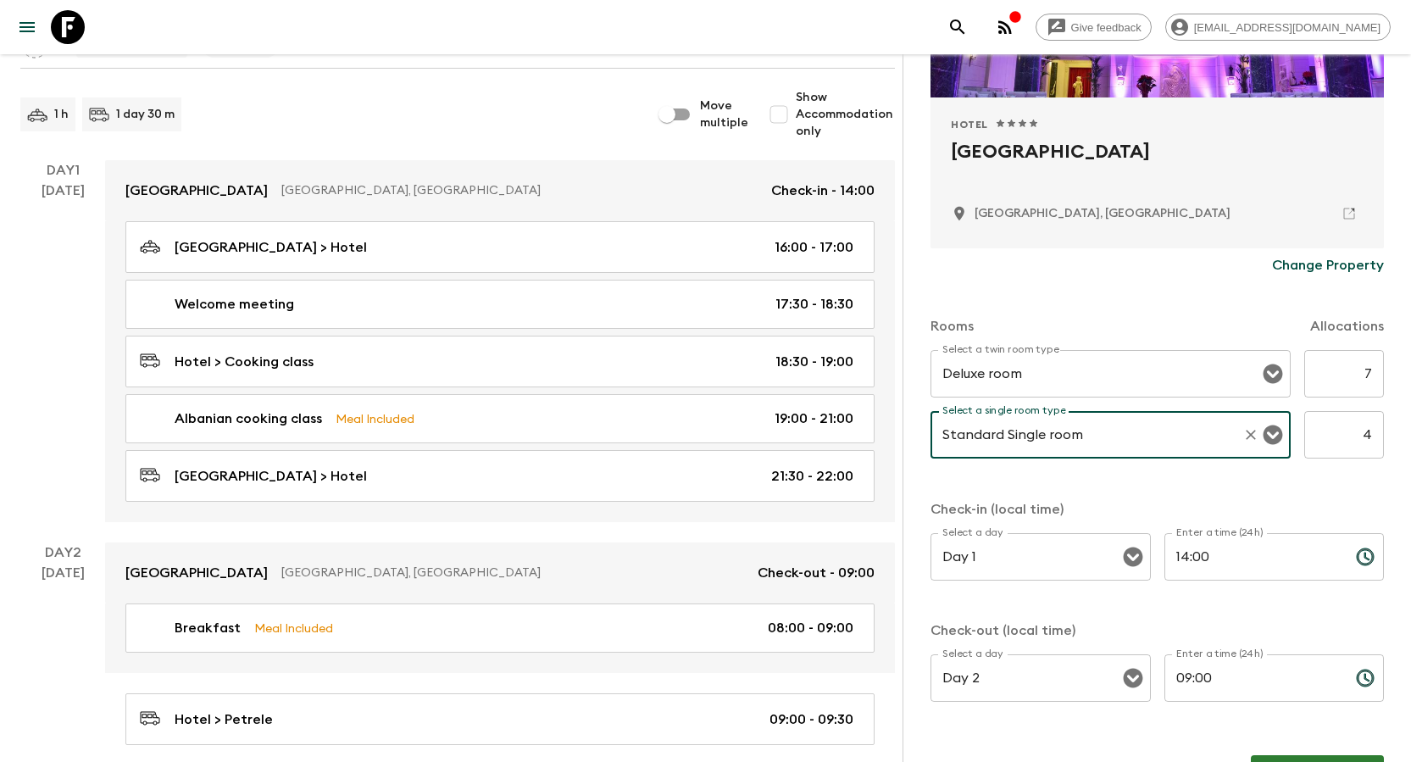
scroll to position [353, 0]
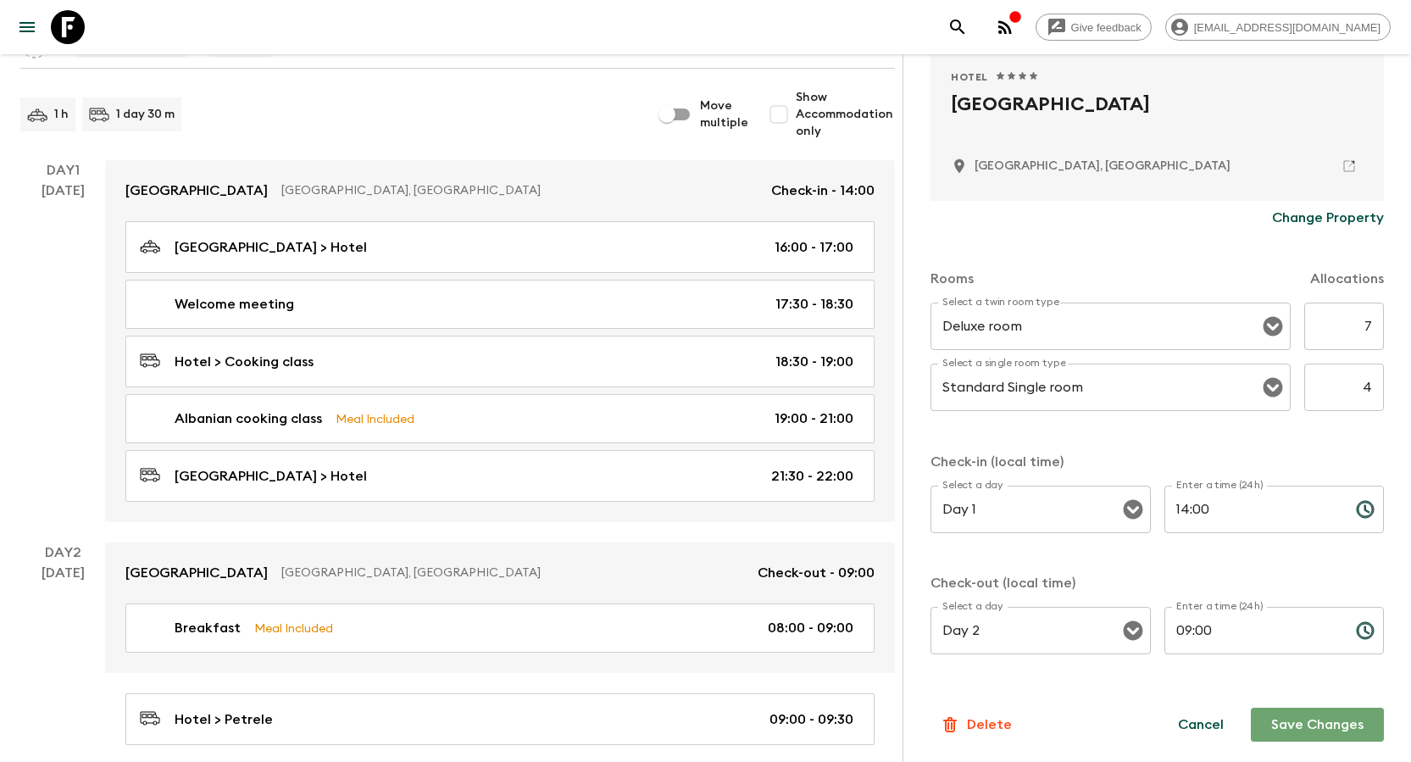
click at [704, 498] on button "Save Changes" at bounding box center [1316, 724] width 133 height 34
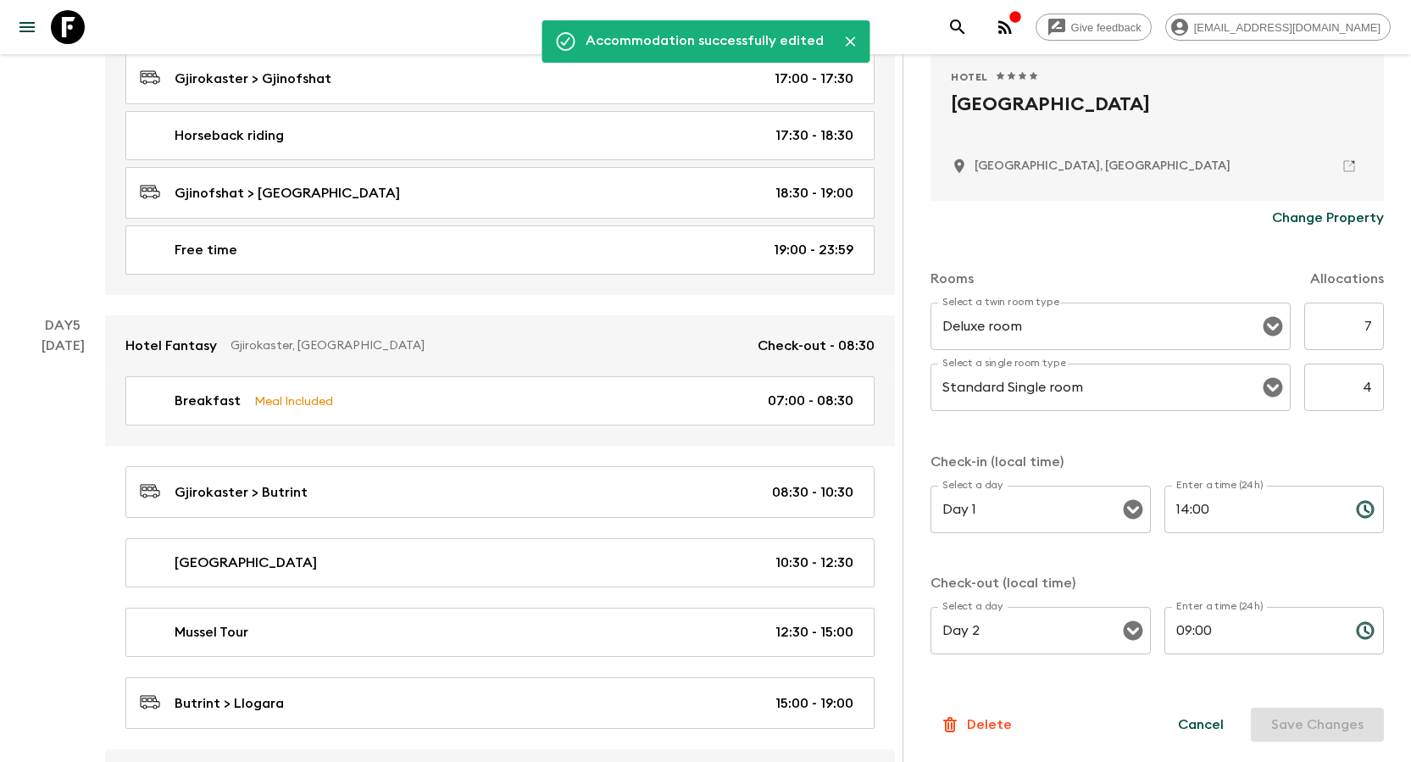
scroll to position [2457, 0]
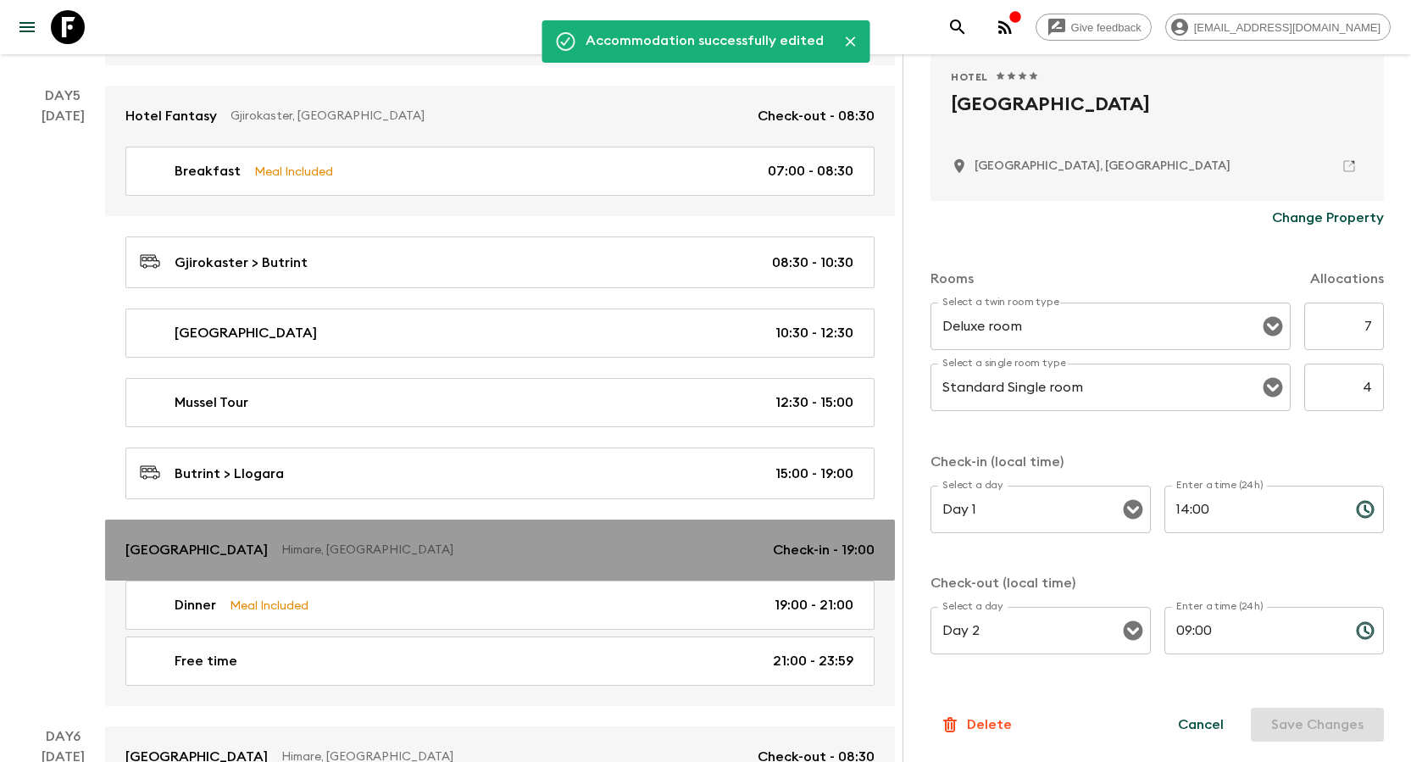
click at [182, 498] on p "[GEOGRAPHIC_DATA]" at bounding box center [196, 550] width 142 height 20
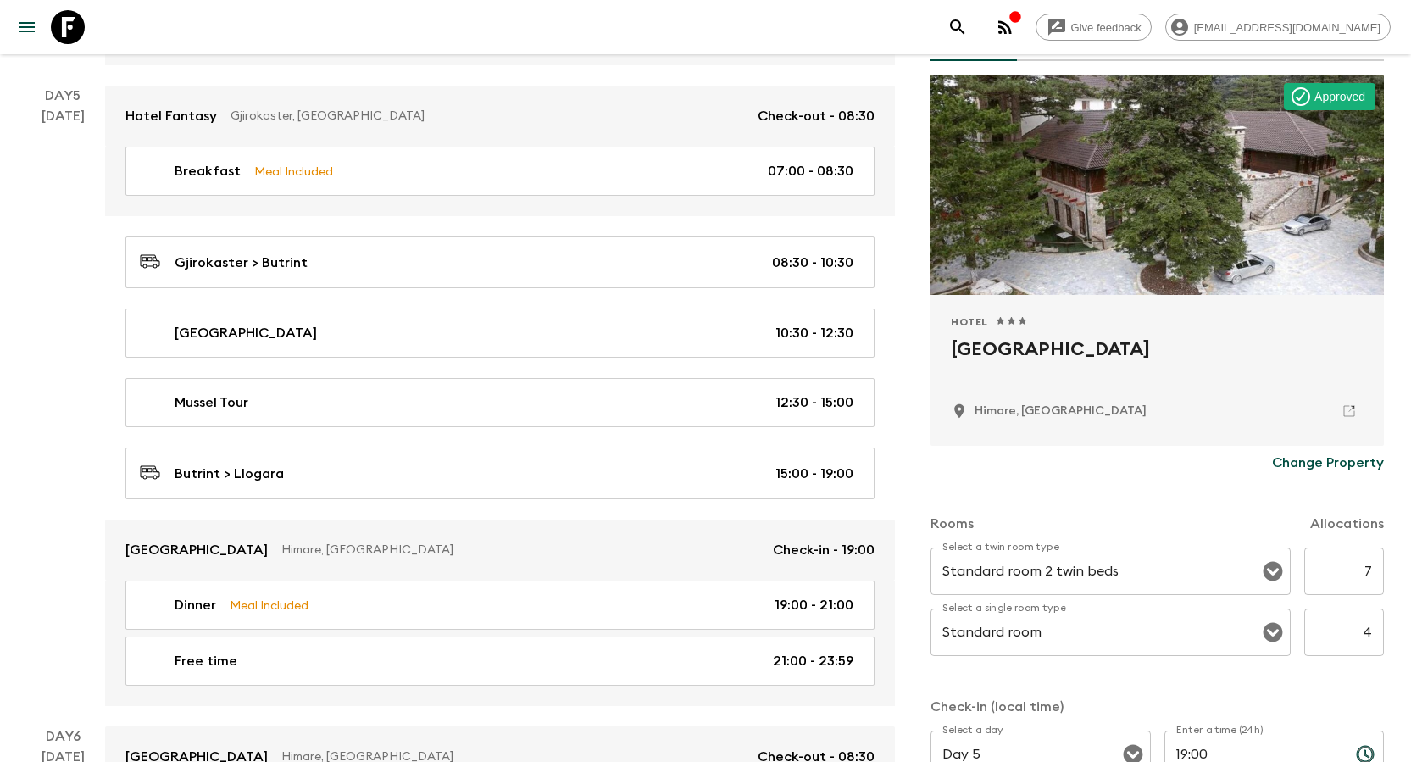
scroll to position [254, 0]
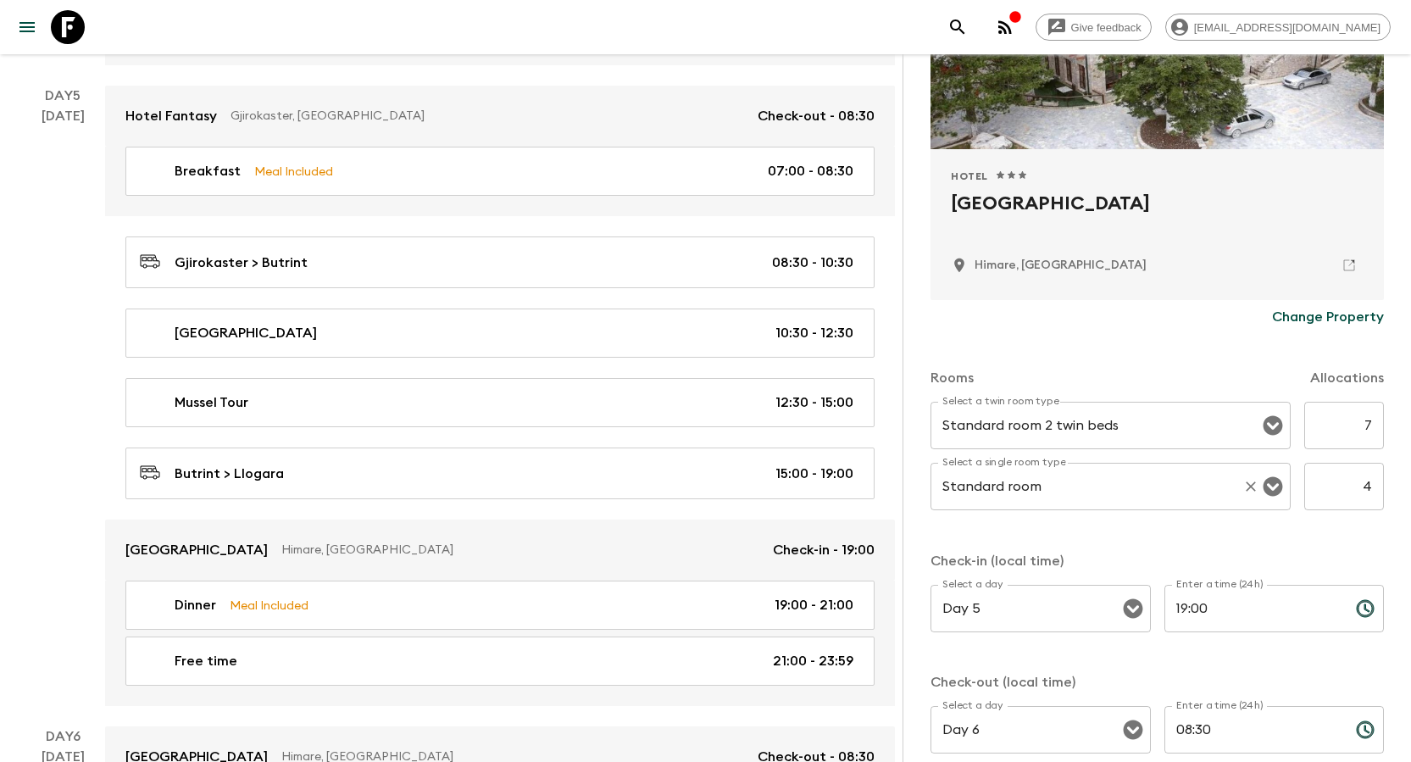
click at [704, 481] on input "Standard room" at bounding box center [1086, 486] width 297 height 32
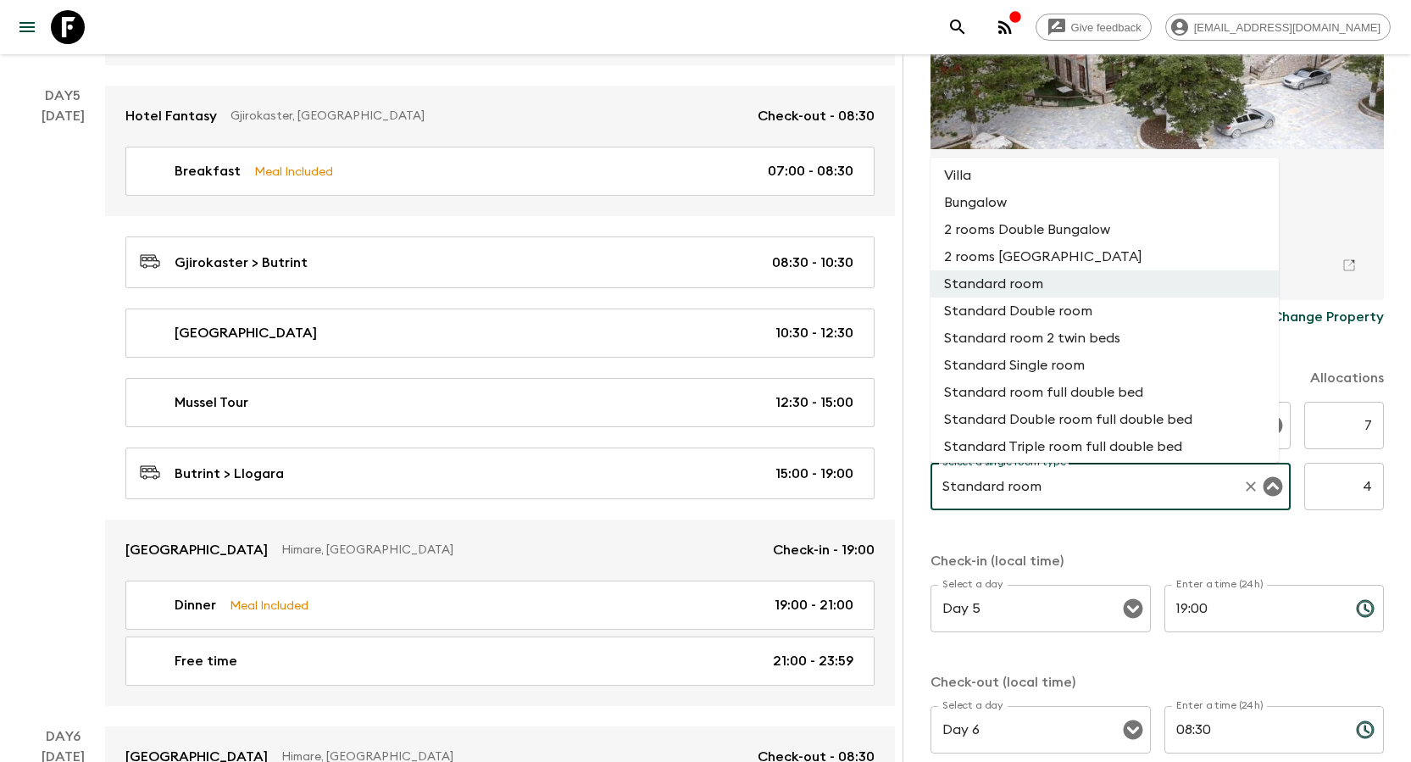
scroll to position [169, 0]
click at [704, 352] on li "Standard Single room" at bounding box center [1104, 360] width 348 height 27
type input "Standard Single room"
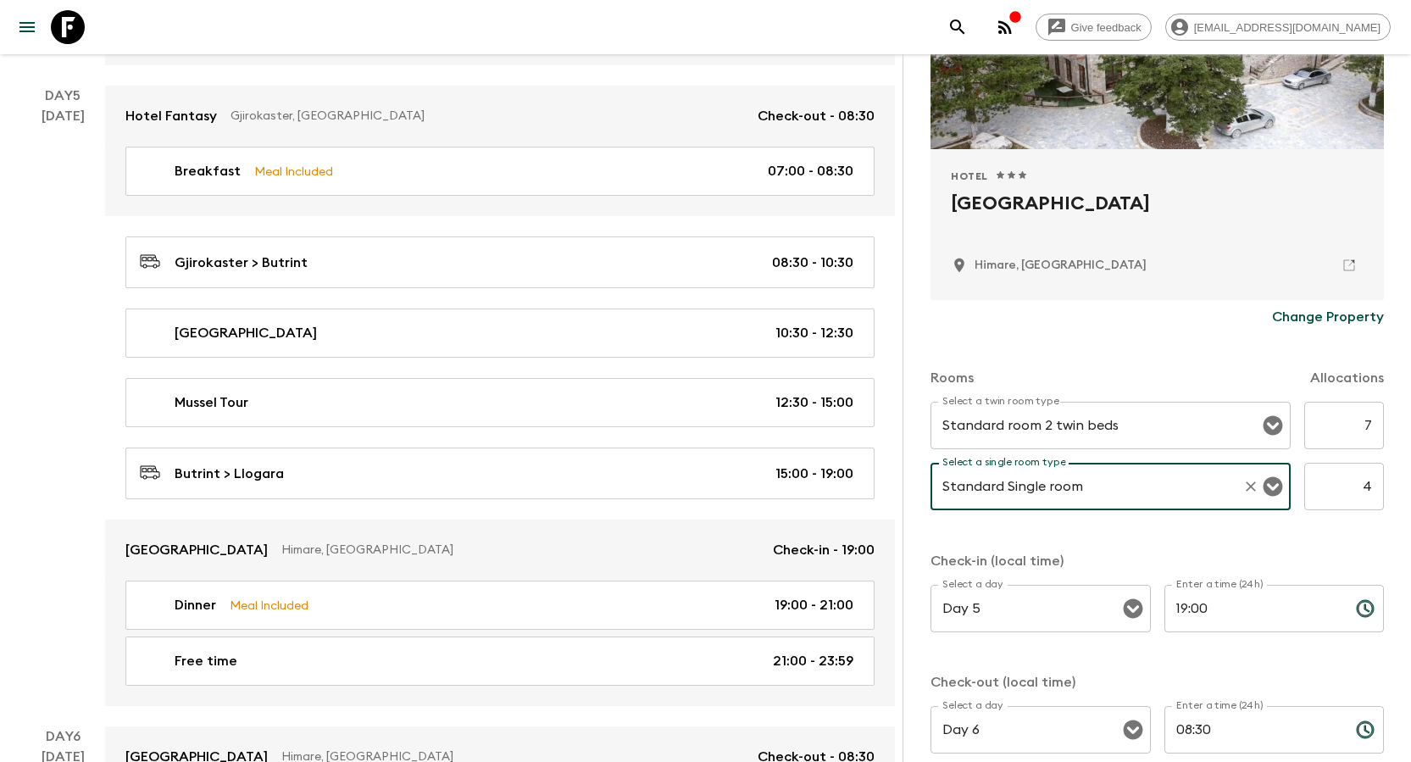
scroll to position [353, 0]
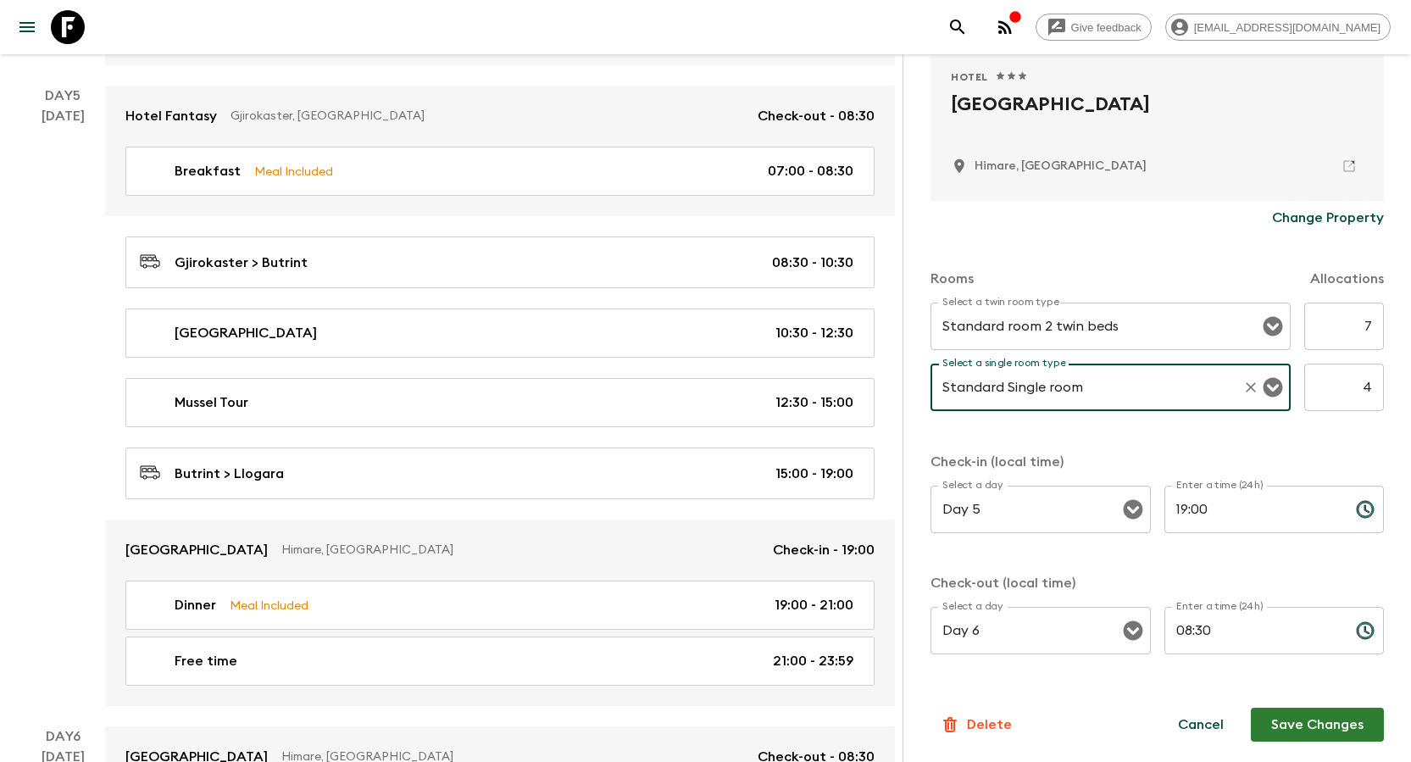
click at [704, 498] on button "Save Changes" at bounding box center [1316, 724] width 133 height 34
